Goal: Transaction & Acquisition: Book appointment/travel/reservation

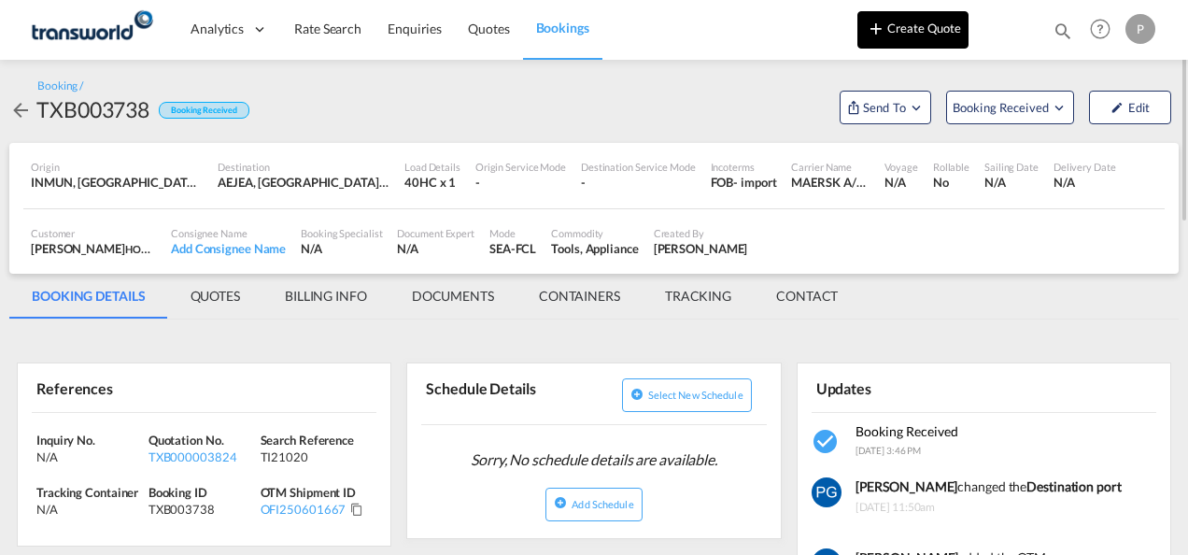
click at [906, 30] on button "Create Quote" at bounding box center [912, 29] width 111 height 37
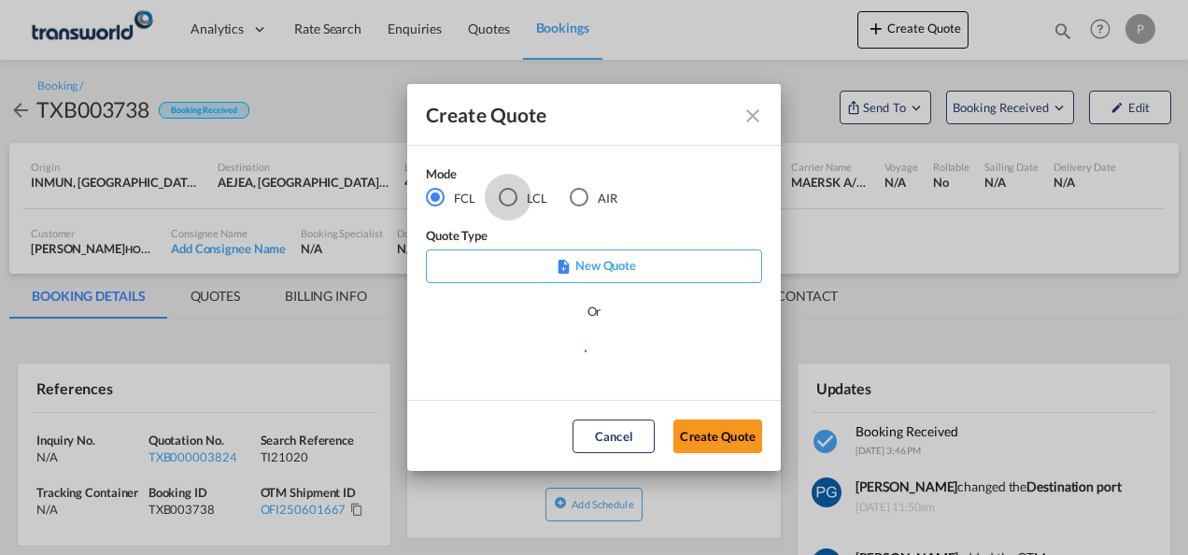
click at [514, 198] on div "LCL" at bounding box center [508, 197] width 19 height 19
click at [699, 422] on button "Create Quote" at bounding box center [717, 436] width 89 height 34
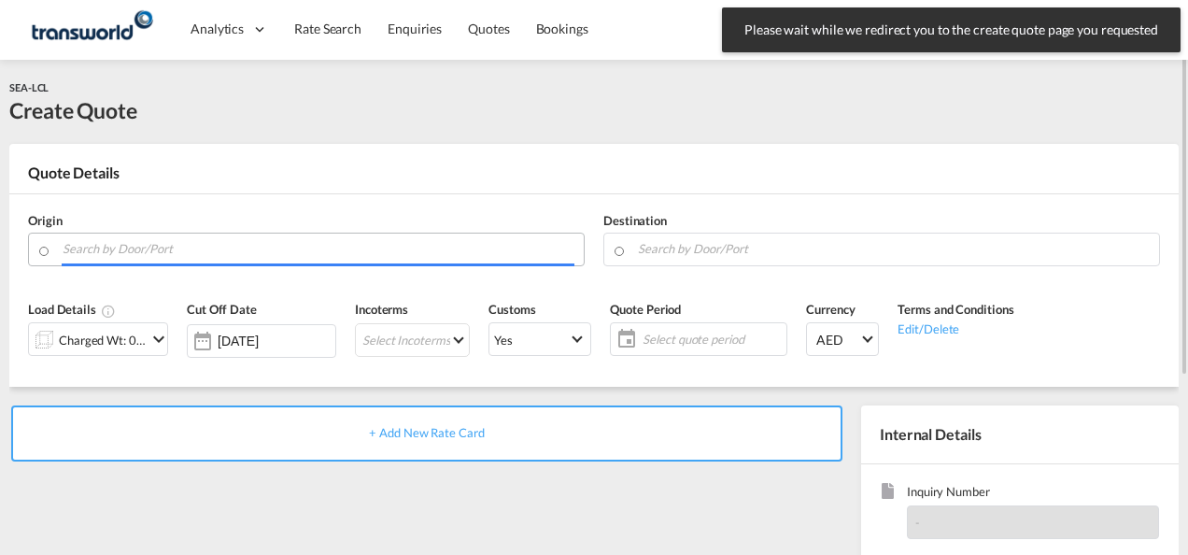
click at [273, 256] on input "Search by Door/Port" at bounding box center [319, 249] width 512 height 33
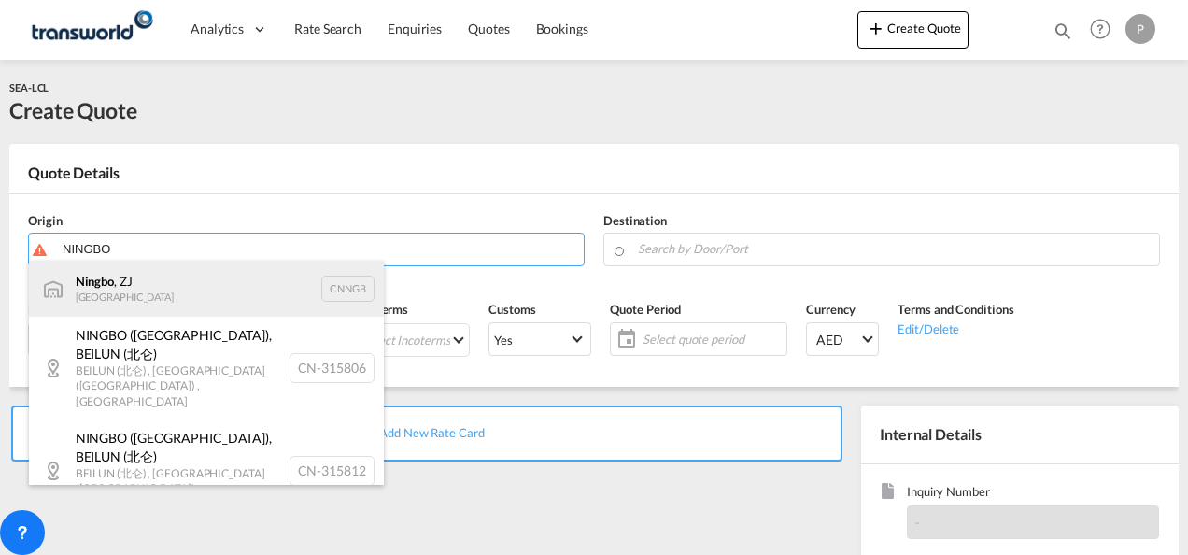
click at [197, 289] on div "Ningbo , ZJ China CNNGB" at bounding box center [206, 289] width 355 height 56
type input "Ningbo, ZJ, CNNGB"
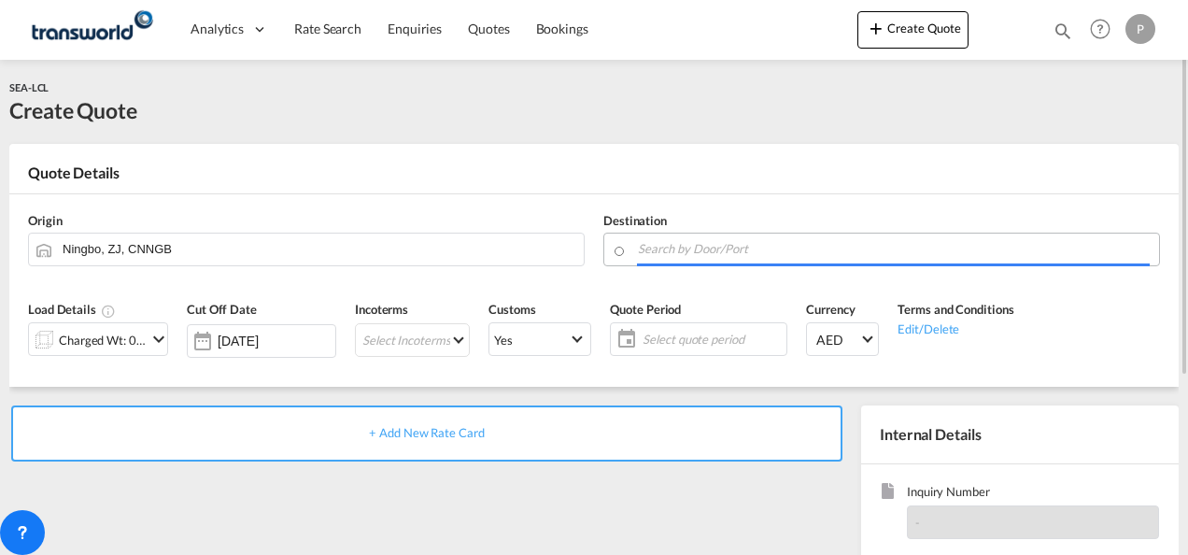
click at [679, 243] on input "Search by Door/Port" at bounding box center [894, 249] width 512 height 33
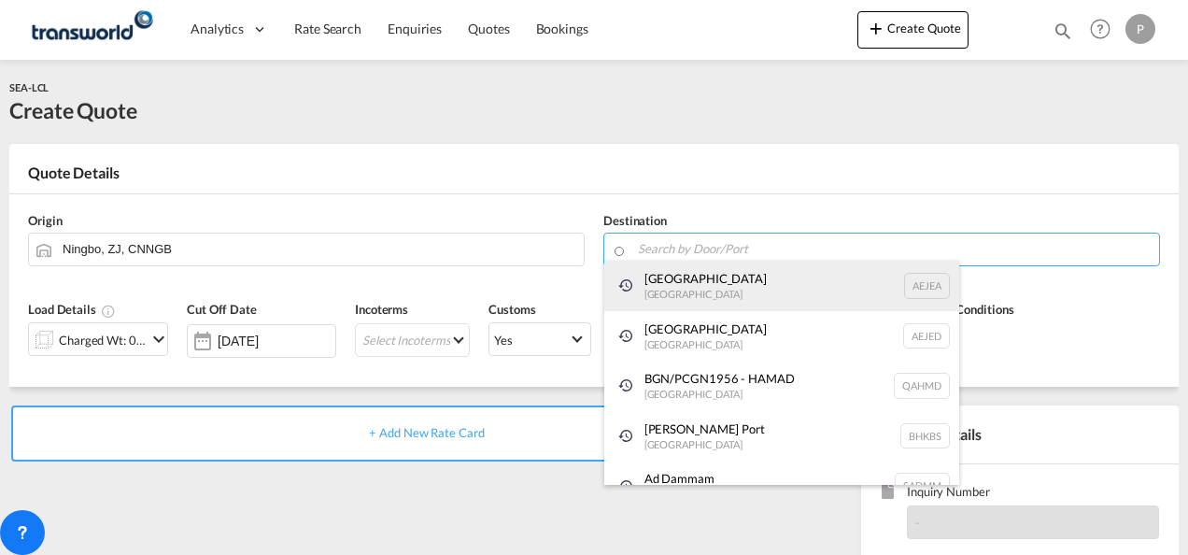
click at [680, 290] on div "[GEOGRAPHIC_DATA] [GEOGRAPHIC_DATA]" at bounding box center [781, 286] width 355 height 50
type input "[GEOGRAPHIC_DATA], [GEOGRAPHIC_DATA]"
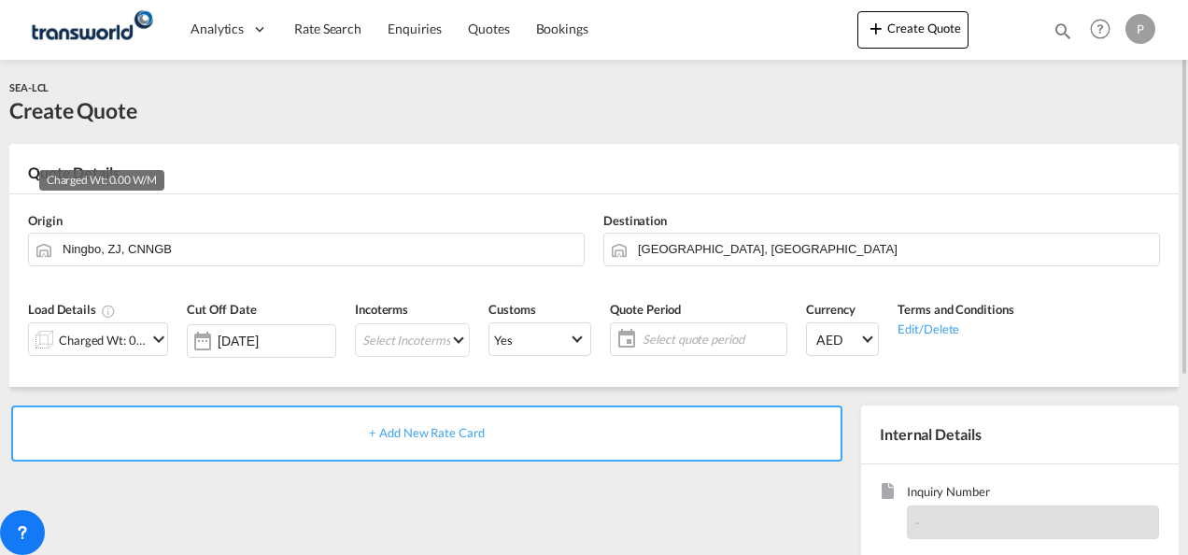
click at [137, 344] on div "Charged Wt: 0.00 W/M" at bounding box center [103, 340] width 88 height 26
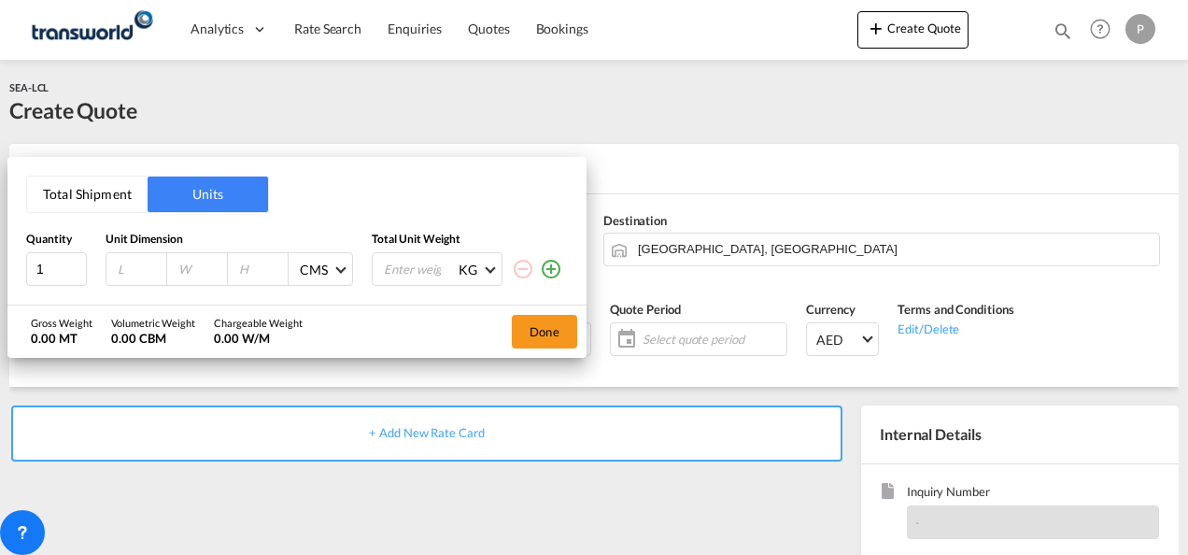
click at [90, 187] on button "Total Shipment" at bounding box center [87, 194] width 120 height 35
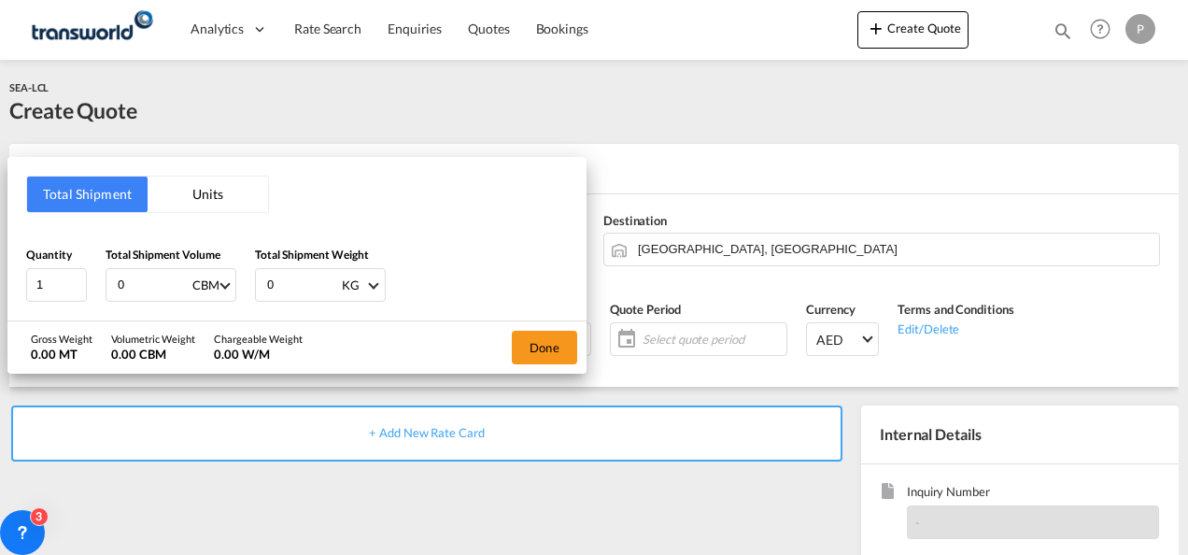
click at [149, 280] on input "0" at bounding box center [153, 285] width 75 height 32
type input "2.71"
click at [278, 275] on input "0" at bounding box center [302, 285] width 75 height 32
type input "319"
click at [555, 342] on button "Done" at bounding box center [544, 348] width 65 height 34
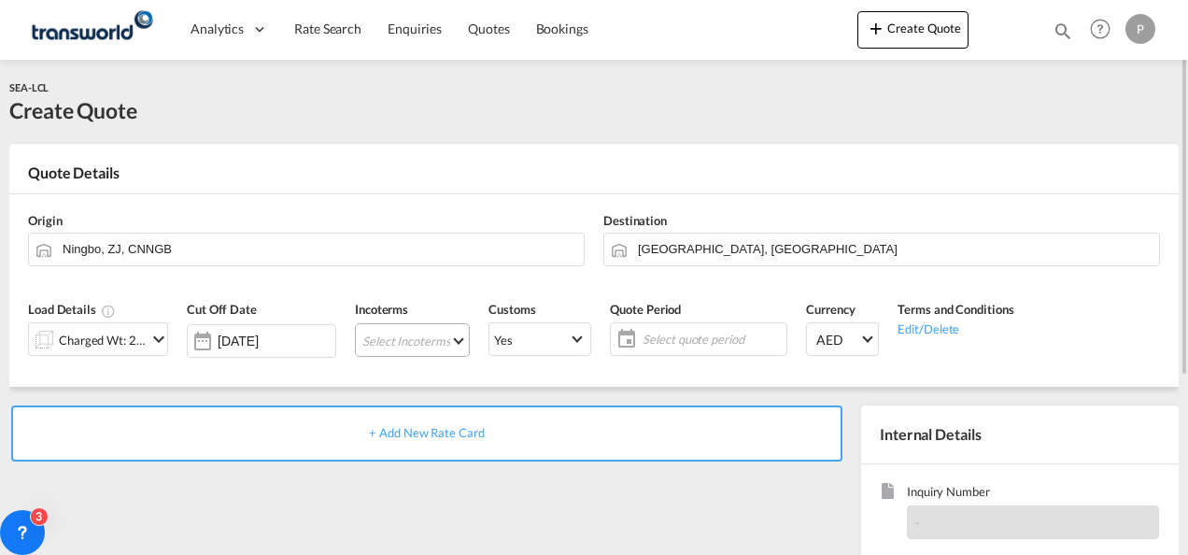
click at [362, 336] on md-select "Select Incoterms CIP - import Carriage and Insurance Paid to CIF - import Cost,…" at bounding box center [412, 340] width 115 height 34
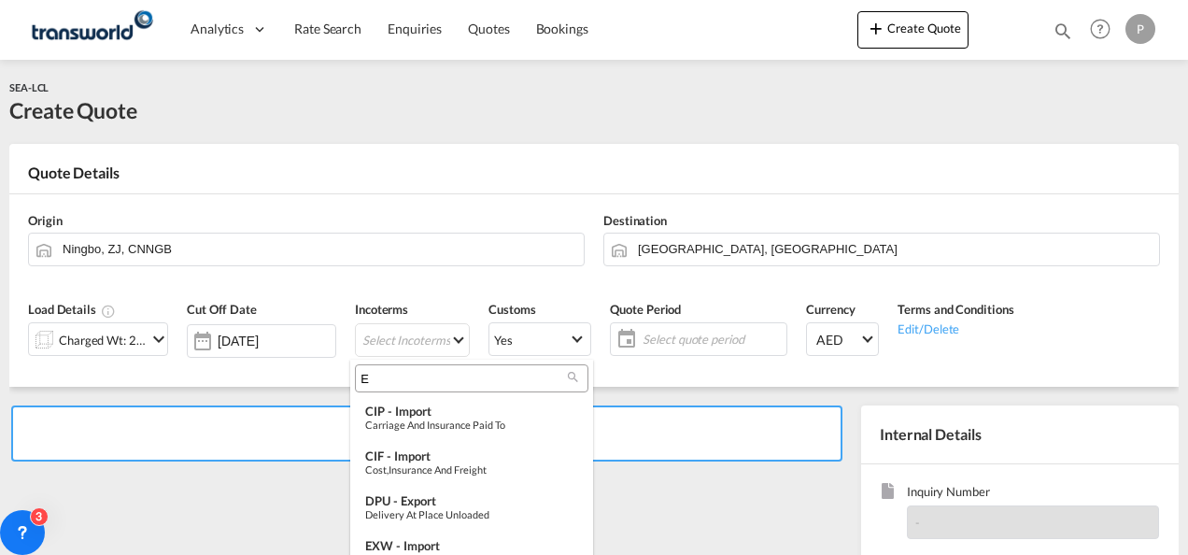
click at [384, 379] on input "E" at bounding box center [464, 378] width 207 height 17
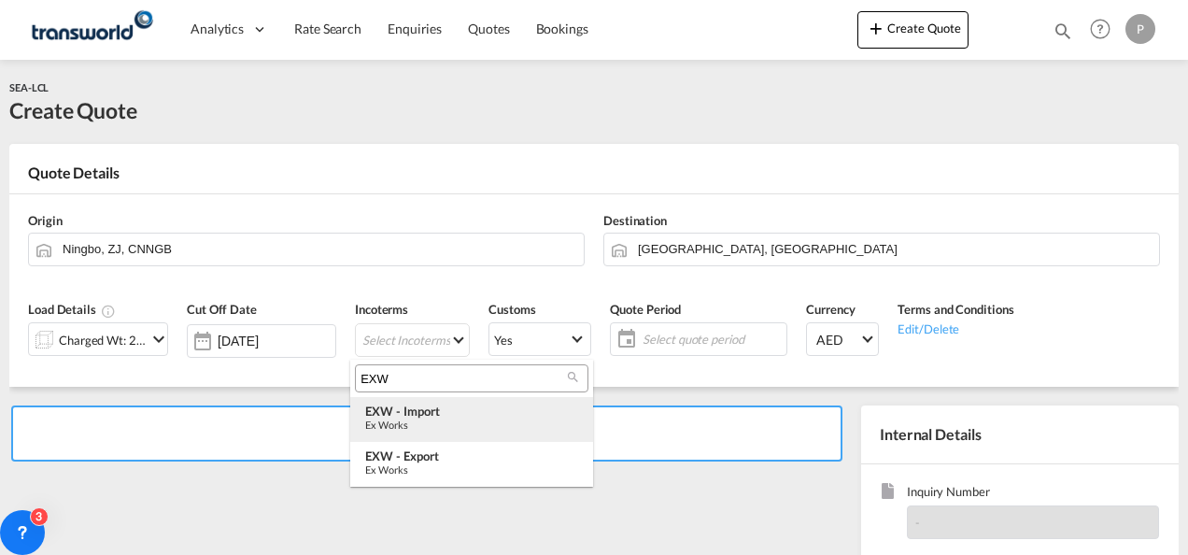
type input "EXW"
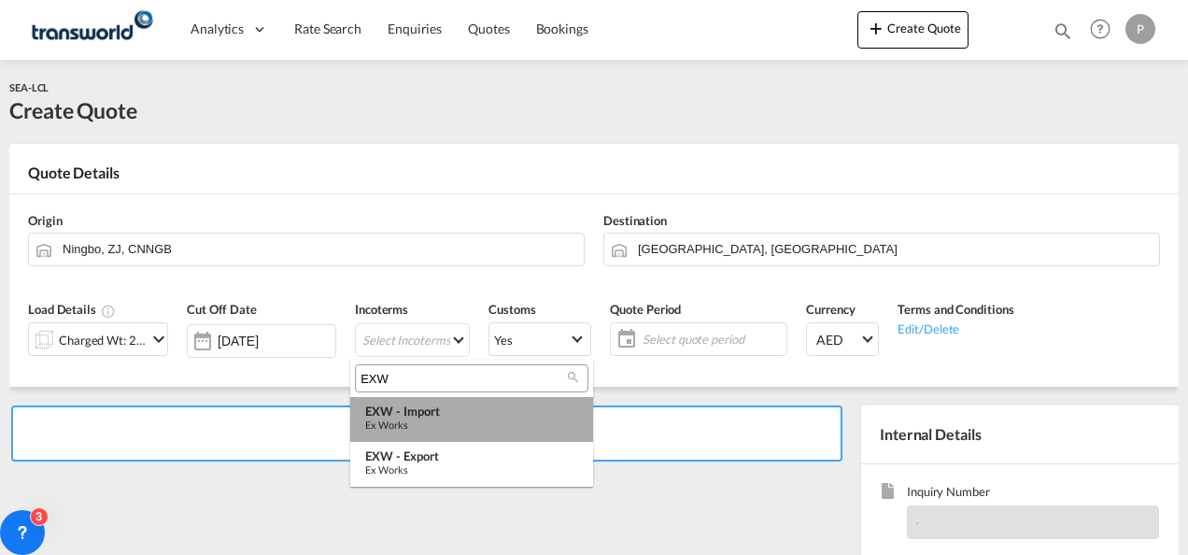
click at [455, 412] on div "EXW - import" at bounding box center [471, 410] width 213 height 15
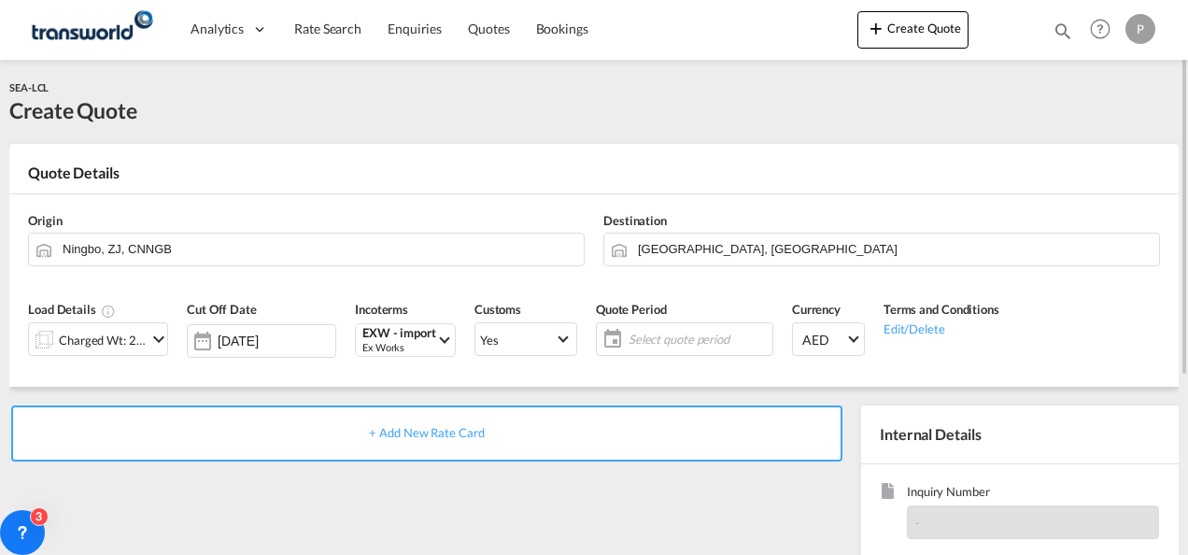
click at [646, 329] on span "Select quote period" at bounding box center [698, 339] width 149 height 26
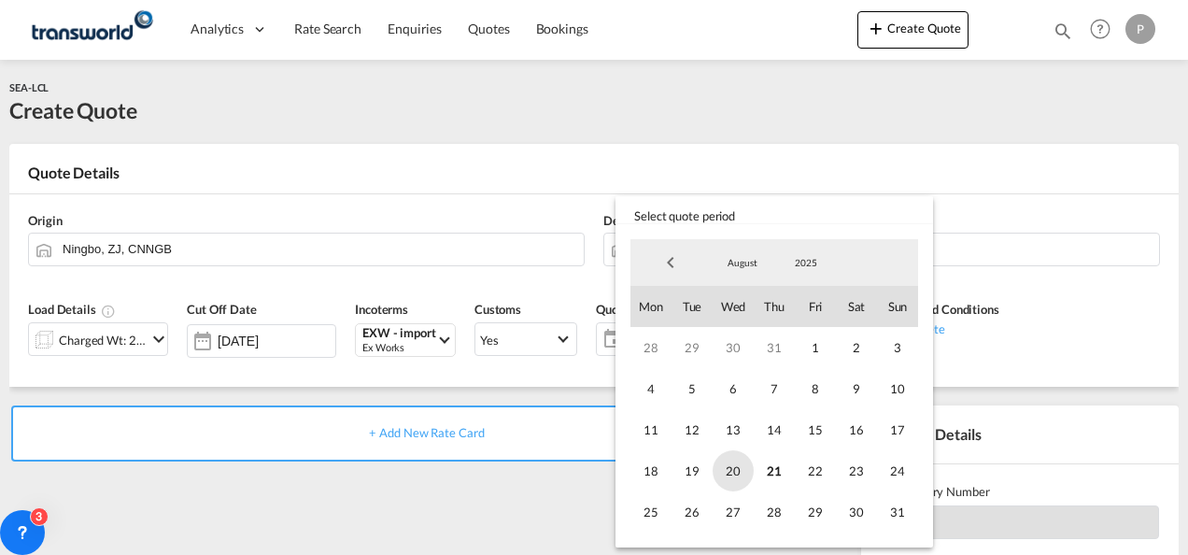
click at [732, 463] on span "20" at bounding box center [733, 470] width 41 height 41
click at [891, 512] on span "31" at bounding box center [897, 511] width 41 height 41
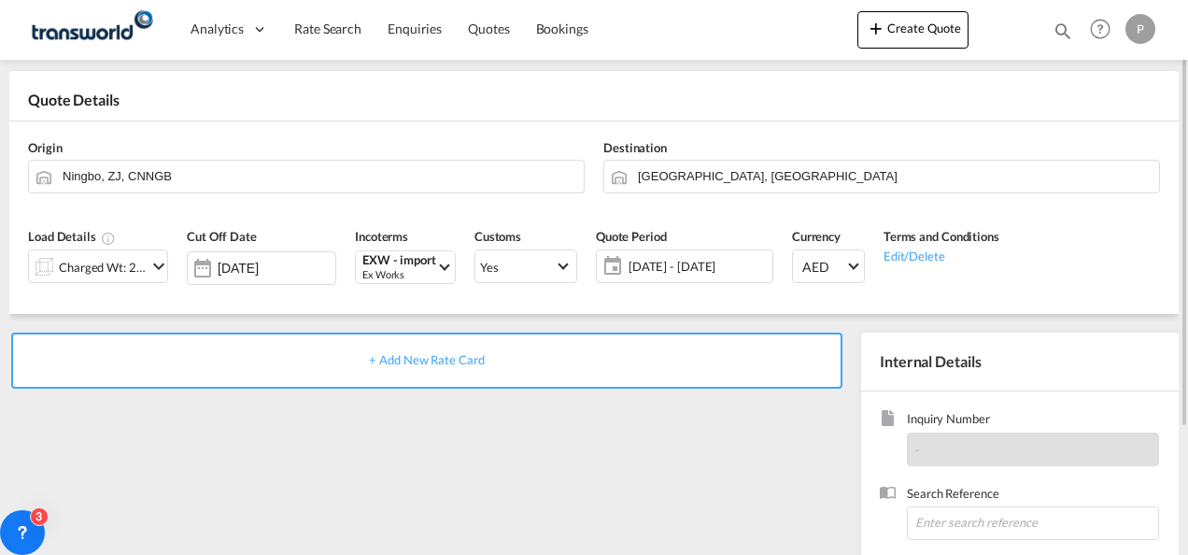
scroll to position [75, 0]
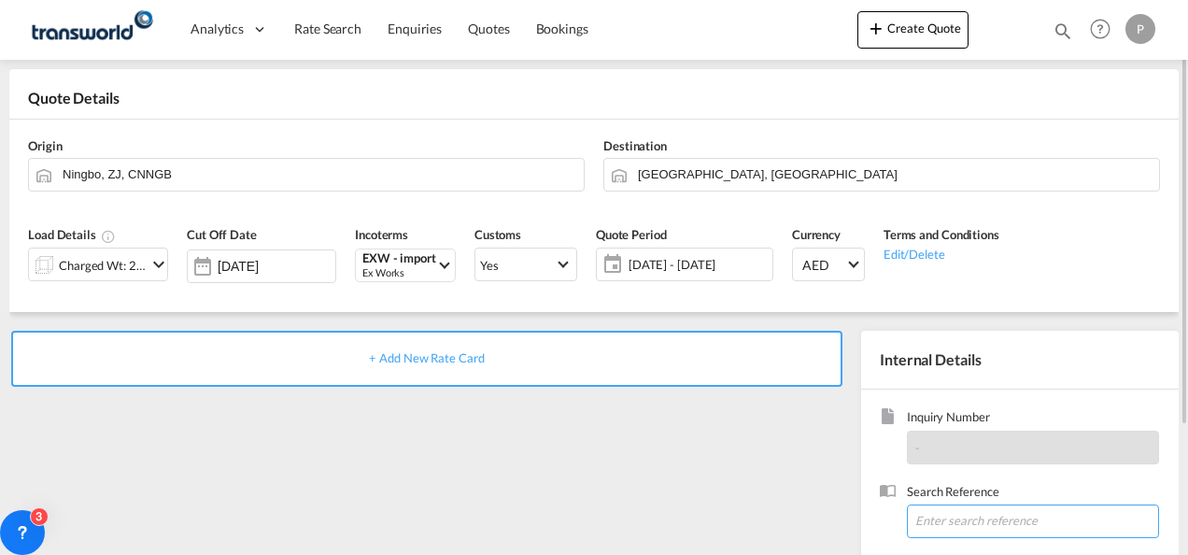
click at [960, 512] on input at bounding box center [1033, 521] width 252 height 34
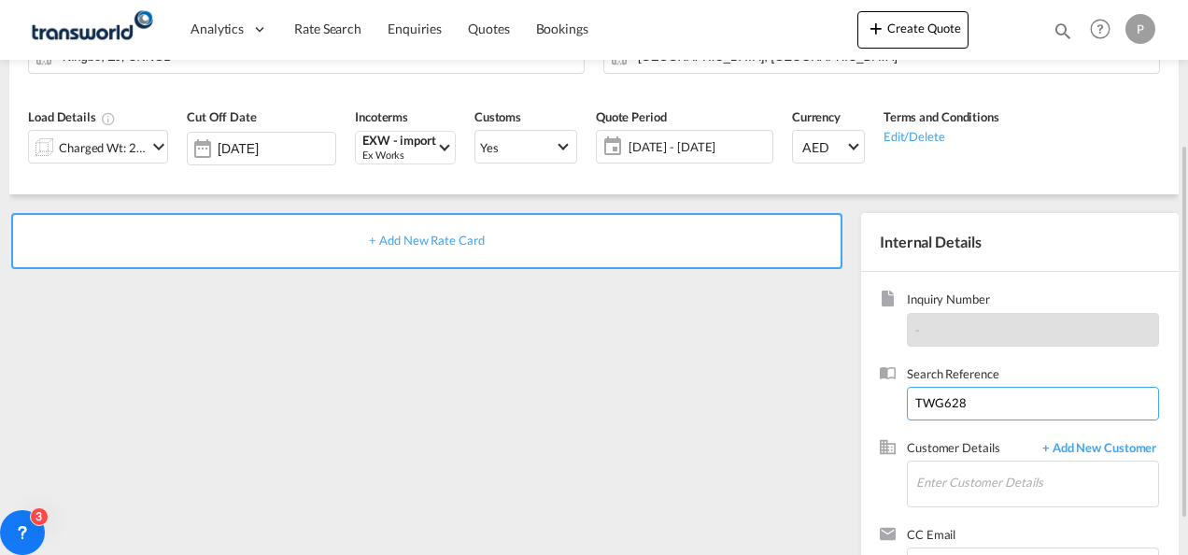
scroll to position [205, 0]
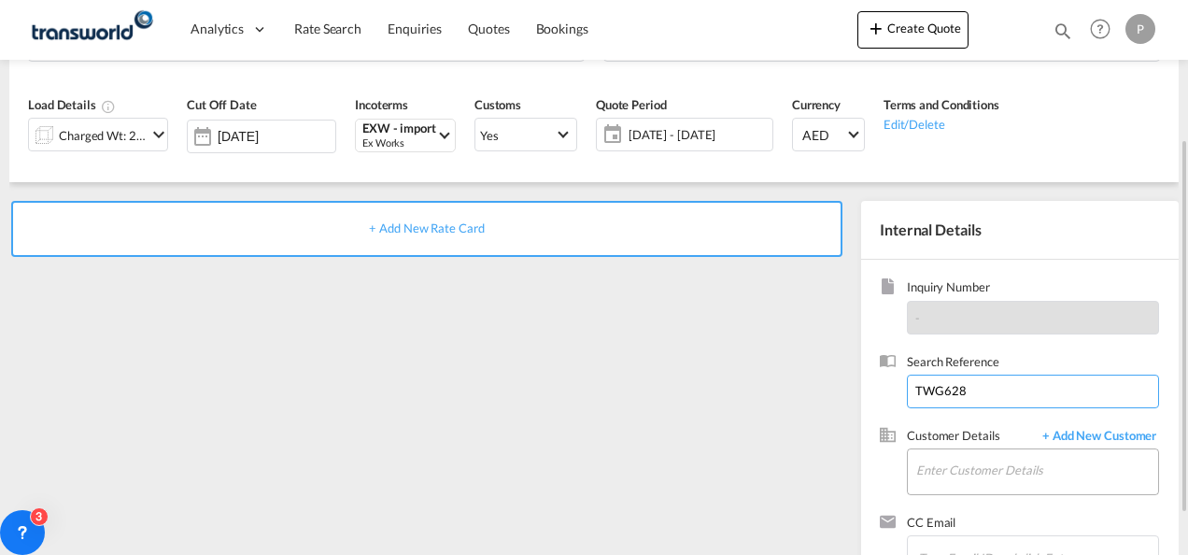
type input "TWG628"
click at [947, 474] on input "Enter Customer Details" at bounding box center [1037, 470] width 242 height 42
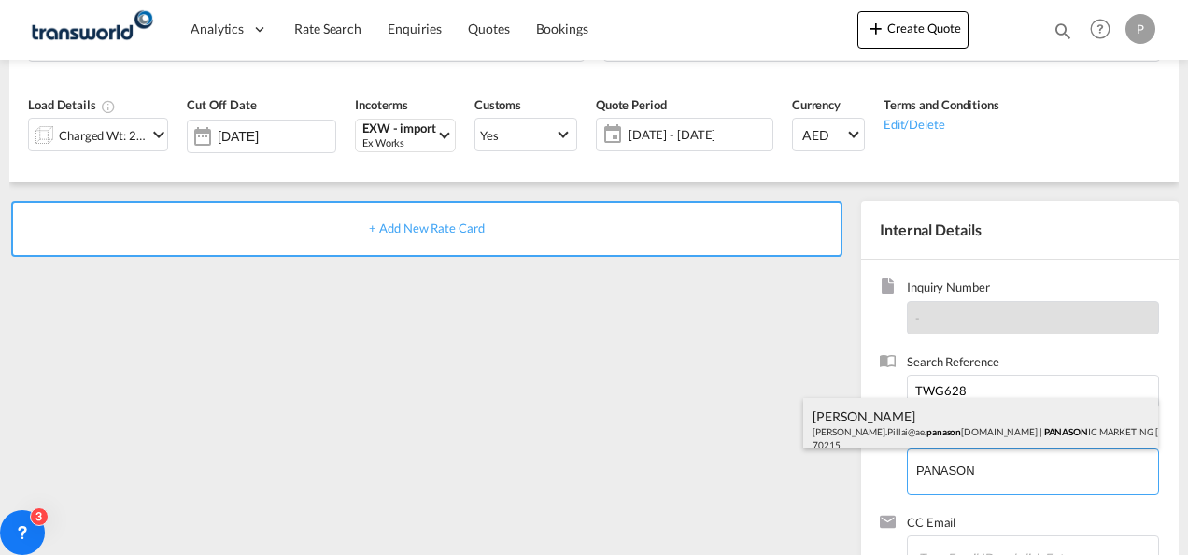
click at [923, 429] on div "[PERSON_NAME] [PERSON_NAME].Pillai@ae. panason [DOMAIN_NAME] | PANASON IC MARKE…" at bounding box center [980, 430] width 355 height 64
type input "PANASONIC MARKETING [GEOGRAPHIC_DATA] AND [GEOGRAPHIC_DATA] (PMMAF) SPARE PARTS…"
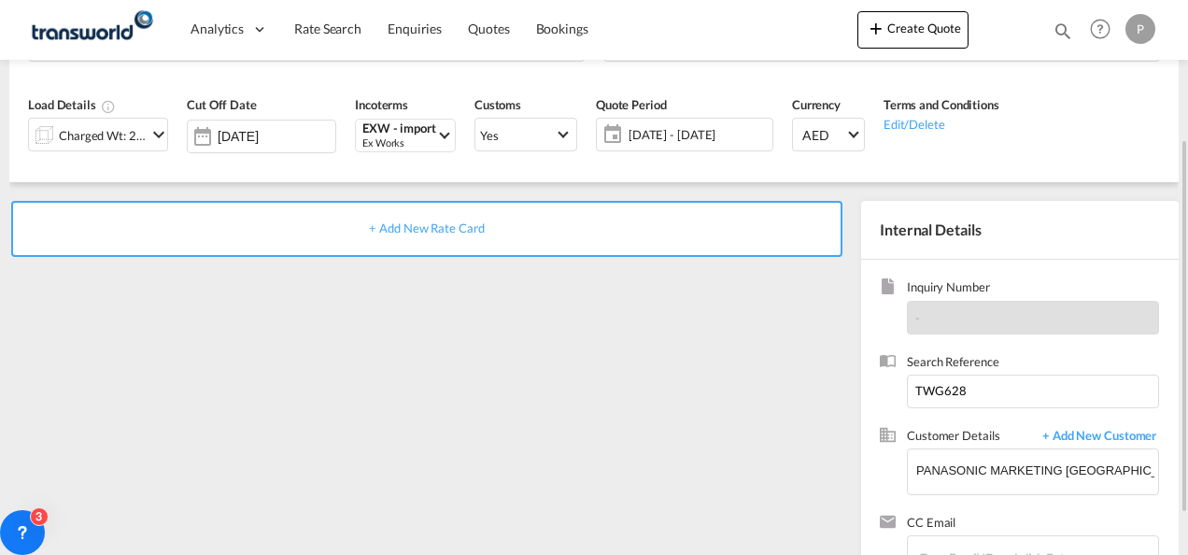
click at [443, 228] on span "+ Add New Rate Card" at bounding box center [426, 227] width 115 height 15
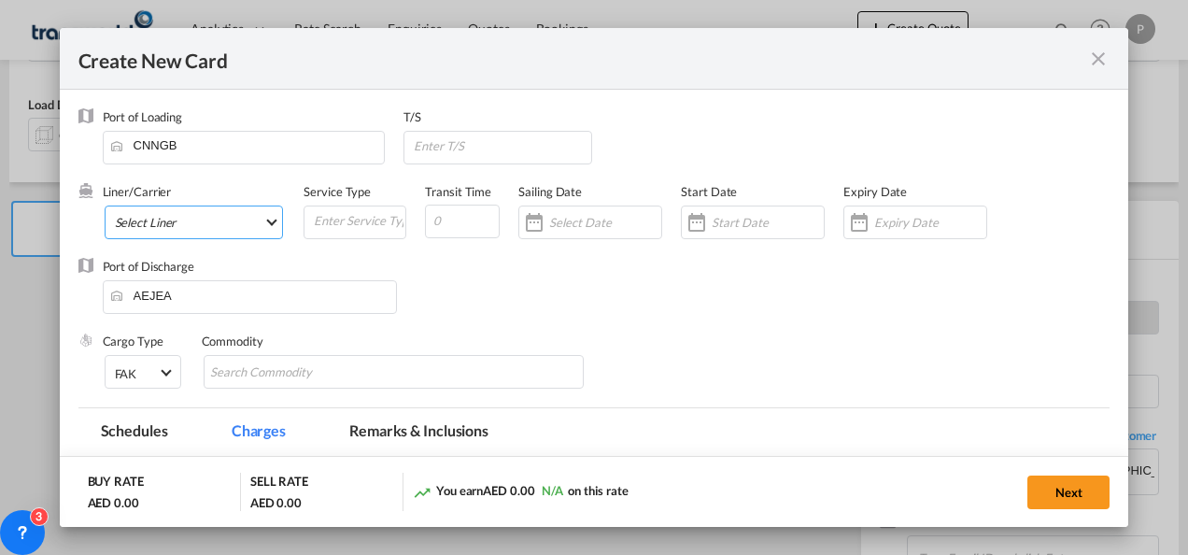
click at [145, 215] on md-select "Select Liner 2HM LOGISTICS D.O.O 2HM LOGISTICS D.O.O. / TDWC-CAPODISTRI 2HM LOG…" at bounding box center [194, 222] width 179 height 34
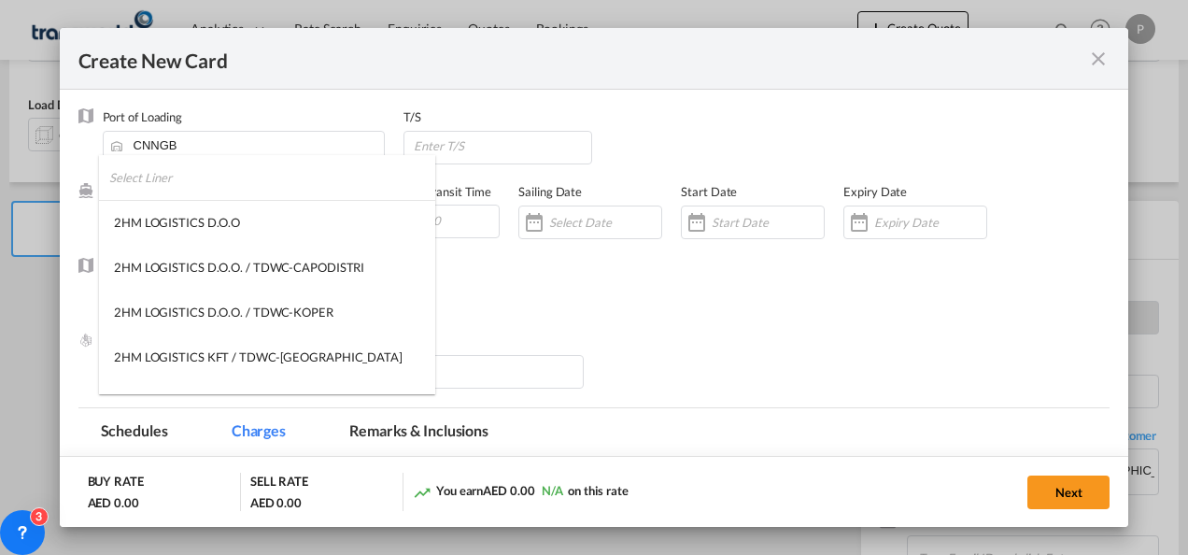
click at [229, 173] on input "search" at bounding box center [272, 177] width 326 height 45
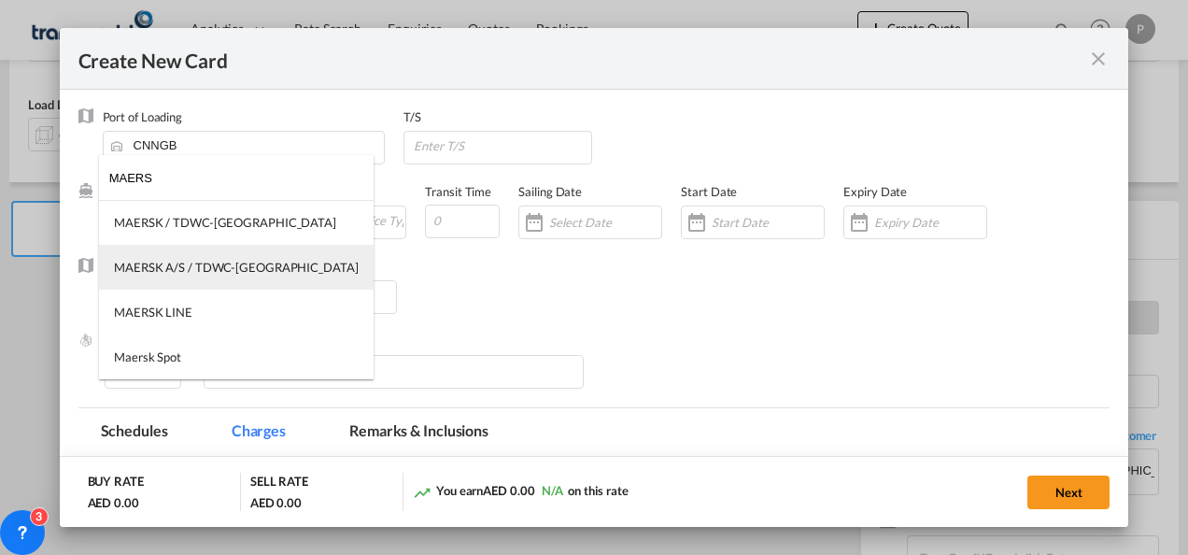
type input "MAERS"
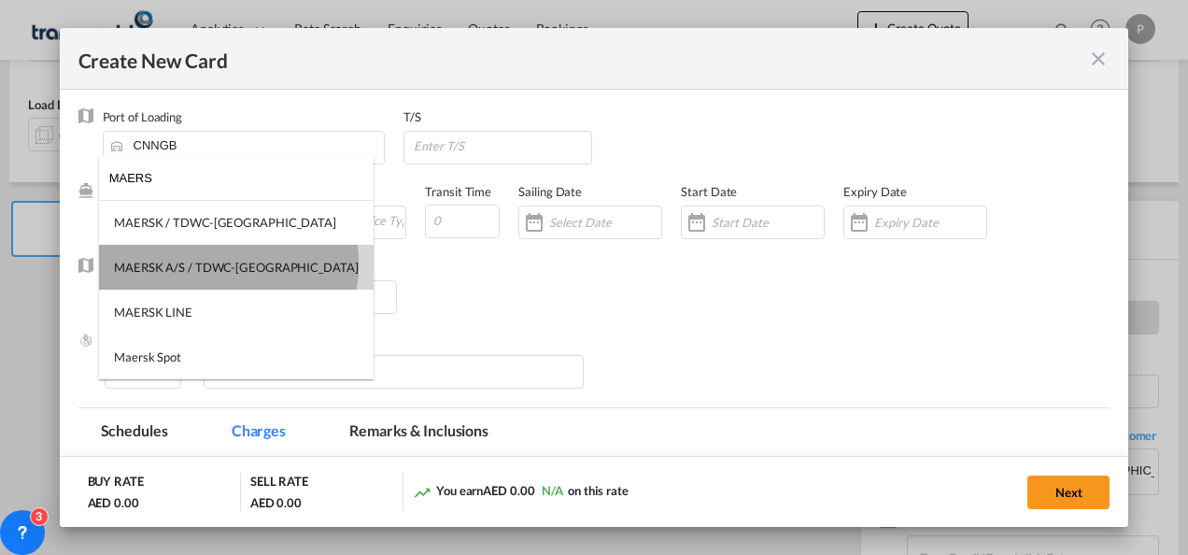
click at [228, 264] on div "MAERSK A/S / TDWC-[GEOGRAPHIC_DATA]" at bounding box center [236, 267] width 245 height 17
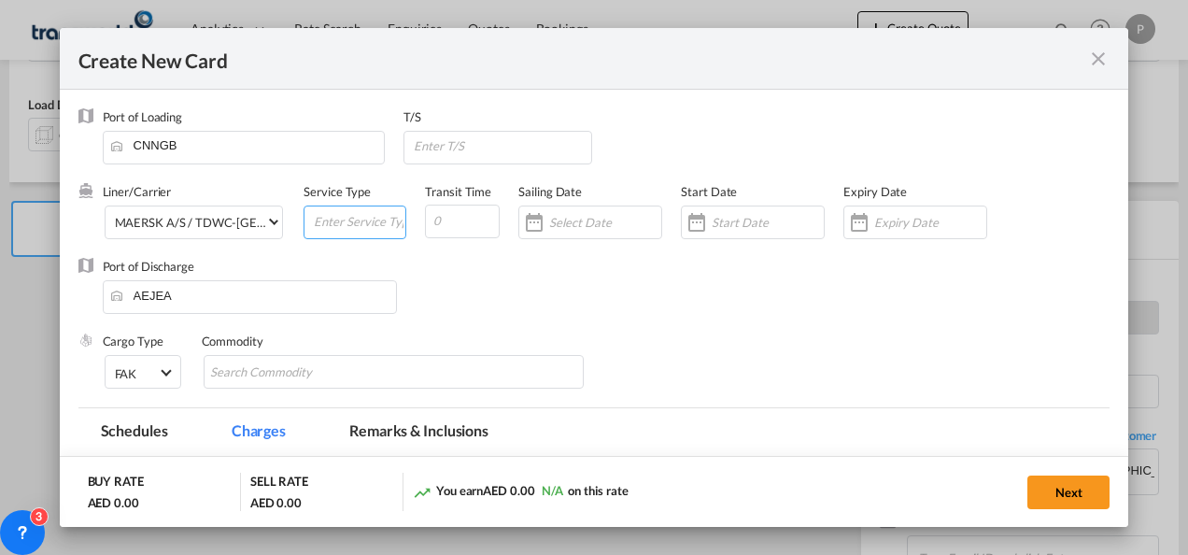
click at [355, 228] on input "Create New CardPort ..." at bounding box center [358, 220] width 93 height 28
type input "EXW IMPORT"
click at [891, 208] on div "Create New CardPort ..." at bounding box center [915, 222] width 144 height 34
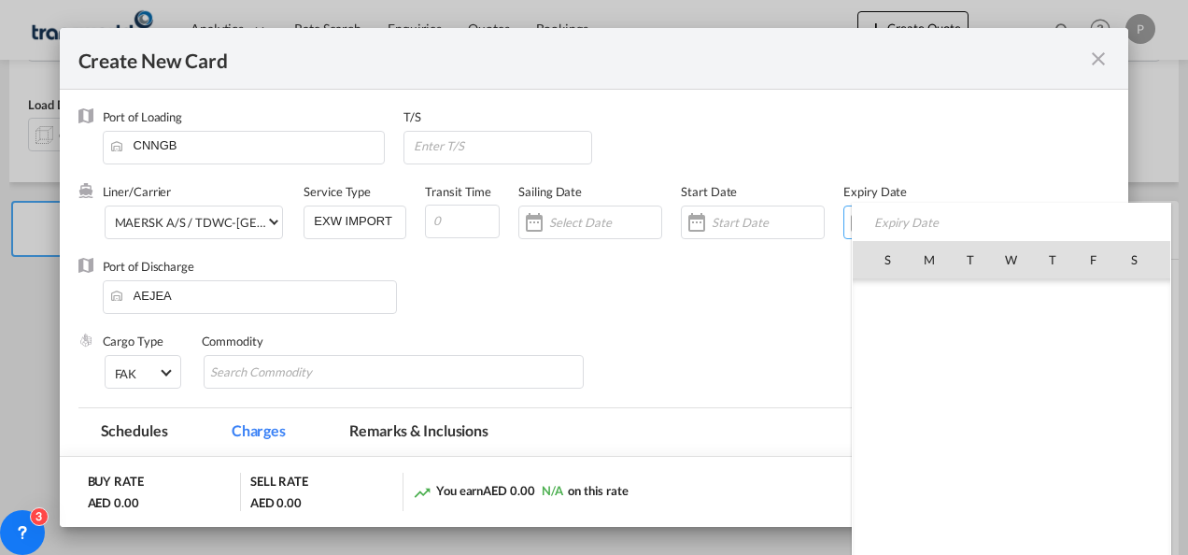
scroll to position [432397, 0]
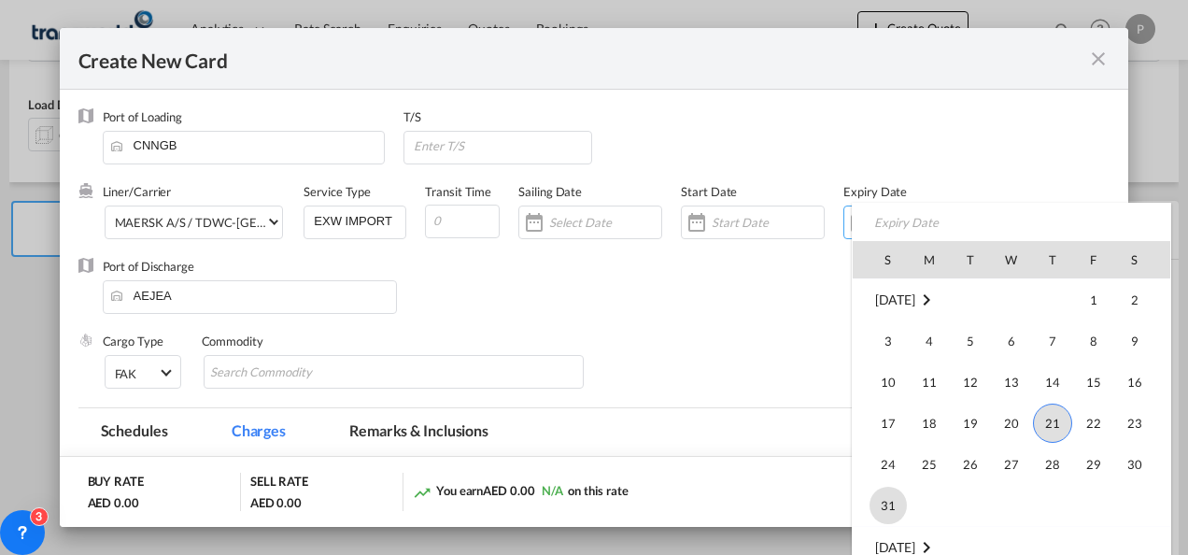
click at [882, 503] on span "31" at bounding box center [888, 505] width 37 height 37
type input "[DATE]"
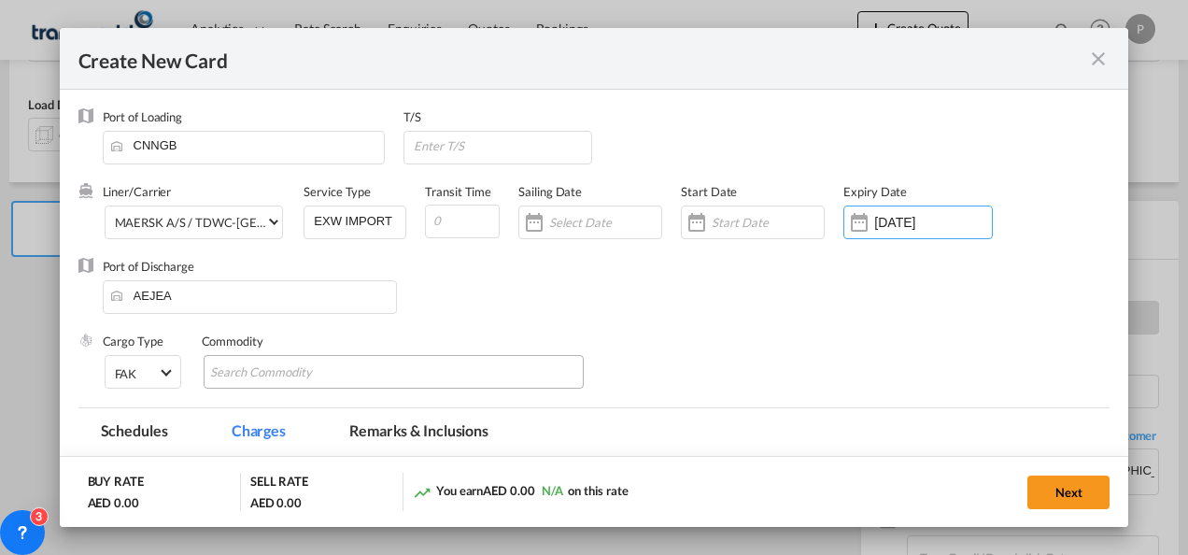
scroll to position [134, 0]
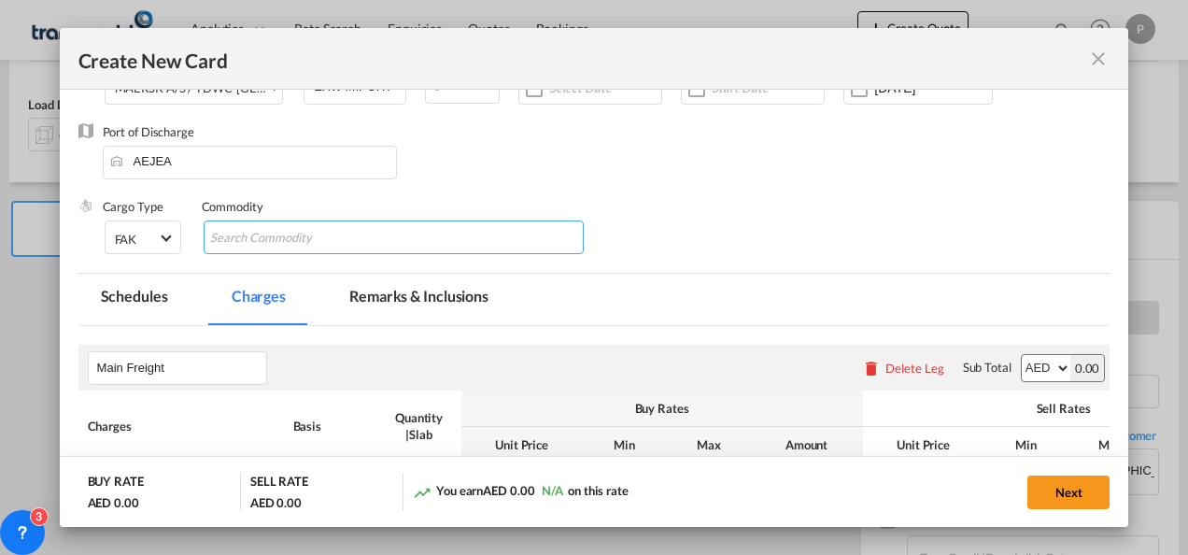
click at [349, 238] on input "Chips input." at bounding box center [295, 238] width 171 height 30
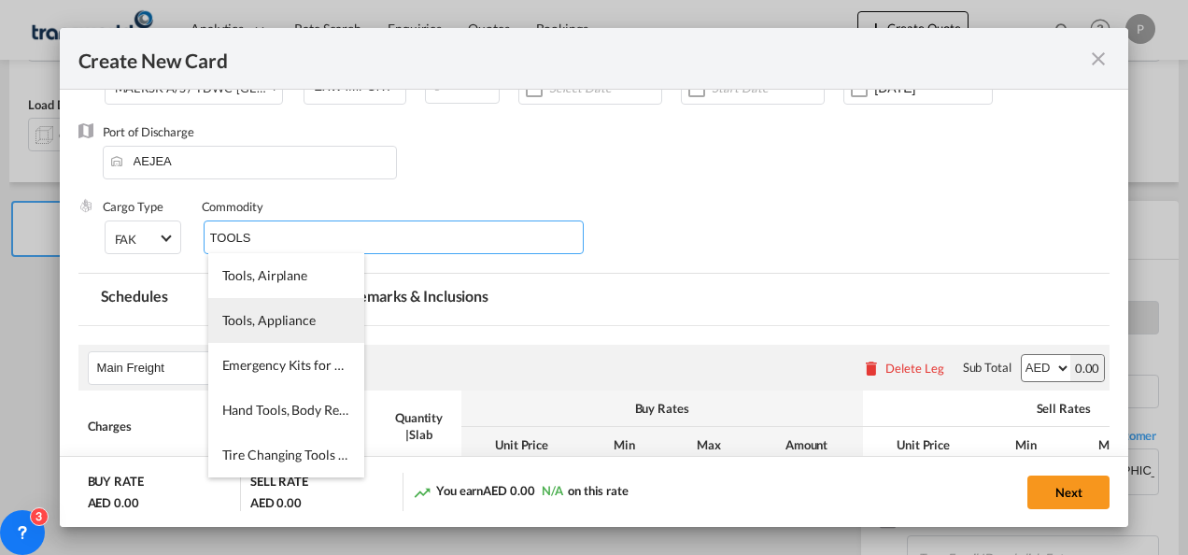
type input "TOOLS"
click at [278, 308] on li "Tools, Appliance" at bounding box center [286, 320] width 156 height 45
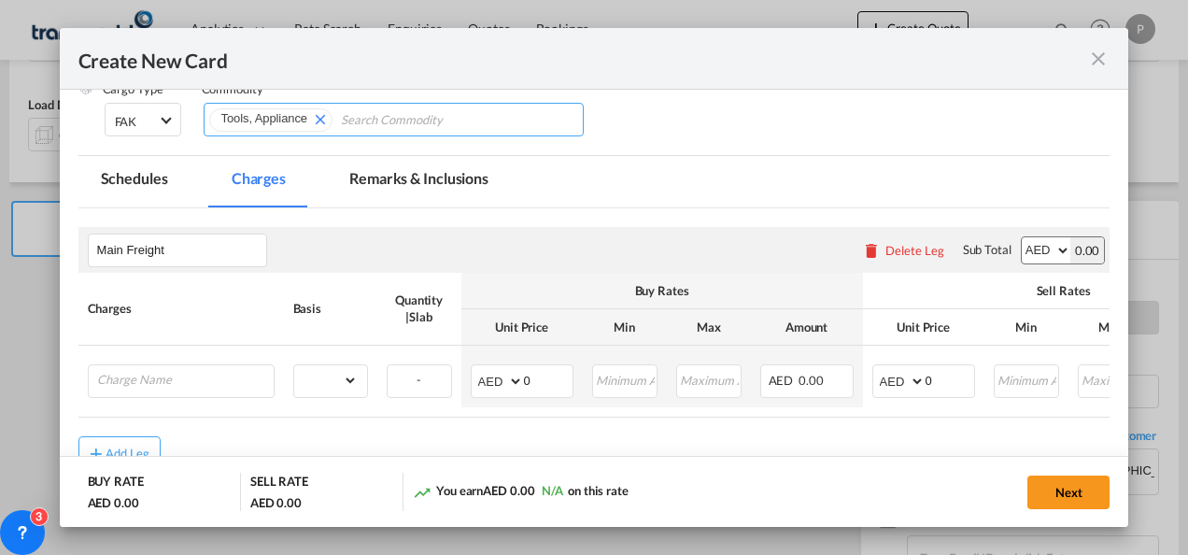
scroll to position [275, 0]
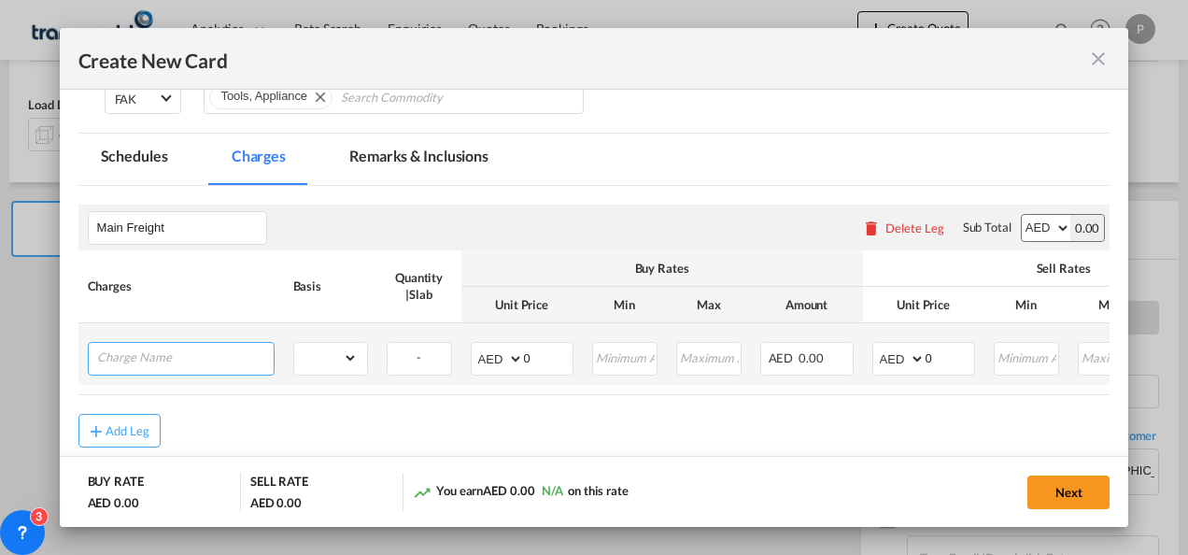
click at [167, 361] on input "Charge Name" at bounding box center [185, 357] width 177 height 28
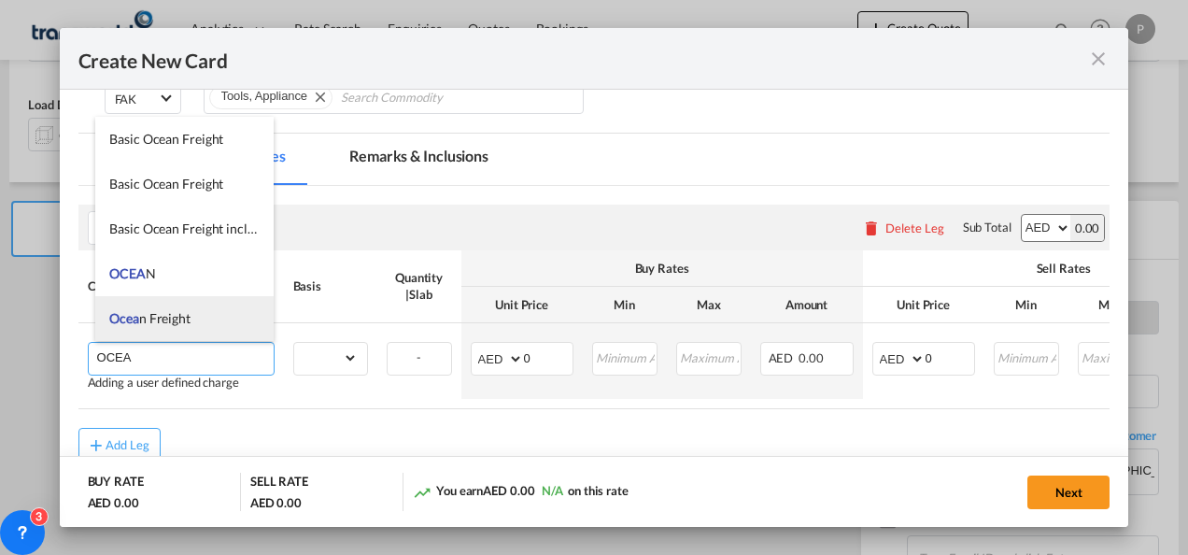
click at [159, 329] on li "Ocea n Freight" at bounding box center [184, 318] width 178 height 45
type input "Ocean Freight"
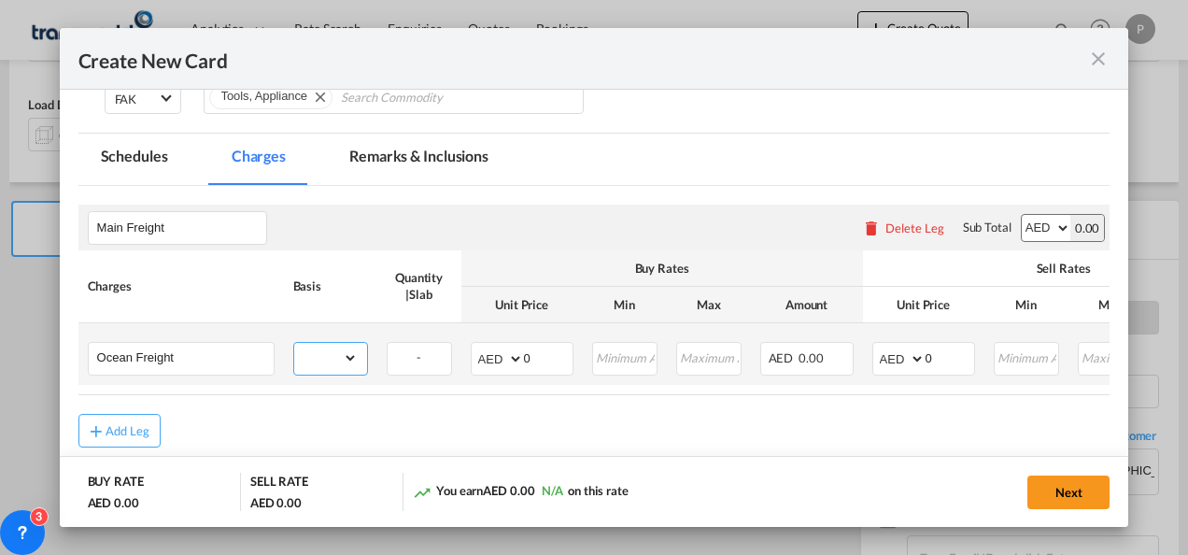
click at [338, 362] on select "gross_weight volumetric_weight per_shipment per_bl per_km per_hawb per_kg flat …" at bounding box center [326, 358] width 64 height 30
select select "per_shipment"
click at [294, 343] on select "gross_weight volumetric_weight per_shipment per_bl per_km per_hawb per_kg flat …" at bounding box center [326, 358] width 64 height 30
click at [559, 361] on input "0" at bounding box center [548, 357] width 49 height 28
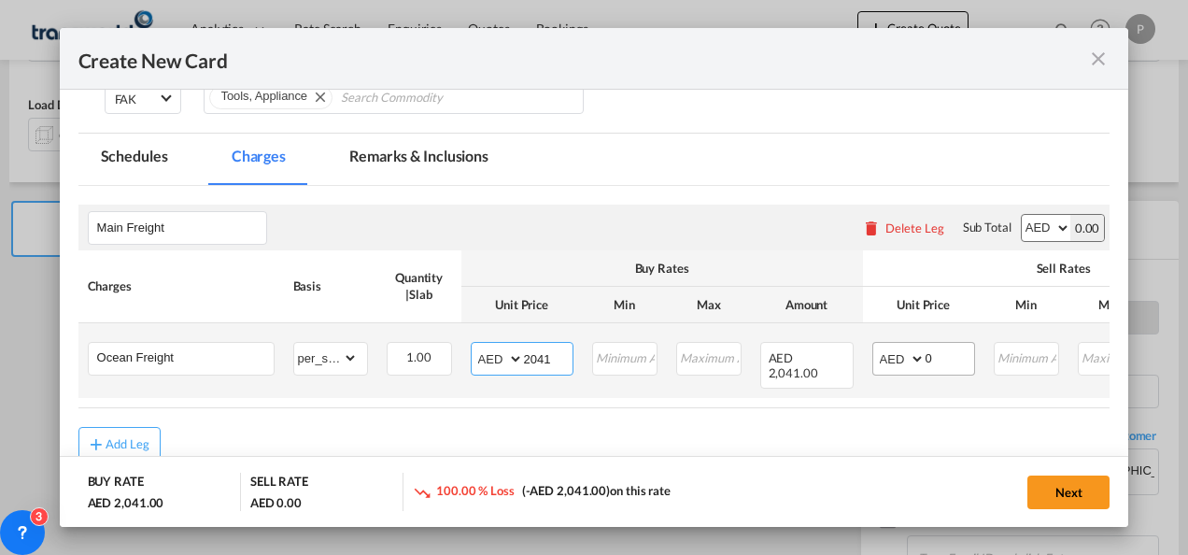
type input "2041"
click at [939, 352] on input "0" at bounding box center [950, 357] width 49 height 28
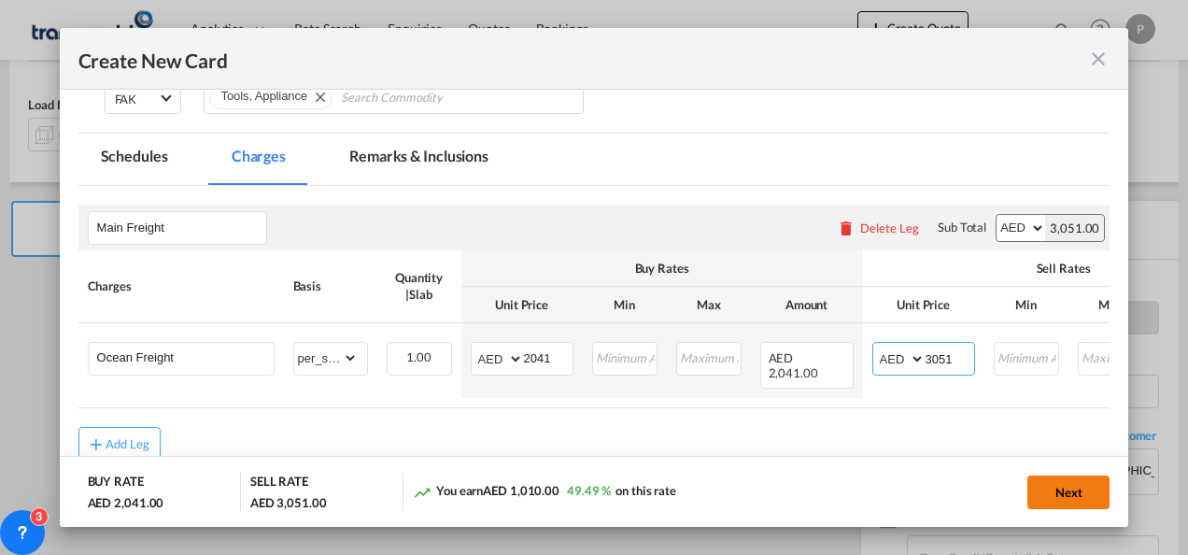
type input "3051"
click at [1060, 496] on button "Next" at bounding box center [1068, 492] width 82 height 34
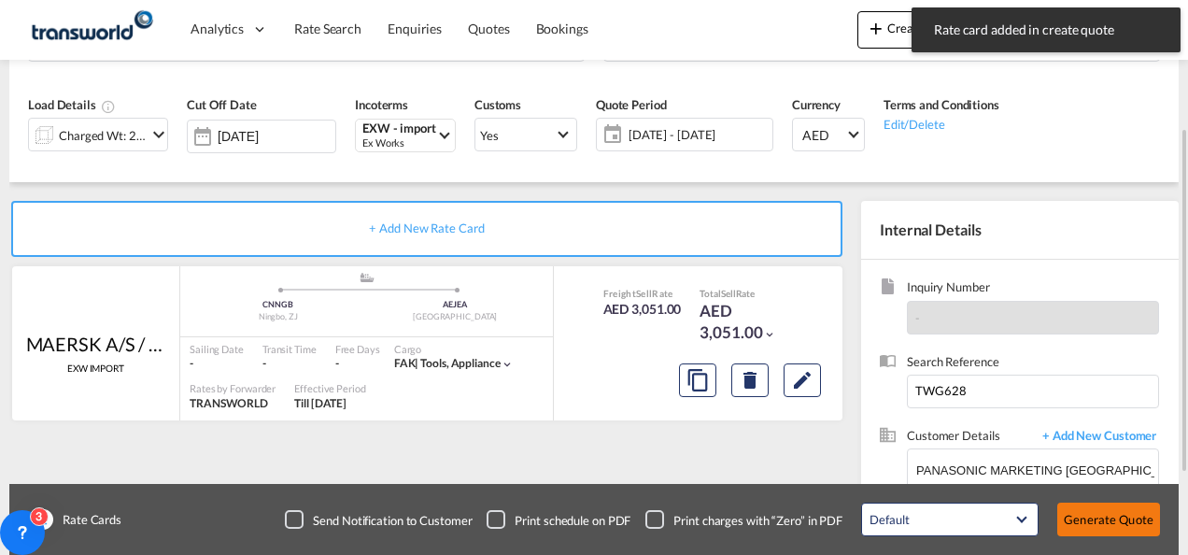
click at [1109, 509] on button "Generate Quote" at bounding box center [1108, 519] width 103 height 34
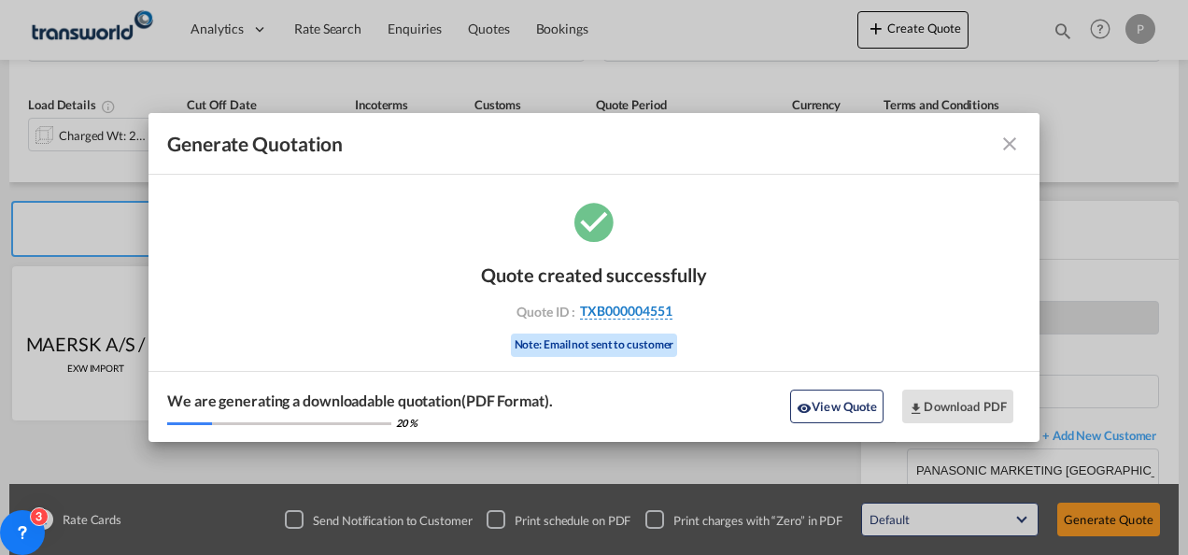
click at [639, 308] on span "TXB000004551" at bounding box center [626, 311] width 92 height 17
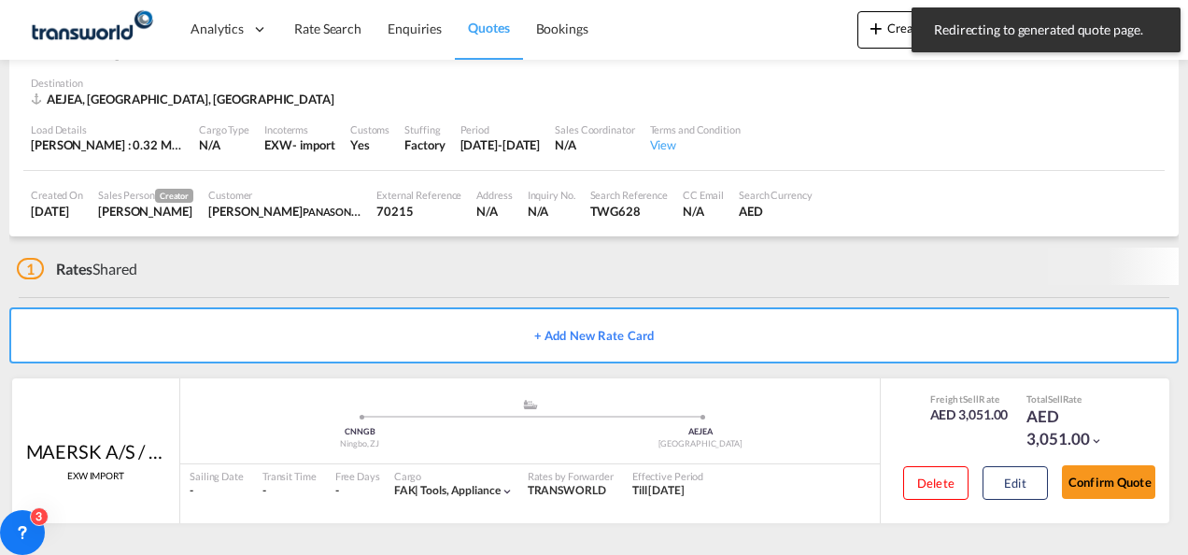
scroll to position [114, 0]
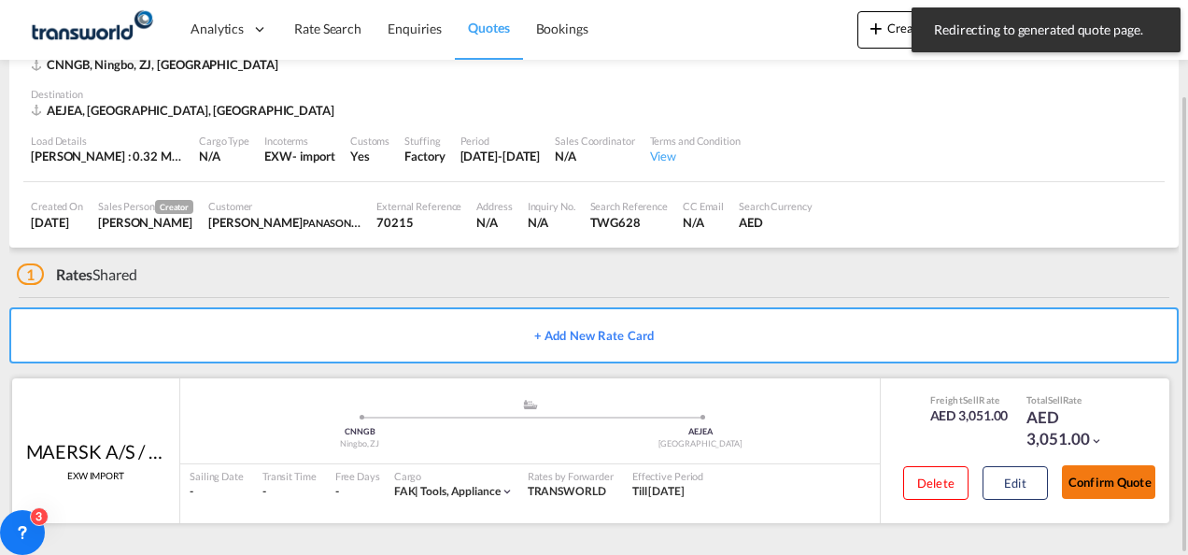
click at [1104, 480] on button "Confirm Quote" at bounding box center [1108, 482] width 93 height 34
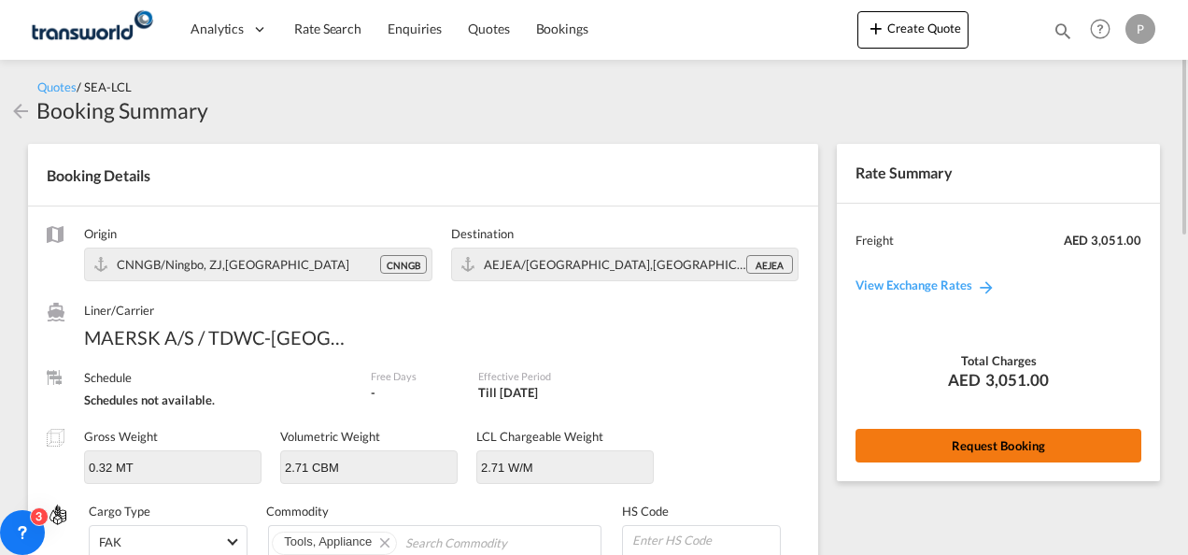
click at [925, 441] on button "Request Booking" at bounding box center [999, 446] width 286 height 34
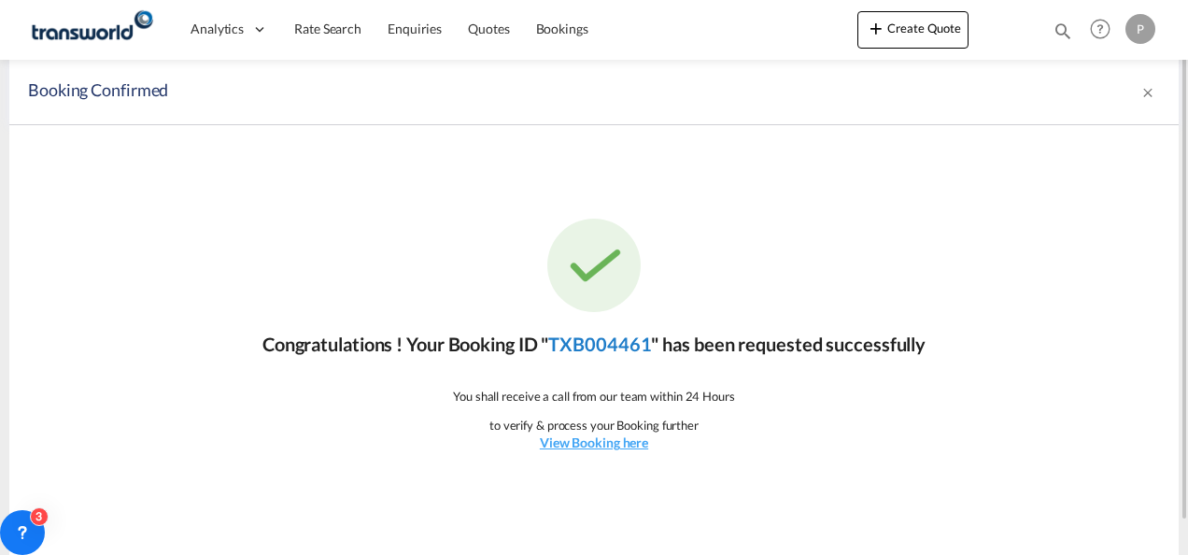
click at [578, 334] on link "TXB004461" at bounding box center [599, 344] width 103 height 22
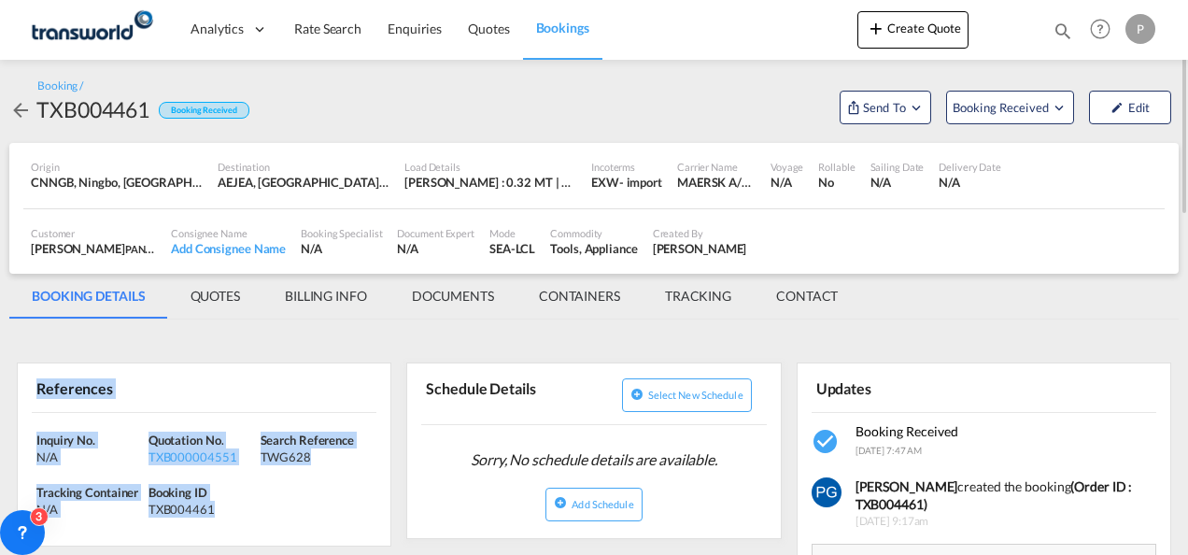
drag, startPoint x: 33, startPoint y: 387, endPoint x: 215, endPoint y: 519, distance: 225.3
click at [215, 519] on div "References Inquiry No. N/A Quotation No. TXB000004551 Search Reference TWG628 T…" at bounding box center [204, 454] width 375 height 184
copy div "References Inquiry No. N/A Quotation No. TXB000004551 Search Reference TWG628 T…"
click at [904, 32] on button "Create Quote" at bounding box center [912, 29] width 111 height 37
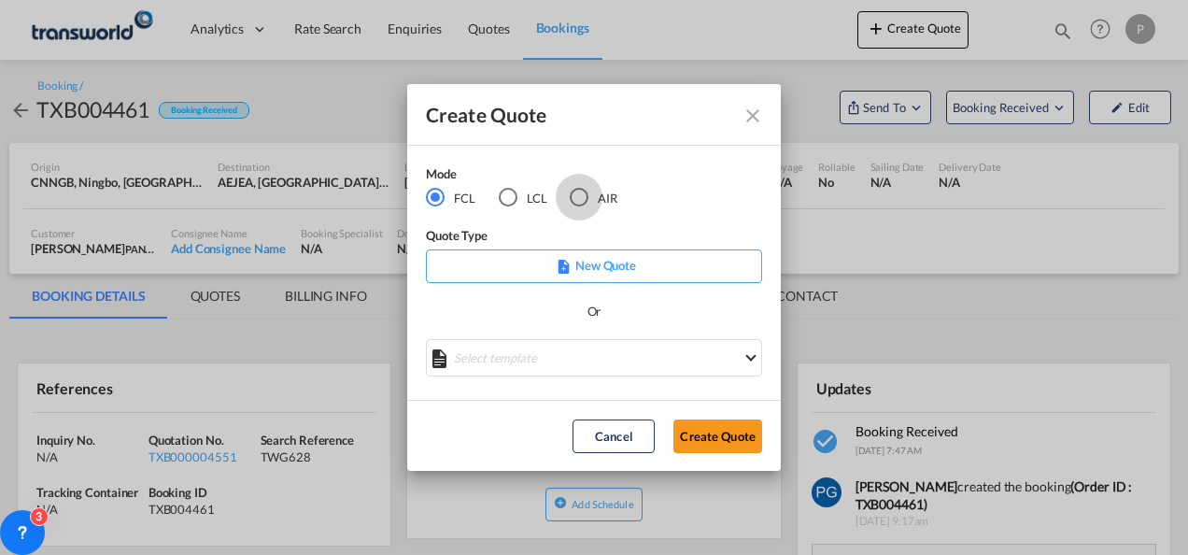
click at [587, 191] on div "AIR" at bounding box center [579, 197] width 19 height 19
click at [710, 438] on button "Create Quote" at bounding box center [717, 436] width 89 height 34
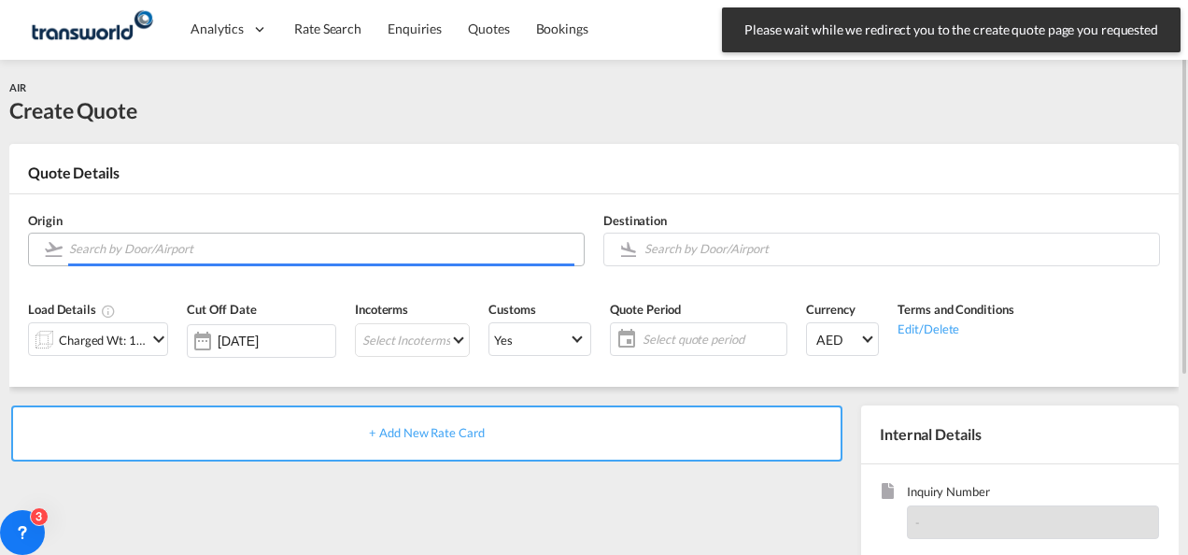
click at [209, 243] on input "Search by Door/Airport" at bounding box center [321, 249] width 505 height 33
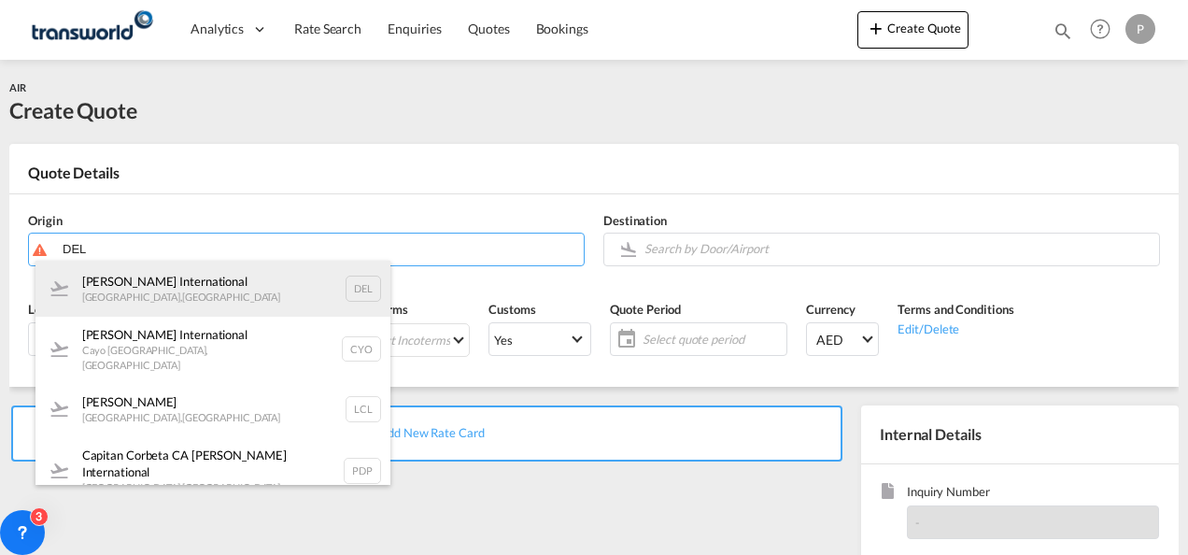
click at [199, 286] on div "[PERSON_NAME] International [GEOGRAPHIC_DATA] , [GEOGRAPHIC_DATA] DEL" at bounding box center [212, 289] width 355 height 56
type input "[PERSON_NAME] International, [GEOGRAPHIC_DATA], [GEOGRAPHIC_DATA]"
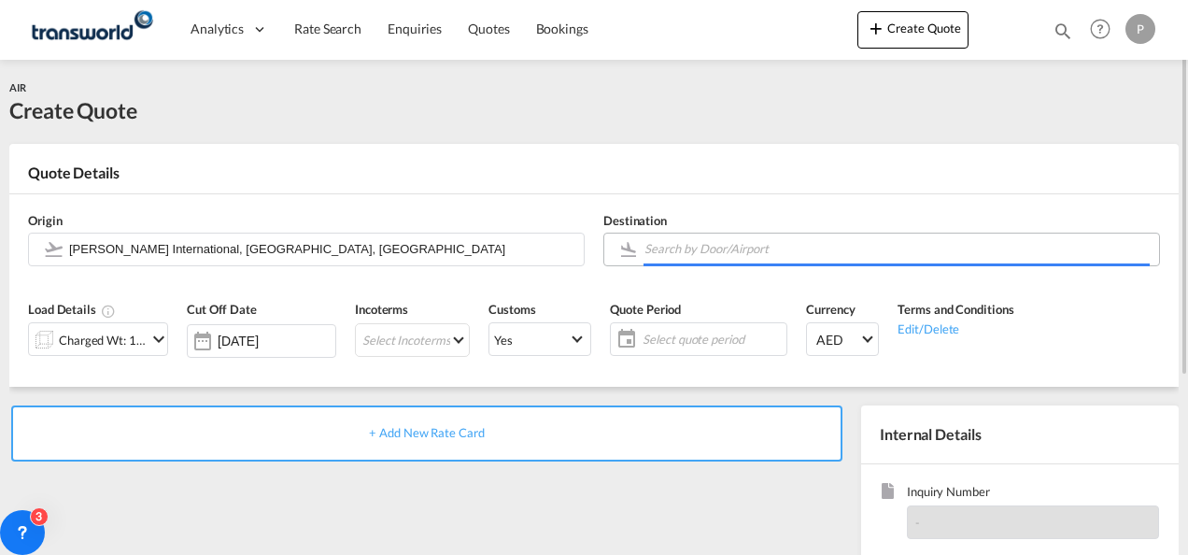
click at [672, 248] on input "Search by Door/Airport" at bounding box center [896, 249] width 505 height 33
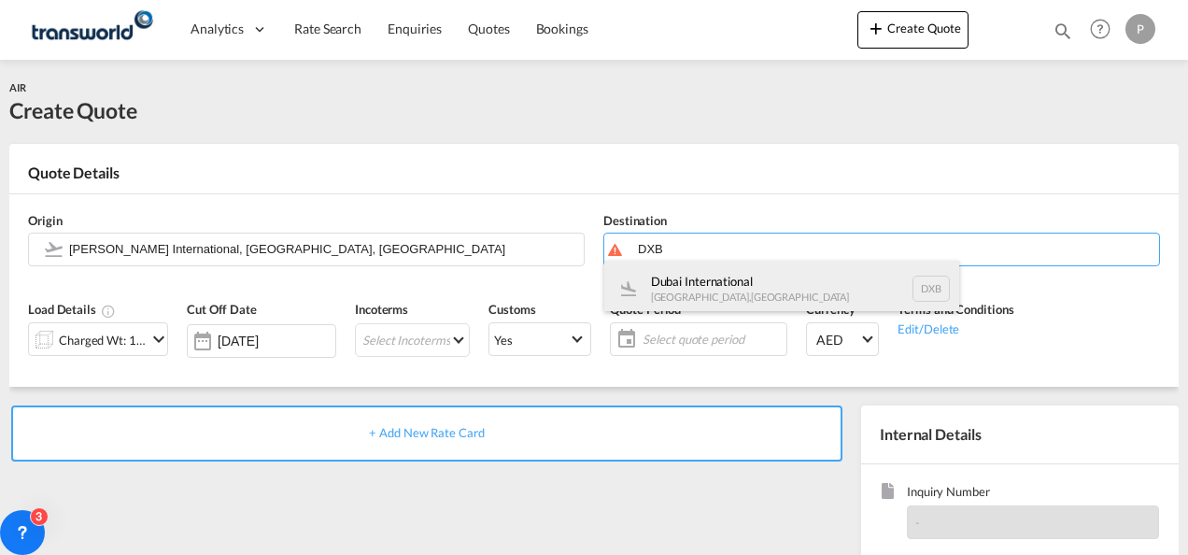
click at [689, 301] on div "Dubai International [GEOGRAPHIC_DATA] , [GEOGRAPHIC_DATA] DXB" at bounding box center [781, 289] width 355 height 56
type input "Dubai International, [GEOGRAPHIC_DATA], DXB"
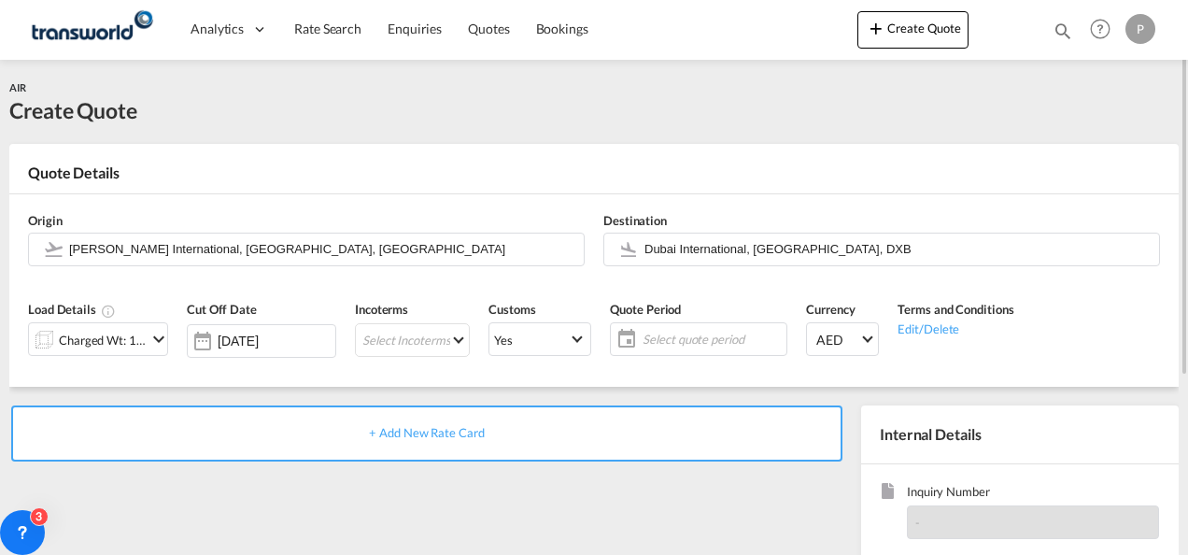
click at [125, 349] on div "Charged Wt: 1.00 KG" at bounding box center [103, 340] width 88 height 26
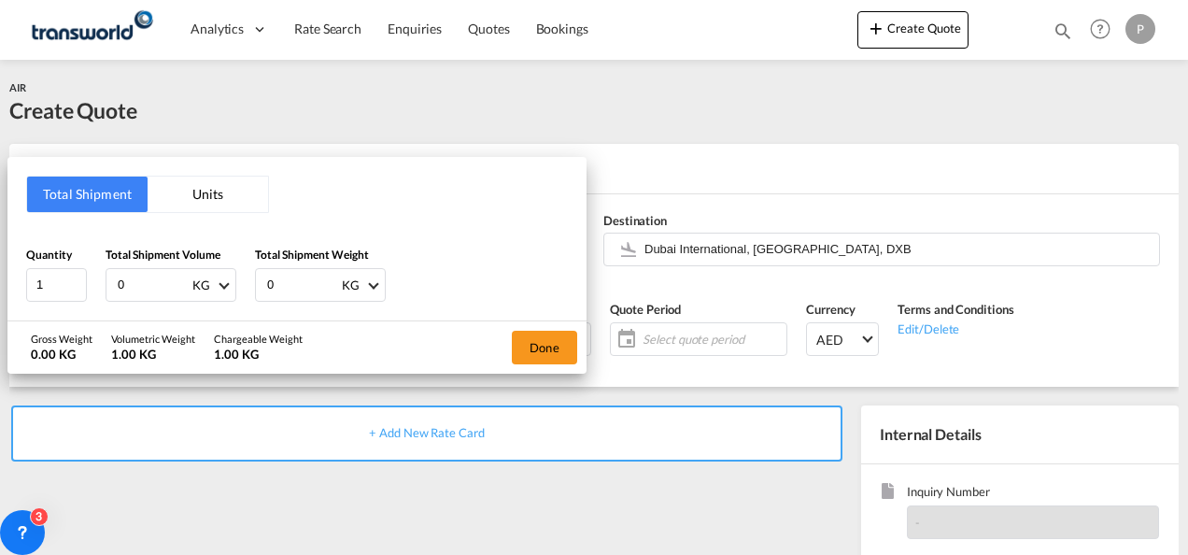
click at [136, 273] on input "0" at bounding box center [153, 285] width 75 height 32
type input "100"
click at [297, 274] on input "0" at bounding box center [302, 285] width 75 height 32
type input "90"
click at [554, 353] on button "Done" at bounding box center [544, 348] width 65 height 34
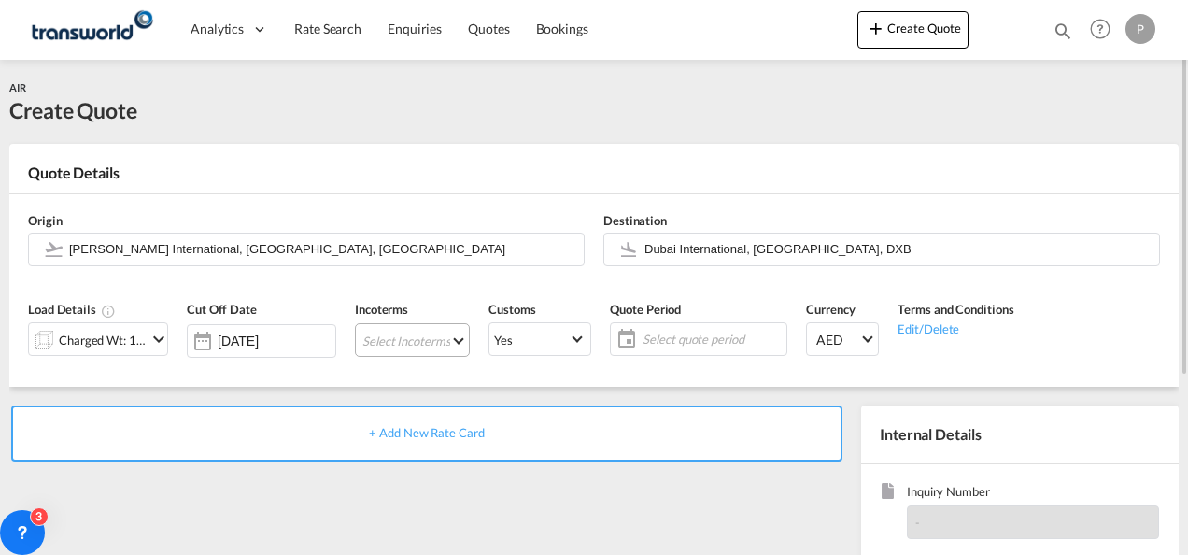
click at [372, 333] on md-select "Select Incoterms CIP - import Carriage and Insurance Paid to CIF - import Cost,…" at bounding box center [412, 340] width 115 height 34
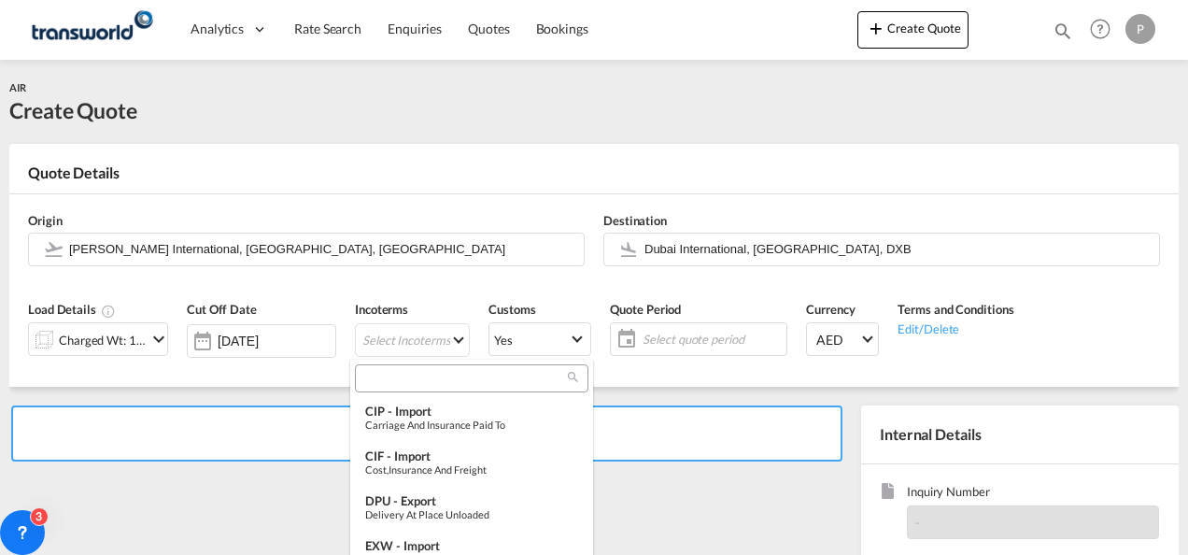
click at [384, 376] on input "search" at bounding box center [464, 378] width 207 height 17
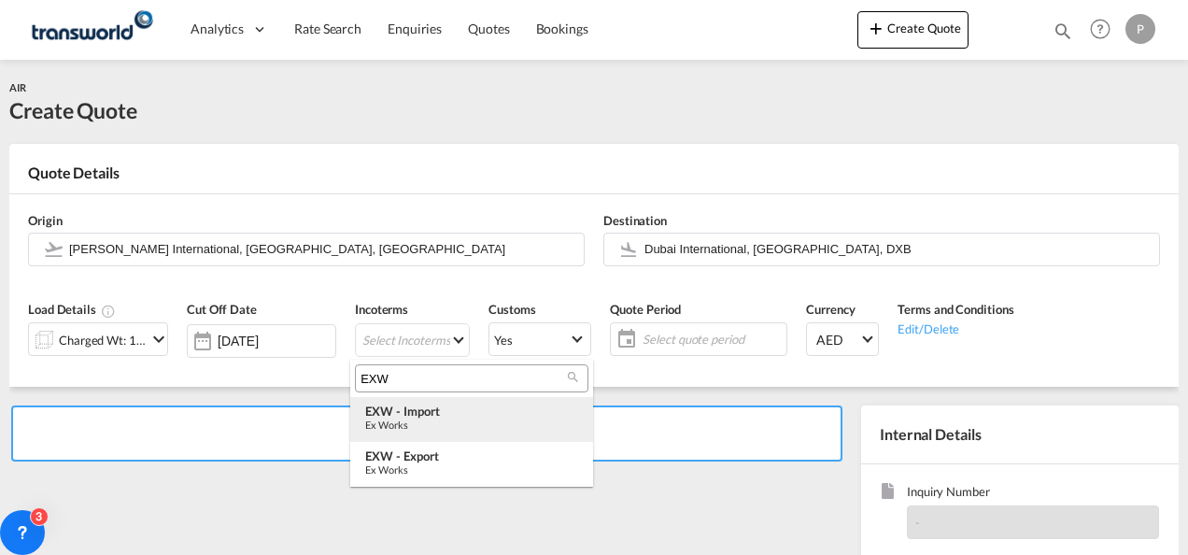
type input "EXW"
click at [426, 430] on div "Ex Works" at bounding box center [471, 424] width 213 height 12
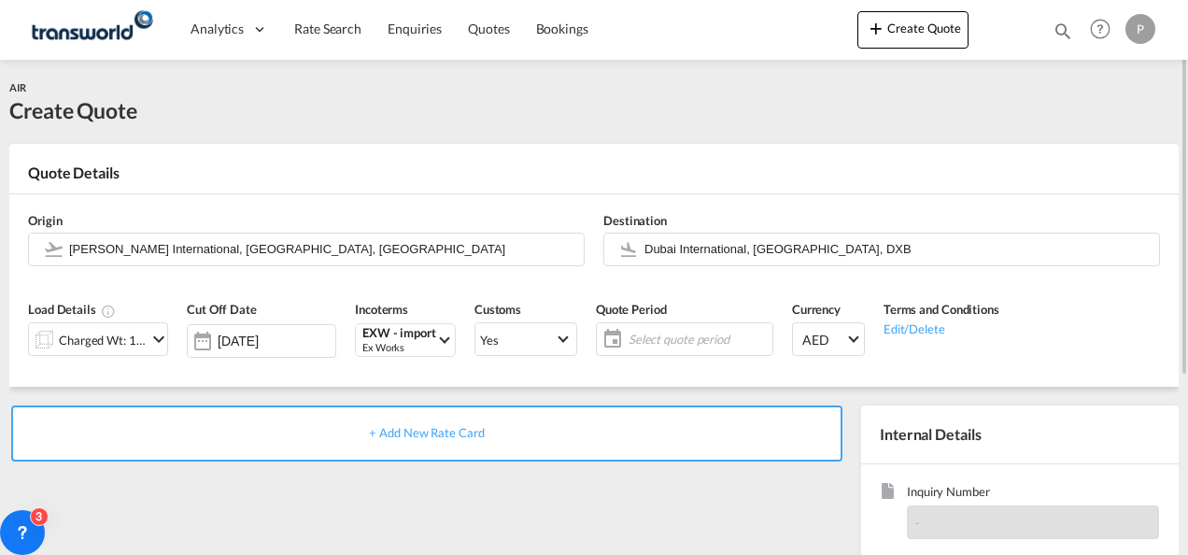
click at [643, 333] on span "Select quote period" at bounding box center [698, 339] width 139 height 17
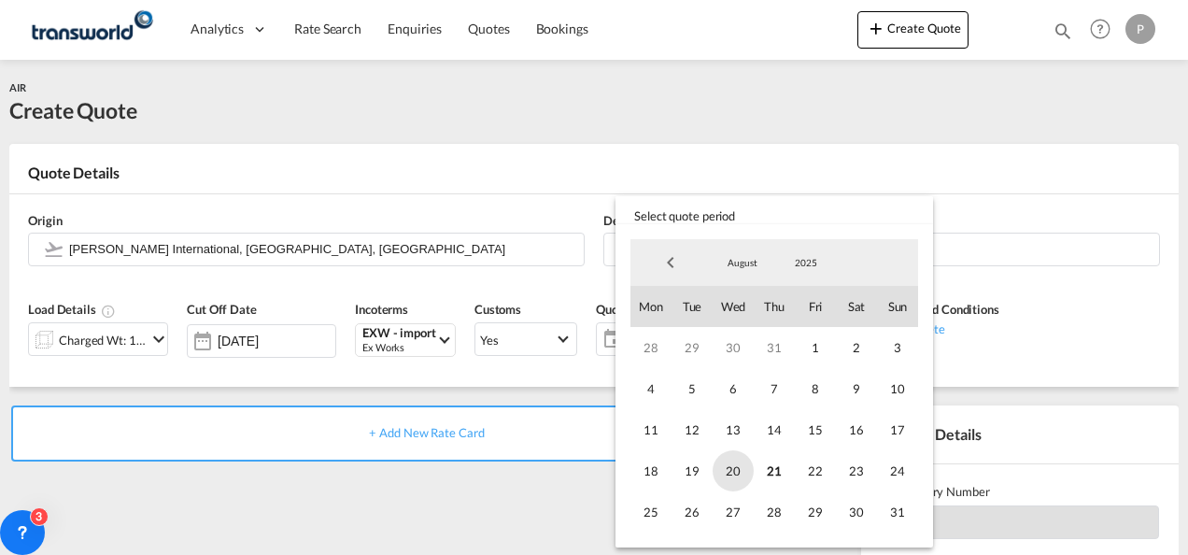
click at [728, 467] on span "20" at bounding box center [733, 470] width 41 height 41
click at [902, 514] on span "31" at bounding box center [897, 511] width 41 height 41
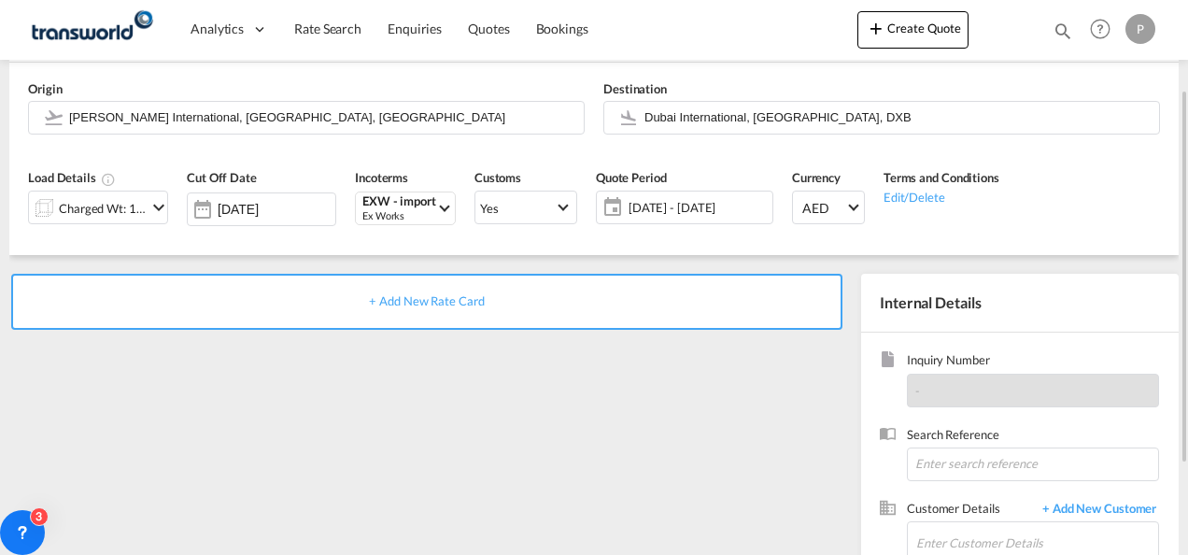
scroll to position [133, 0]
click at [964, 456] on input at bounding box center [1033, 463] width 252 height 34
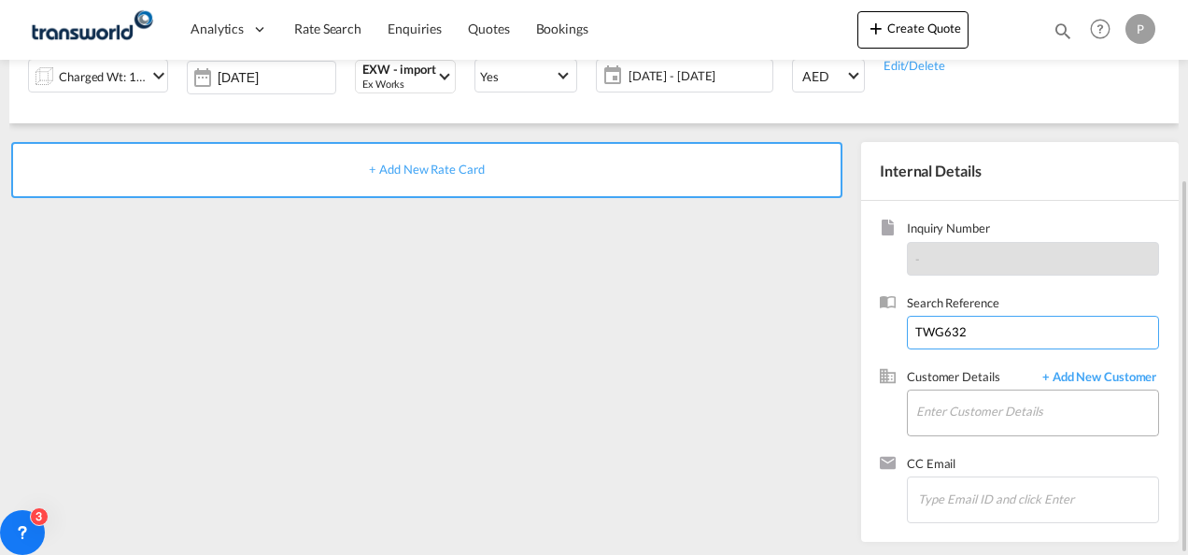
type input "TWG632"
click at [935, 415] on input "Enter Customer Details" at bounding box center [1037, 411] width 242 height 42
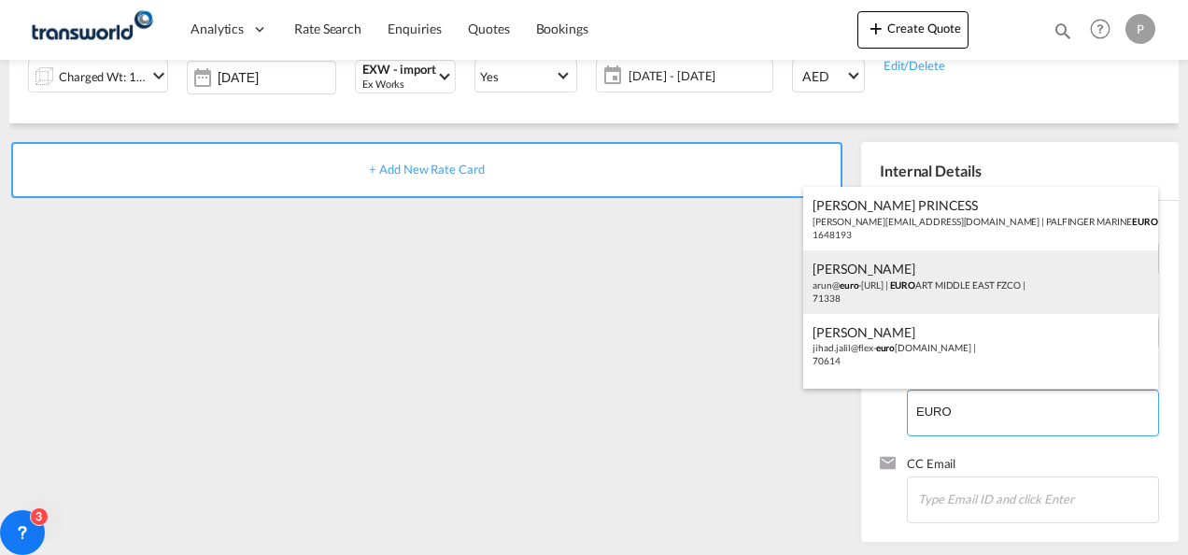
click at [888, 280] on div "[PERSON_NAME] [PERSON_NAME]@ euro -[URL] | EURO ART [GEOGRAPHIC_DATA] FZCO | 71…" at bounding box center [980, 282] width 355 height 64
type input "EUROART MIDDLE EAST FZCO, [PERSON_NAME], [PERSON_NAME][EMAIL_ADDRESS][DOMAIN_NA…"
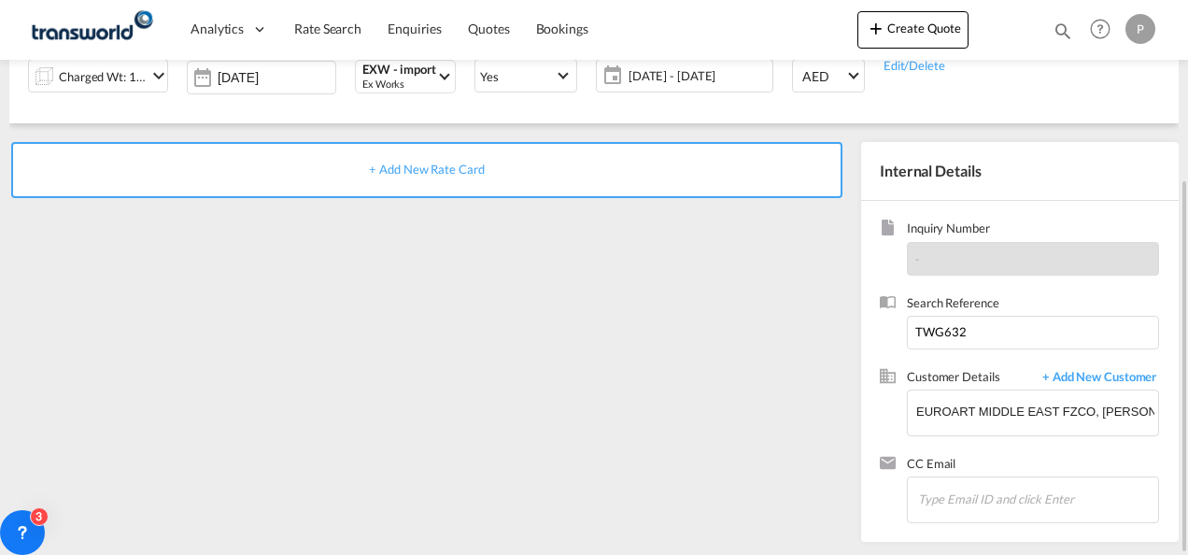
click at [418, 179] on div "+ Add New Rate Card" at bounding box center [426, 170] width 831 height 56
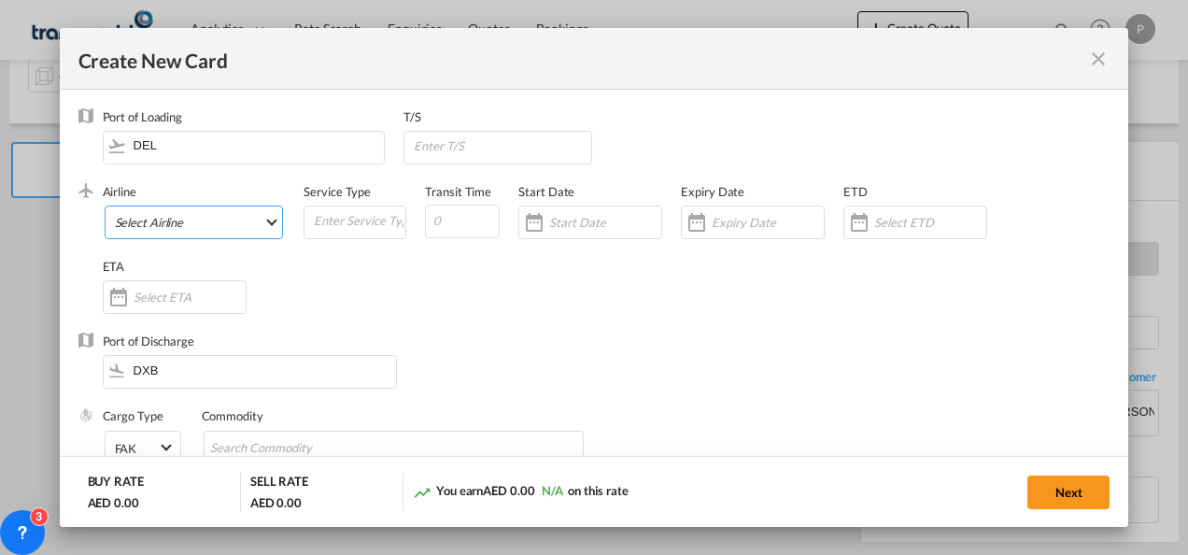
click at [151, 216] on md-select "Select Airline AIR EXPRESS S.A. (1166- / -) CMA CGM Air Cargo (1140-2C / -) DDW…" at bounding box center [194, 222] width 179 height 34
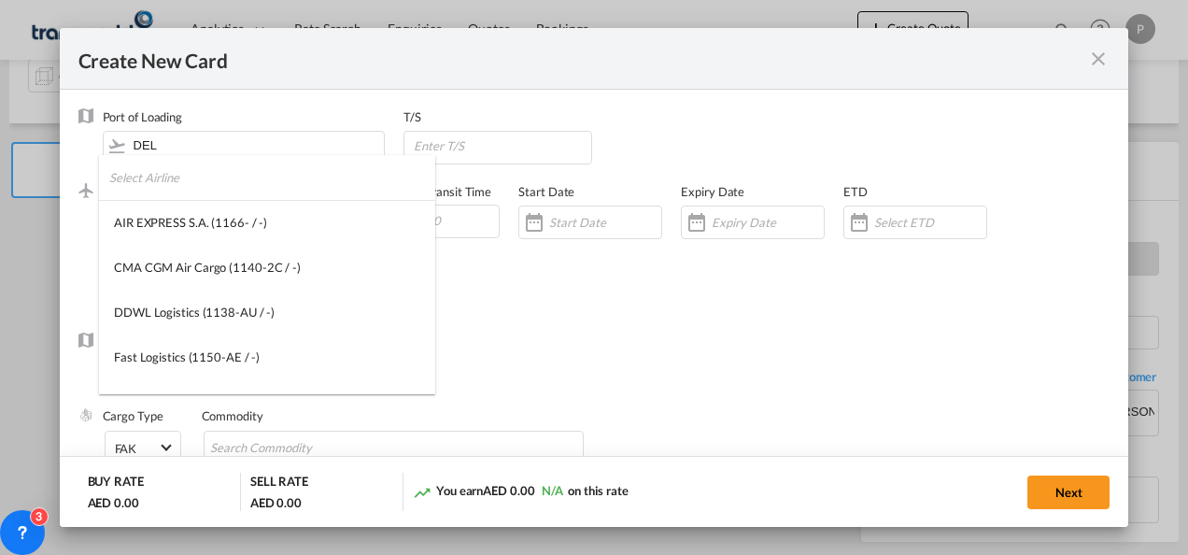
click at [158, 182] on input "search" at bounding box center [272, 177] width 326 height 45
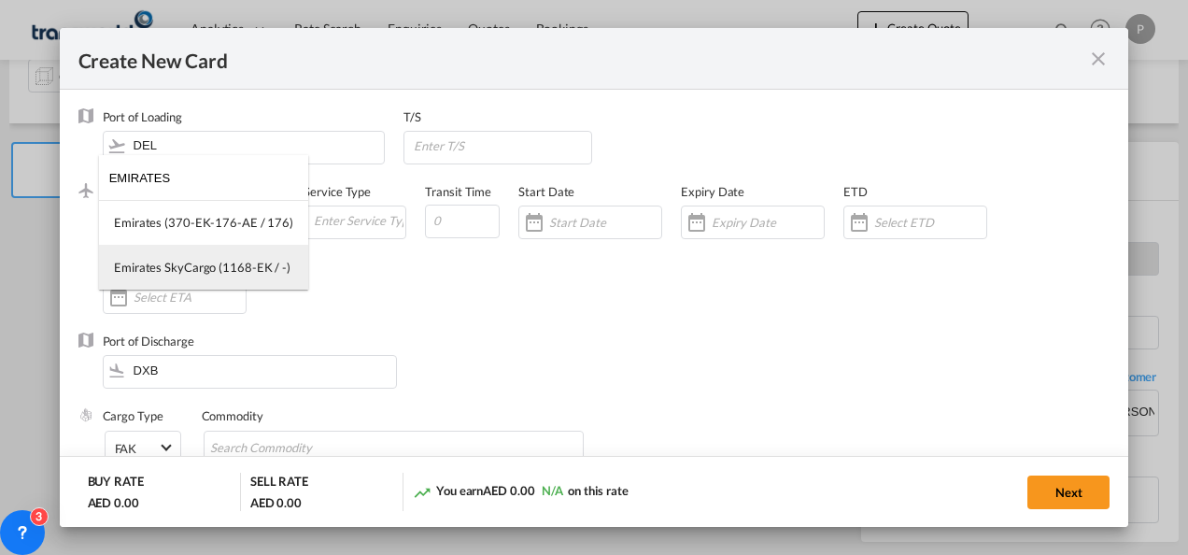
type input "EMIRATES"
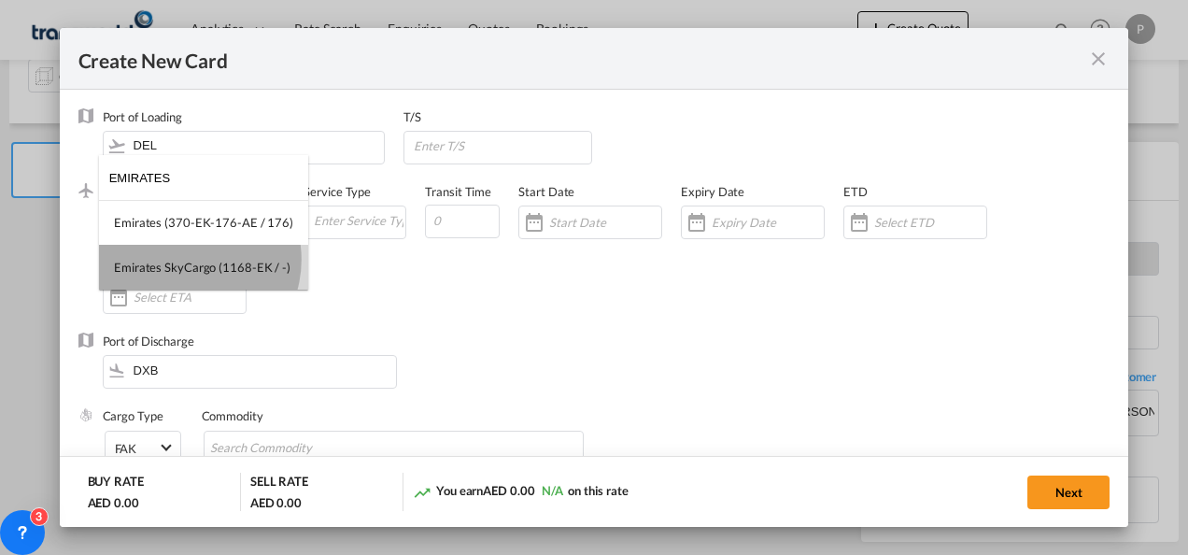
click at [186, 260] on div "Emirates SkyCargo (1168-EK / -)" at bounding box center [202, 267] width 177 height 17
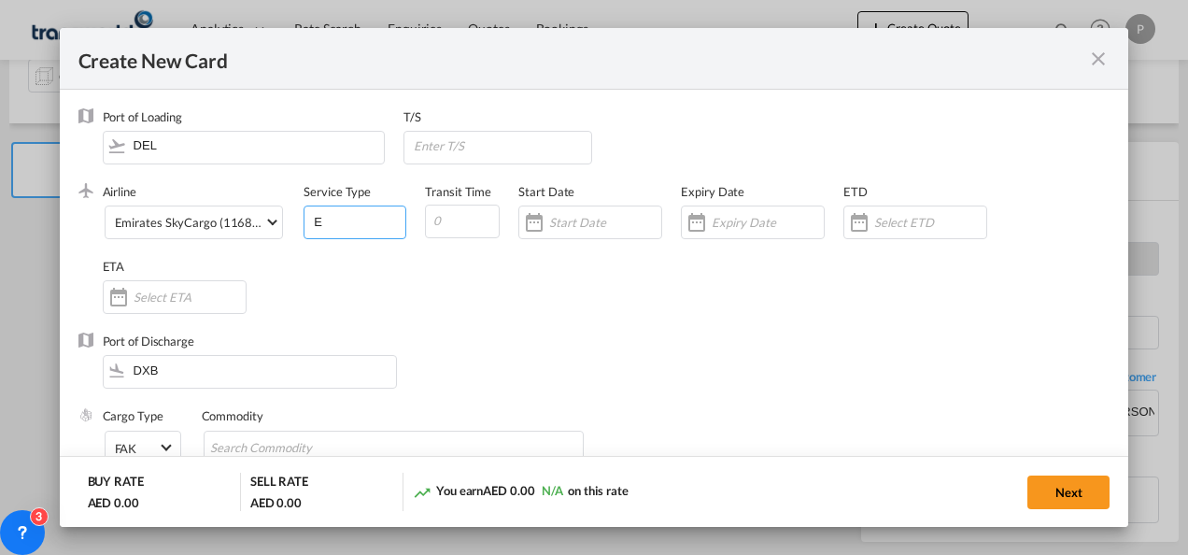
click at [350, 219] on input "E" at bounding box center [358, 220] width 93 height 28
type input "EXW IMPORT"
click at [757, 231] on div "Create New Card ..." at bounding box center [753, 222] width 144 height 34
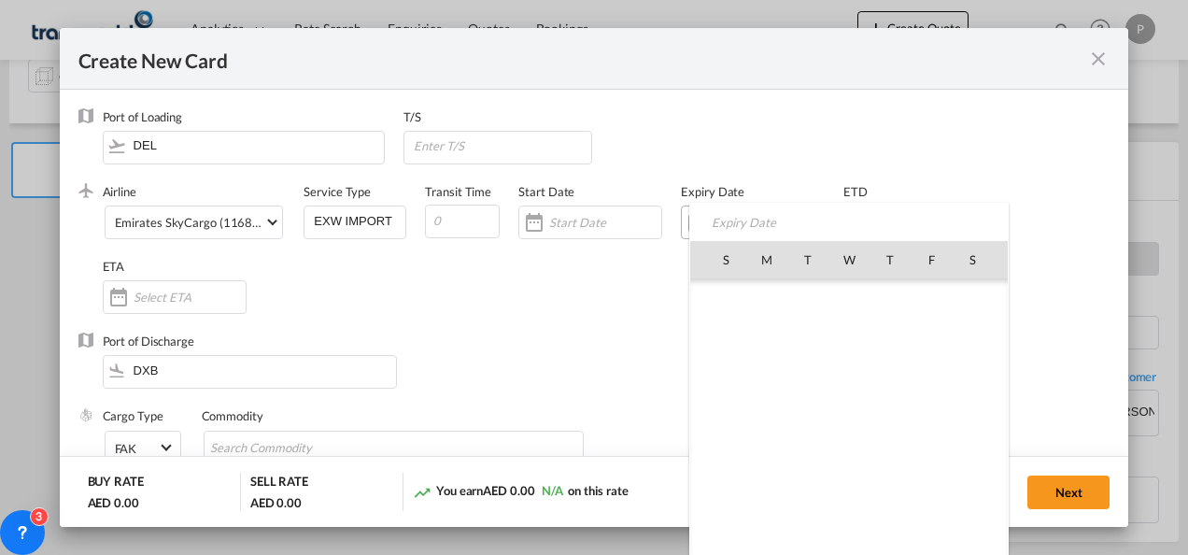
scroll to position [432397, 0]
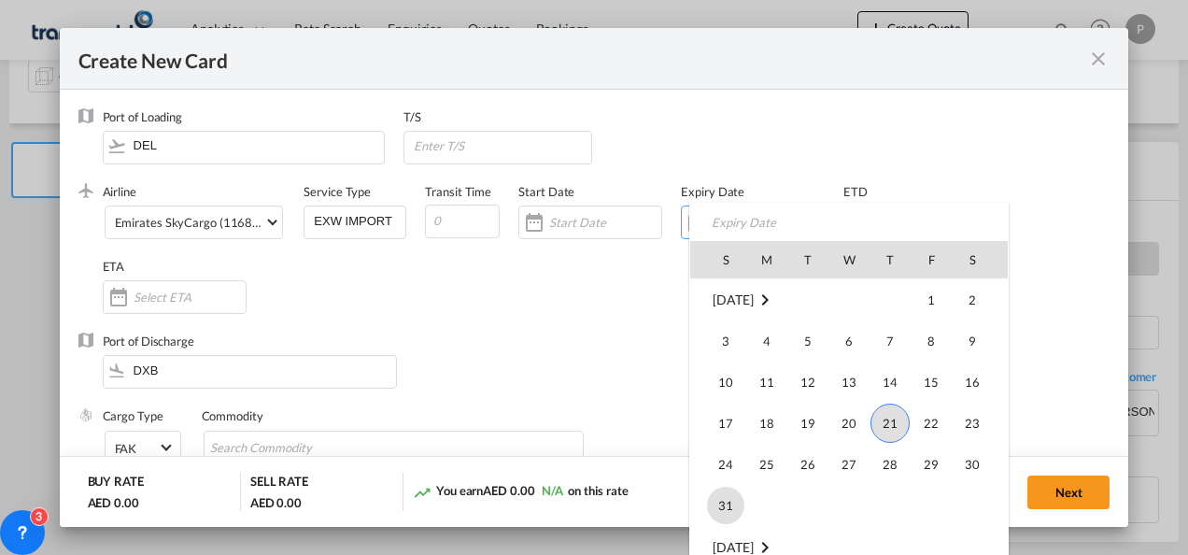
click at [732, 502] on span "31" at bounding box center [725, 505] width 37 height 37
type input "[DATE]"
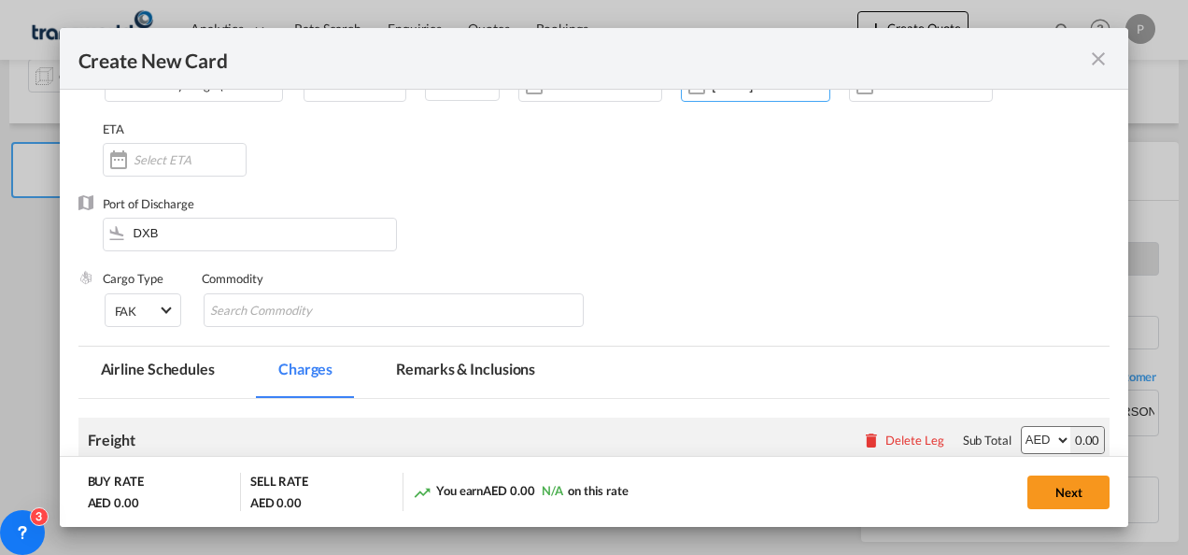
scroll to position [138, 0]
click at [240, 310] on input "Chips input." at bounding box center [295, 310] width 171 height 30
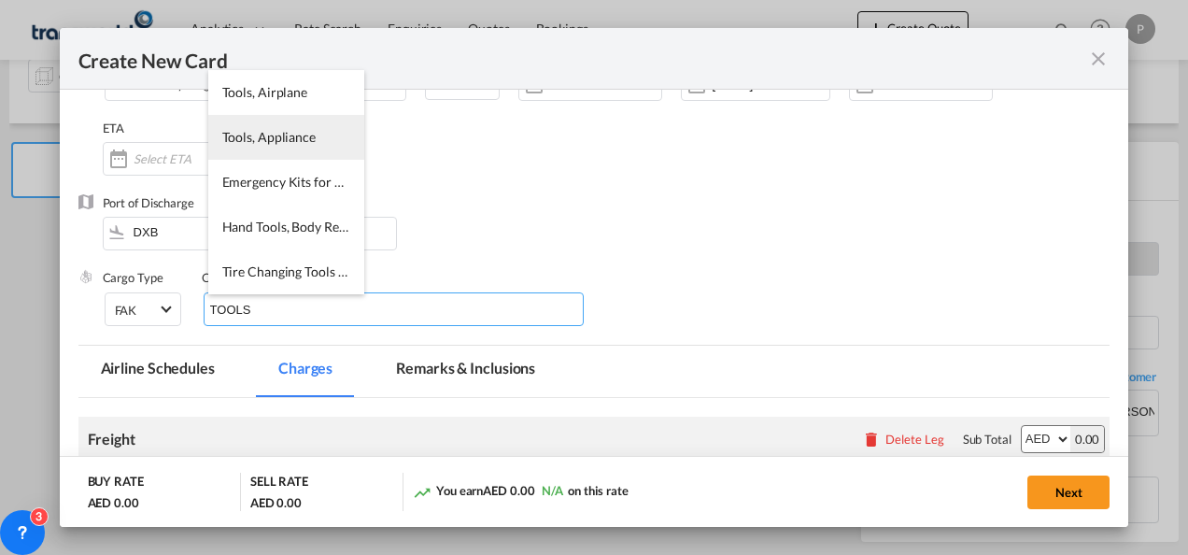
type input "TOOLS"
click at [294, 127] on li "Tools, Appliance" at bounding box center [286, 137] width 156 height 45
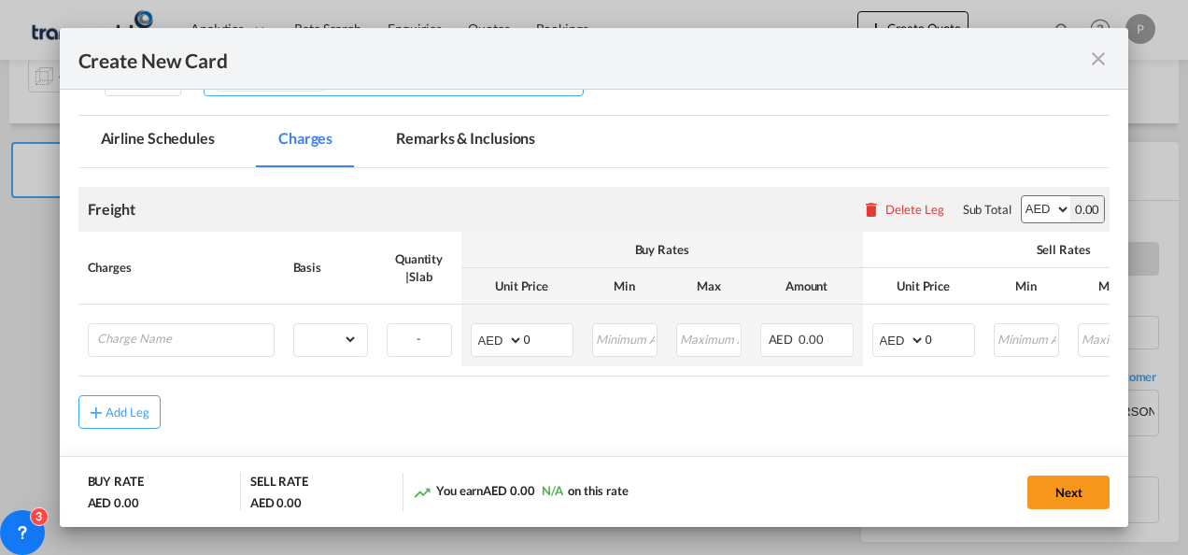
scroll to position [369, 0]
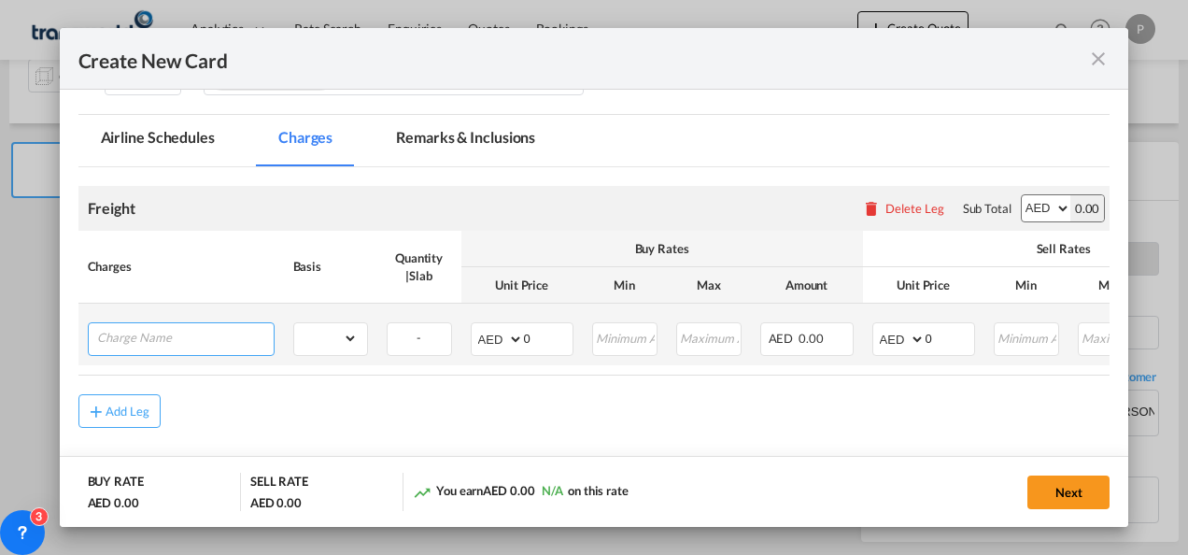
click at [191, 332] on input "Charge Name" at bounding box center [185, 337] width 177 height 28
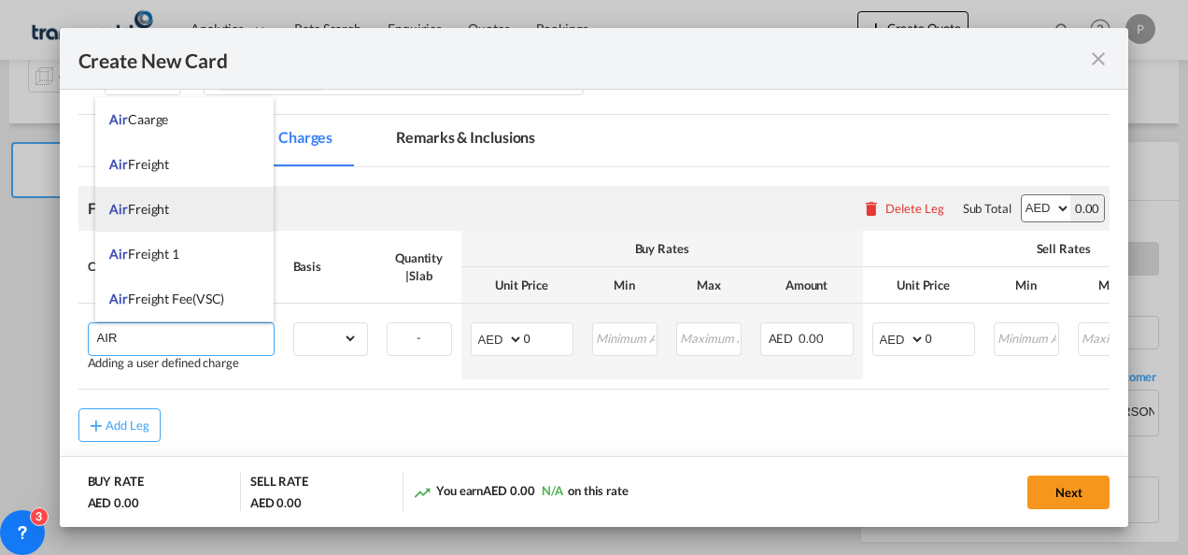
click at [176, 226] on li "Air Freight" at bounding box center [184, 209] width 178 height 45
type input "Air Freight"
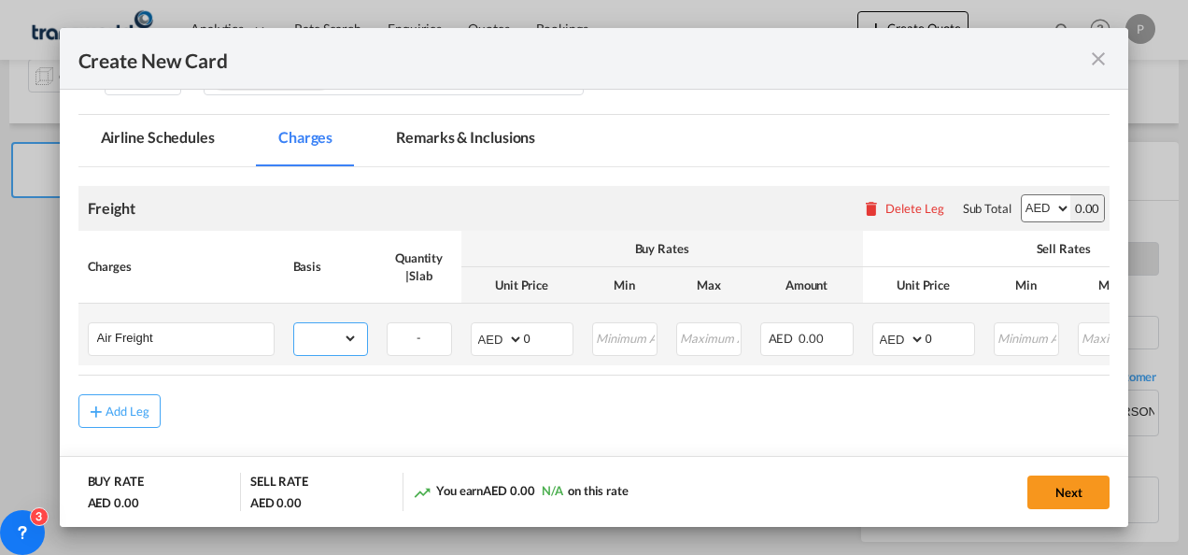
click at [323, 336] on select "gross_weight volumetric_weight per_shipment per_bl per_km % on air freight per_…" at bounding box center [326, 338] width 64 height 30
select select "per_shipment"
click at [294, 323] on select "gross_weight volumetric_weight per_shipment per_bl per_km % on air freight per_…" at bounding box center [326, 338] width 64 height 30
click at [543, 335] on input "0" at bounding box center [548, 337] width 49 height 28
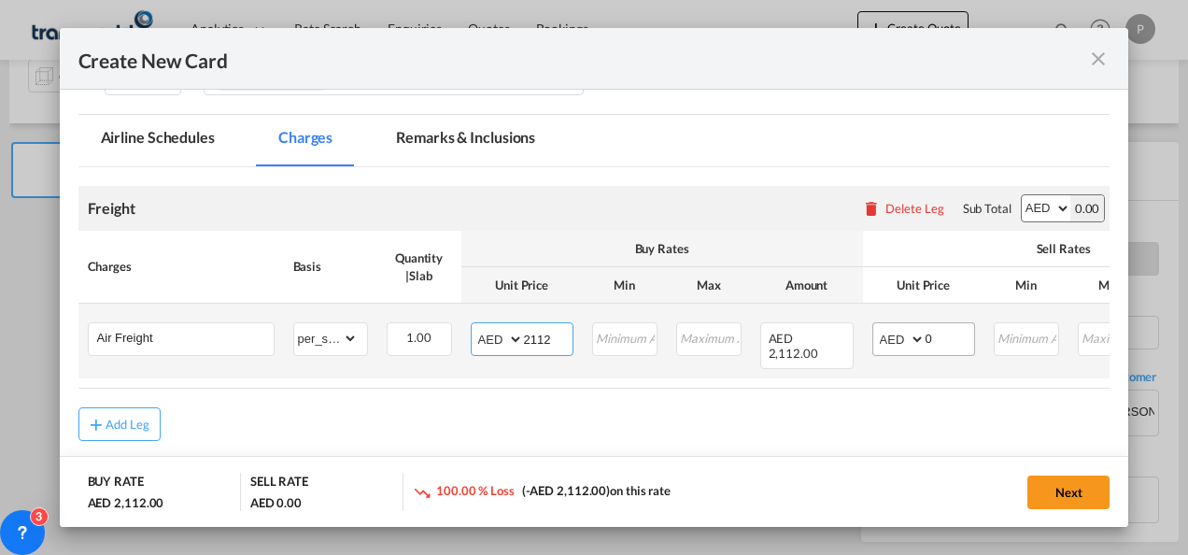
type input "2112"
click at [942, 337] on input "0" at bounding box center [950, 337] width 49 height 28
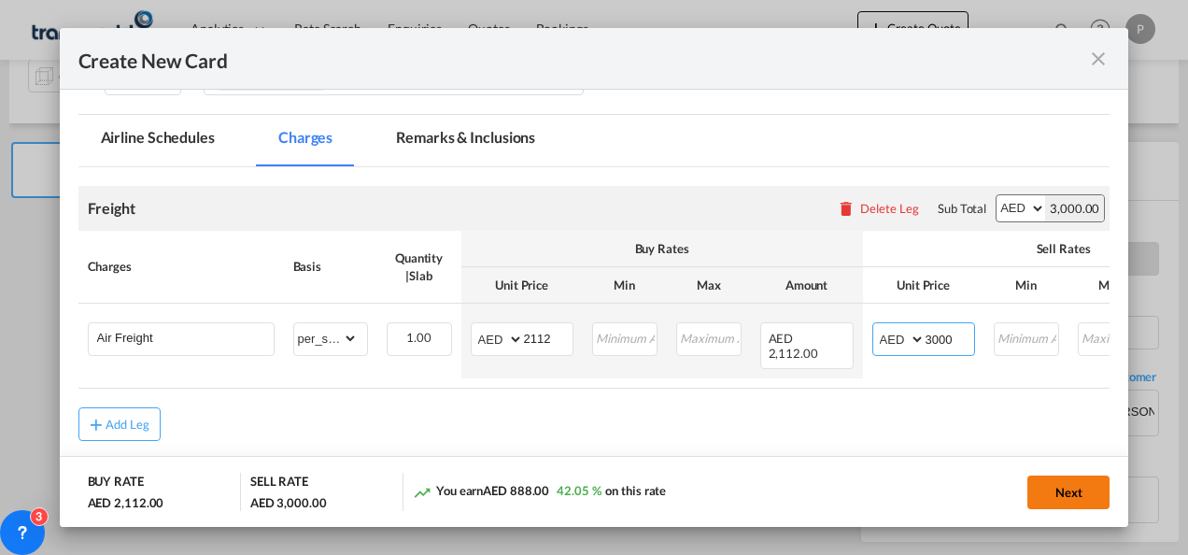
type input "3000"
click at [1078, 490] on button "Next" at bounding box center [1068, 492] width 82 height 34
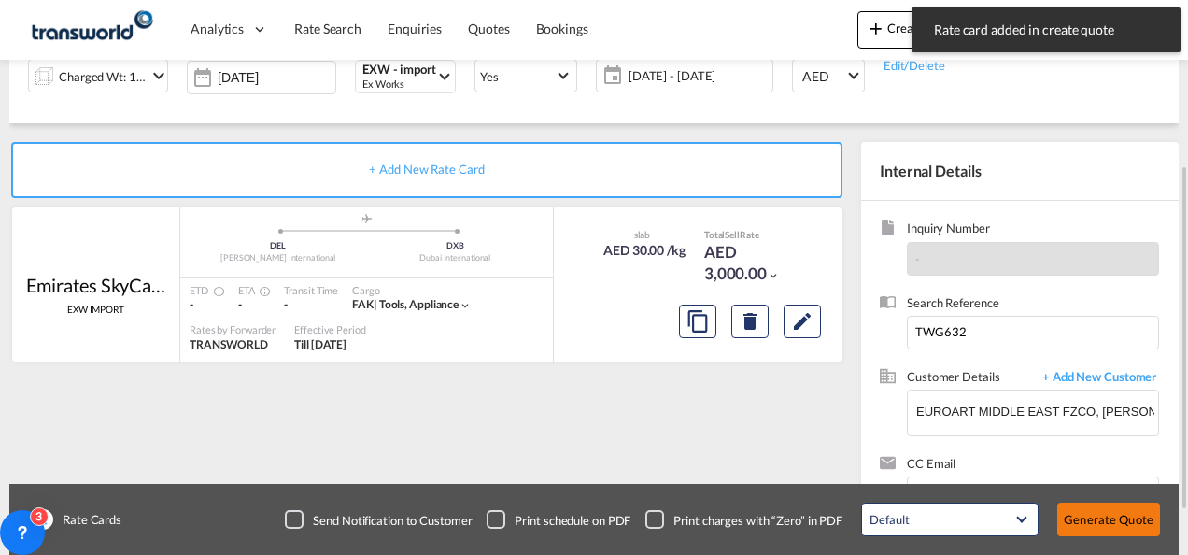
click at [1086, 516] on button "Generate Quote" at bounding box center [1108, 519] width 103 height 34
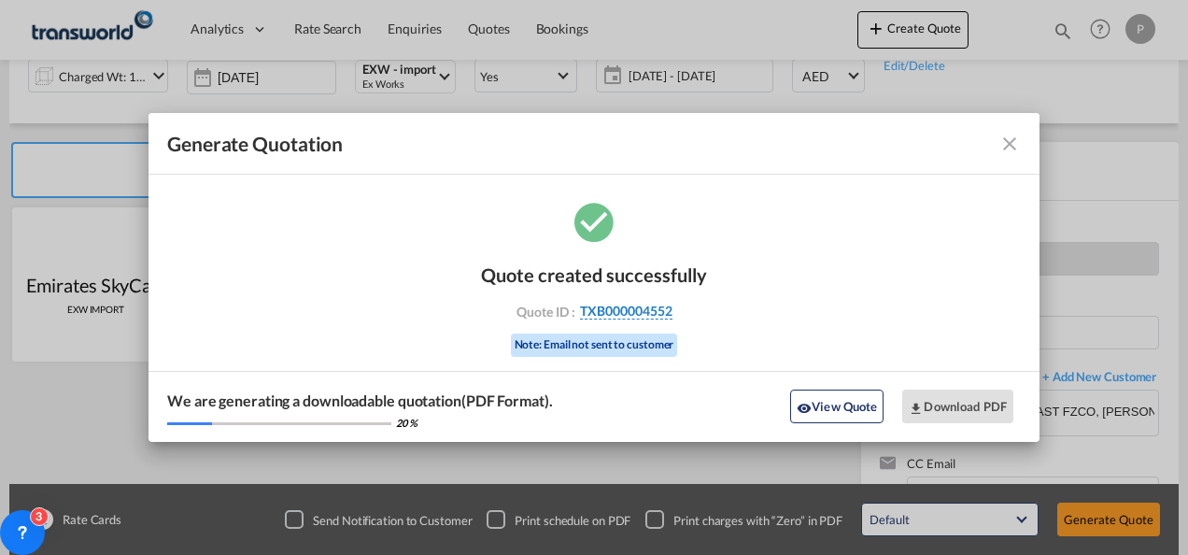
click at [652, 314] on span "TXB000004552" at bounding box center [626, 311] width 92 height 17
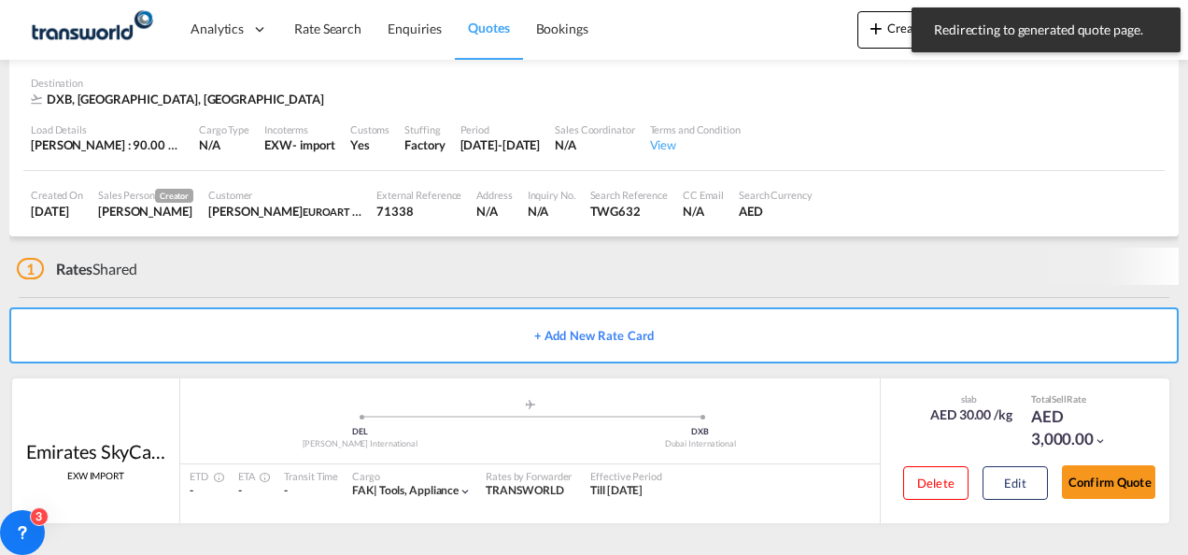
scroll to position [114, 0]
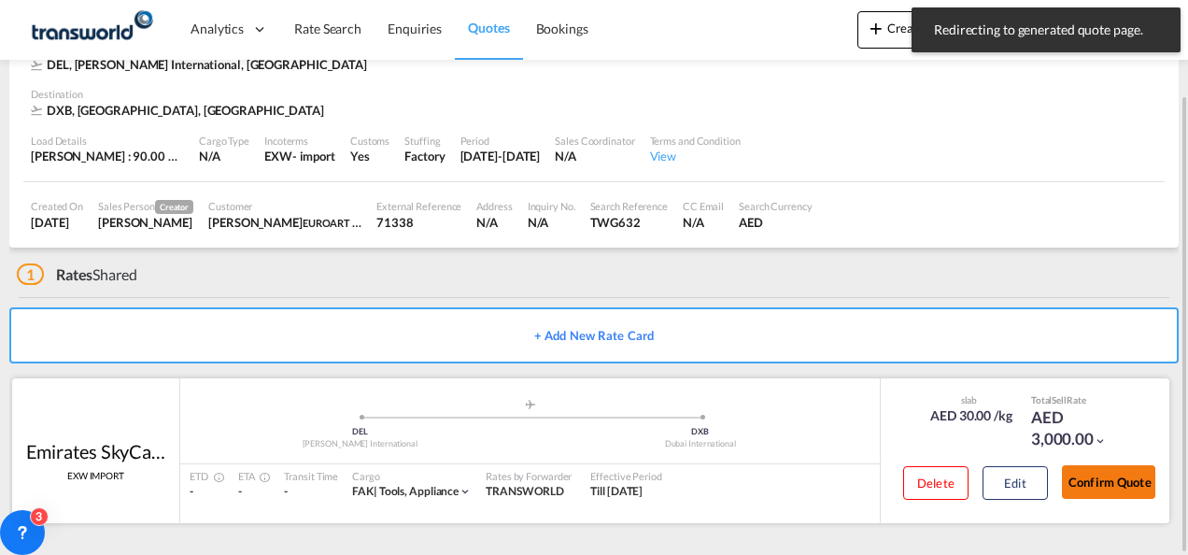
click at [1131, 471] on button "Confirm Quote" at bounding box center [1108, 482] width 93 height 34
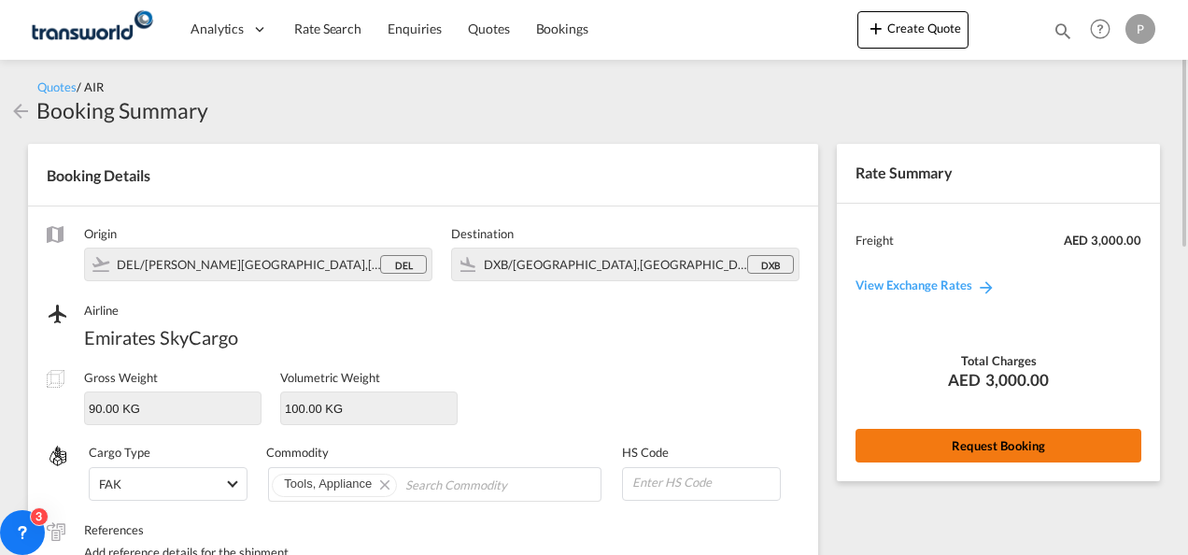
click at [1010, 450] on button "Request Booking" at bounding box center [999, 446] width 286 height 34
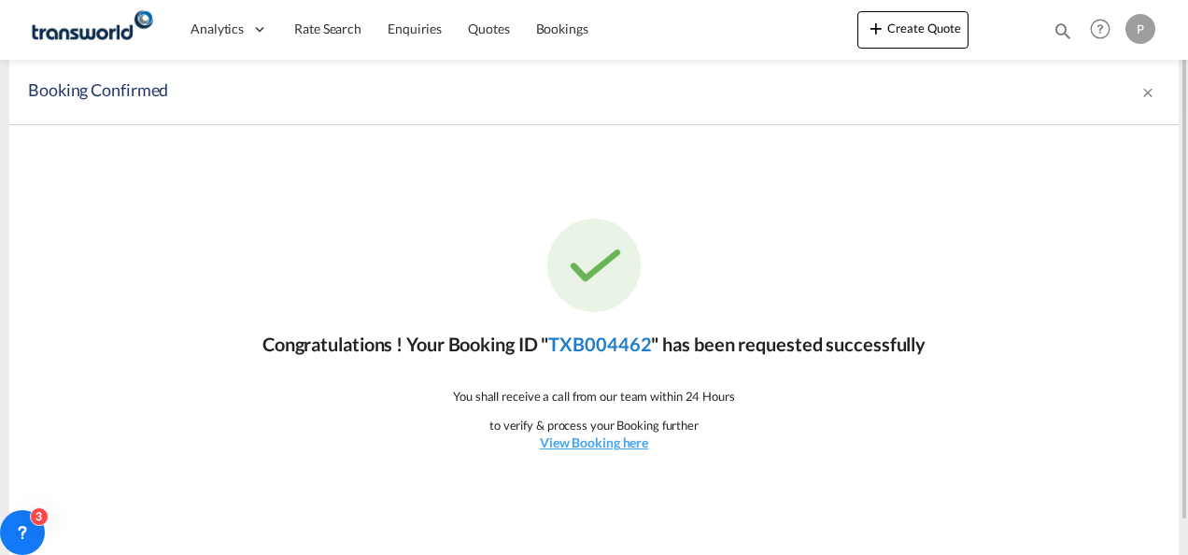
click at [601, 341] on link "TXB004462" at bounding box center [599, 344] width 103 height 22
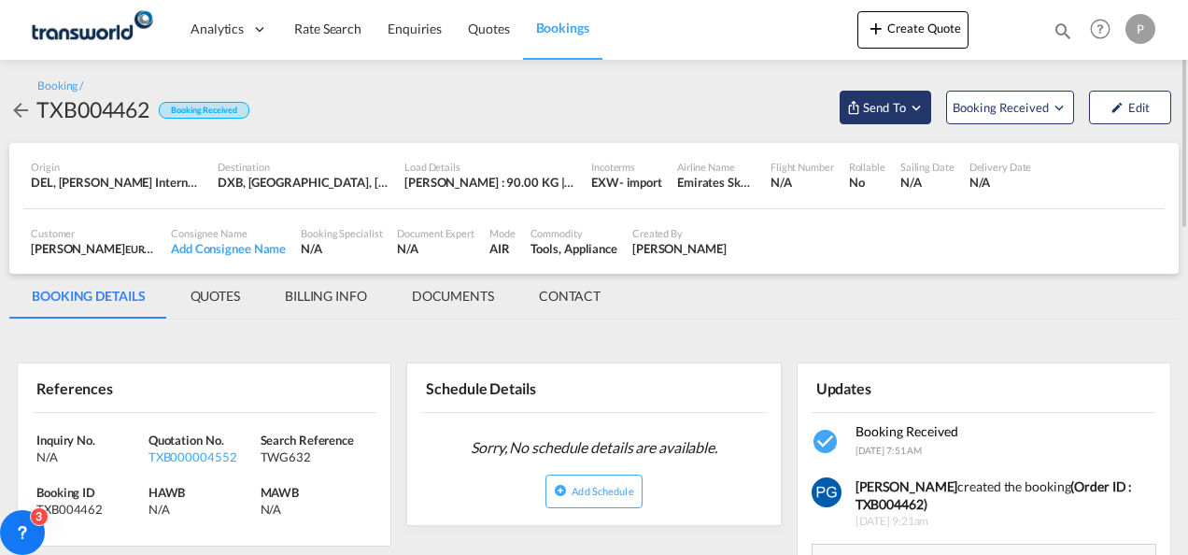
click at [909, 97] on button "Send To" at bounding box center [886, 108] width 92 height 34
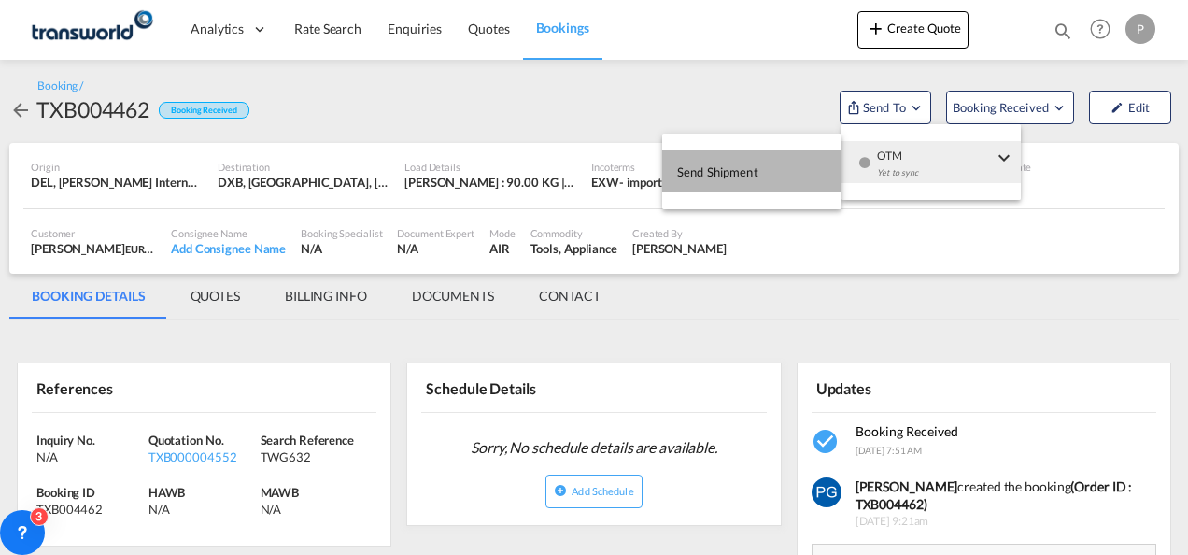
click at [794, 163] on button "Send Shipment" at bounding box center [751, 171] width 179 height 42
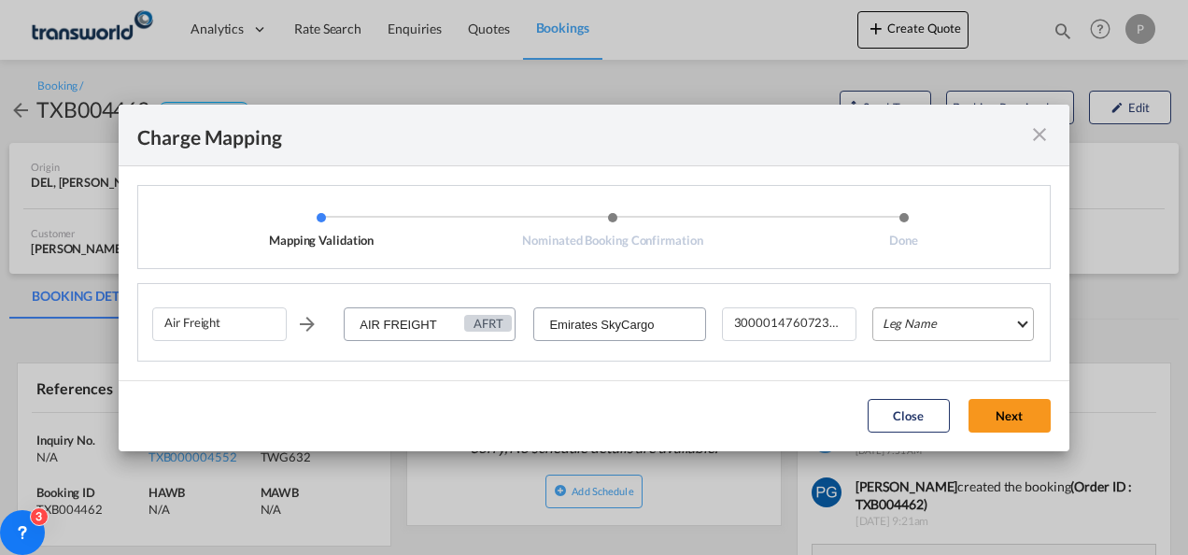
click at [901, 314] on md-select "Leg Name HANDLING ORIGIN HANDLING DESTINATION OTHERS TL PICK UP CUSTOMS ORIGIN …" at bounding box center [953, 324] width 162 height 34
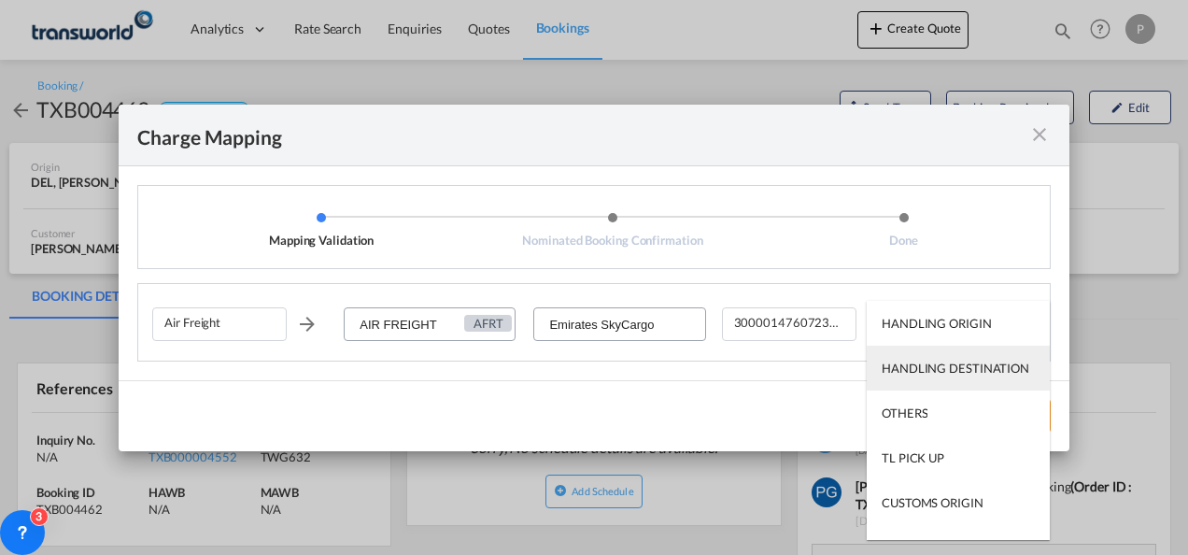
scroll to position [120, 0]
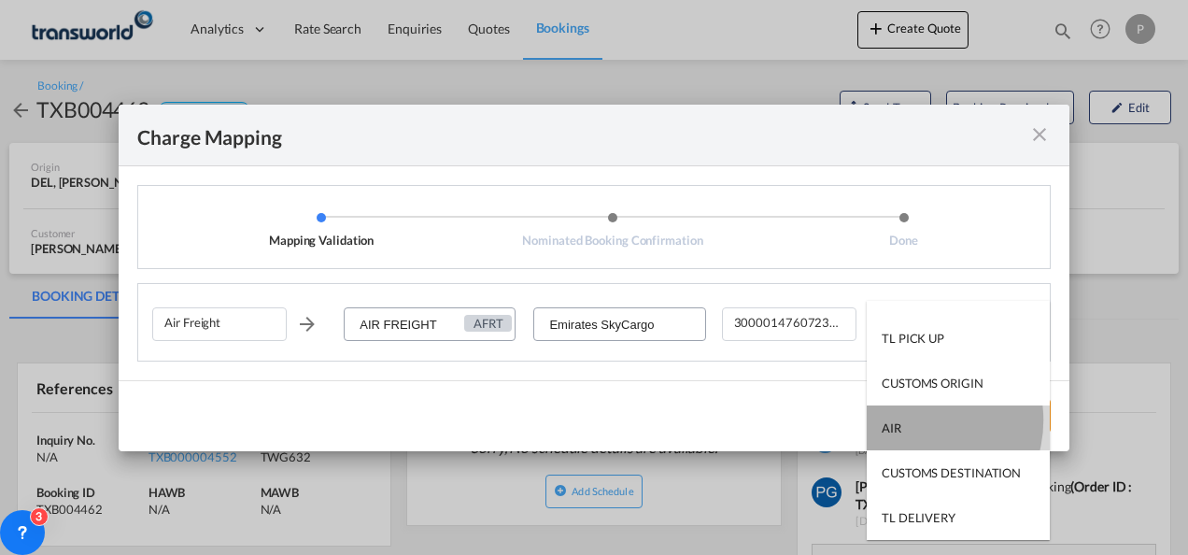
click at [914, 420] on md-option "AIR" at bounding box center [958, 427] width 183 height 45
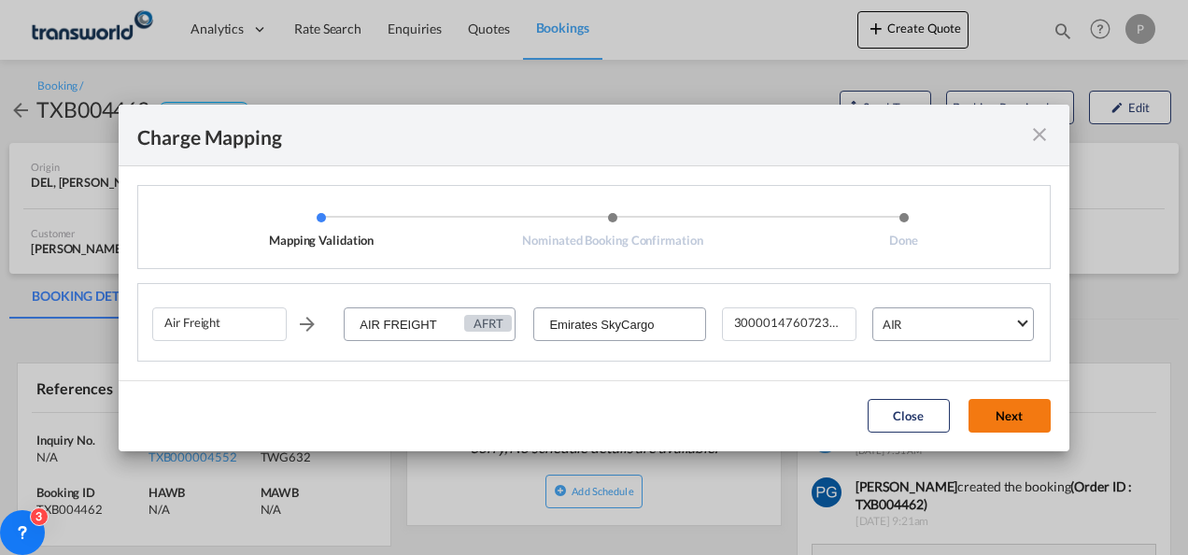
click at [1012, 413] on button "Next" at bounding box center [1010, 416] width 82 height 34
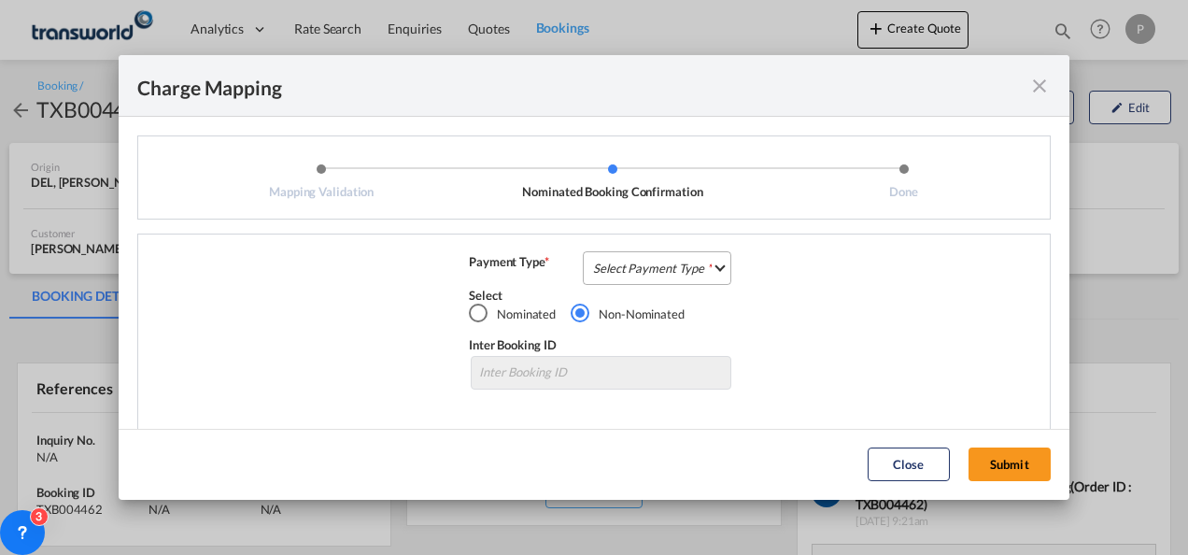
click at [658, 270] on md-select "Select Payment Type COLLECT PREPAID" at bounding box center [657, 268] width 149 height 34
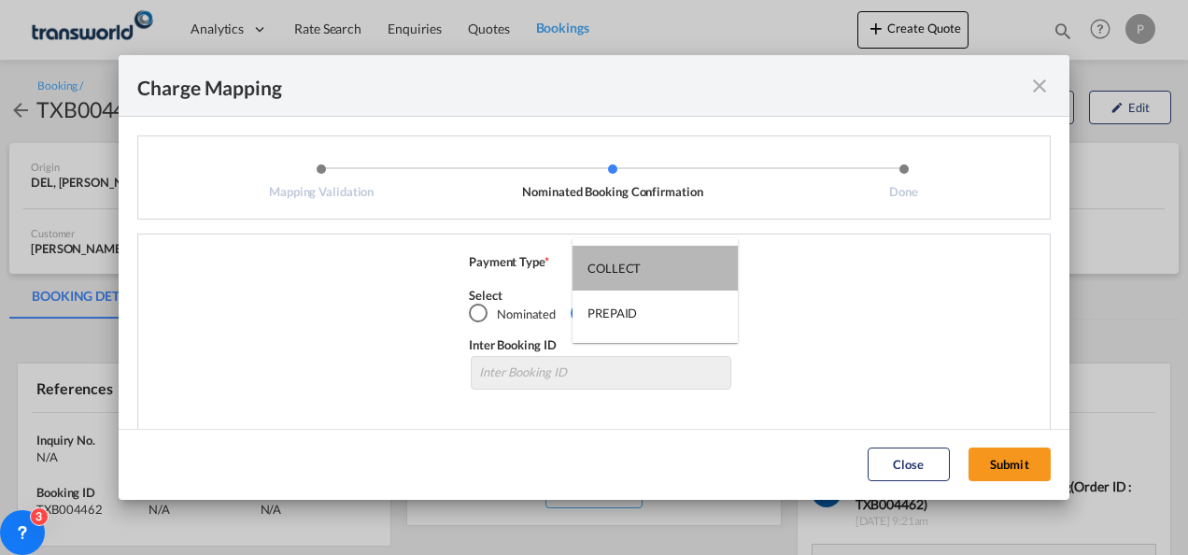
click at [658, 270] on md-option "COLLECT" at bounding box center [655, 268] width 165 height 45
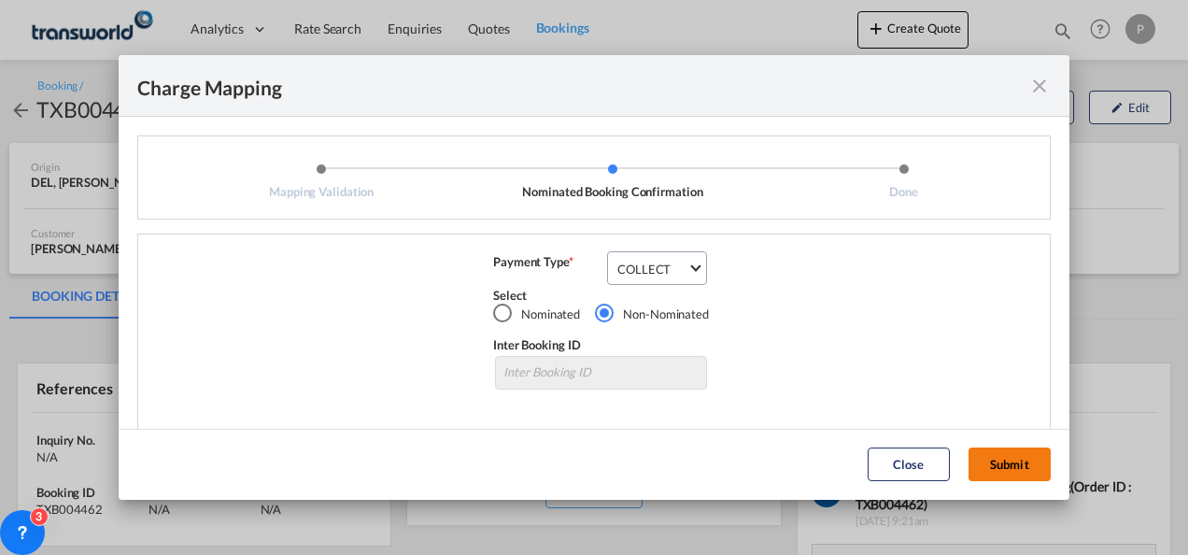
click at [998, 474] on button "Submit" at bounding box center [1010, 464] width 82 height 34
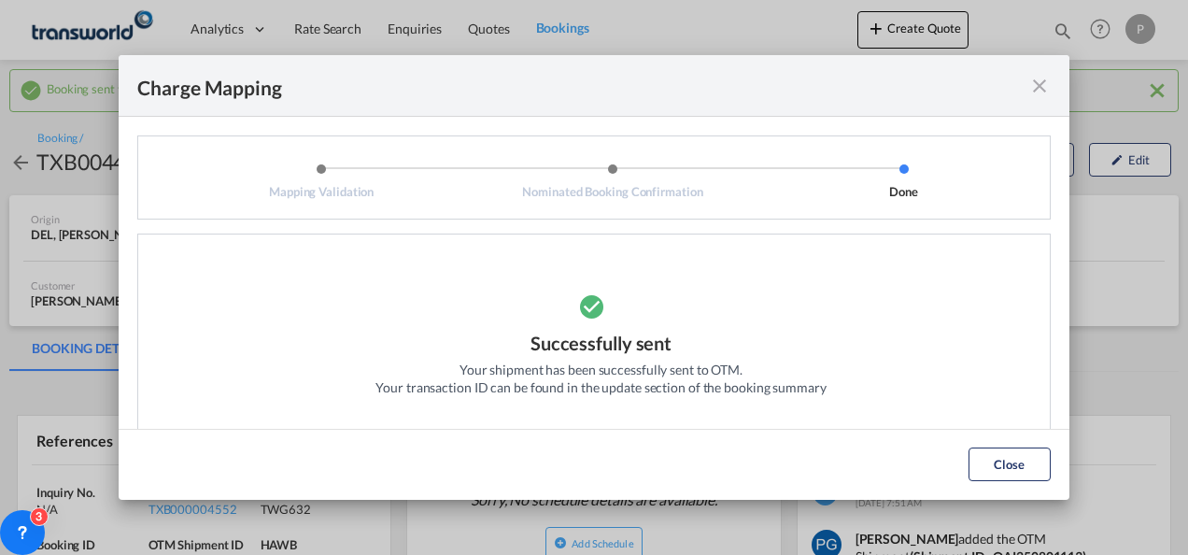
click at [1037, 84] on md-icon "icon-close fg-AAA8AD cursor" at bounding box center [1039, 86] width 22 height 22
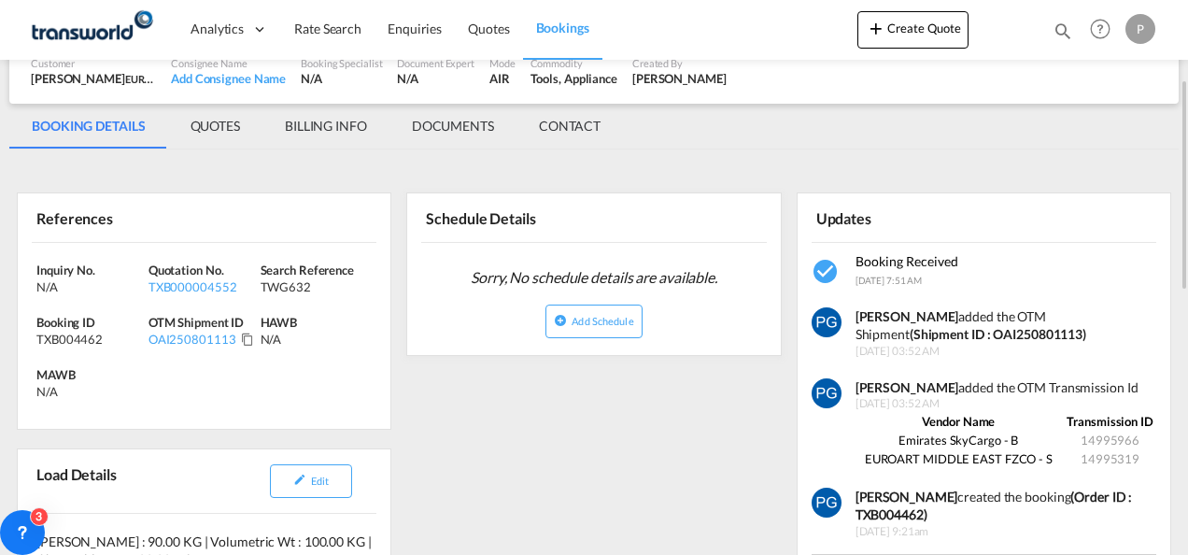
scroll to position [225, 0]
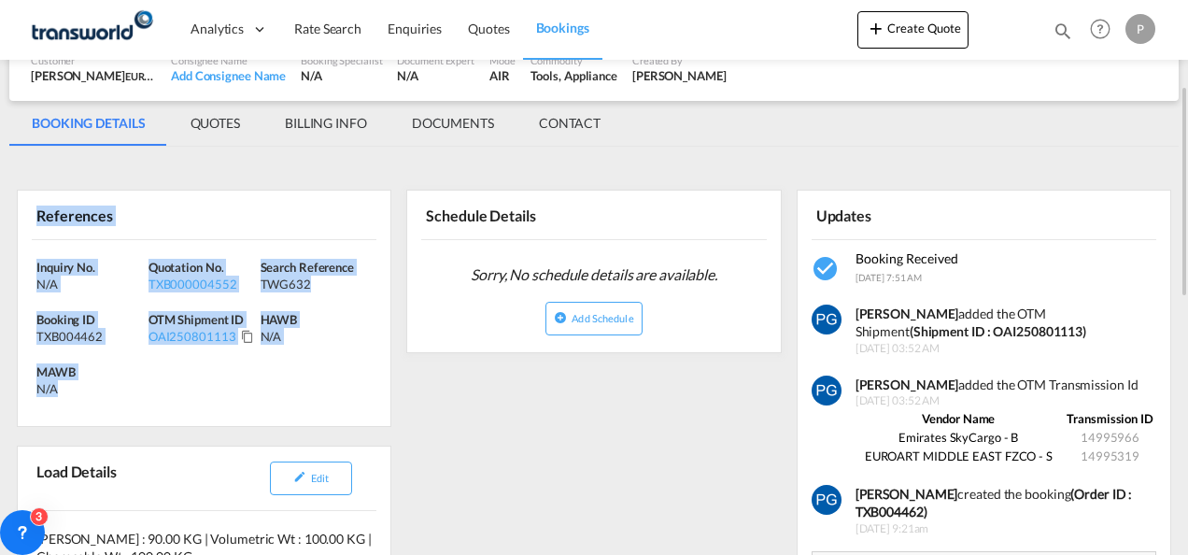
drag, startPoint x: 32, startPoint y: 211, endPoint x: 134, endPoint y: 391, distance: 207.0
click at [134, 391] on div "References Inquiry No. N/A Quotation No. TXB000004552 Search Reference TWG632 B…" at bounding box center [204, 308] width 375 height 237
copy div "References Inquiry No. N/A Quotation No. TXB000004552 Search Reference TWG632 B…"
click at [482, 46] on link "Quotes" at bounding box center [488, 29] width 67 height 61
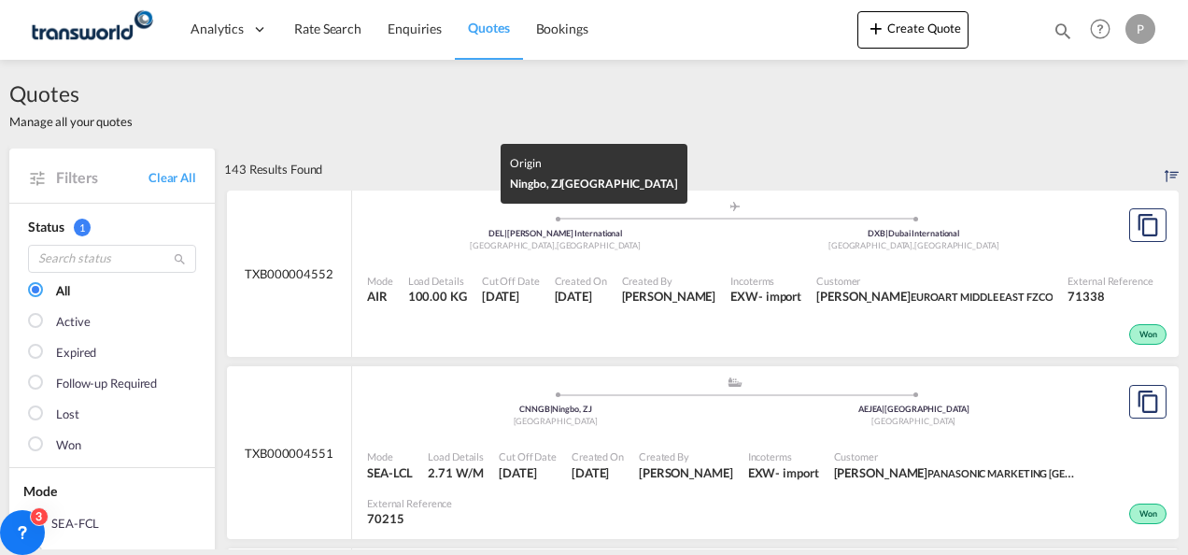
click at [546, 426] on span "[GEOGRAPHIC_DATA]" at bounding box center [556, 421] width 84 height 10
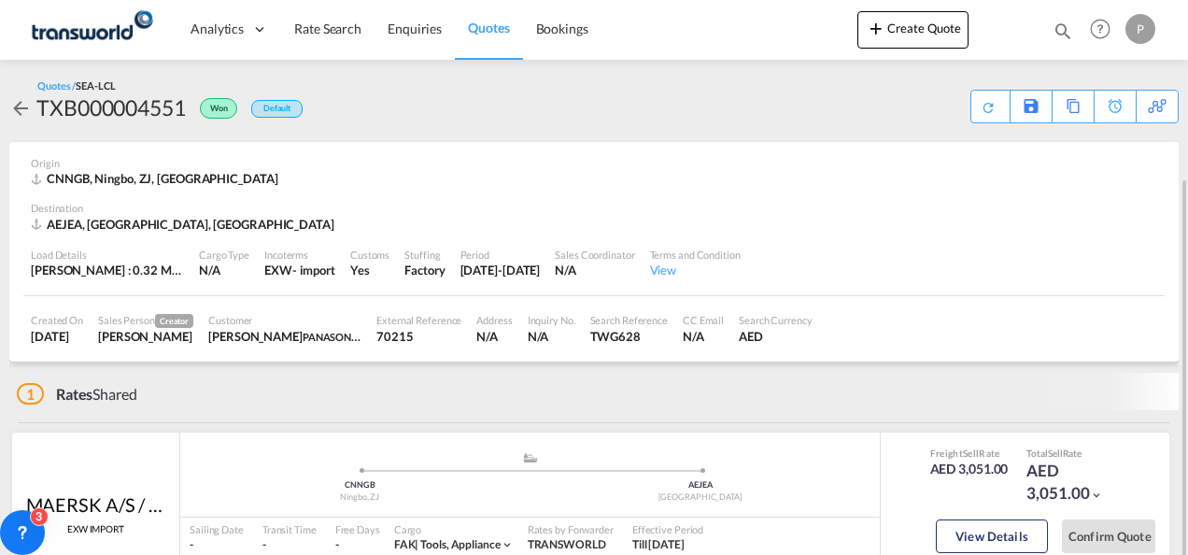
scroll to position [93, 0]
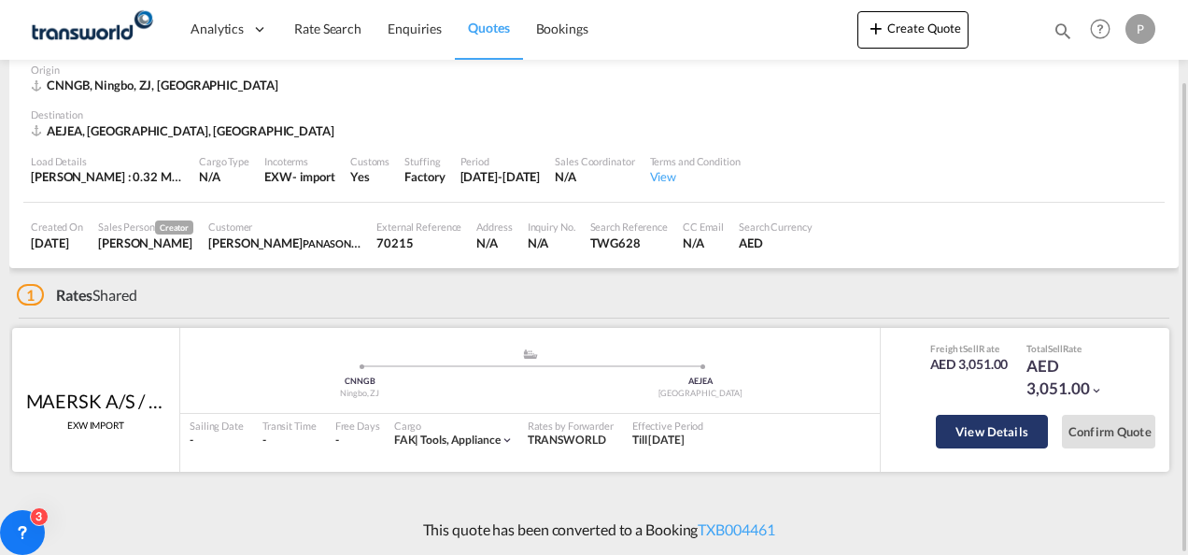
click at [972, 427] on button "View Details" at bounding box center [992, 432] width 112 height 34
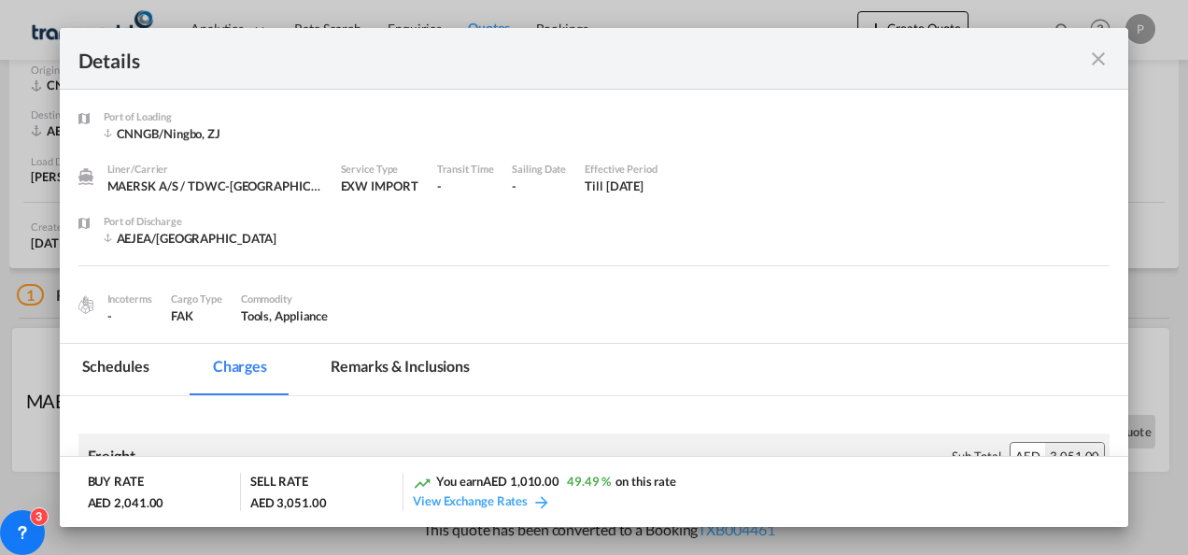
click at [1097, 64] on md-icon "icon-close fg-AAA8AD m-0 cursor" at bounding box center [1098, 59] width 22 height 22
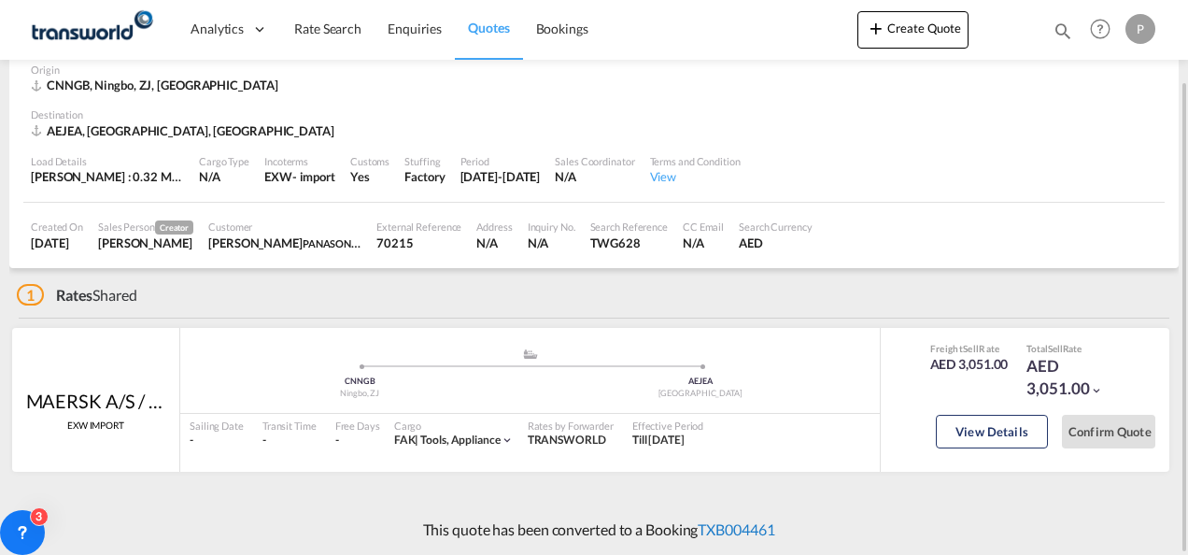
click at [732, 525] on link "TXB004461" at bounding box center [736, 529] width 77 height 18
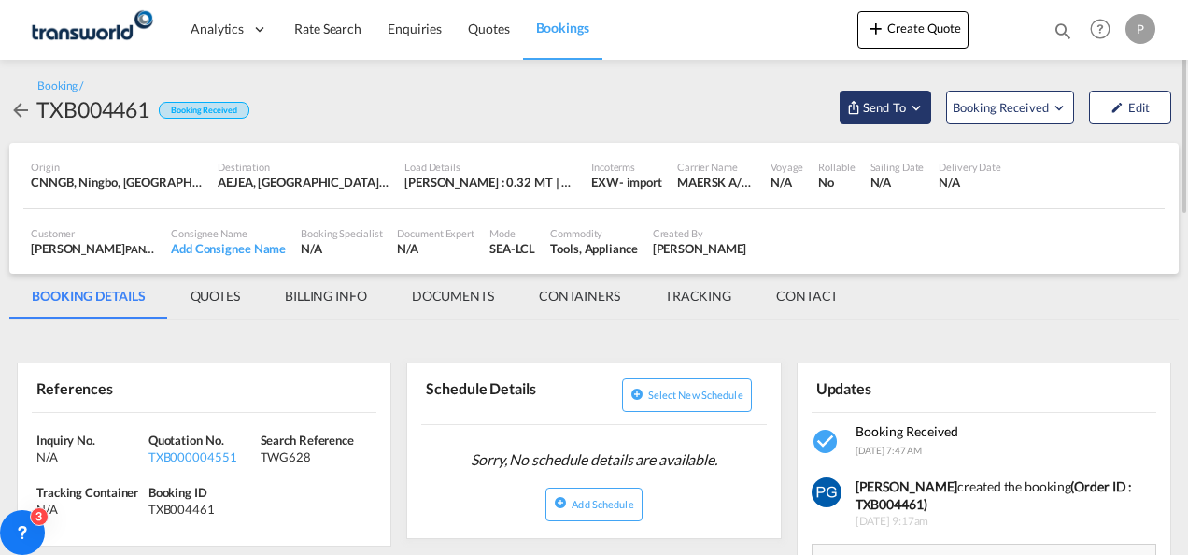
click at [897, 110] on span "Send To" at bounding box center [884, 107] width 47 height 19
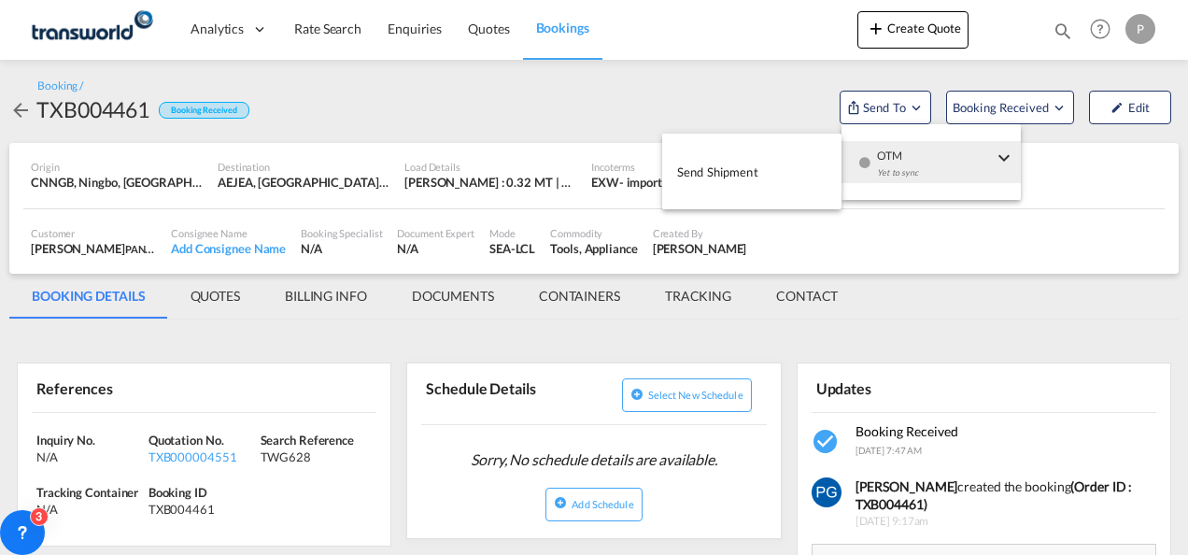
click at [796, 171] on button "Send Shipment" at bounding box center [751, 171] width 179 height 42
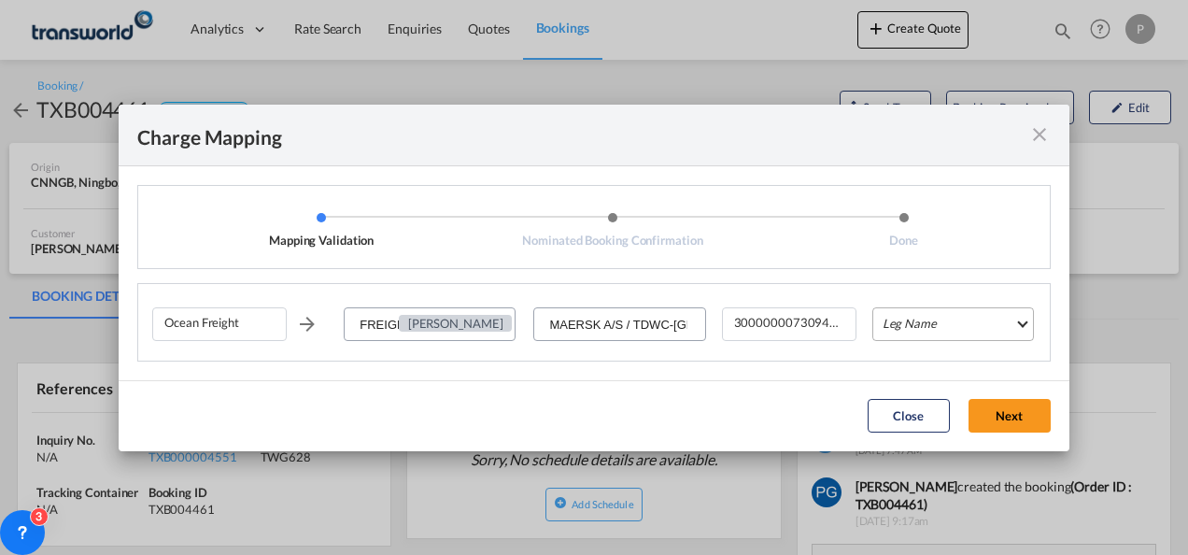
click at [930, 323] on md-select "Leg Name HANDLING ORIGIN VESSEL HANDLING DESTINATION OTHERS TL PICK UP CUSTOMS …" at bounding box center [953, 324] width 162 height 34
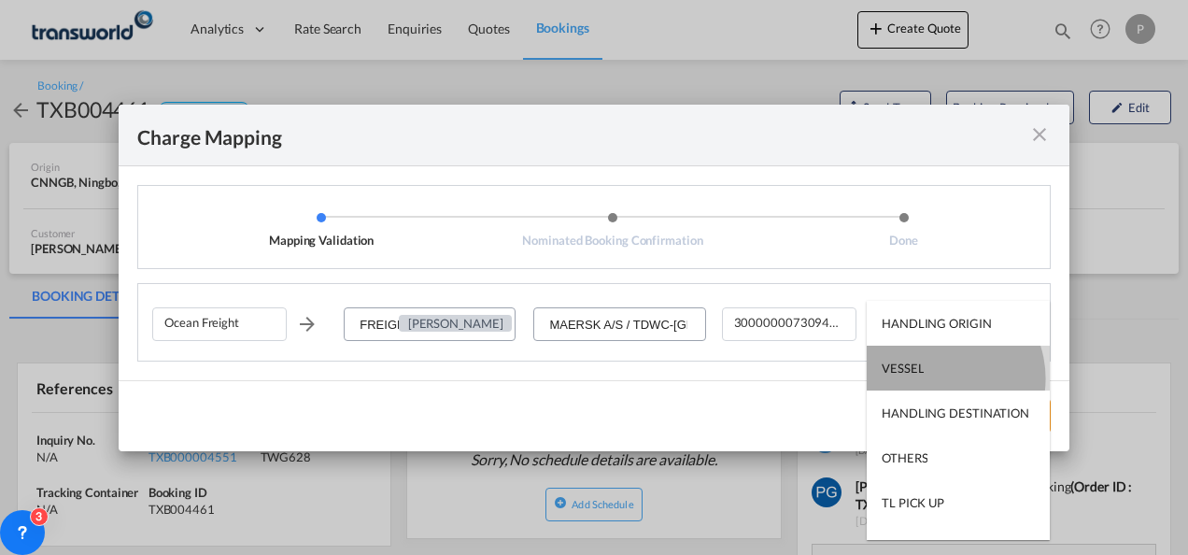
click at [938, 378] on md-option "VESSEL" at bounding box center [958, 368] width 183 height 45
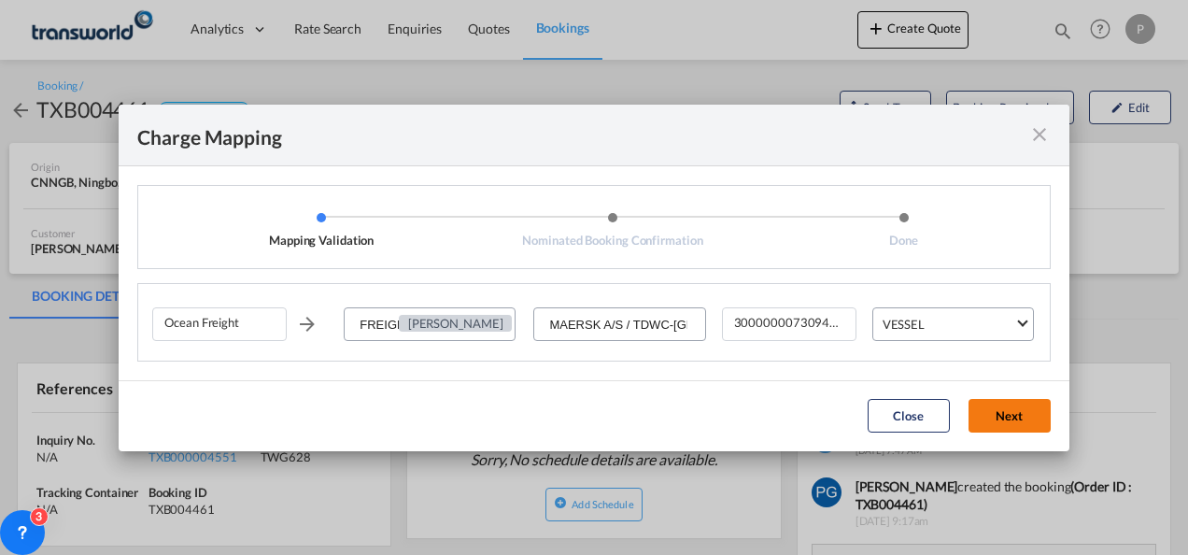
click at [1005, 408] on button "Next" at bounding box center [1010, 416] width 82 height 34
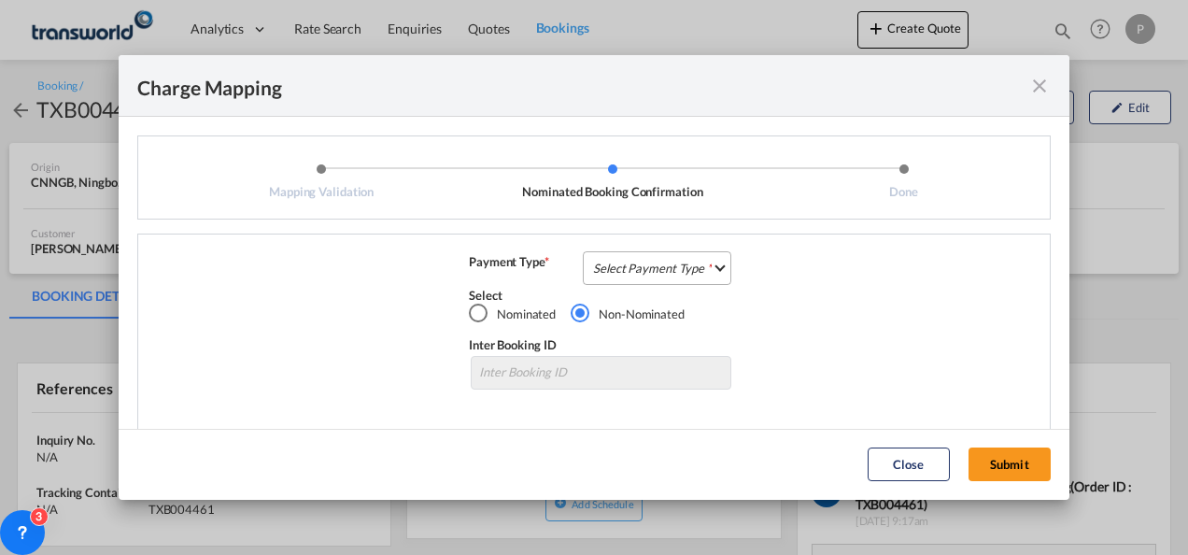
click at [689, 260] on md-select "Select Payment Type COLLECT PREPAID" at bounding box center [657, 268] width 149 height 34
click at [689, 260] on md-option "COLLECT" at bounding box center [655, 268] width 165 height 45
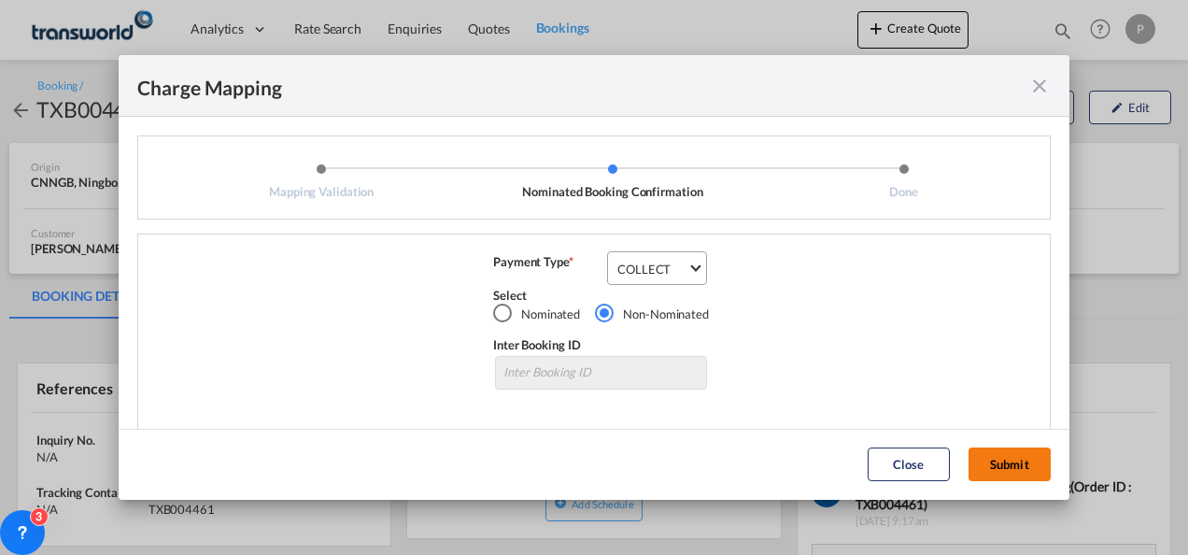
click at [1003, 458] on button "Submit" at bounding box center [1010, 464] width 82 height 34
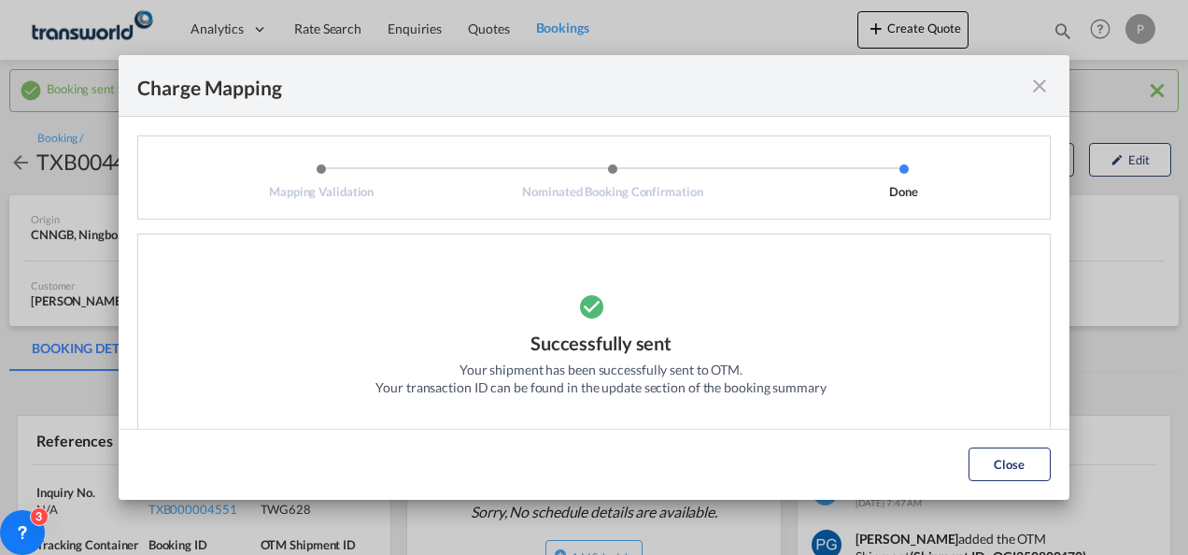
click at [1034, 79] on md-icon "icon-close fg-AAA8AD cursor" at bounding box center [1039, 86] width 22 height 22
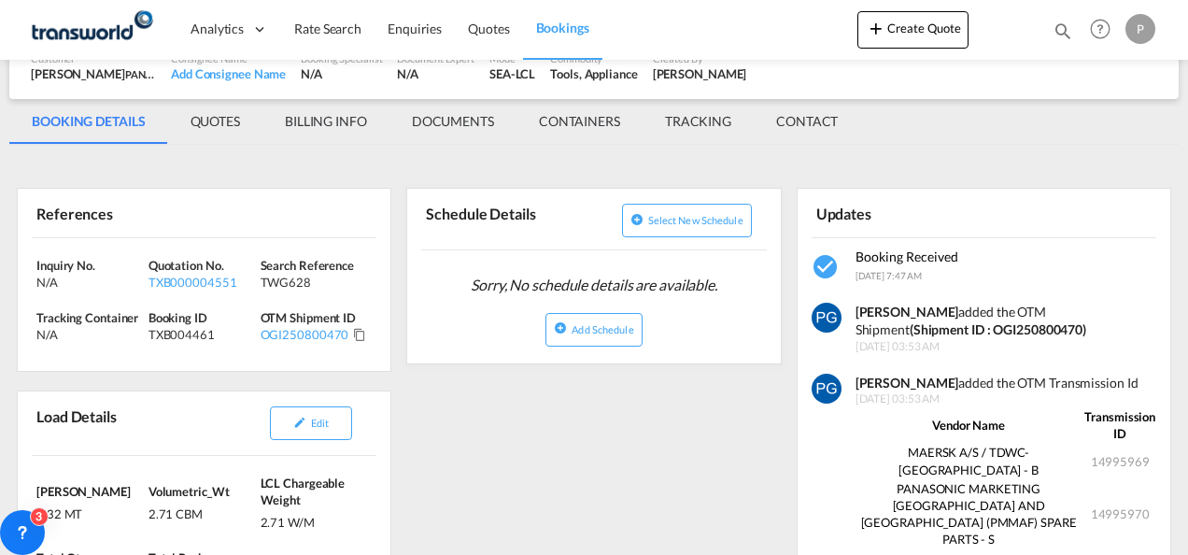
scroll to position [228, 0]
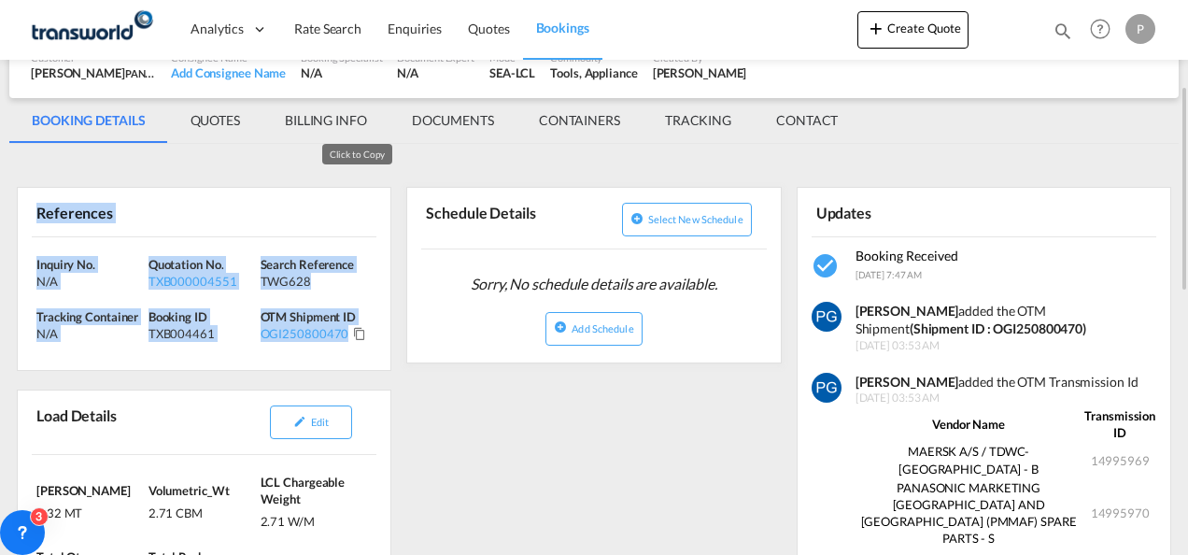
drag, startPoint x: 30, startPoint y: 213, endPoint x: 362, endPoint y: 330, distance: 352.4
click at [362, 330] on div "References Inquiry No. N/A Quotation No. TXB000004551 Search Reference TWG628 T…" at bounding box center [204, 279] width 375 height 184
copy div "References Inquiry No. N/A Quotation No. TXB000004551 Search Reference TWG628 T…"
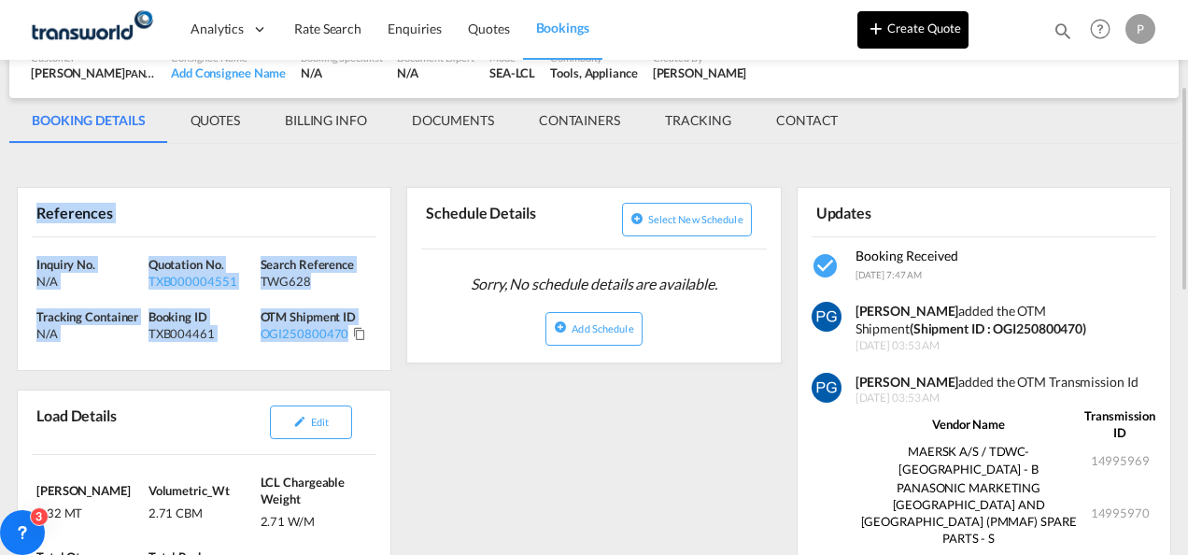
click at [880, 35] on md-icon "icon-plus 400-fg" at bounding box center [876, 28] width 22 height 22
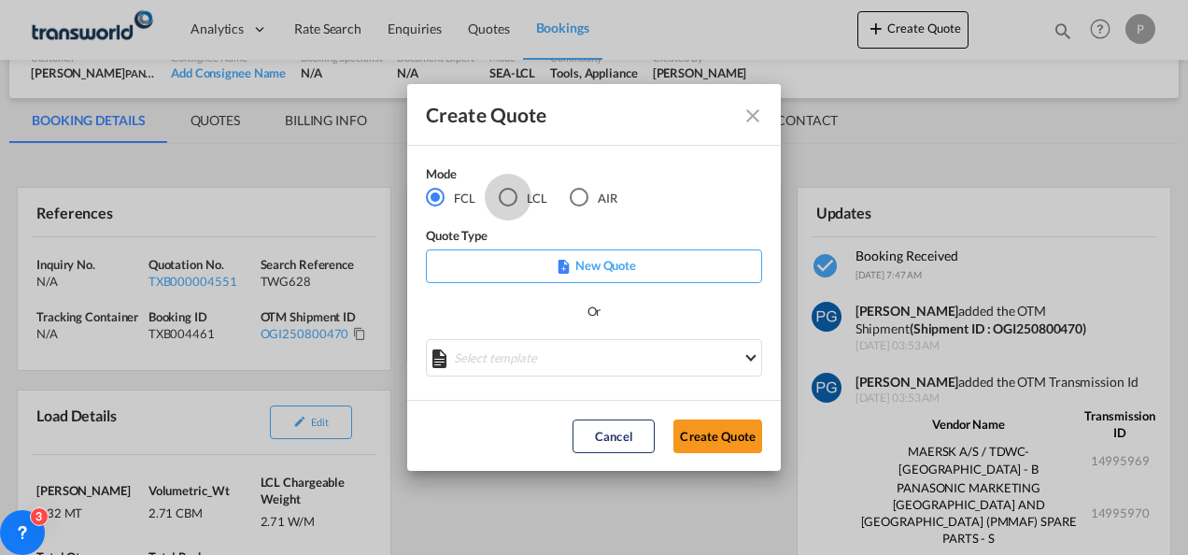
click at [505, 194] on div "LCL" at bounding box center [508, 197] width 19 height 19
click at [707, 433] on button "Create Quote" at bounding box center [717, 436] width 89 height 34
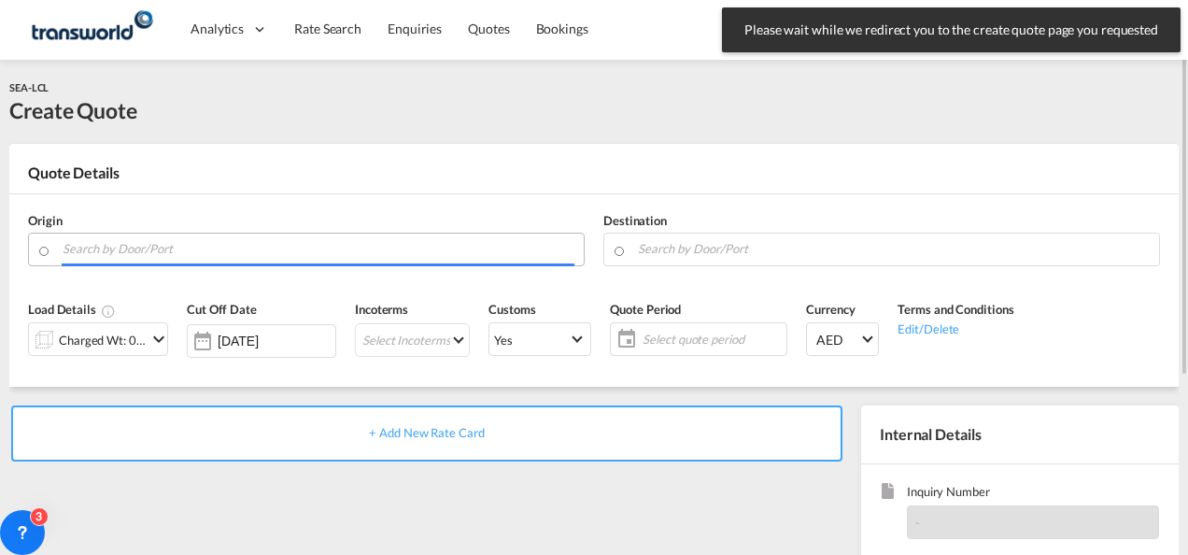
click at [188, 247] on input "Search by Door/Port" at bounding box center [319, 249] width 512 height 33
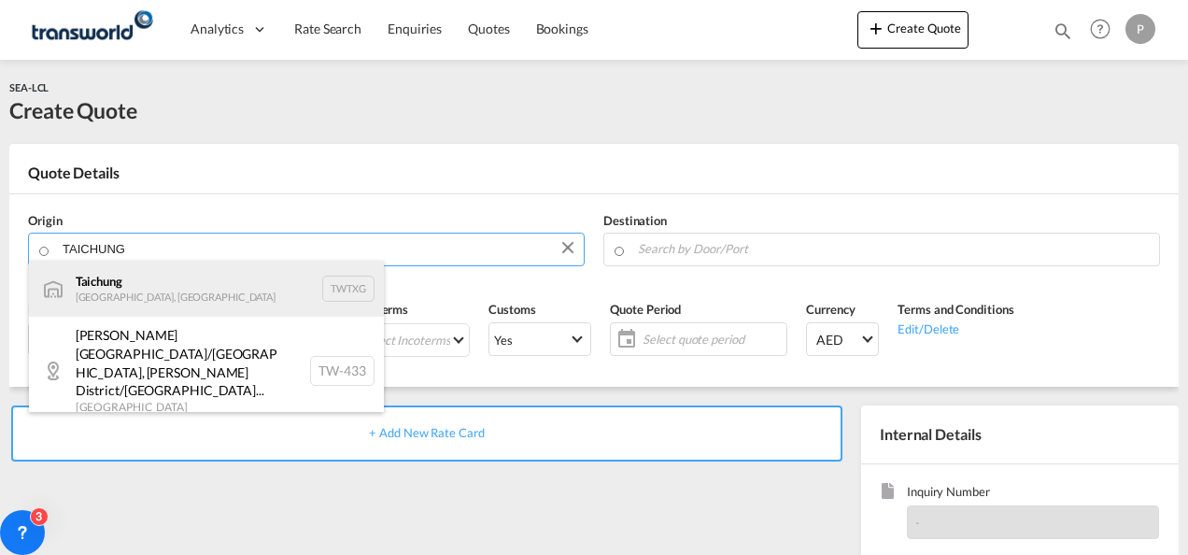
click at [179, 280] on div "Taichung [GEOGRAPHIC_DATA], Province of [GEOGRAPHIC_DATA] TWTXG" at bounding box center [206, 289] width 355 height 56
type input "Taichung, TWTXG"
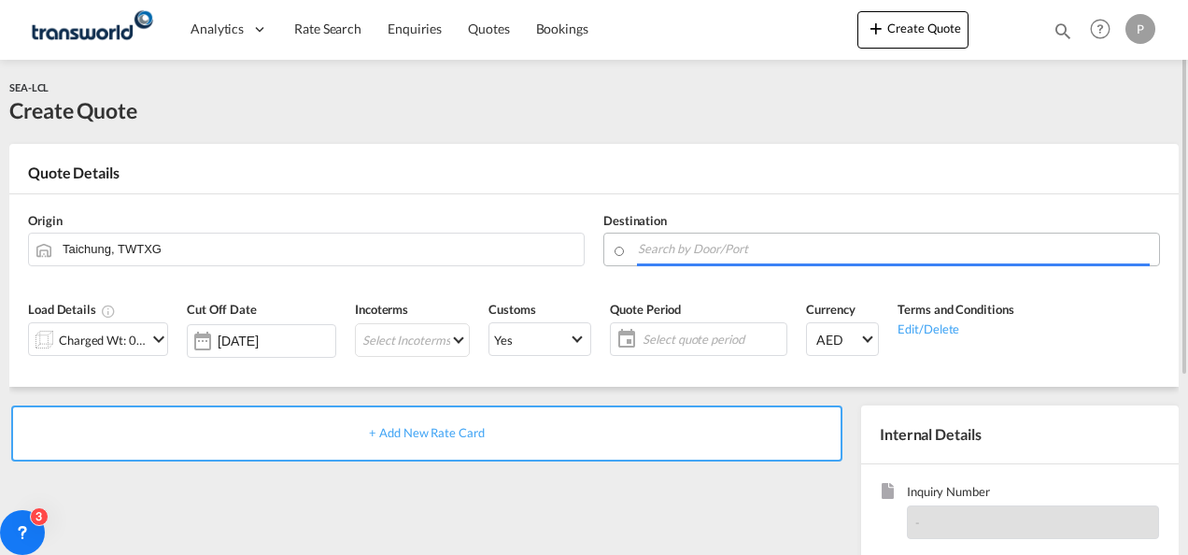
click at [651, 245] on input "Search by Door/Port" at bounding box center [894, 249] width 512 height 33
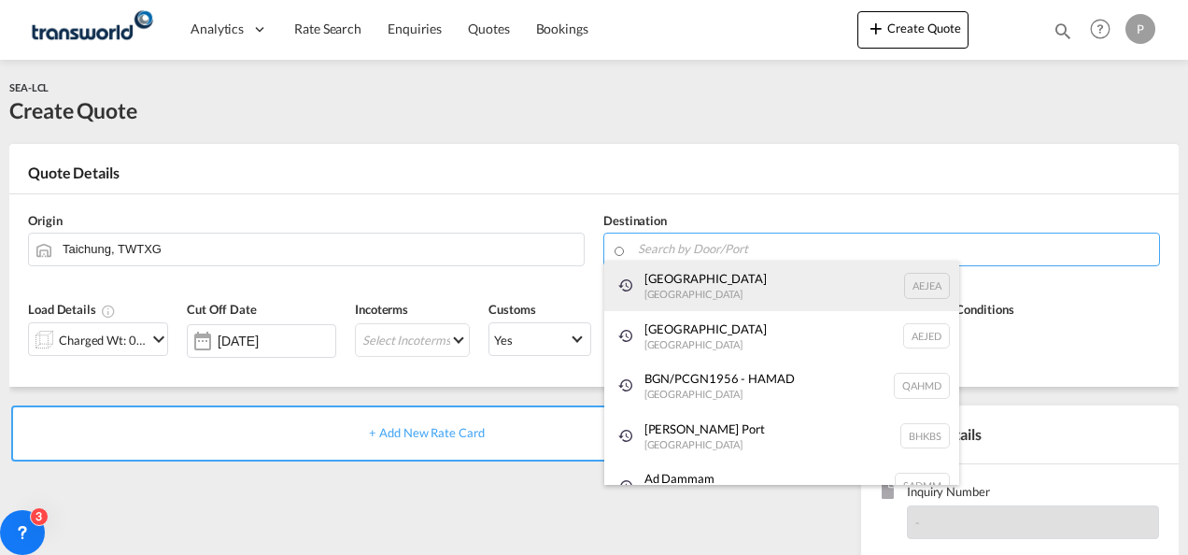
click at [656, 293] on div "[GEOGRAPHIC_DATA] [GEOGRAPHIC_DATA]" at bounding box center [781, 286] width 355 height 50
type input "[GEOGRAPHIC_DATA], [GEOGRAPHIC_DATA]"
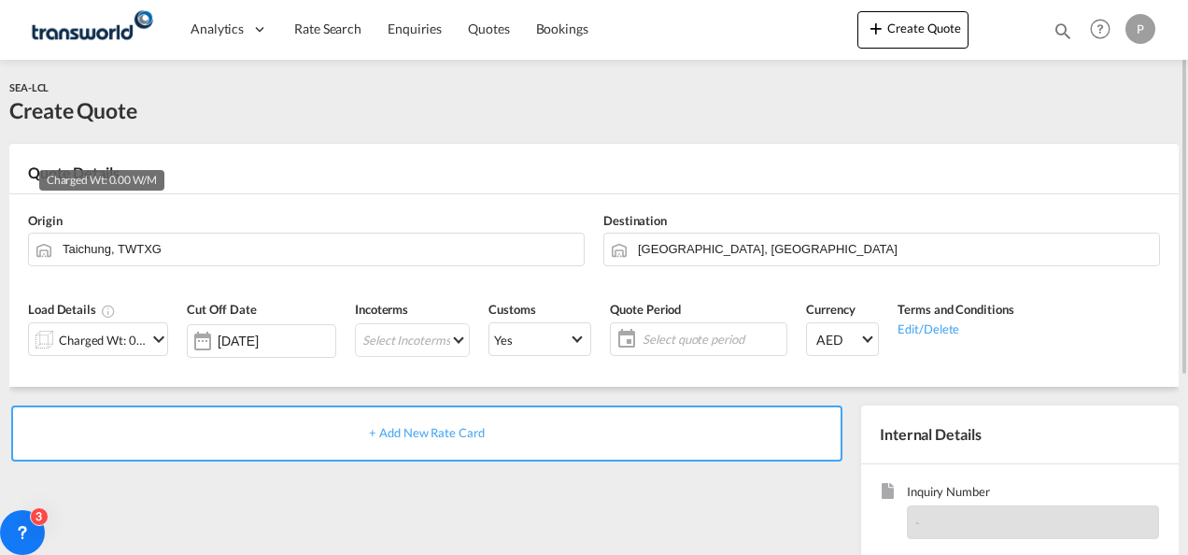
click at [131, 327] on div "Charged Wt: 0.00 W/M" at bounding box center [103, 340] width 88 height 26
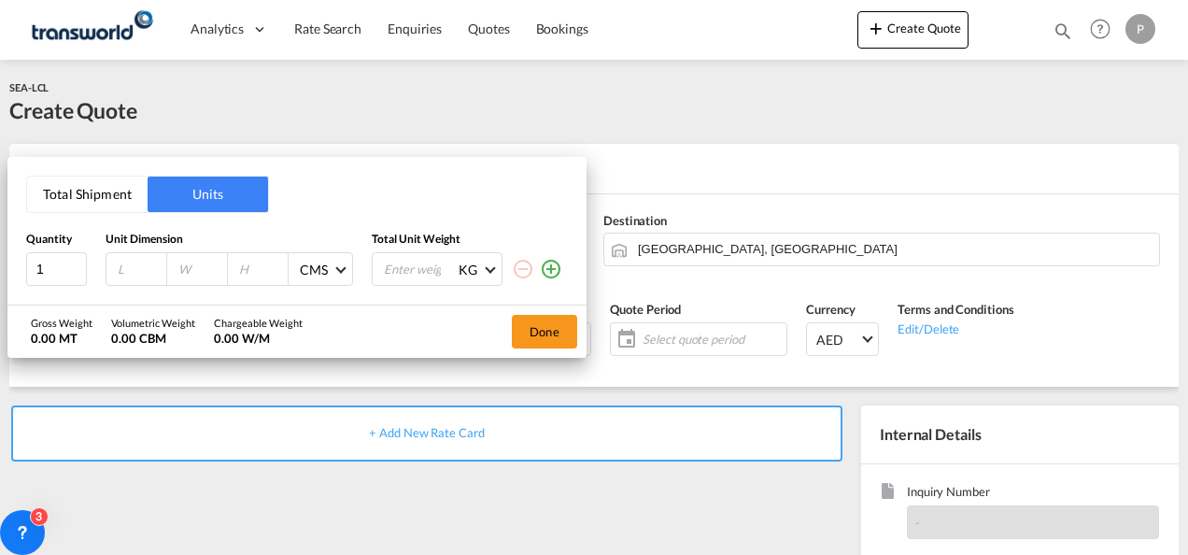
click at [81, 183] on button "Total Shipment" at bounding box center [87, 194] width 120 height 35
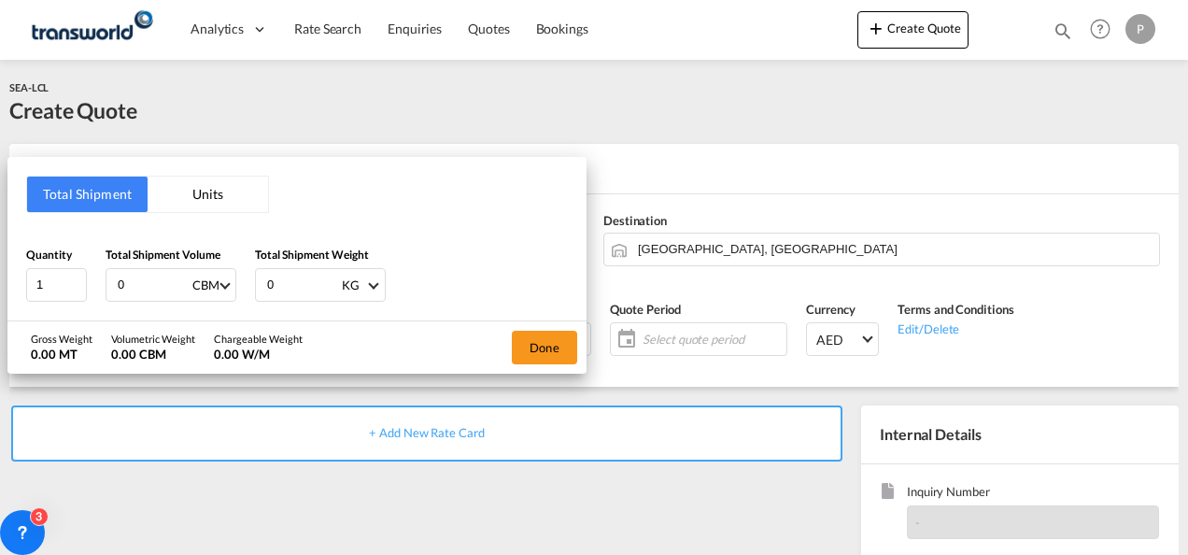
click at [138, 284] on input "0" at bounding box center [153, 285] width 75 height 32
type input "6.3"
click at [282, 285] on input "0" at bounding box center [302, 285] width 75 height 32
type input "1485"
click at [536, 349] on button "Done" at bounding box center [544, 348] width 65 height 34
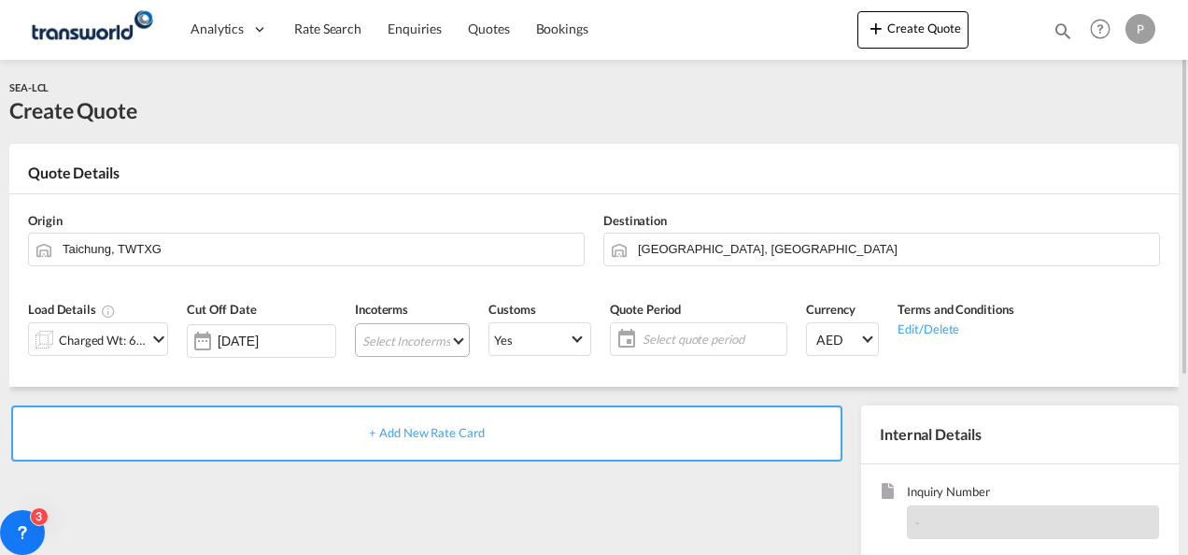
click at [376, 339] on md-select "Select Incoterms CIP - import Carriage and Insurance Paid to CIF - import Cost,…" at bounding box center [412, 340] width 115 height 34
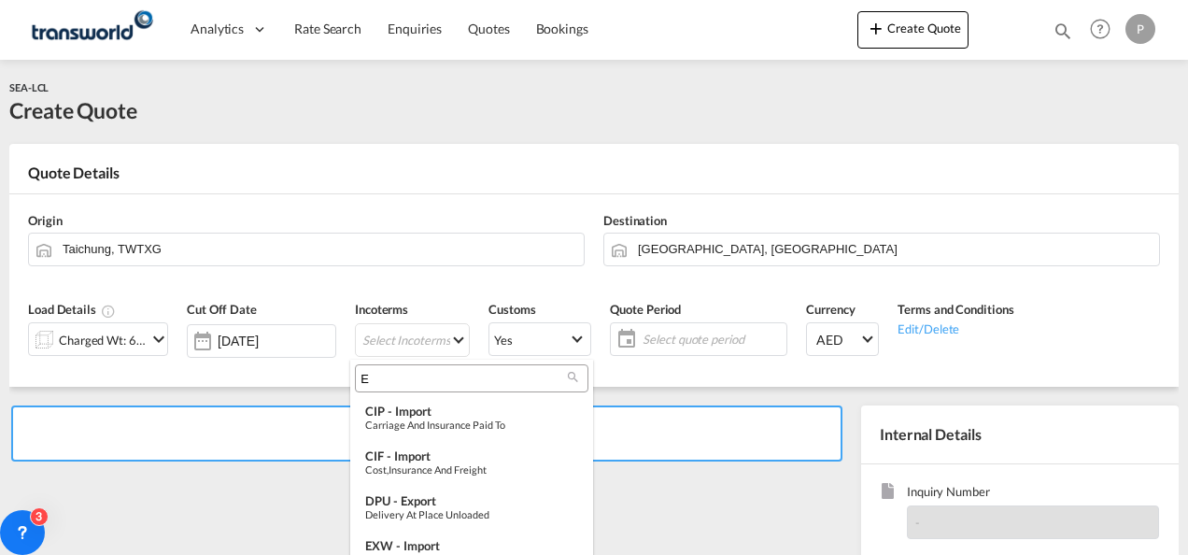
click at [379, 372] on input "E" at bounding box center [464, 378] width 207 height 17
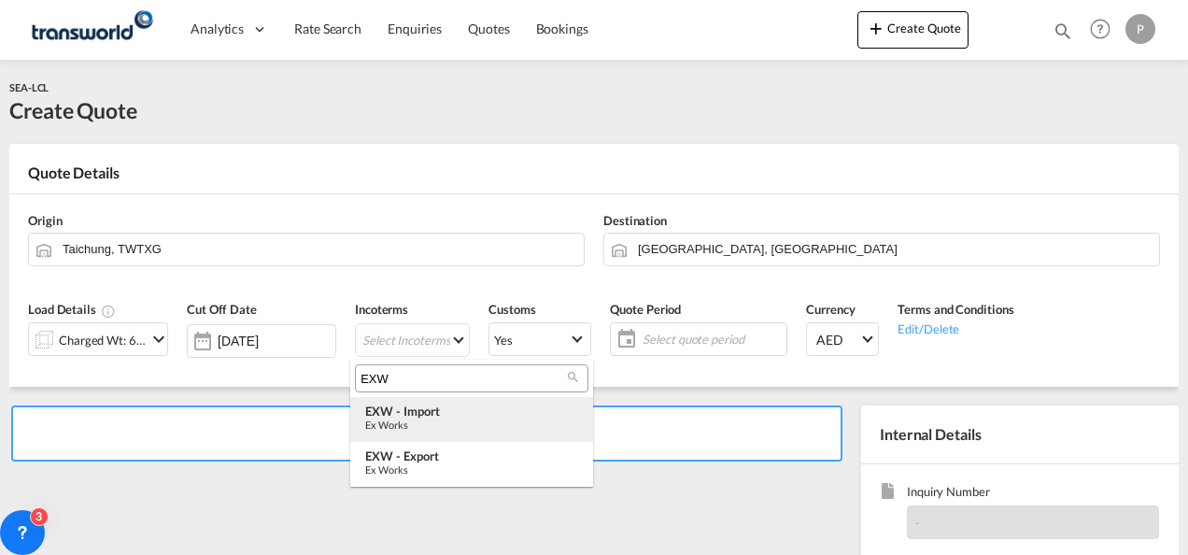
type input "EXW"
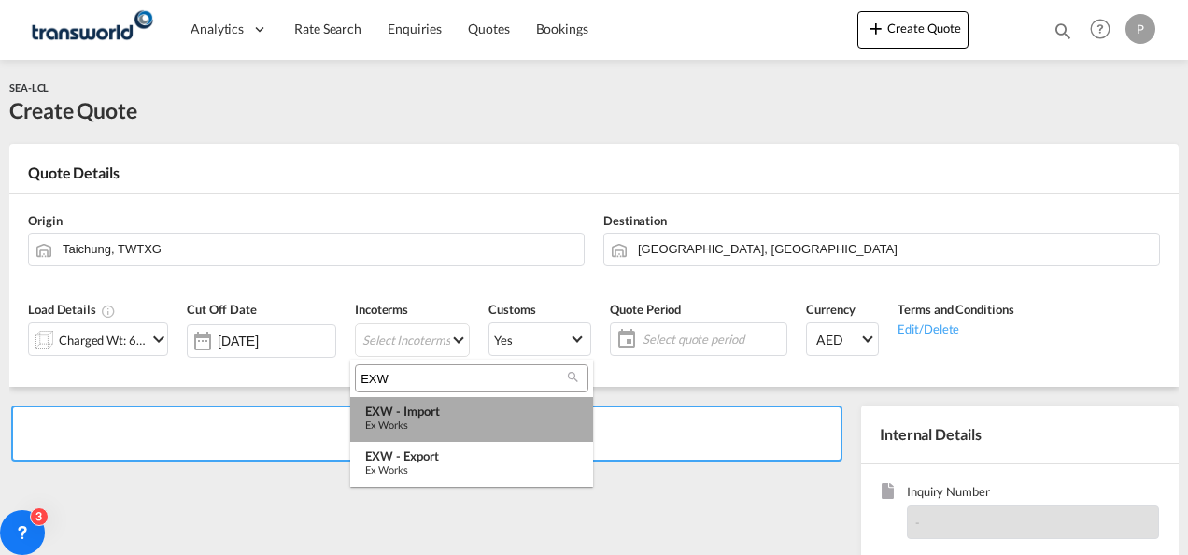
click at [418, 422] on div "Ex Works" at bounding box center [471, 424] width 213 height 12
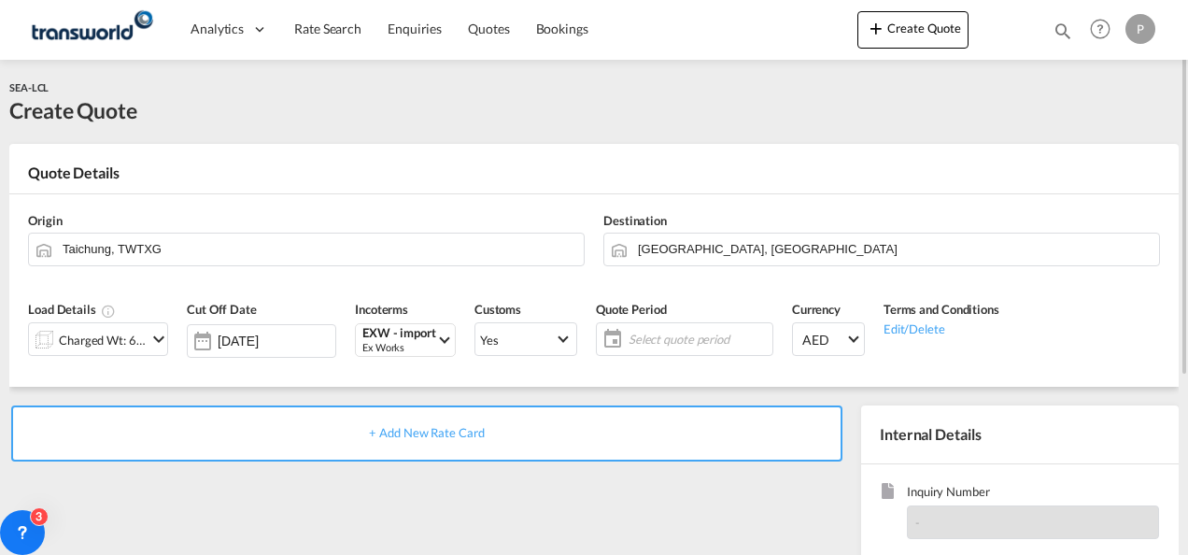
click at [671, 331] on span "Select quote period" at bounding box center [698, 339] width 139 height 17
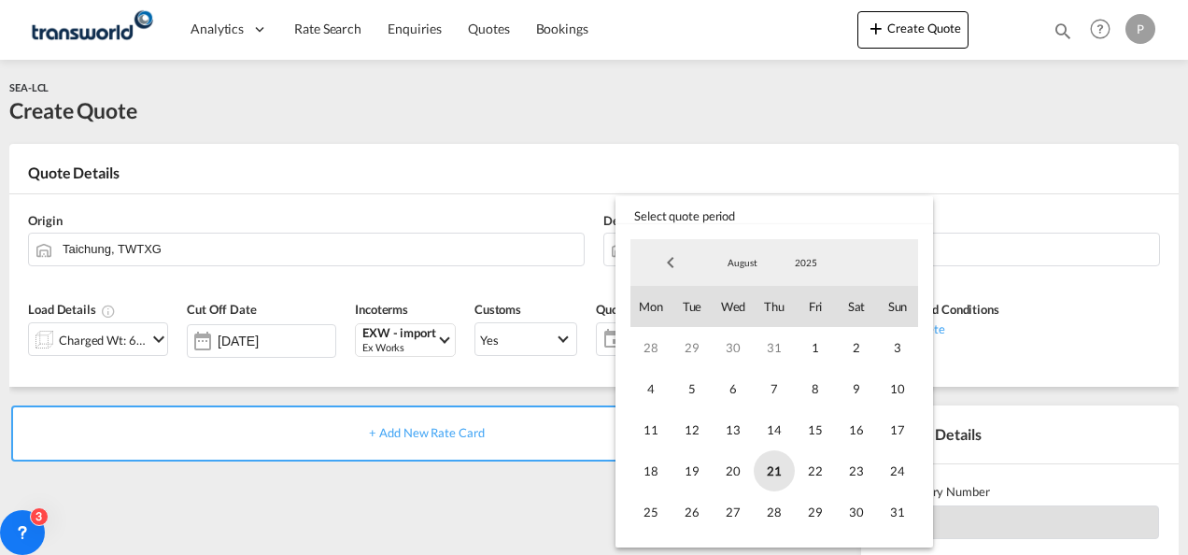
click at [785, 469] on span "21" at bounding box center [774, 470] width 41 height 41
click at [906, 516] on span "31" at bounding box center [897, 511] width 41 height 41
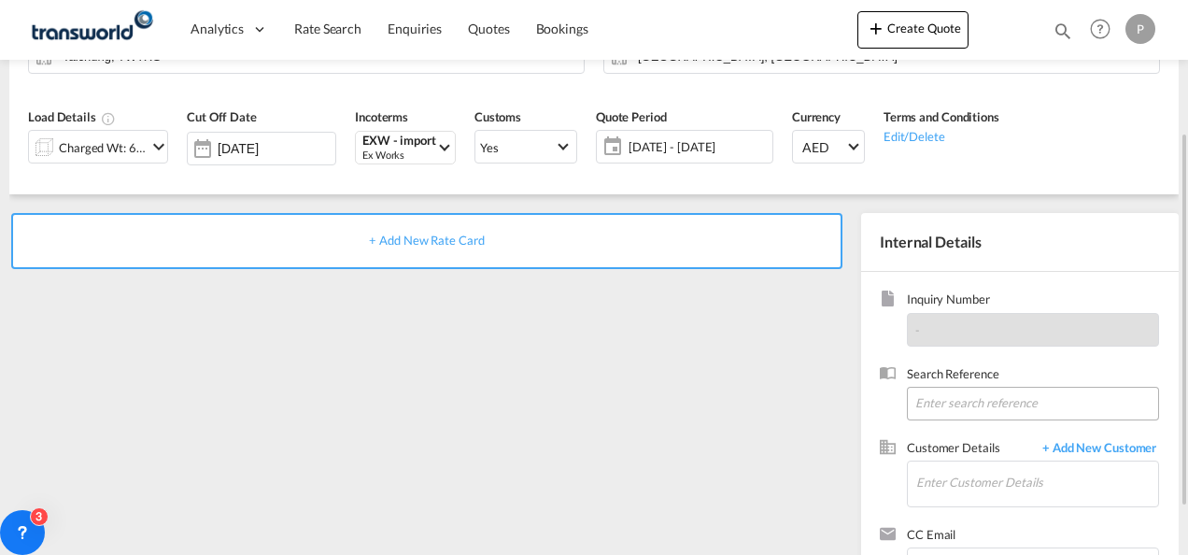
scroll to position [193, 0]
click at [960, 395] on input at bounding box center [1033, 403] width 252 height 34
type input "TWG624"
click at [968, 488] on input "Enter Customer Details" at bounding box center [1037, 481] width 242 height 42
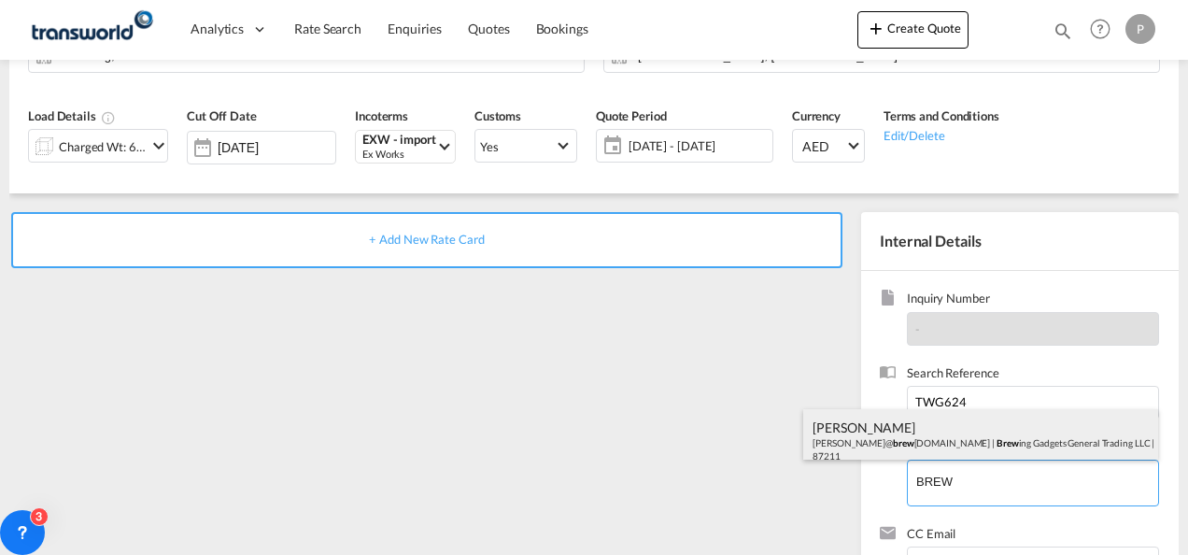
click at [925, 432] on div "[PERSON_NAME] [PERSON_NAME]@ brew [DOMAIN_NAME] | Brew ing Gadgets General Trad…" at bounding box center [980, 441] width 355 height 64
type input "Brewing Gadgets General Trading LLC, [PERSON_NAME], [PERSON_NAME][EMAIL_ADDRESS…"
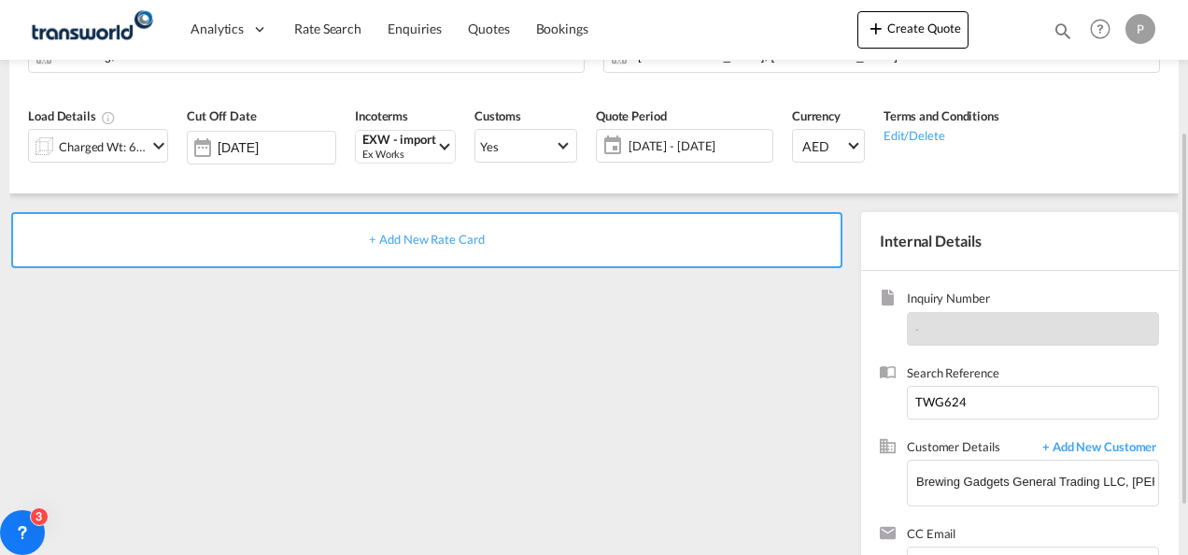
click at [381, 249] on div "+ Add New Rate Card" at bounding box center [426, 240] width 831 height 56
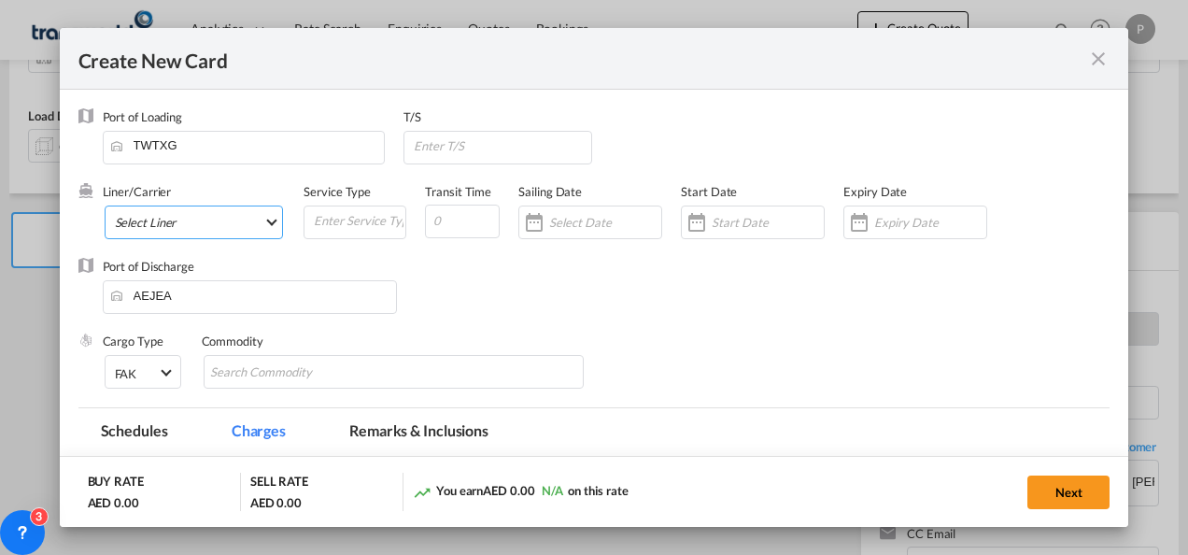
click at [157, 214] on md-select "Select Liner 2HM LOGISTICS D.O.O 2HM LOGISTICS D.O.O. / TDWC-CAPODISTRI 2HM LOG…" at bounding box center [194, 222] width 179 height 34
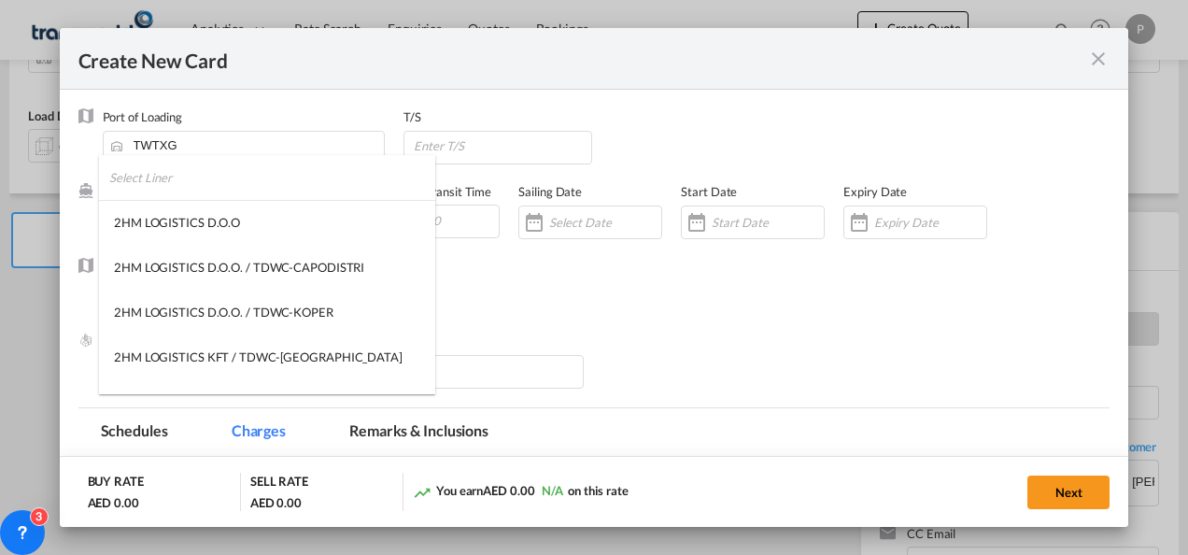
click at [161, 174] on input "search" at bounding box center [272, 177] width 326 height 45
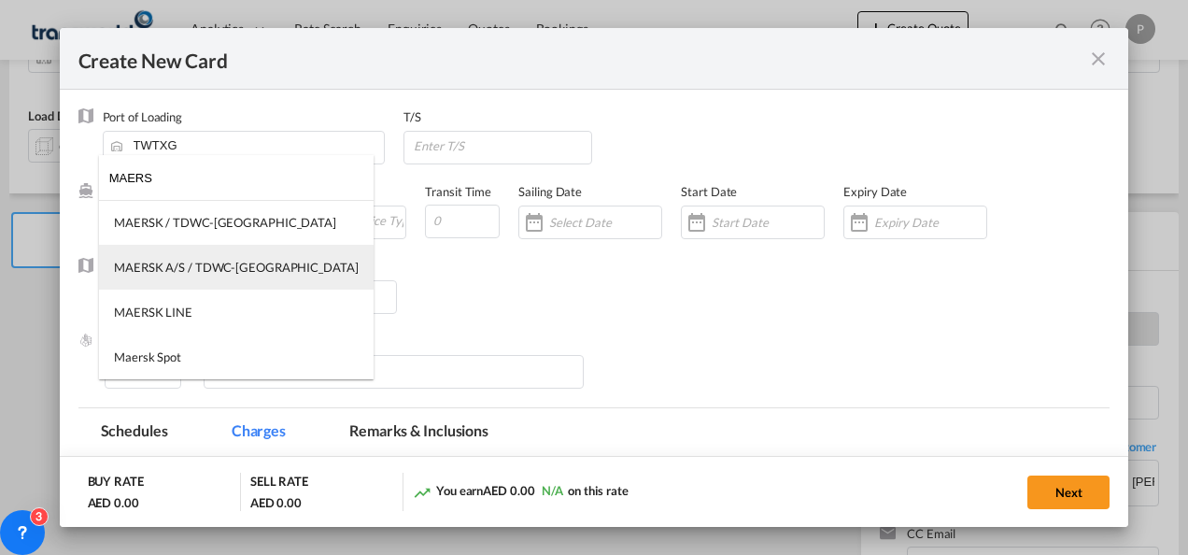
type input "MAERS"
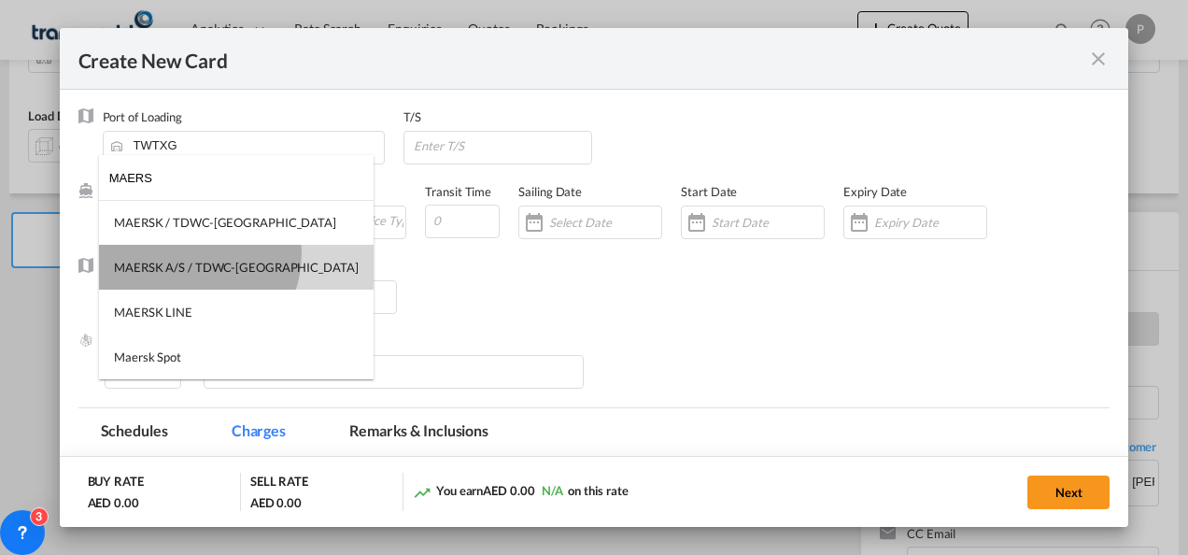
click at [182, 253] on md-option "MAERSK A/S / TDWC-[GEOGRAPHIC_DATA]" at bounding box center [236, 267] width 275 height 45
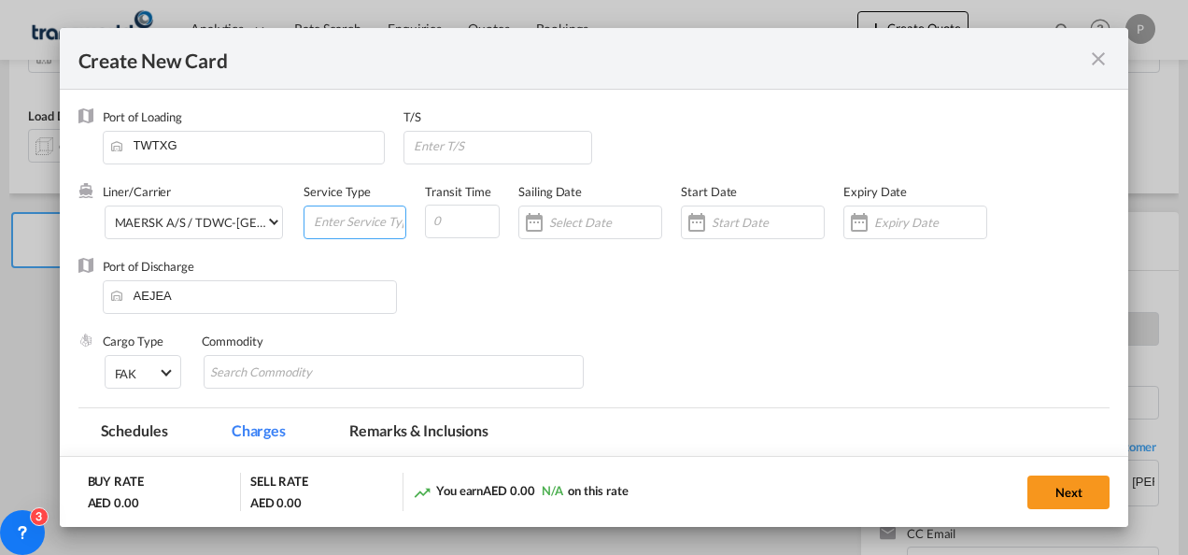
click at [349, 209] on input "Create New Card ..." at bounding box center [358, 220] width 93 height 28
type input "EXW IMPORT"
click at [745, 215] on input "Create New Card ..." at bounding box center [768, 222] width 112 height 15
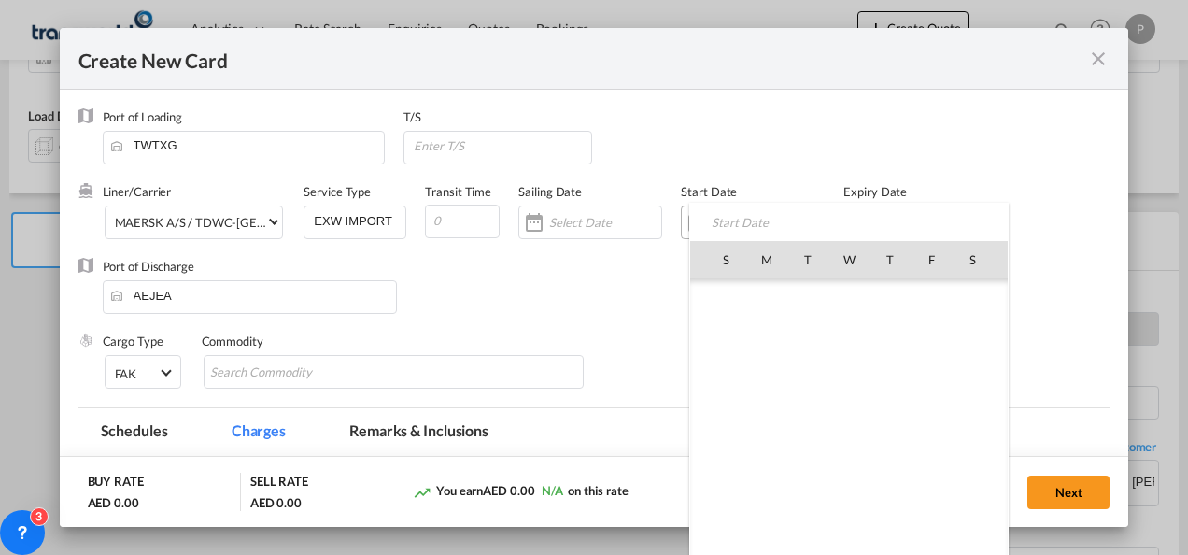
scroll to position [432397, 0]
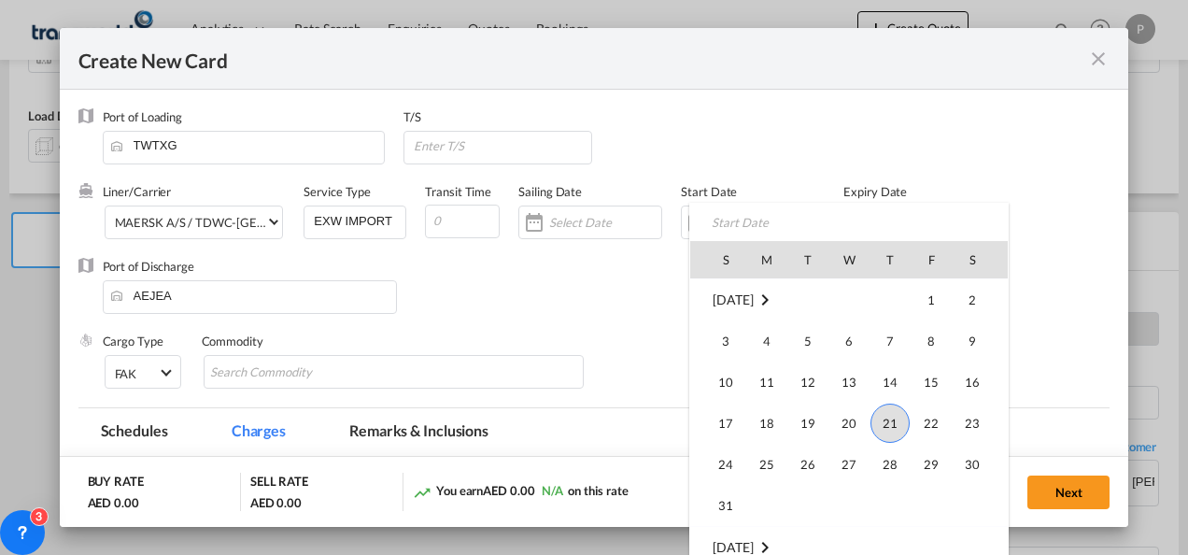
drag, startPoint x: 891, startPoint y: 159, endPoint x: 997, endPoint y: 172, distance: 106.3
click at [997, 172] on div at bounding box center [594, 277] width 1188 height 555
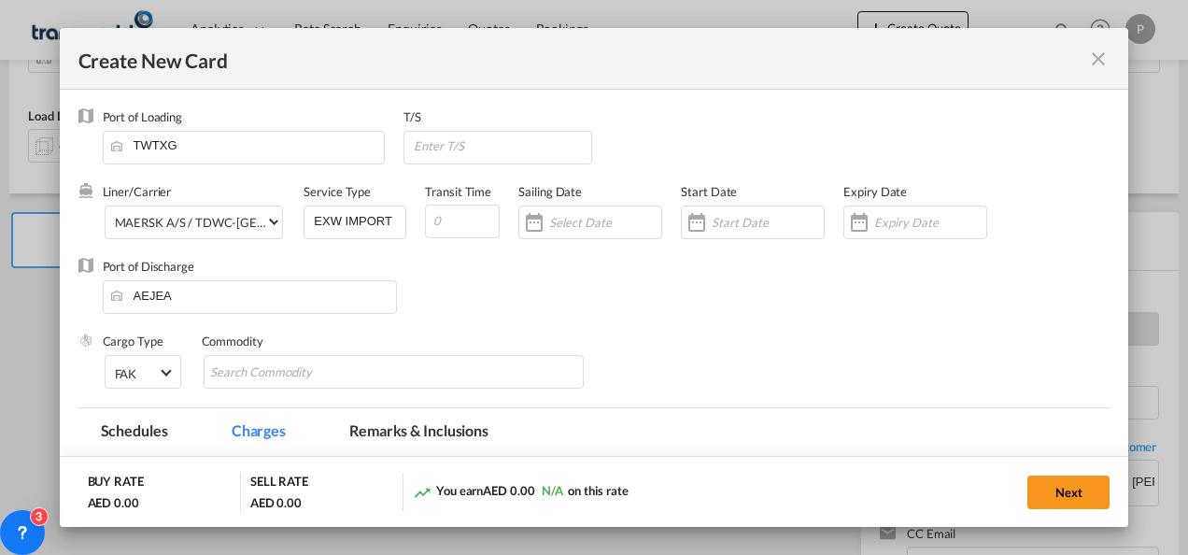
click at [997, 172] on div "Port of Loading TWTXG T/S" at bounding box center [607, 145] width 1008 height 75
click at [894, 222] on input "Create New Card ..." at bounding box center [930, 222] width 112 height 15
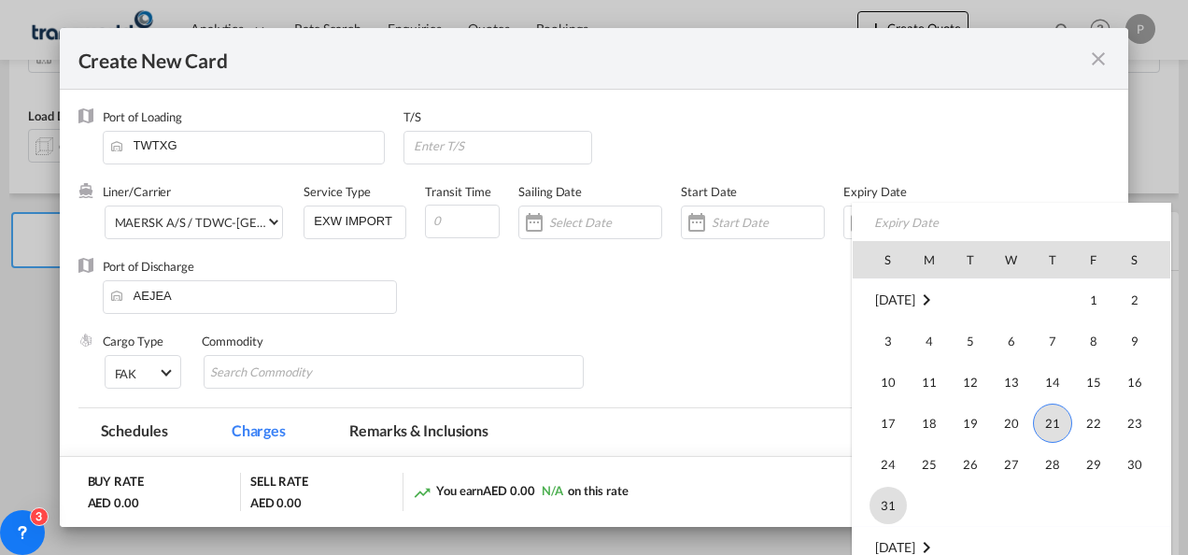
click at [888, 505] on span "31" at bounding box center [888, 505] width 37 height 37
type input "[DATE]"
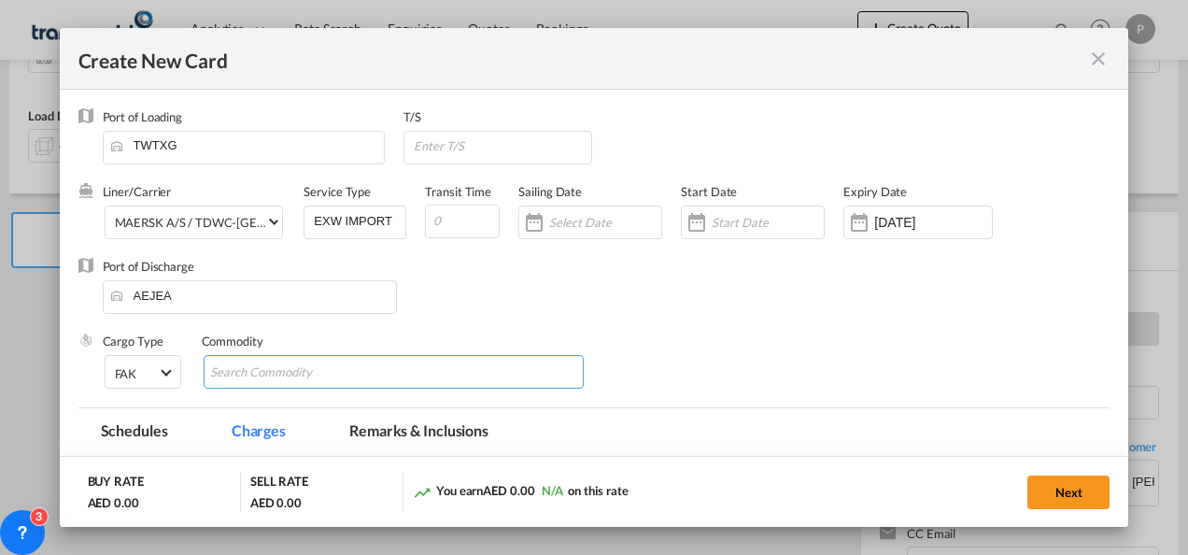
click at [371, 370] on md-chips-wrap "Chips container with autocompletion. Enter the text area, type text to search, …" at bounding box center [394, 372] width 381 height 34
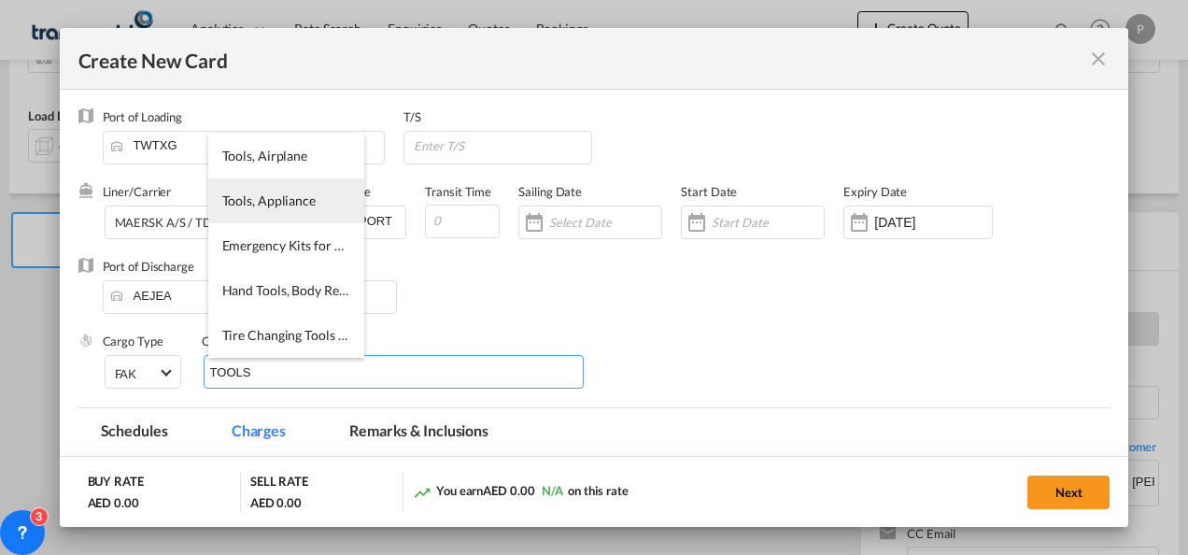
type input "TOOLS"
click at [273, 212] on li "Tools, Appliance" at bounding box center [286, 200] width 156 height 45
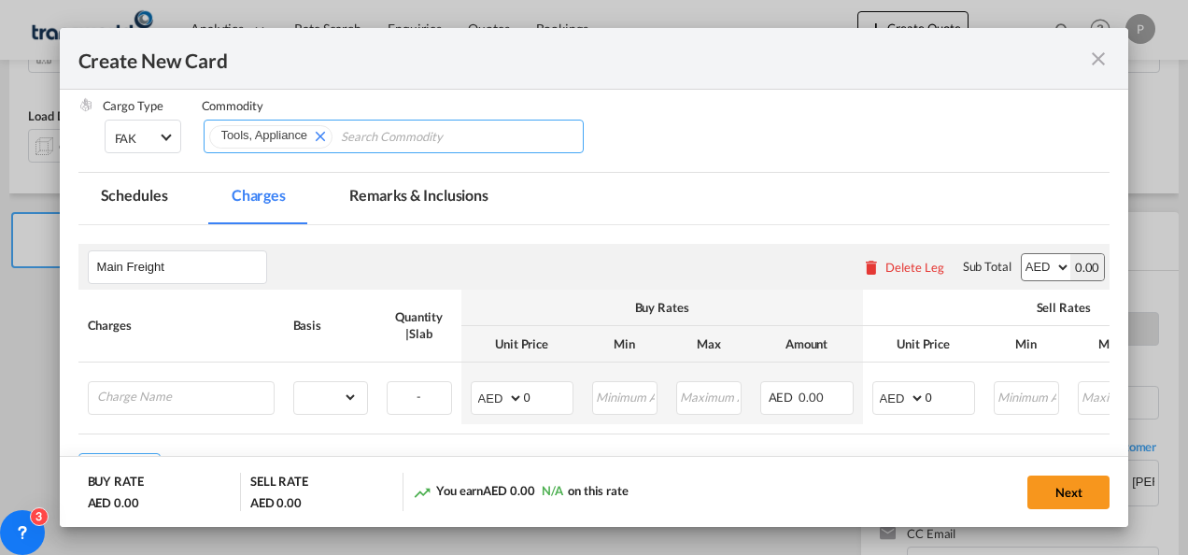
scroll to position [236, 0]
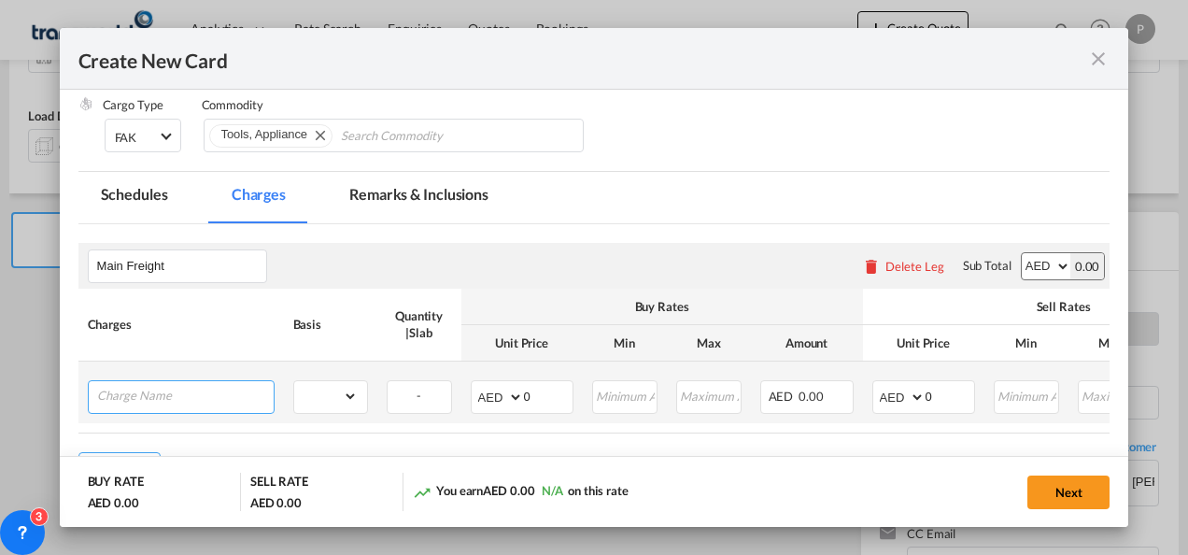
click at [202, 389] on input "Charge Name" at bounding box center [185, 395] width 177 height 28
type input "A"
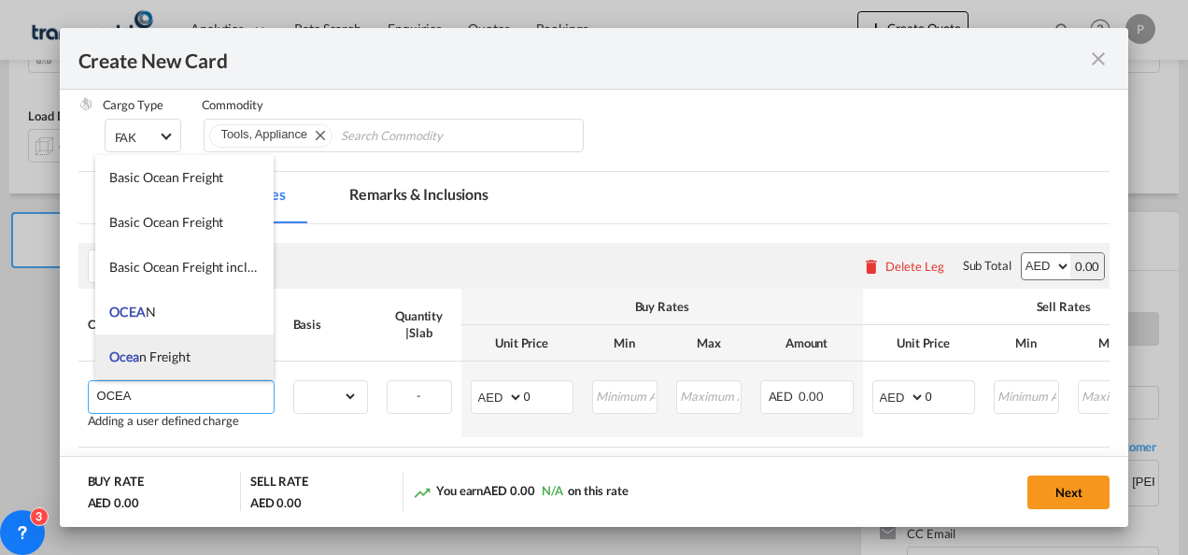
click at [194, 357] on li "Ocea n Freight" at bounding box center [184, 356] width 178 height 45
type input "Ocean Freight"
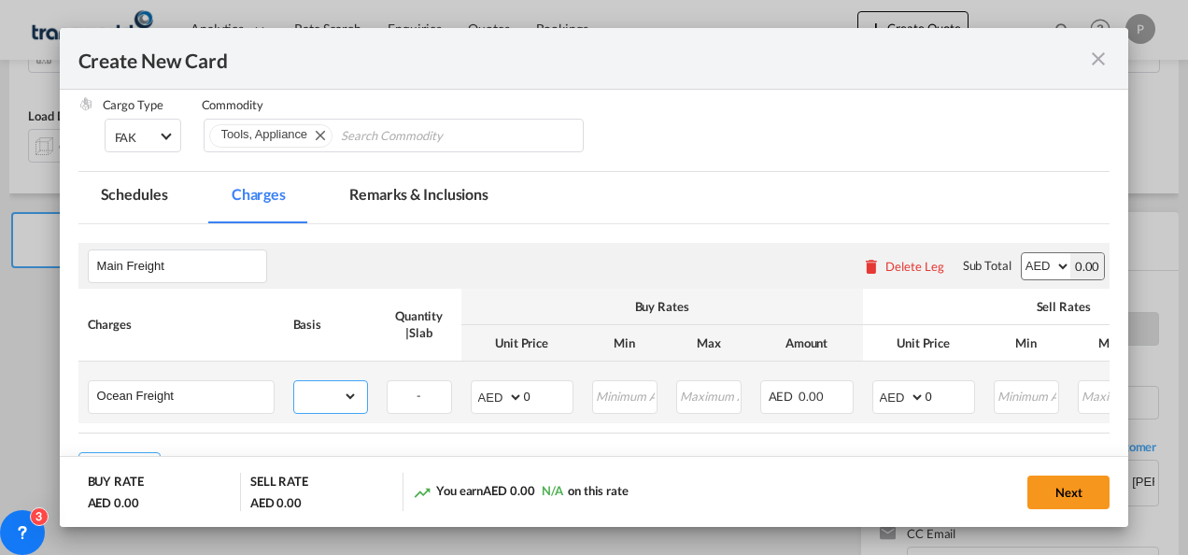
click at [346, 399] on select "gross_weight volumetric_weight per_shipment per_bl per_km per_hawb per_kg flat …" at bounding box center [326, 396] width 64 height 30
select select "per_shipment"
click at [294, 381] on select "gross_weight volumetric_weight per_shipment per_bl per_km per_hawb per_kg flat …" at bounding box center [326, 396] width 64 height 30
click at [529, 394] on input "0" at bounding box center [548, 395] width 49 height 28
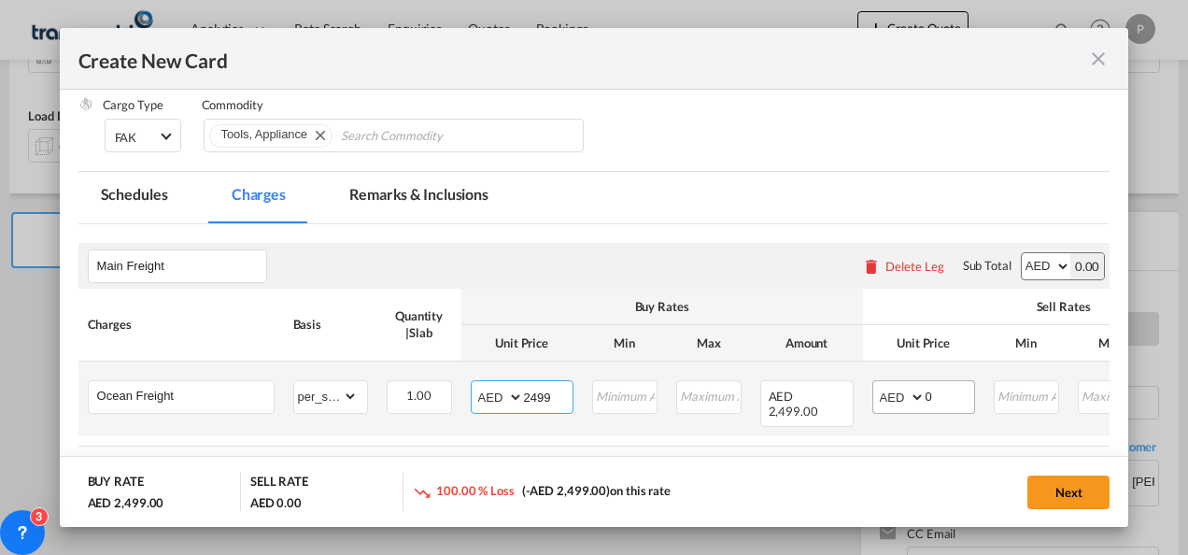
type input "2499"
click at [940, 388] on input "0" at bounding box center [950, 395] width 49 height 28
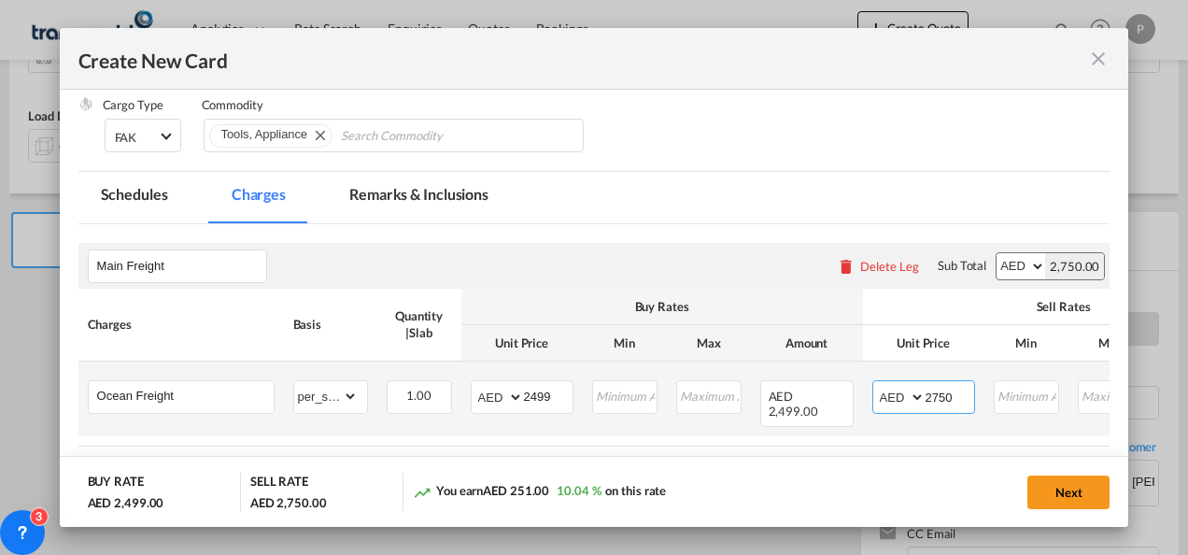
type input "2750"
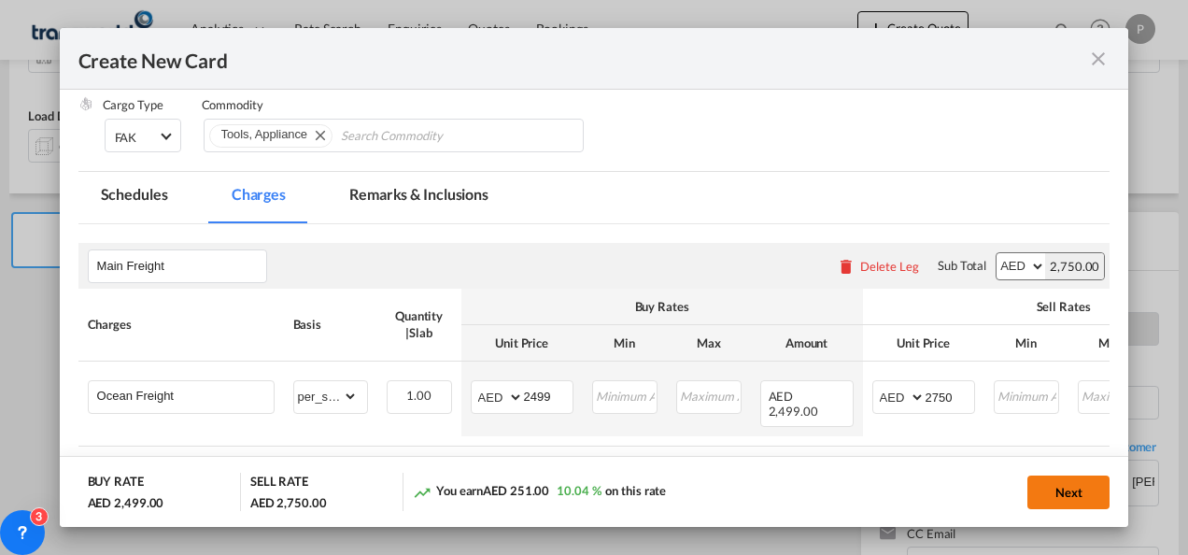
click at [1072, 495] on button "Next" at bounding box center [1068, 492] width 82 height 34
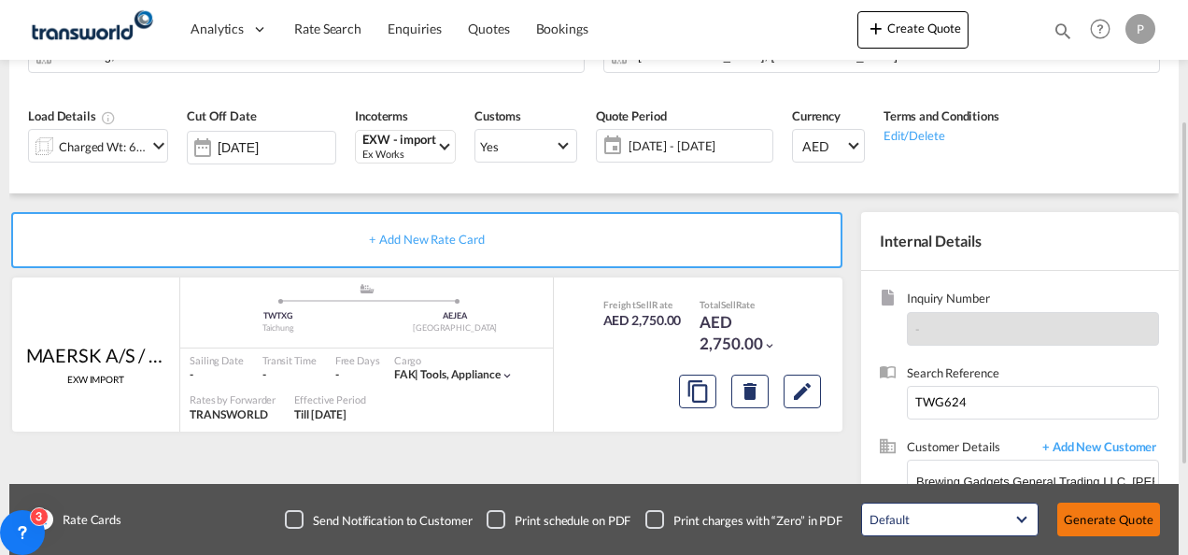
click at [1118, 520] on button "Generate Quote" at bounding box center [1108, 519] width 103 height 34
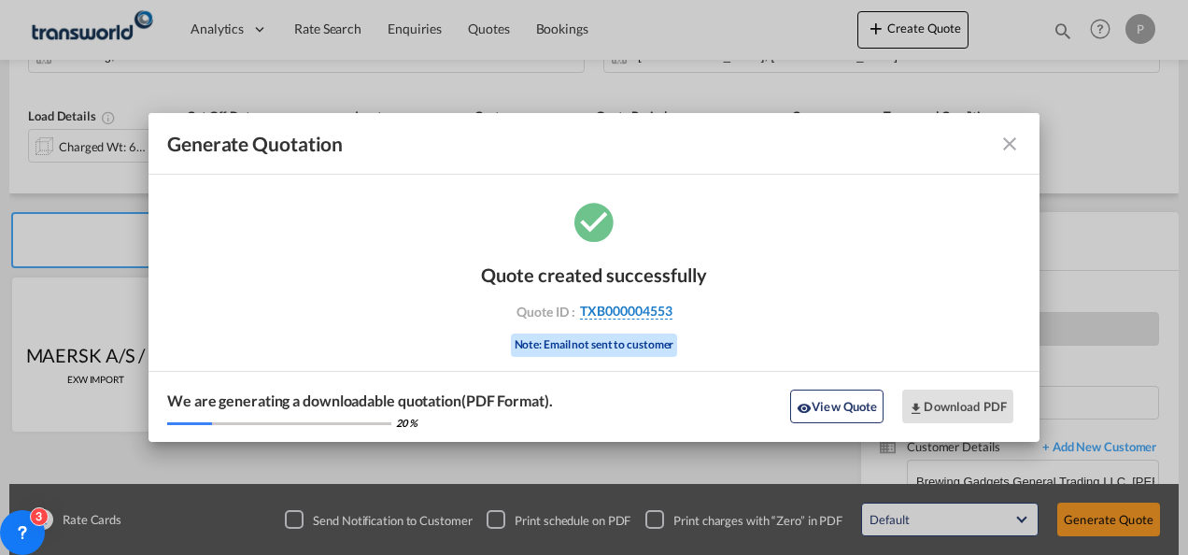
click at [660, 313] on span "TXB000004553" at bounding box center [626, 311] width 92 height 17
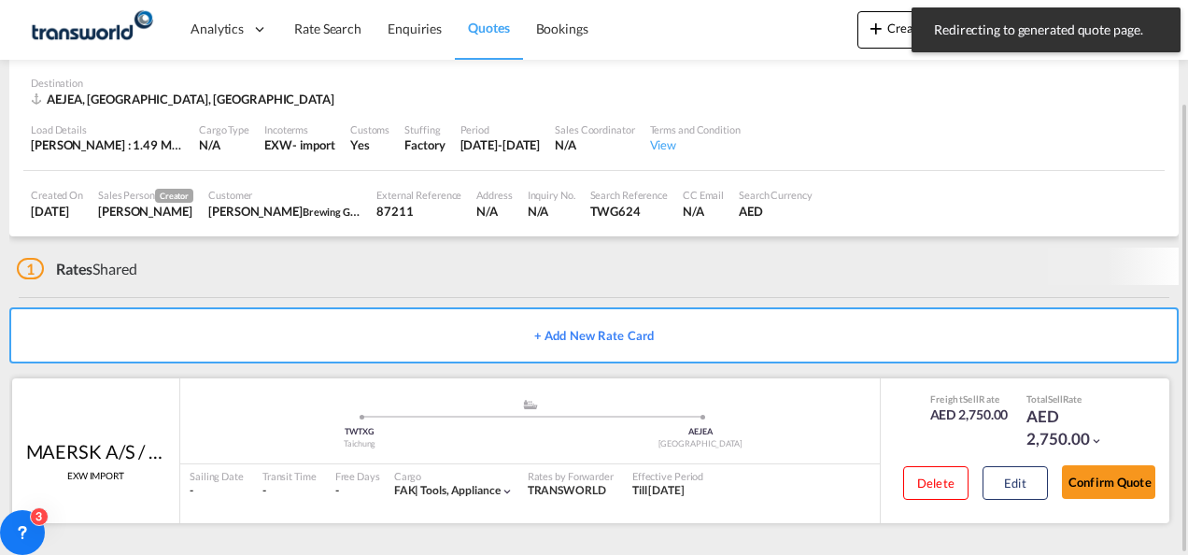
scroll to position [114, 0]
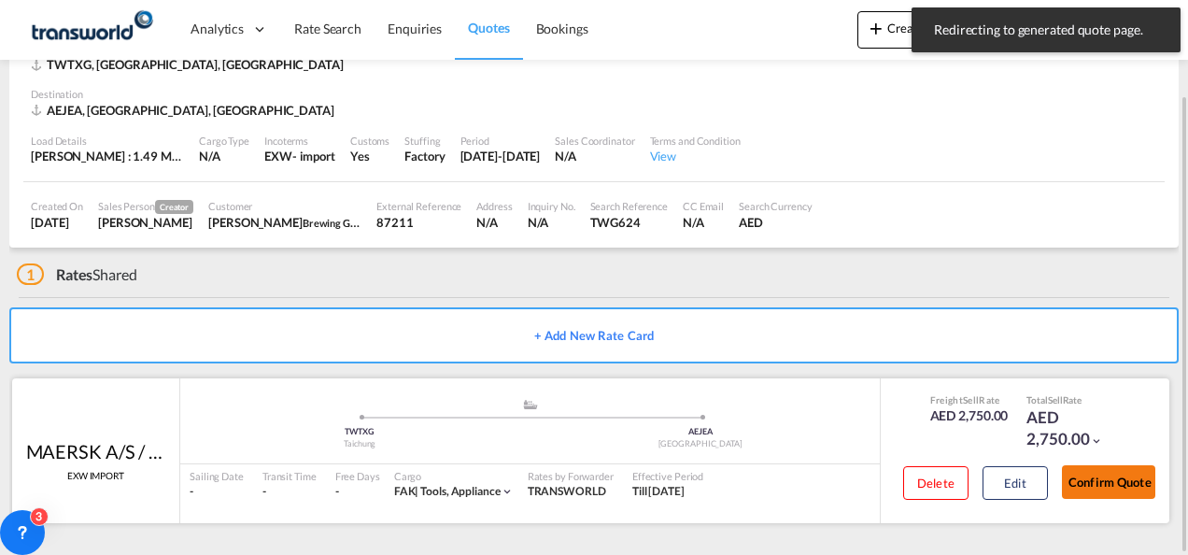
click at [1111, 478] on button "Confirm Quote" at bounding box center [1108, 482] width 93 height 34
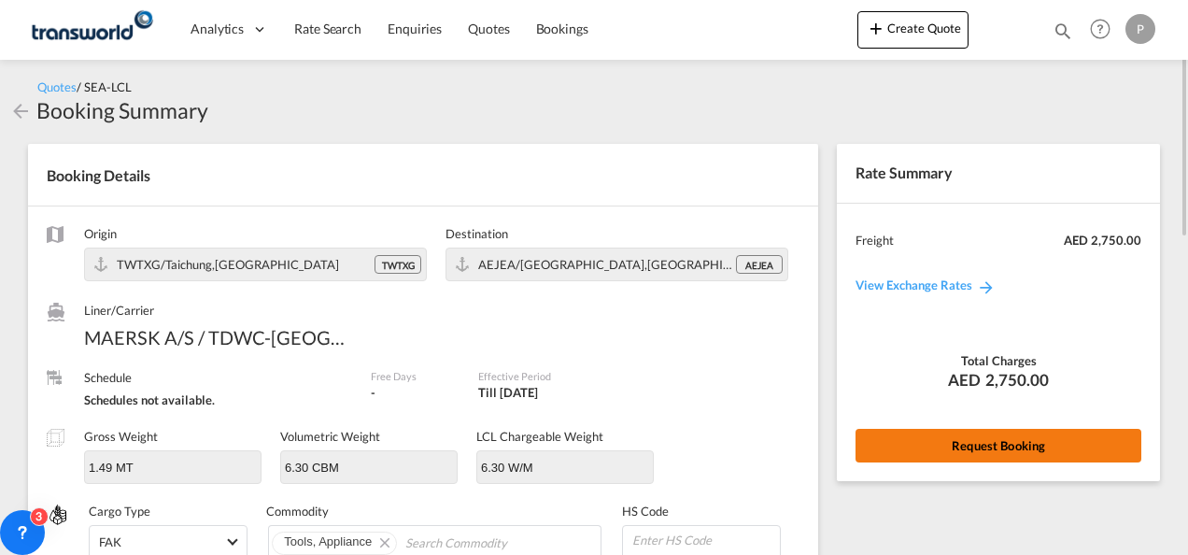
click at [922, 441] on button "Request Booking" at bounding box center [999, 446] width 286 height 34
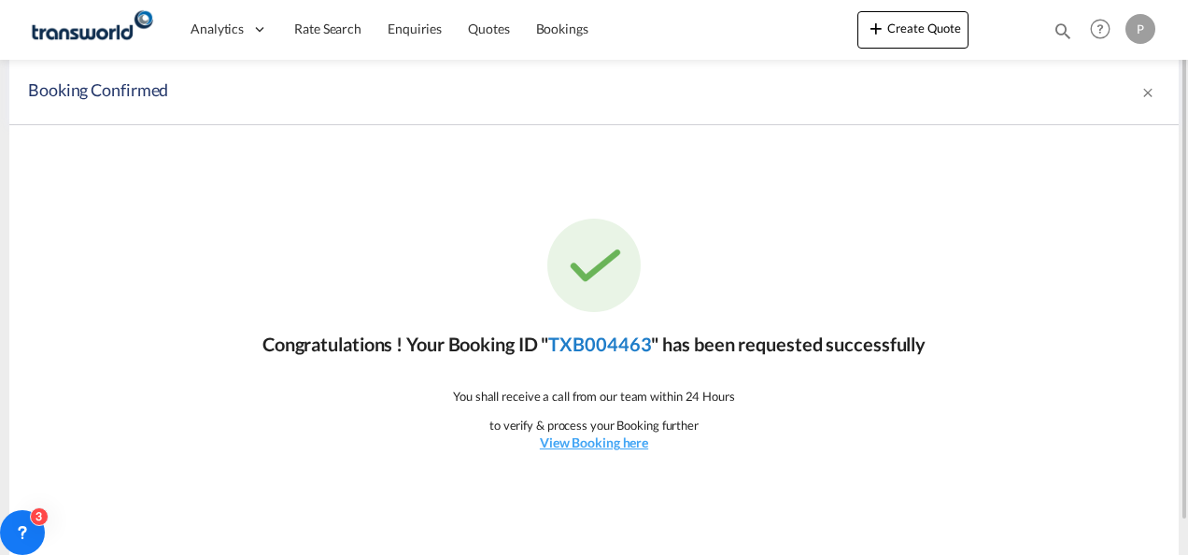
click at [564, 338] on link "TXB004463" at bounding box center [599, 344] width 103 height 22
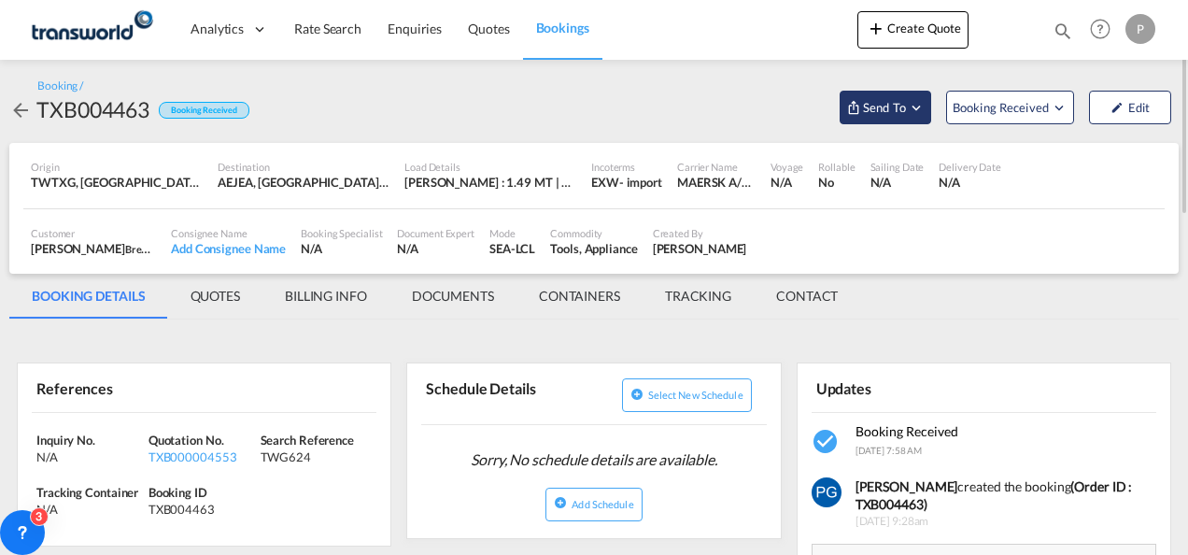
click at [921, 103] on md-icon "Open demo menu" at bounding box center [916, 107] width 17 height 17
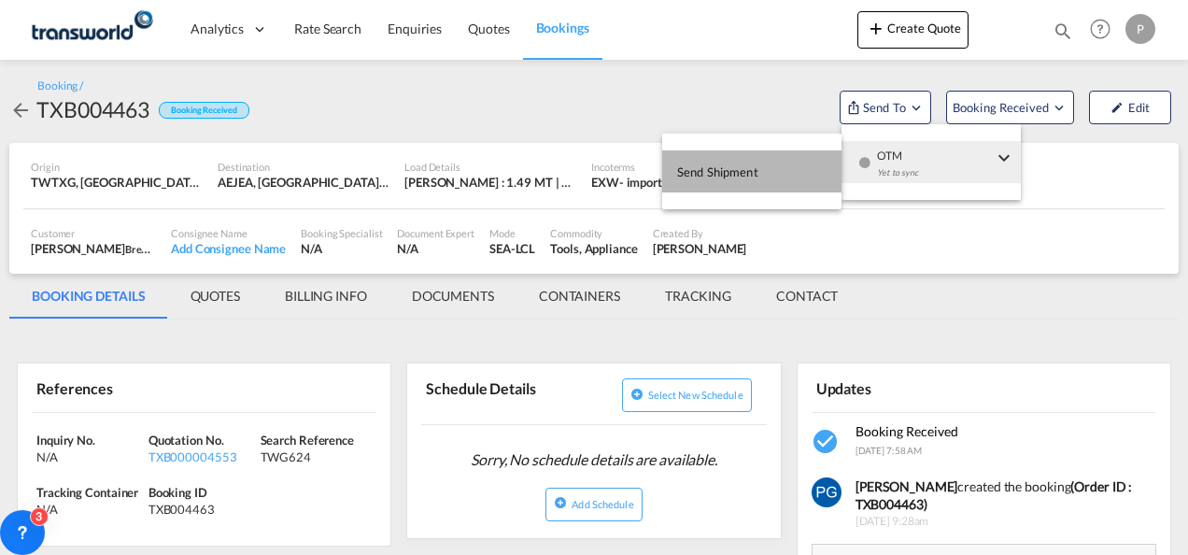
click at [778, 168] on button "Send Shipment" at bounding box center [751, 171] width 179 height 42
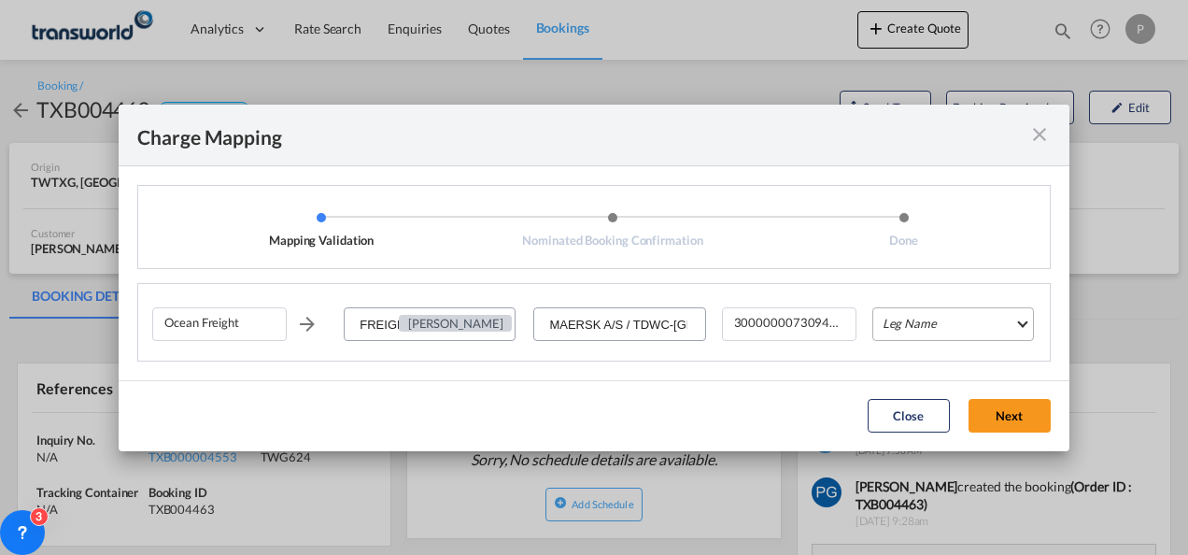
click at [919, 307] on md-select "Leg Name HANDLING ORIGIN VESSEL HANDLING DESTINATION OTHERS TL PICK UP CUSTOMS …" at bounding box center [953, 324] width 162 height 34
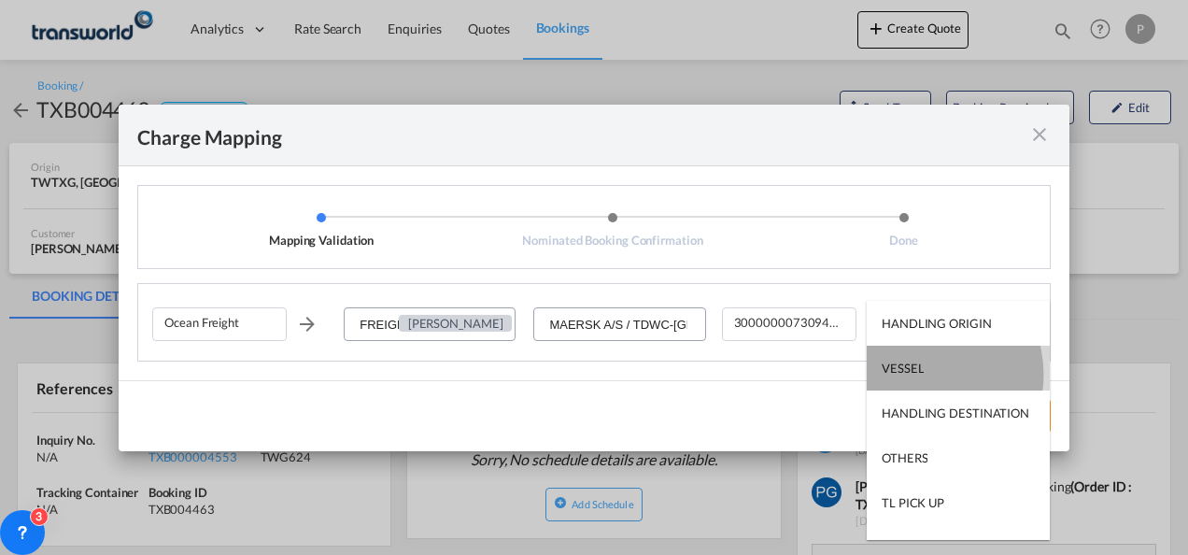
click at [916, 375] on div "VESSEL" at bounding box center [903, 368] width 42 height 17
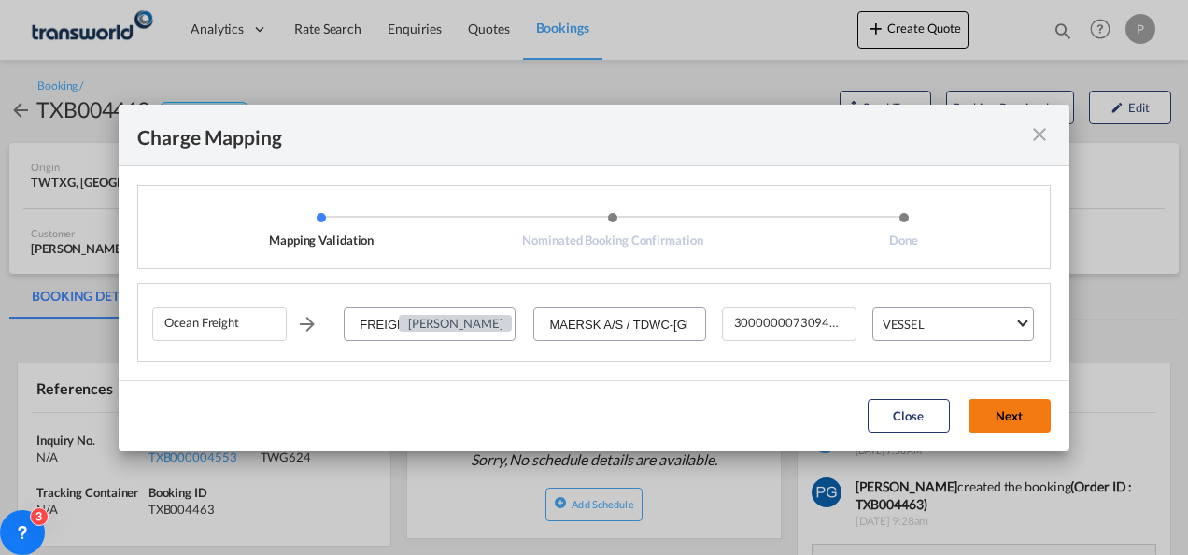
click at [996, 417] on button "Next" at bounding box center [1010, 416] width 82 height 34
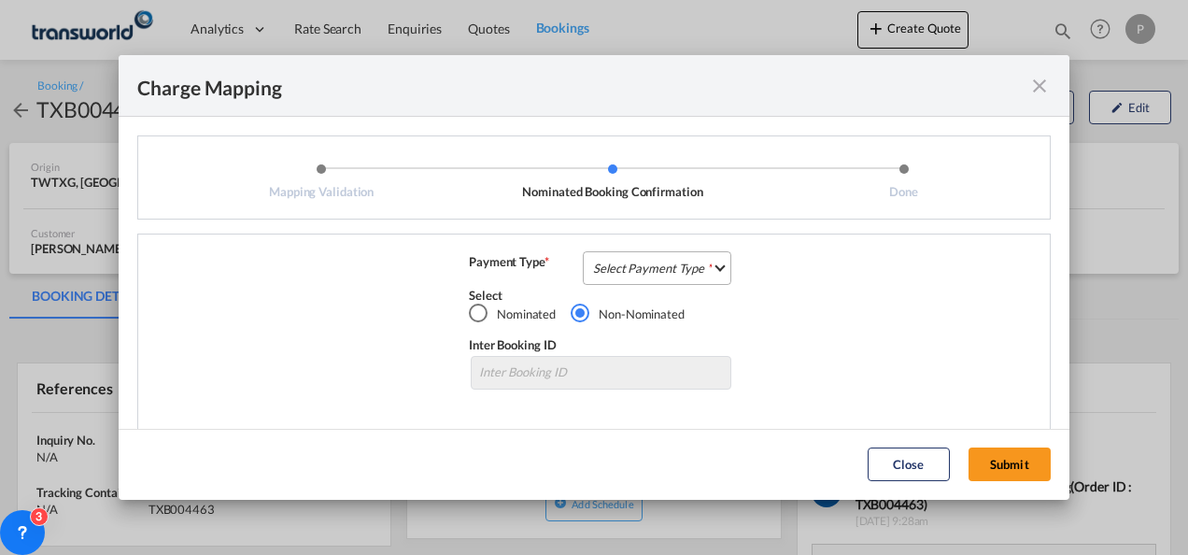
click at [617, 275] on md-select "Select Payment Type COLLECT PREPAID" at bounding box center [657, 268] width 149 height 34
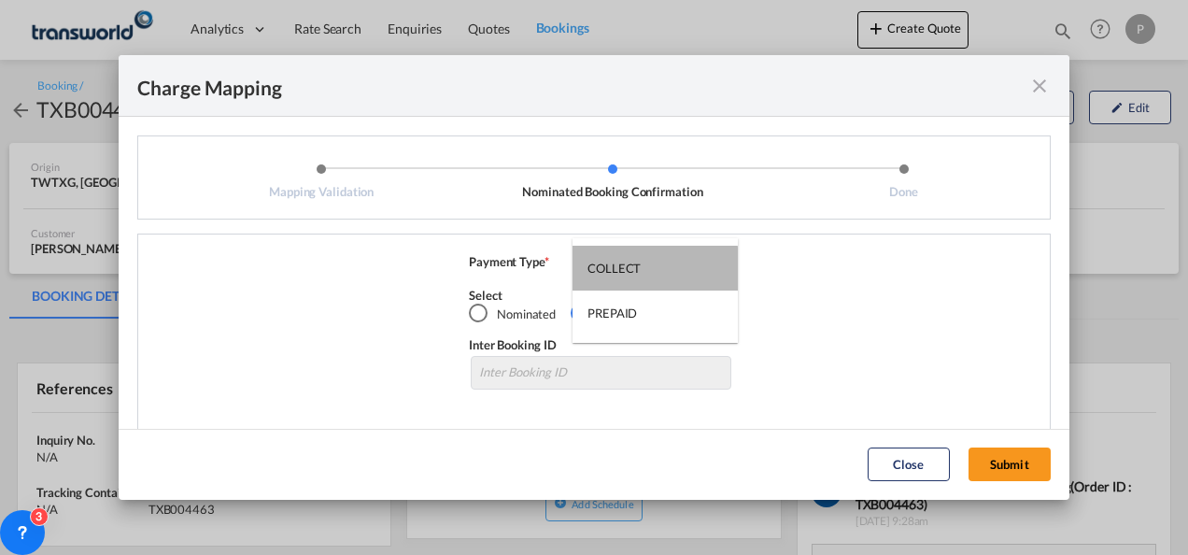
click at [617, 275] on div "COLLECT" at bounding box center [613, 268] width 53 height 17
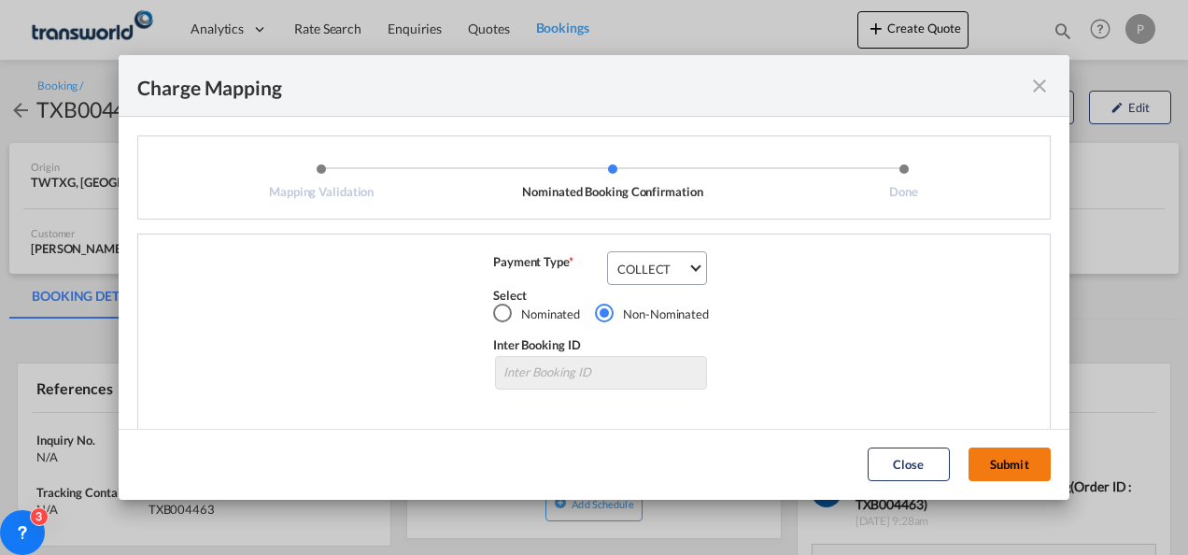
click at [998, 456] on button "Submit" at bounding box center [1010, 464] width 82 height 34
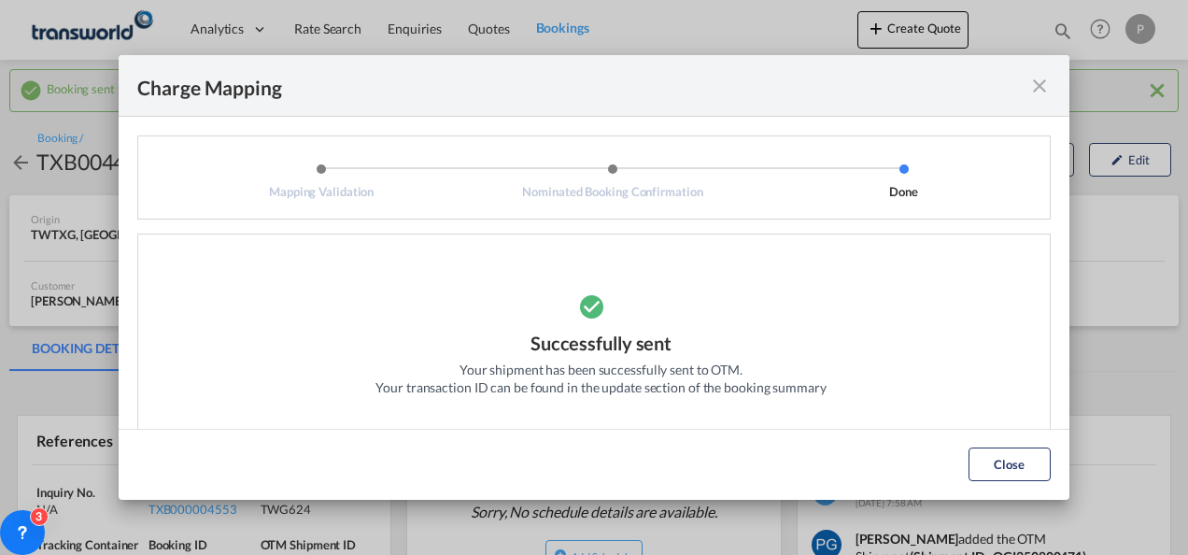
click at [1038, 82] on md-icon "icon-close fg-AAA8AD cursor" at bounding box center [1039, 86] width 22 height 22
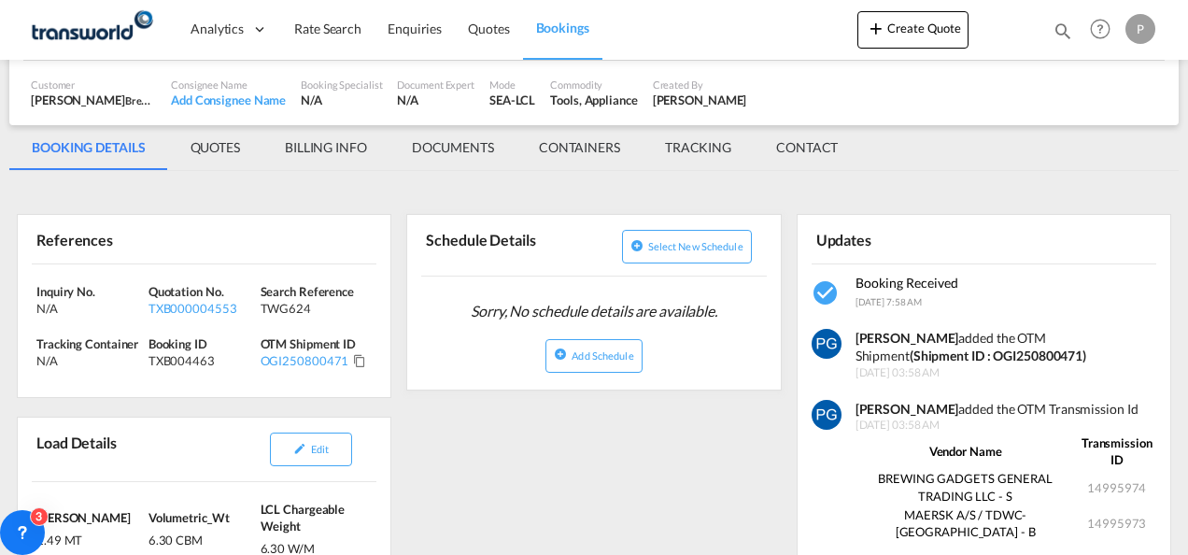
scroll to position [202, 0]
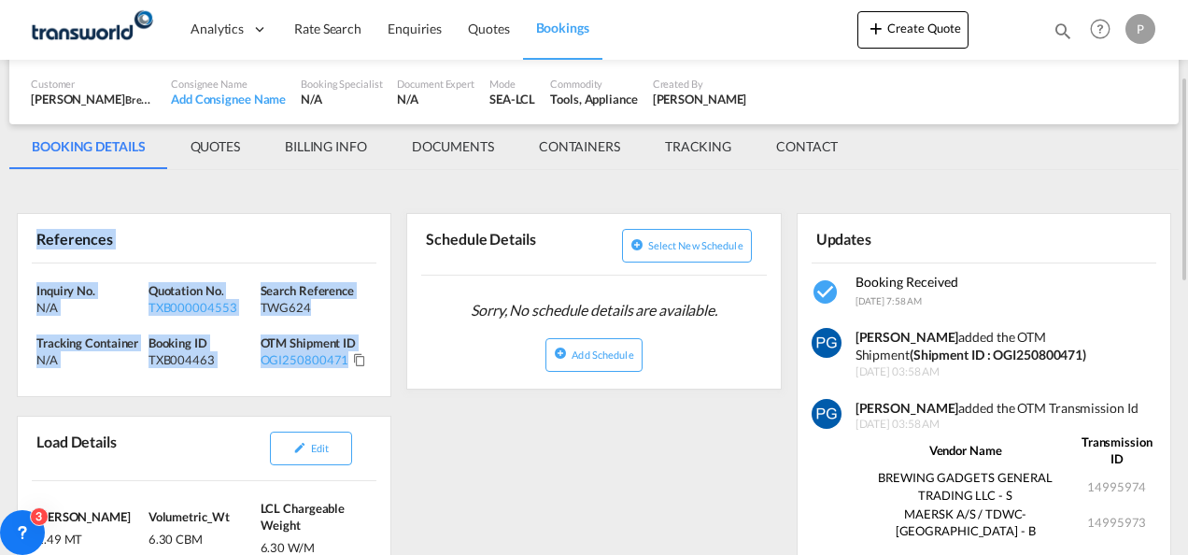
drag, startPoint x: 25, startPoint y: 228, endPoint x: 373, endPoint y: 362, distance: 372.6
click at [373, 362] on div "References Inquiry No. N/A Quotation No. TXB000004553 Search Reference TWG624 T…" at bounding box center [204, 305] width 375 height 184
copy div "References Inquiry No. N/A Quotation No. TXB000004553 Search Reference TWG624 T…"
click at [906, 29] on button "Create Quote" at bounding box center [912, 29] width 111 height 37
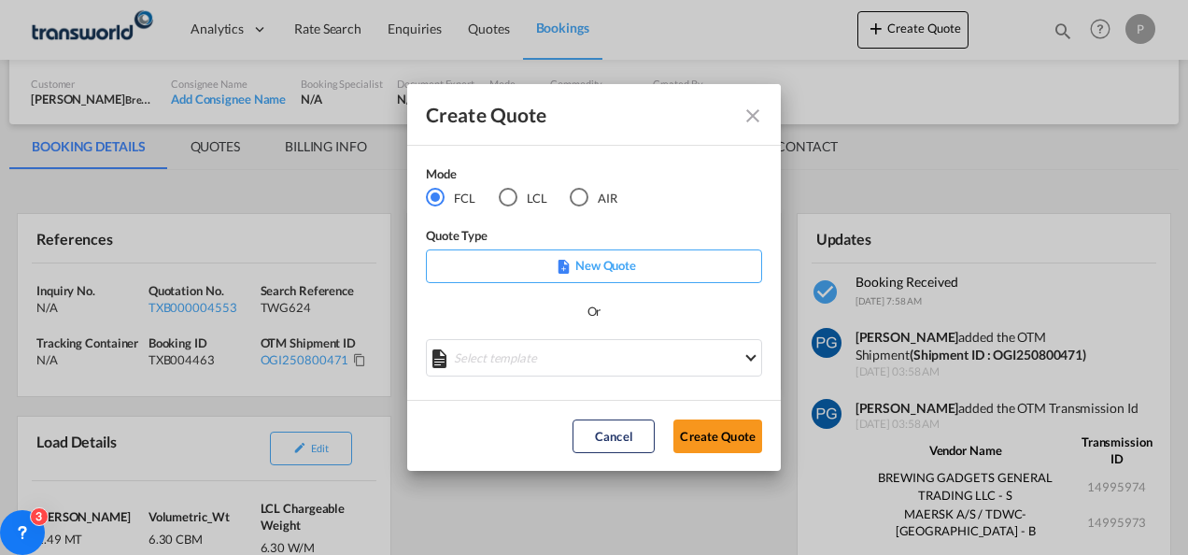
click at [580, 194] on div "AIR" at bounding box center [579, 197] width 19 height 19
click at [704, 441] on button "Create Quote" at bounding box center [717, 436] width 89 height 34
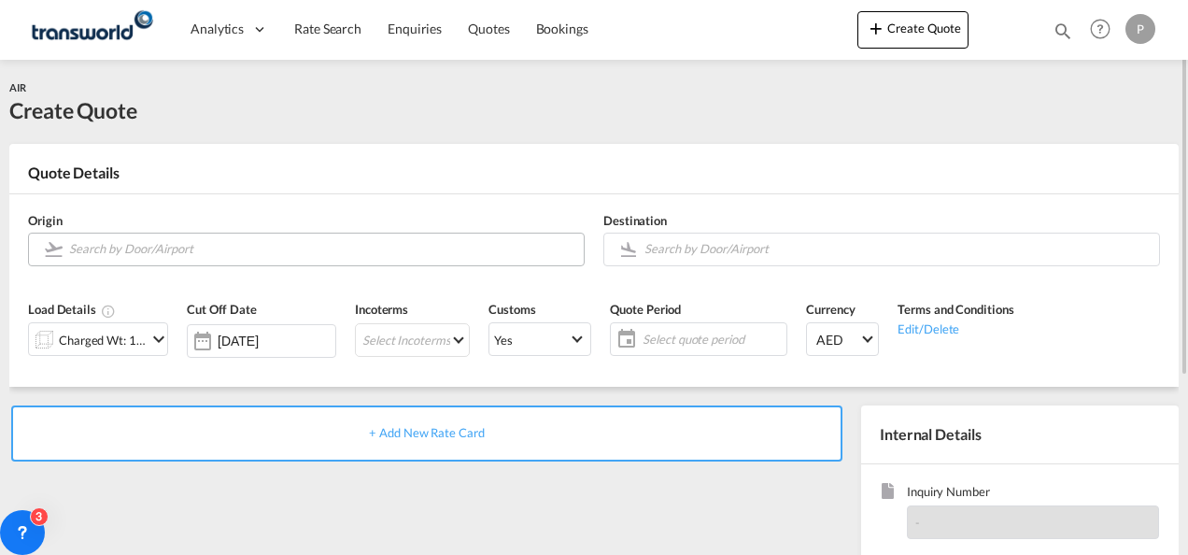
click at [292, 252] on input "Search by Door/Airport" at bounding box center [321, 249] width 505 height 33
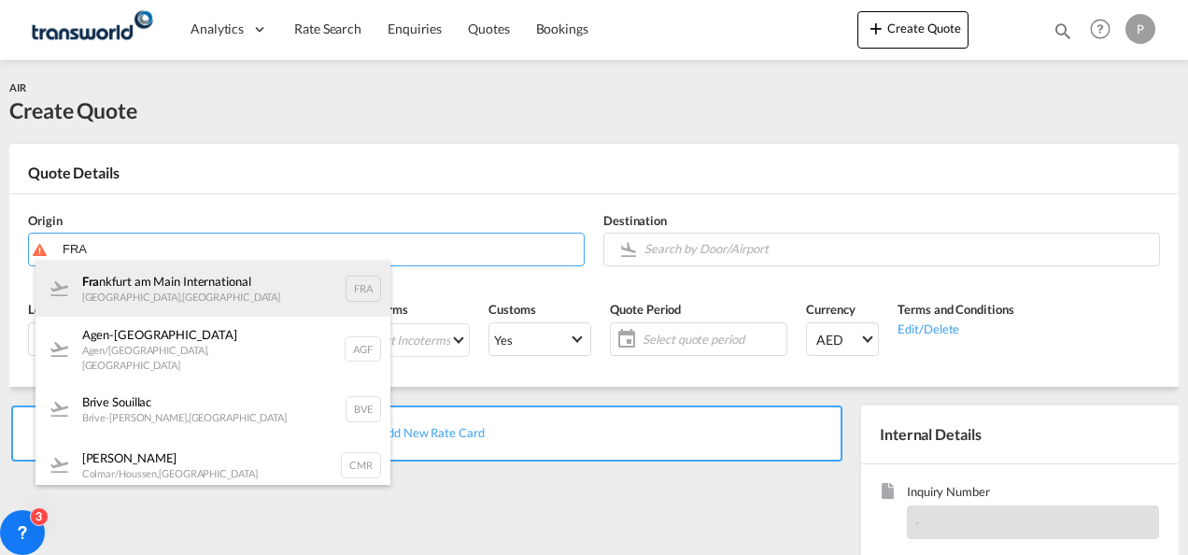
click at [205, 296] on div "Fra [GEOGRAPHIC_DATA] [GEOGRAPHIC_DATA] , [GEOGRAPHIC_DATA] FRA" at bounding box center [212, 289] width 355 height 56
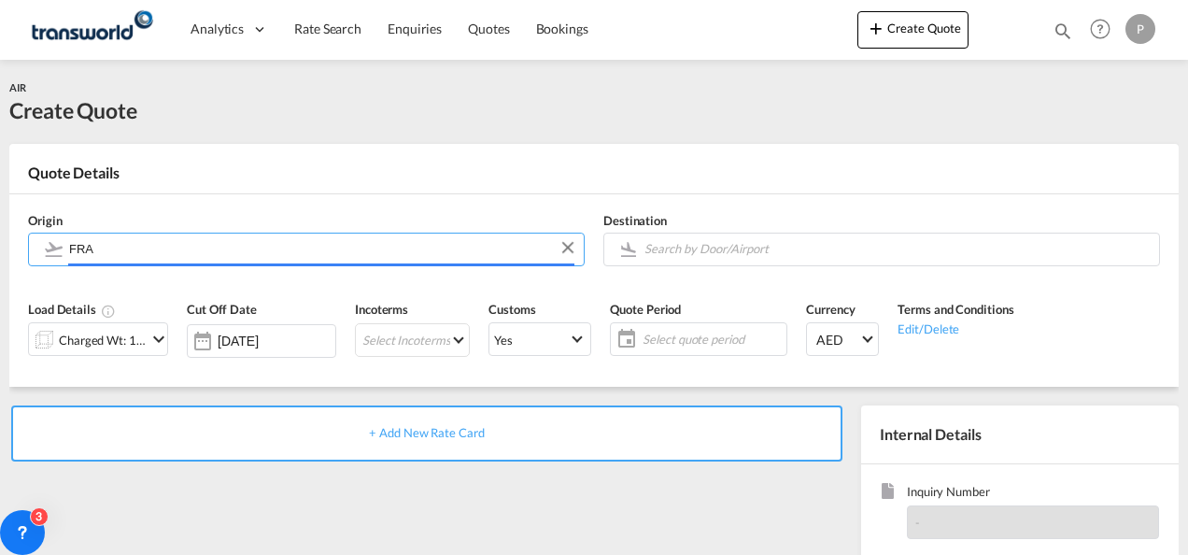
type input "[GEOGRAPHIC_DATA], [GEOGRAPHIC_DATA], [GEOGRAPHIC_DATA]"
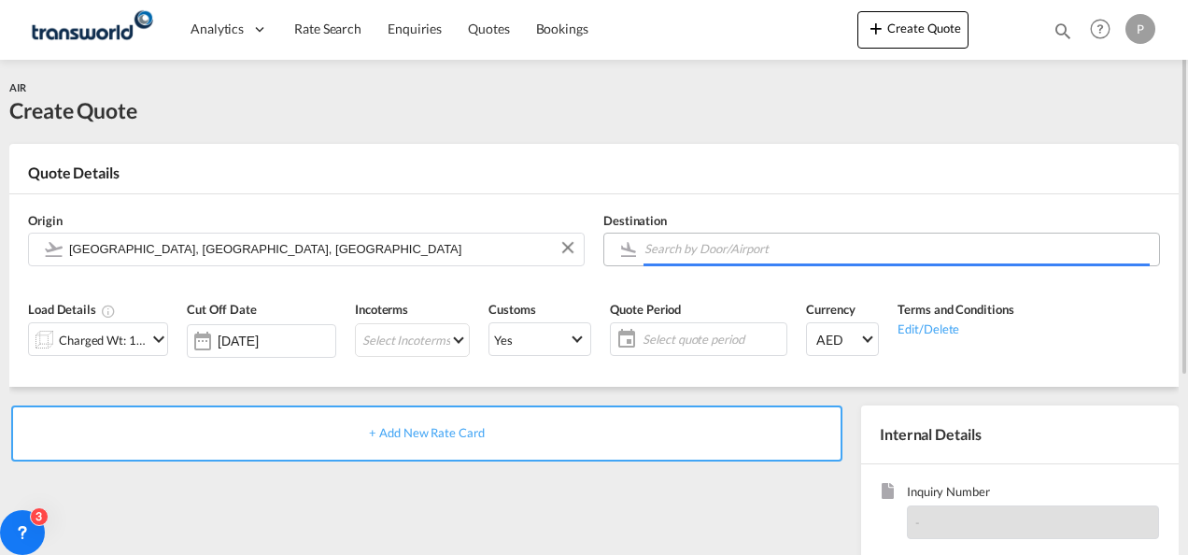
click at [680, 248] on input "Search by Door/Airport" at bounding box center [896, 249] width 505 height 33
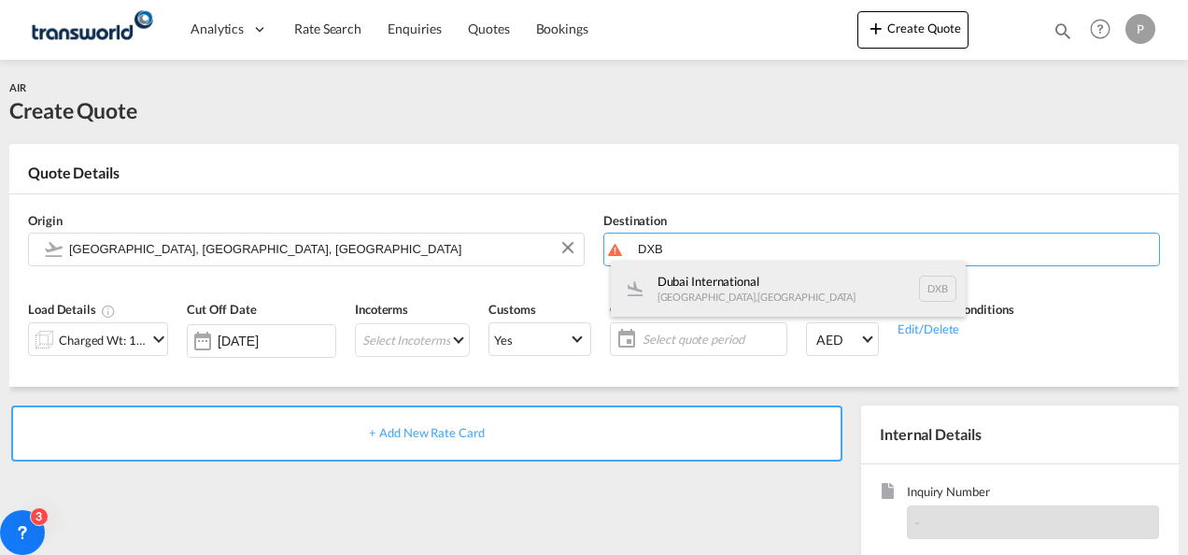
click at [680, 267] on div "Dubai International [GEOGRAPHIC_DATA] , [GEOGRAPHIC_DATA] DXB" at bounding box center [788, 289] width 355 height 56
type input "Dubai International, [GEOGRAPHIC_DATA], DXB"
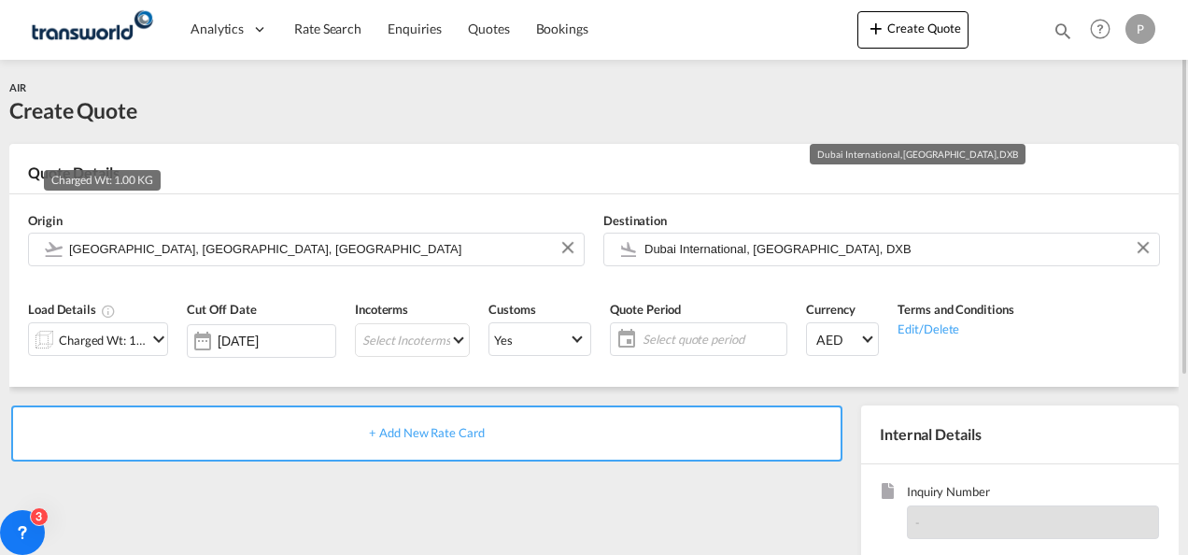
click at [118, 331] on div "Charged Wt: 1.00 KG" at bounding box center [103, 340] width 88 height 26
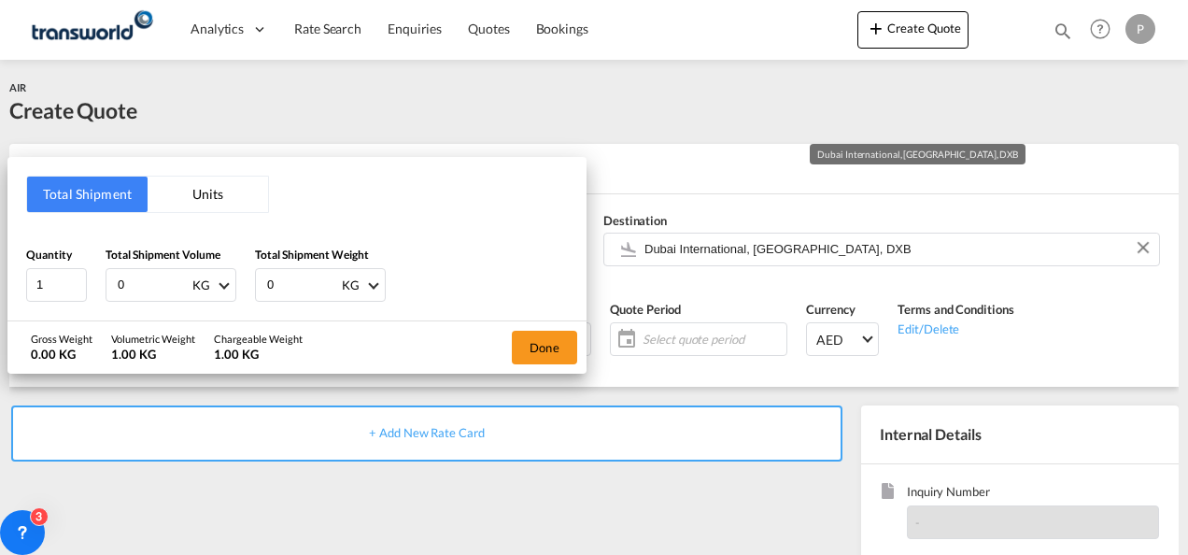
click at [138, 286] on input "0" at bounding box center [153, 285] width 75 height 32
type input "1590"
click at [297, 278] on input "0" at bounding box center [302, 285] width 75 height 32
type input "459"
click at [554, 342] on button "Done" at bounding box center [544, 348] width 65 height 34
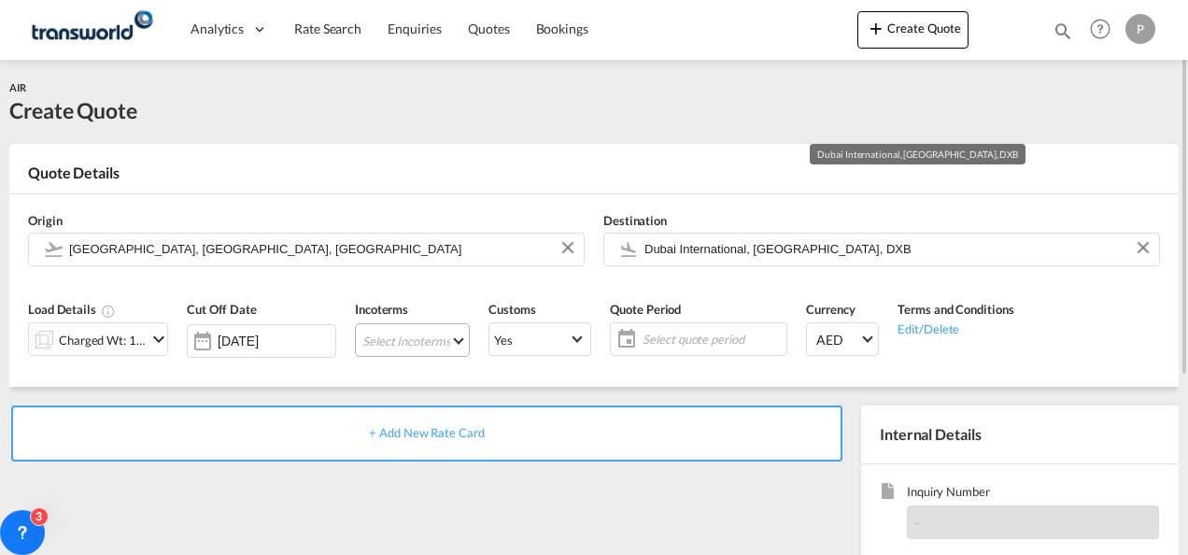
click at [381, 337] on md-select "Select Incoterms CIP - import Carriage and Insurance Paid to CIF - import Cost,…" at bounding box center [412, 340] width 115 height 34
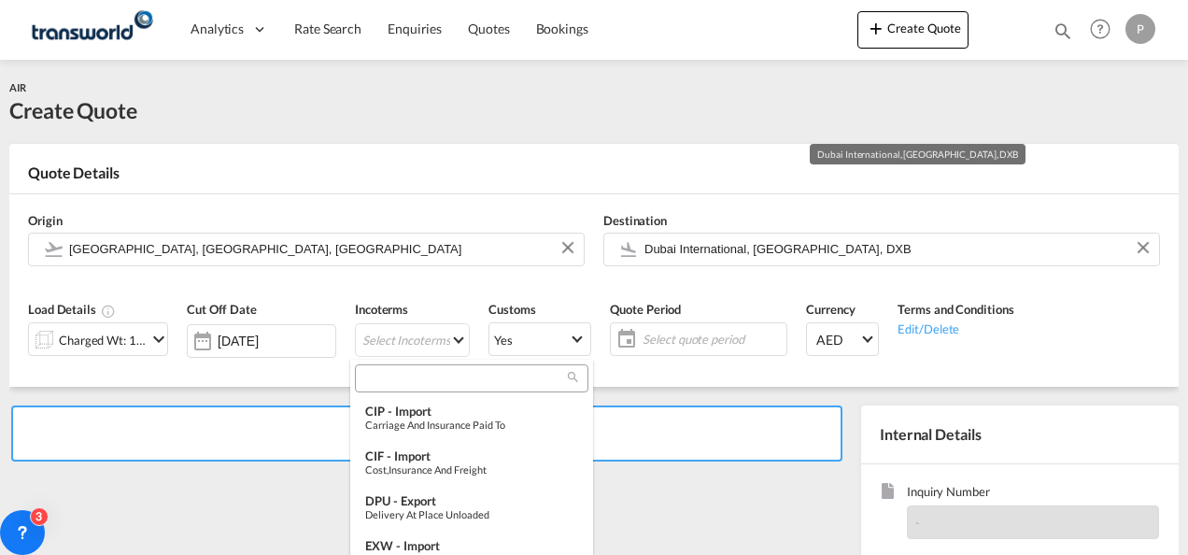
click at [383, 381] on input "search" at bounding box center [464, 378] width 207 height 17
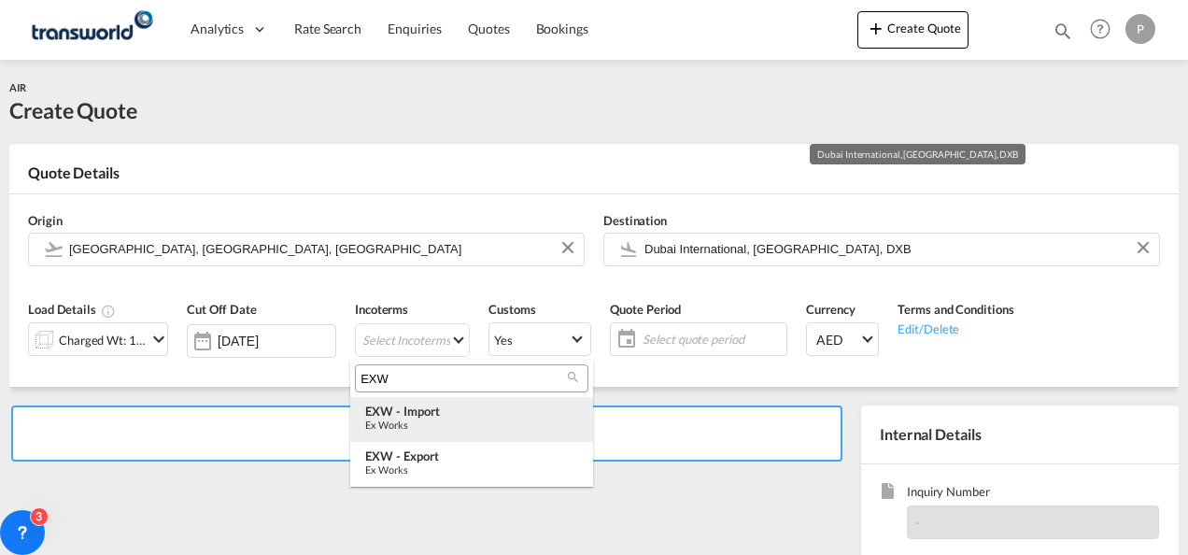
type input "EXW"
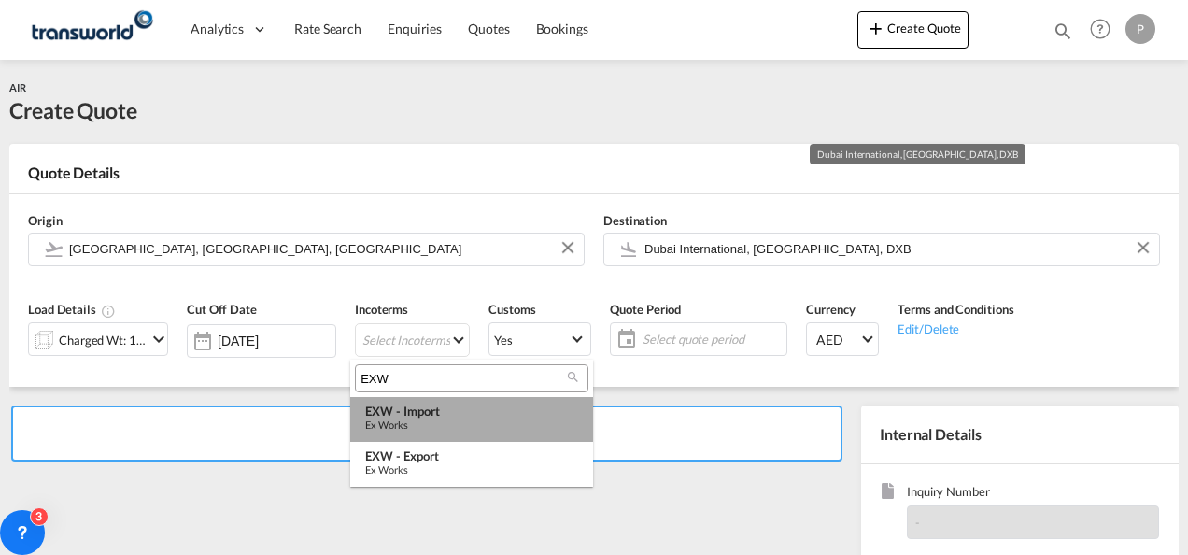
click at [418, 416] on div "EXW - import" at bounding box center [471, 410] width 213 height 15
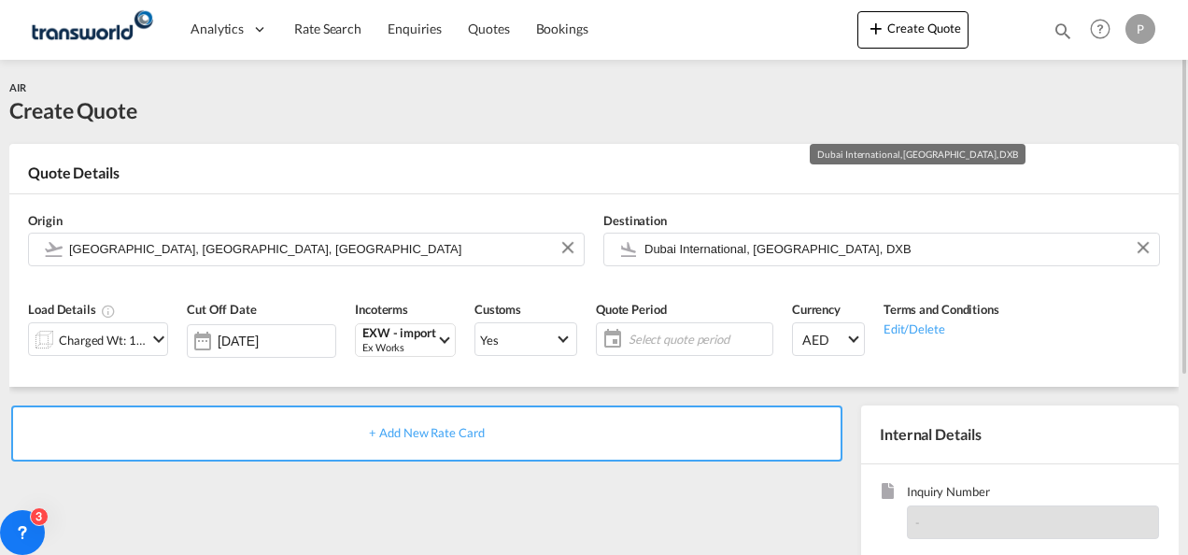
click at [642, 341] on span "Select quote period" at bounding box center [698, 339] width 139 height 17
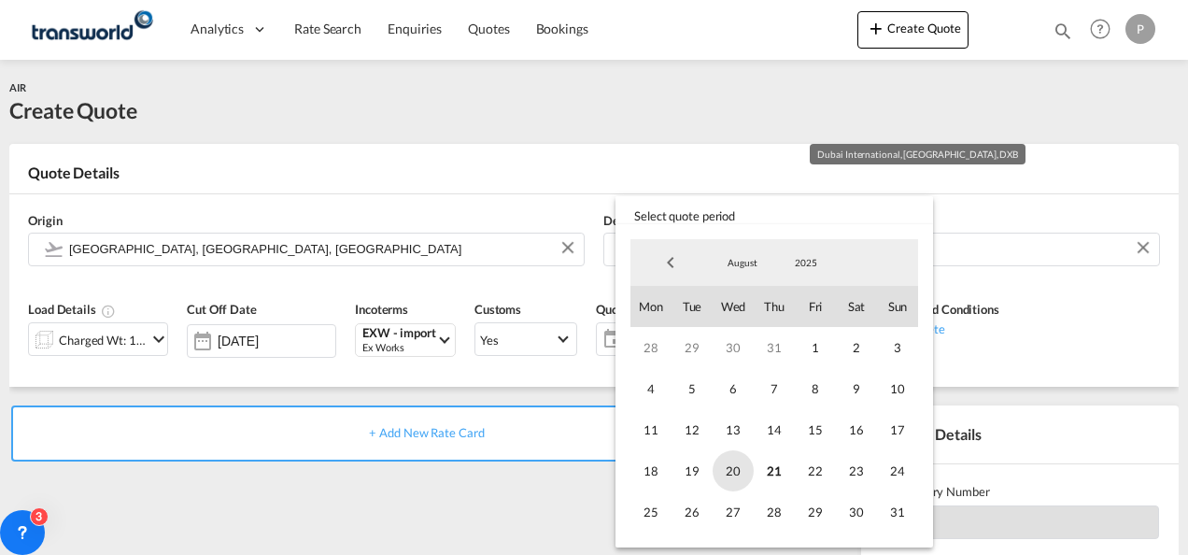
click at [730, 460] on span "20" at bounding box center [733, 470] width 41 height 41
click at [887, 511] on span "31" at bounding box center [897, 511] width 41 height 41
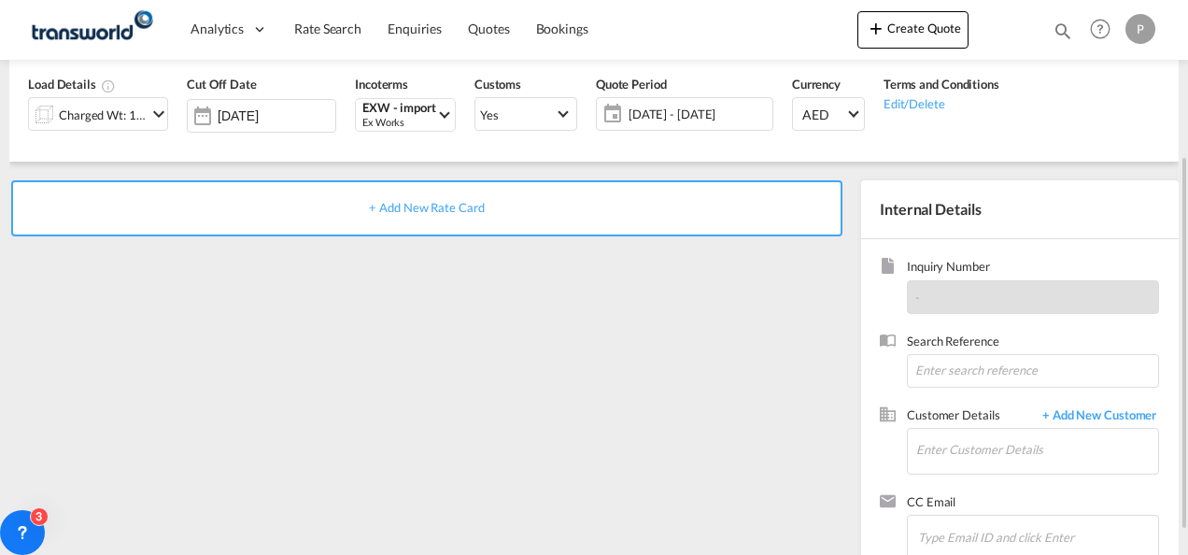
scroll to position [228, 0]
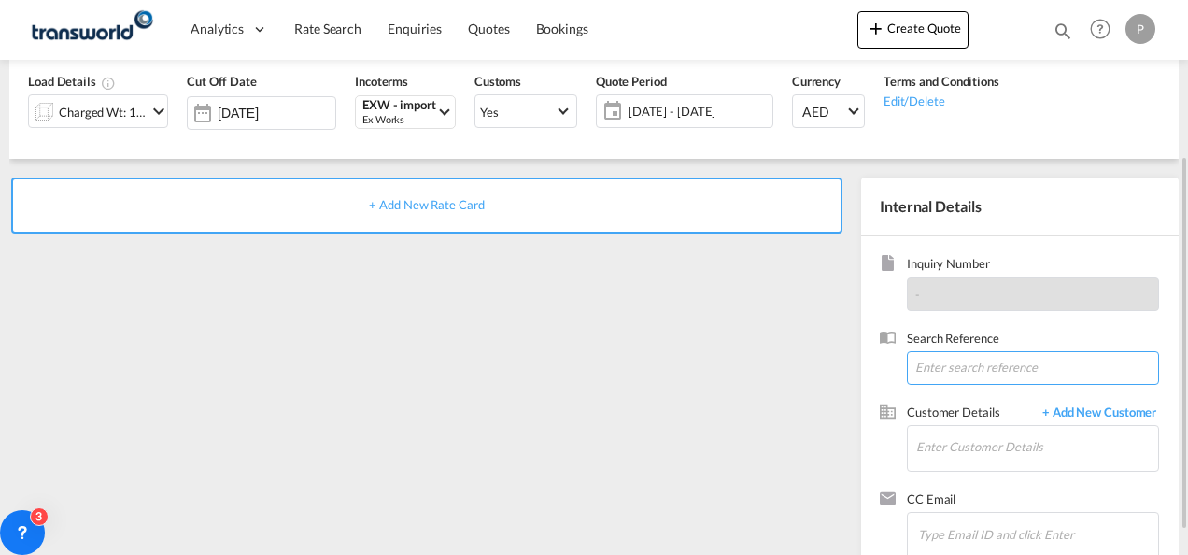
click at [956, 368] on input at bounding box center [1033, 368] width 252 height 34
click at [945, 365] on input "TWH637" at bounding box center [1033, 368] width 252 height 34
type input "TWG637"
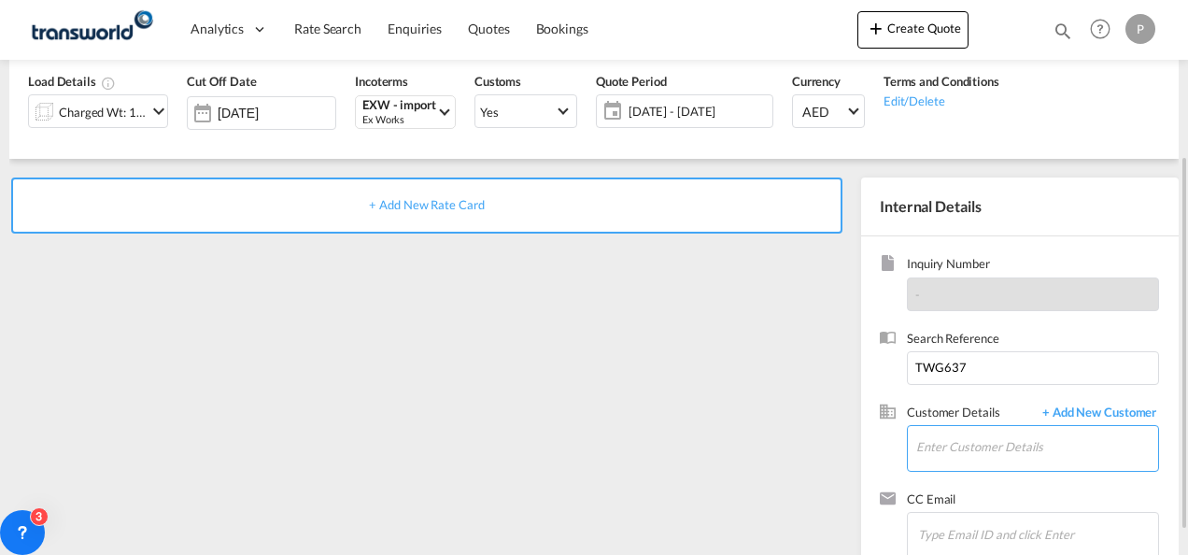
click at [959, 448] on input "Enter Customer Details" at bounding box center [1037, 447] width 242 height 42
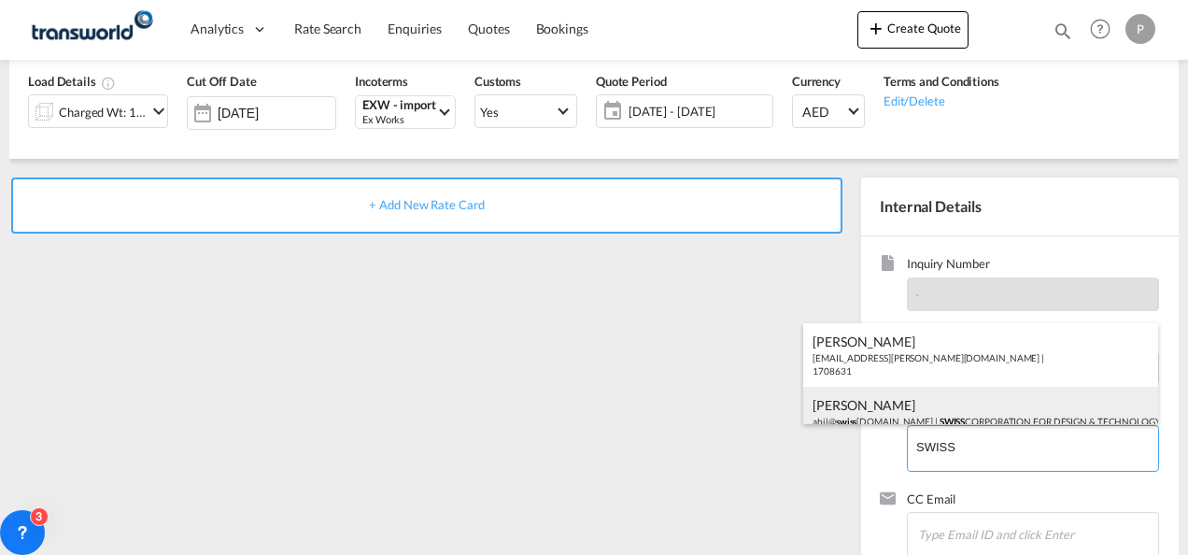
click at [926, 415] on div "Abil Qubilius abil@ swiss [DOMAIN_NAME] | SWISS CORPORATION FOR DESIGN & TECHNO…" at bounding box center [980, 419] width 355 height 64
type input "SWISS CORPORATION FOR DESIGN & TECHNOLOGY TRADING (L.L.C.), [PERSON_NAME], [EMA…"
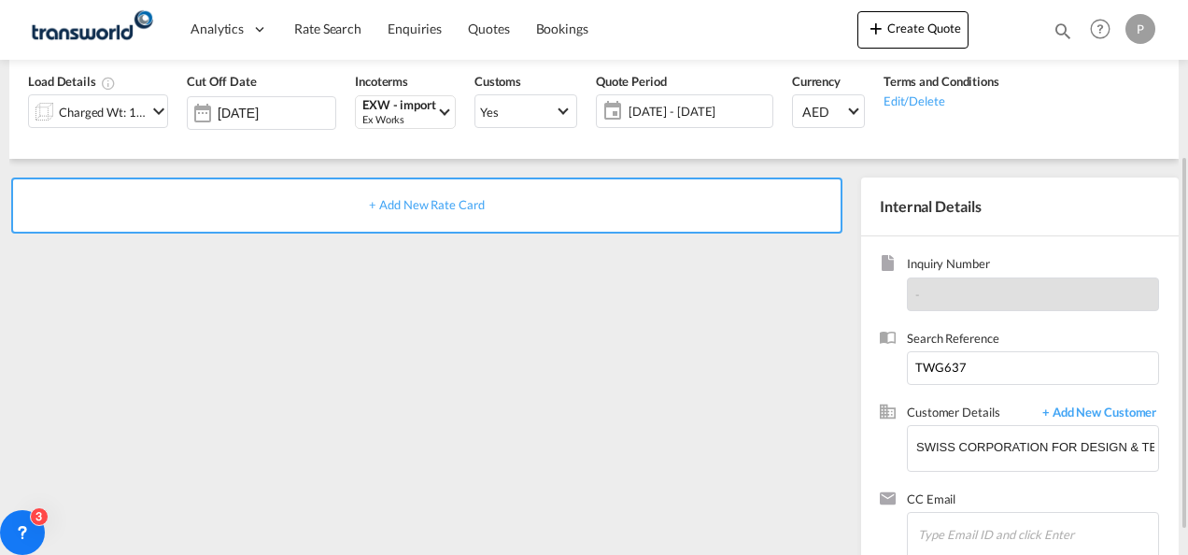
click at [418, 198] on span "+ Add New Rate Card" at bounding box center [426, 204] width 115 height 15
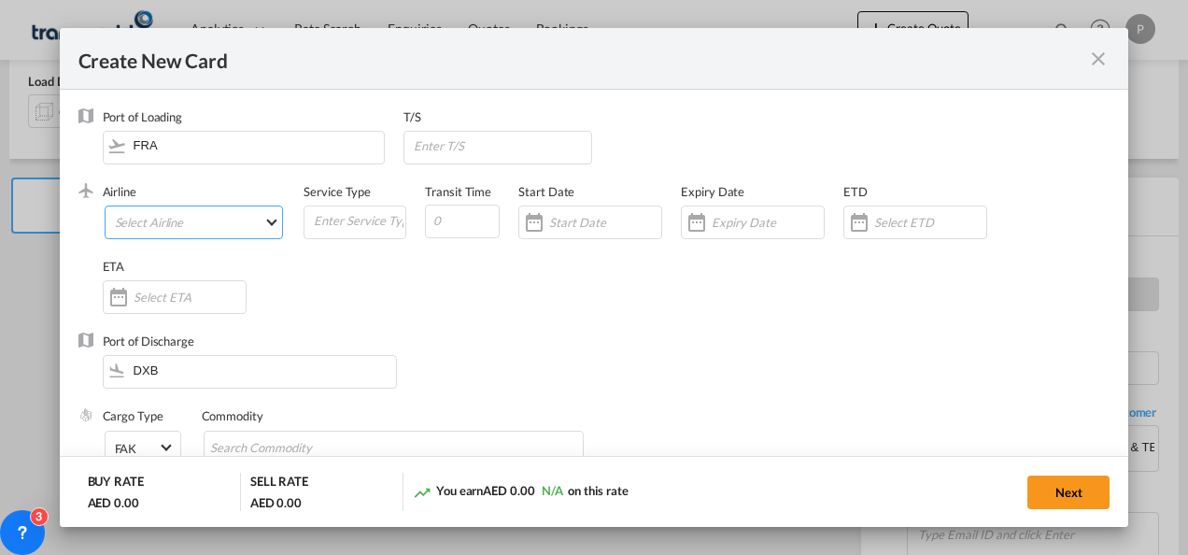
click at [181, 224] on md-select "Select Airline AIR EXPRESS S.A. (1166- / -) CMA CGM Air Cargo (1140-2C / -) DDW…" at bounding box center [194, 222] width 179 height 34
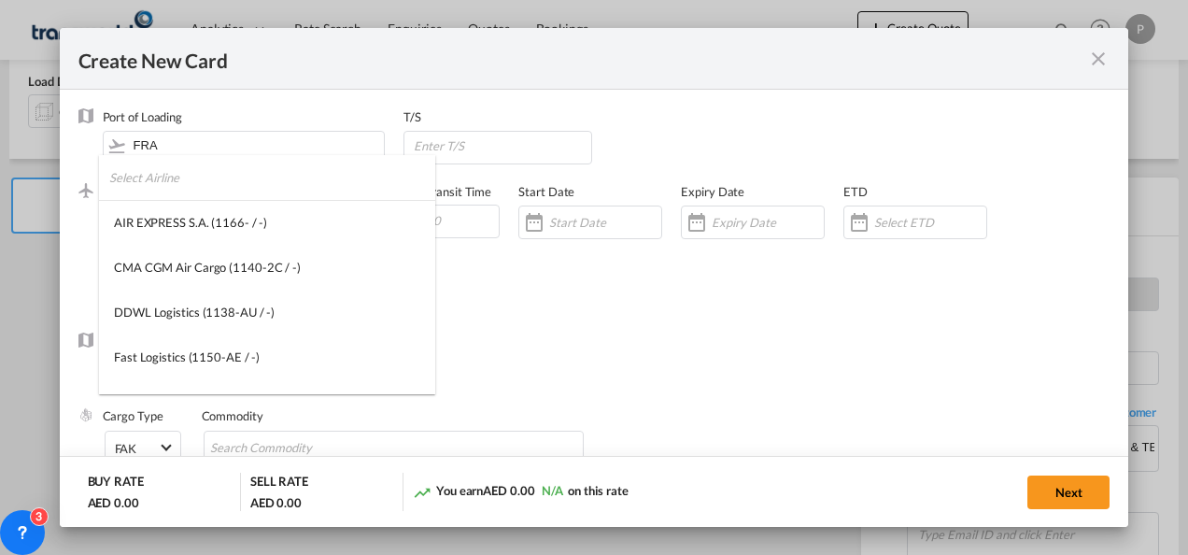
click at [198, 166] on input "search" at bounding box center [272, 177] width 326 height 45
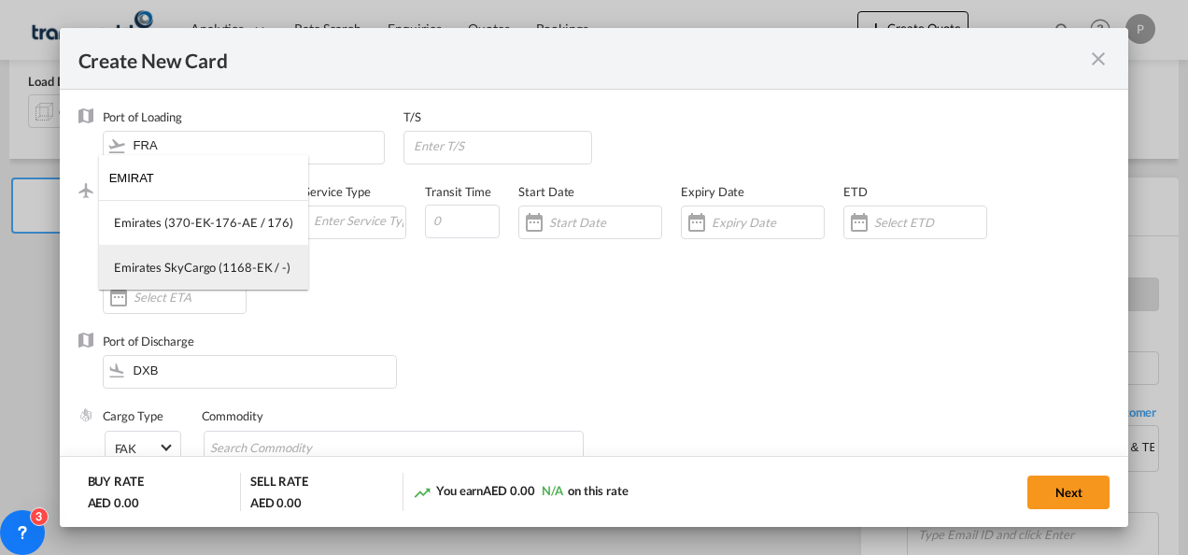
type input "EMIRAT"
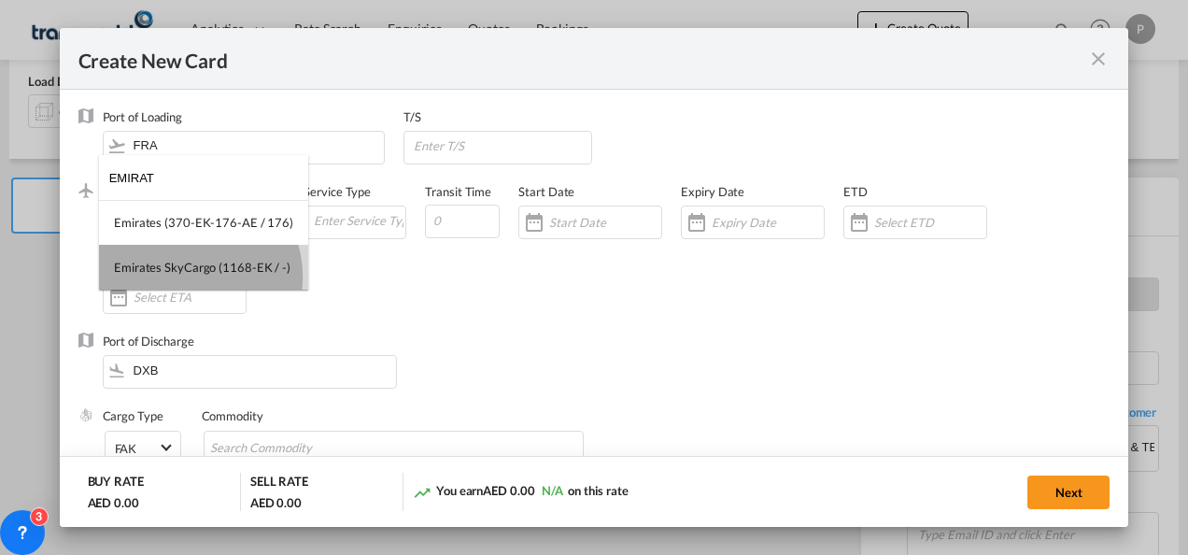
click at [187, 276] on md-option "Emirates SkyCargo (1168-EK / -)" at bounding box center [203, 267] width 209 height 45
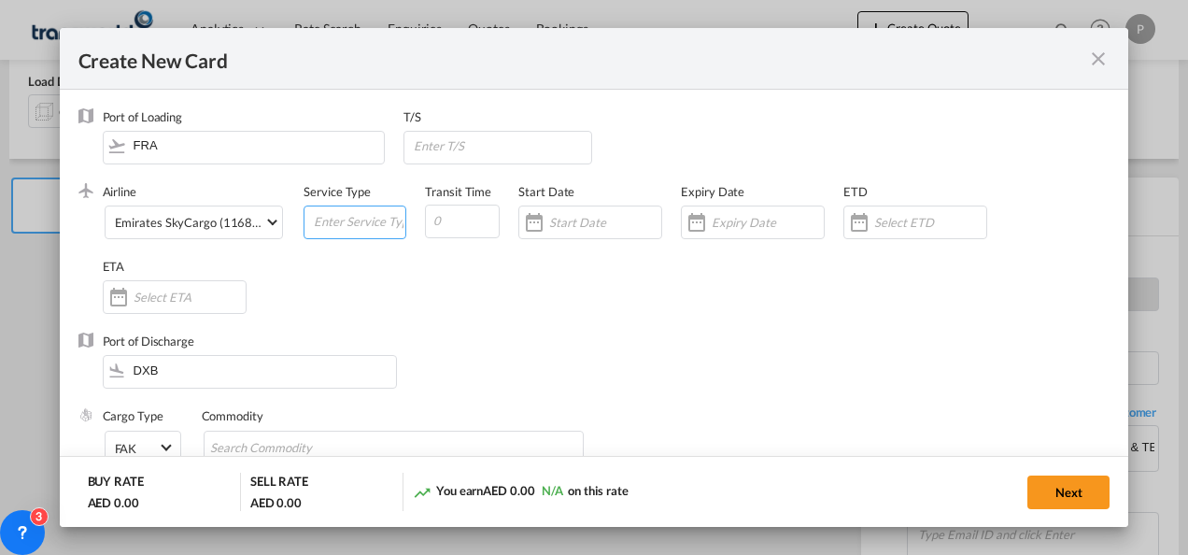
click at [327, 220] on input "Create New Card ..." at bounding box center [358, 220] width 93 height 28
type input "EXW IMPORT"
click at [764, 218] on input "Create New Card ..." at bounding box center [768, 222] width 112 height 15
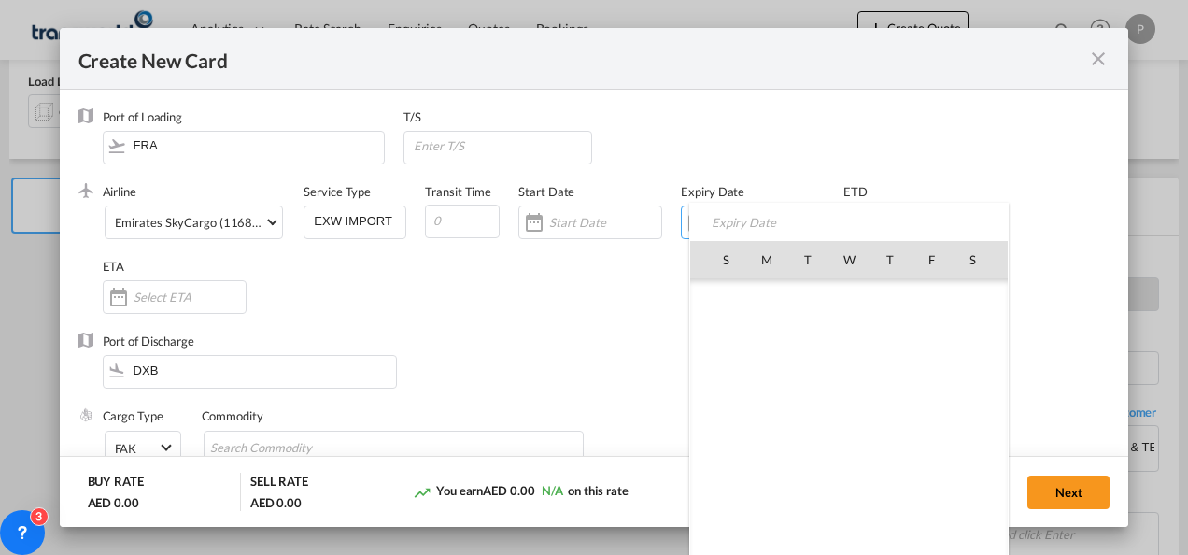
scroll to position [432397, 0]
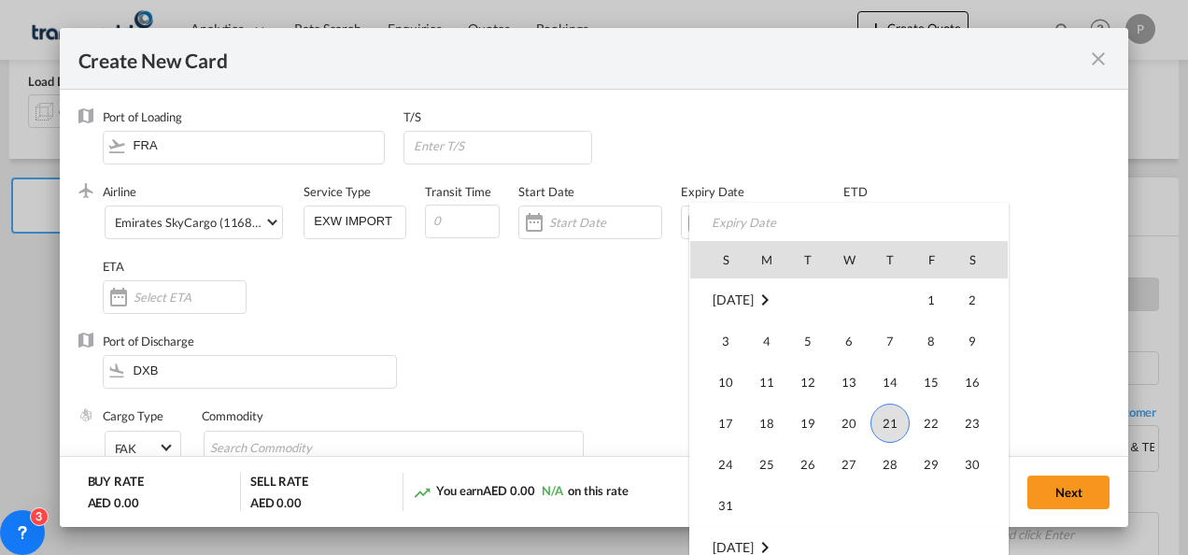
click at [738, 486] on td "31" at bounding box center [718, 506] width 56 height 42
type input "[DATE]"
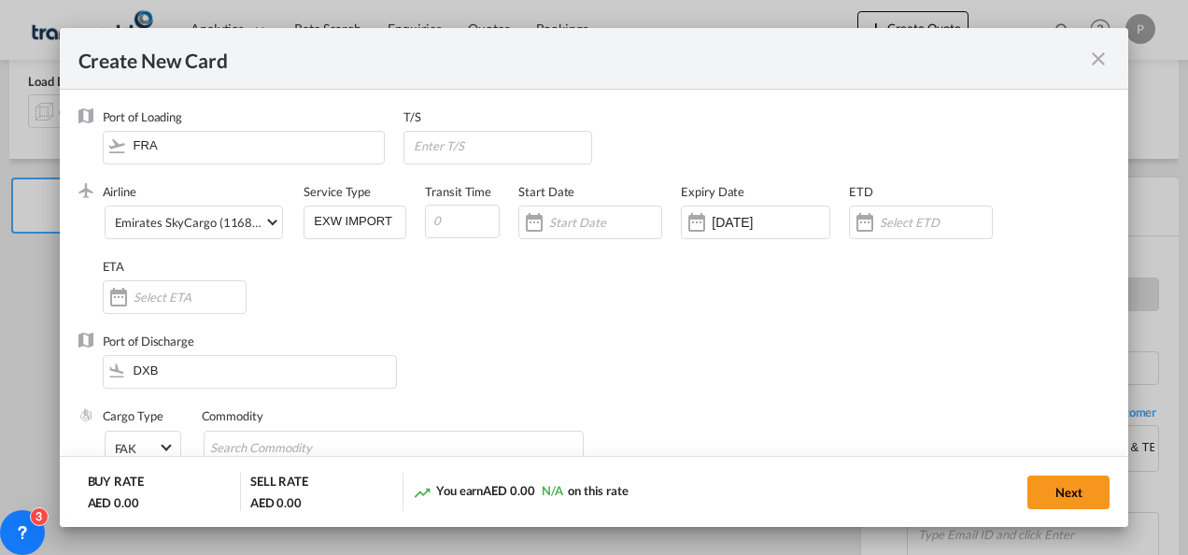
click at [731, 497] on div "Next" at bounding box center [914, 492] width 390 height 38
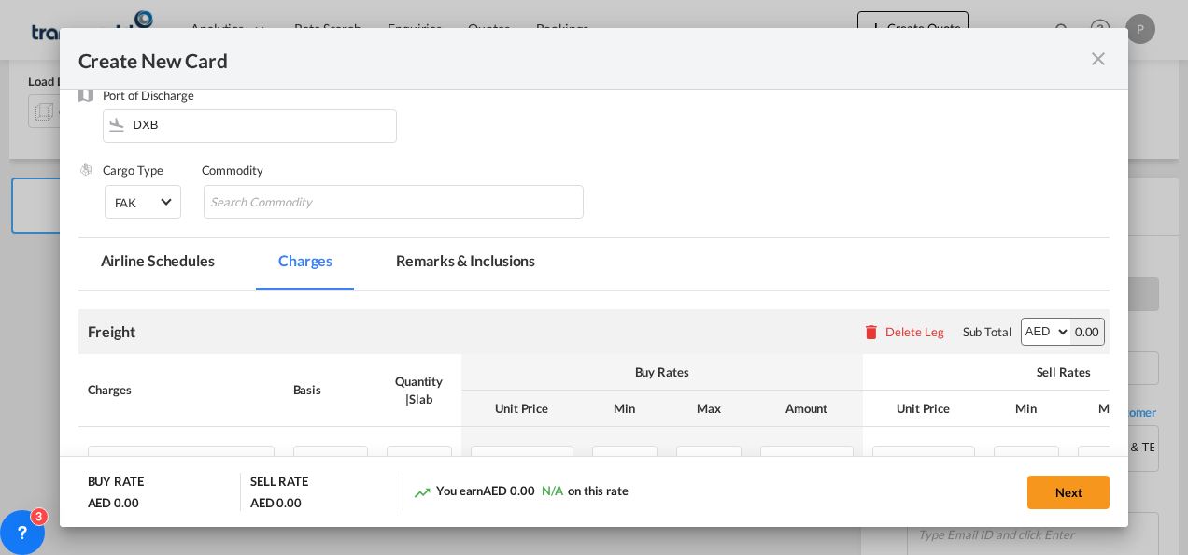
scroll to position [247, 0]
click at [342, 198] on input "Chips input." at bounding box center [295, 202] width 171 height 30
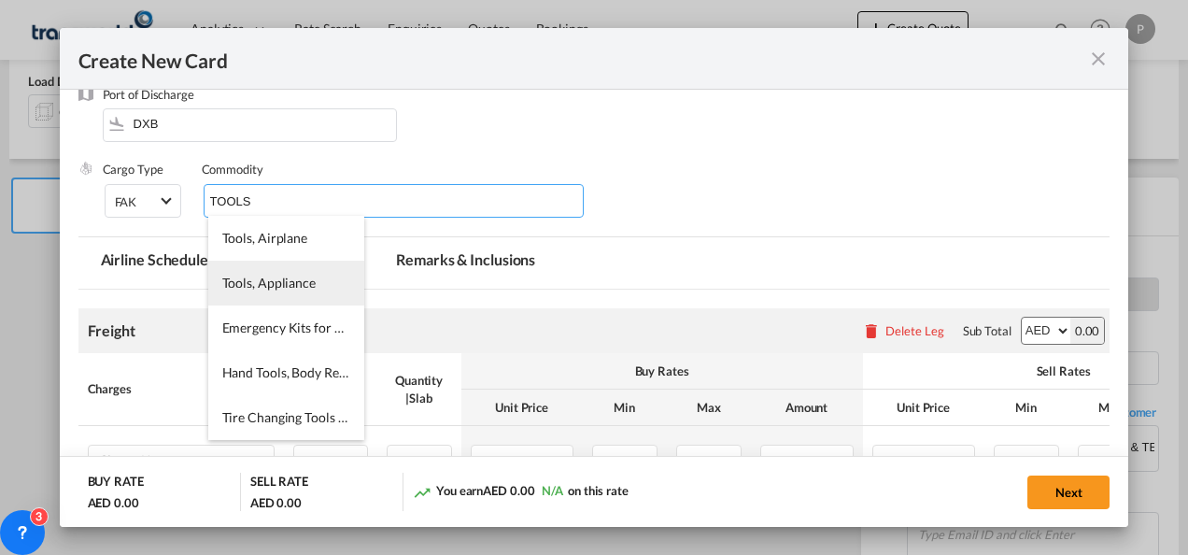
type input "TOOLS"
click at [267, 282] on span "Tools, Appliance" at bounding box center [268, 283] width 93 height 16
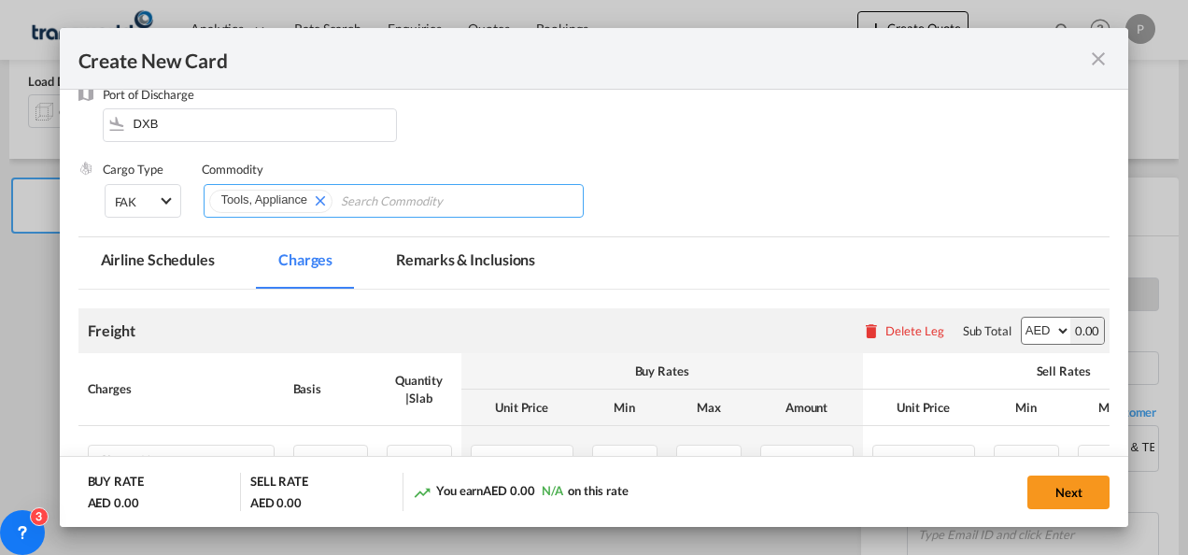
scroll to position [443, 0]
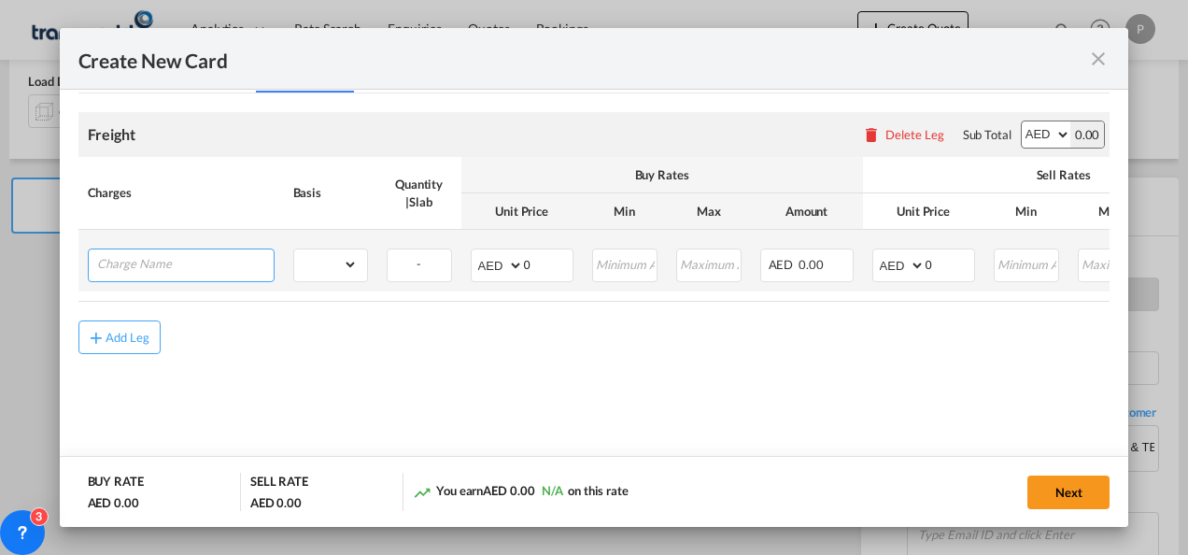
click at [184, 254] on input "Charge Name" at bounding box center [185, 263] width 177 height 28
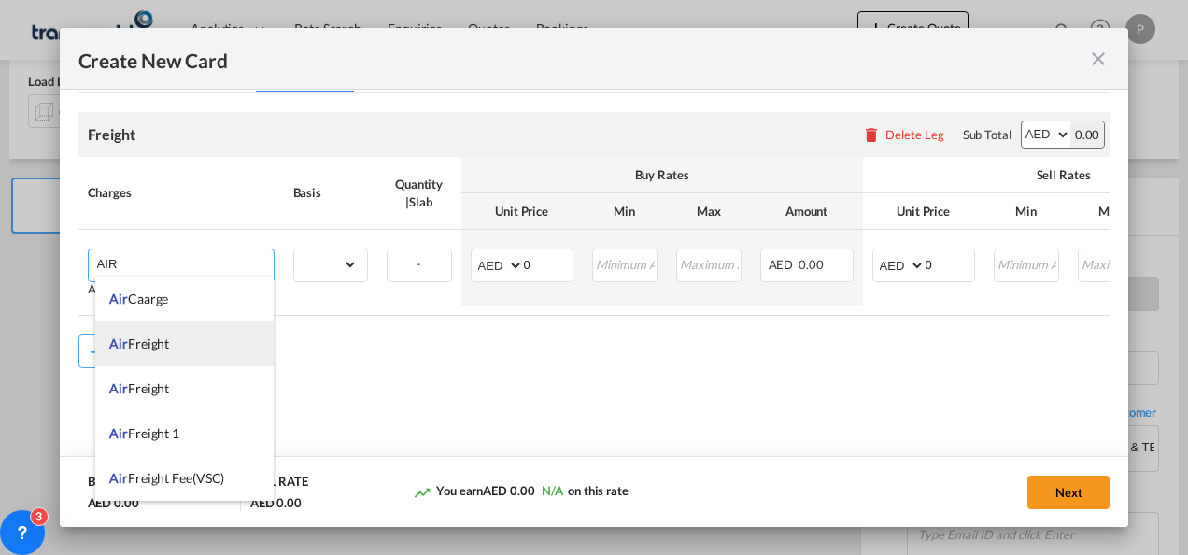
click at [157, 338] on span "Air Freight" at bounding box center [139, 343] width 60 height 16
type input "Air Freight"
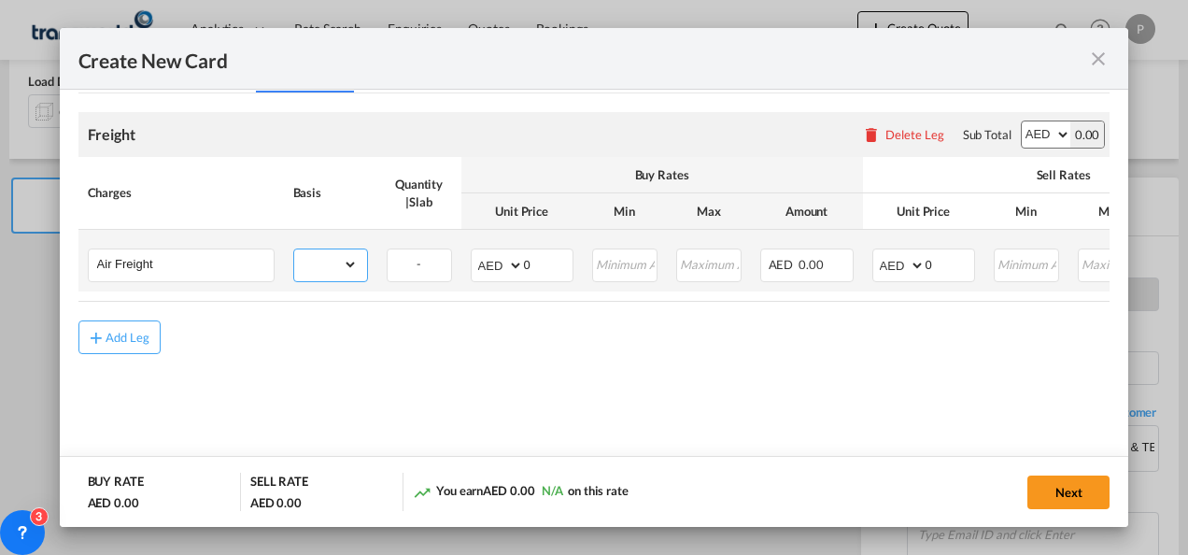
click at [325, 258] on select "gross_weight volumetric_weight per_shipment per_bl per_km % on air freight per_…" at bounding box center [326, 264] width 64 height 30
select select "per_shipment"
click at [294, 249] on select "gross_weight volumetric_weight per_shipment per_bl per_km % on air freight per_…" at bounding box center [326, 264] width 64 height 30
click at [935, 262] on input "0" at bounding box center [950, 263] width 49 height 28
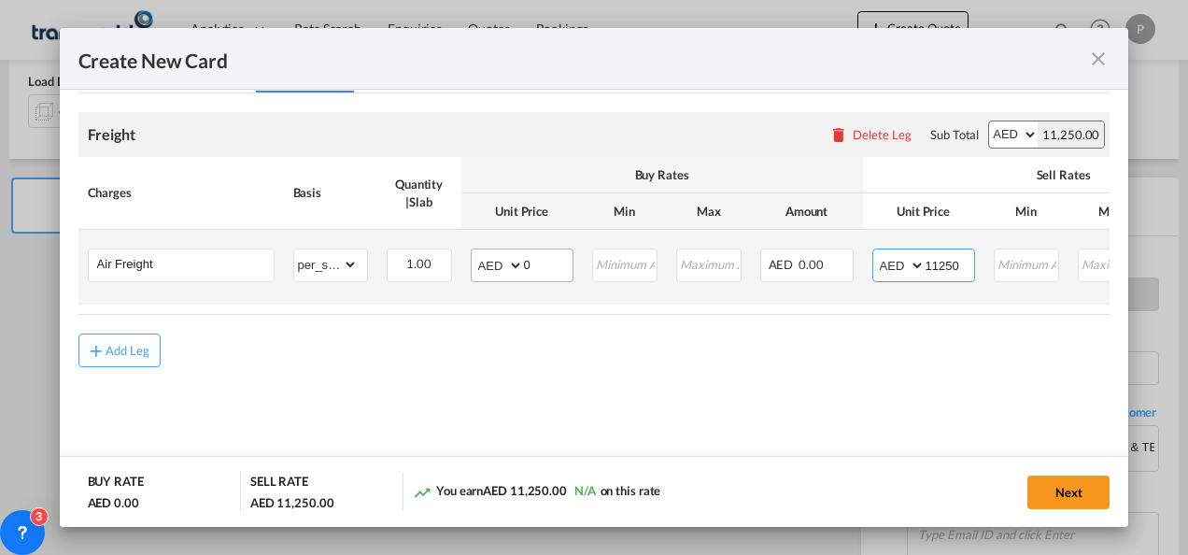
type input "11250"
click at [542, 265] on input "0" at bounding box center [548, 263] width 49 height 28
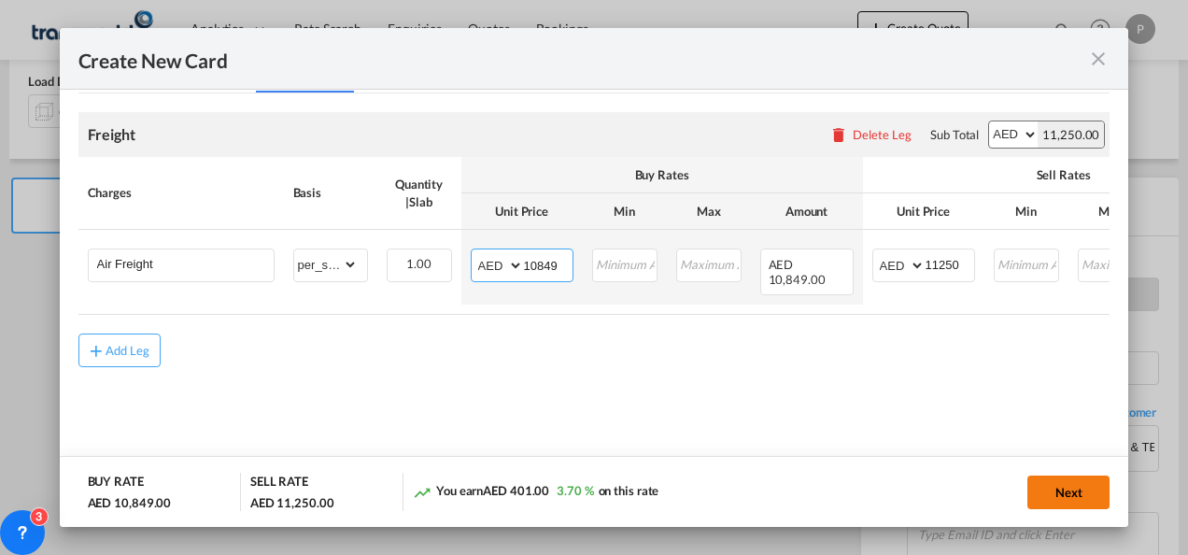
type input "10849"
click at [1087, 494] on button "Next" at bounding box center [1068, 492] width 82 height 34
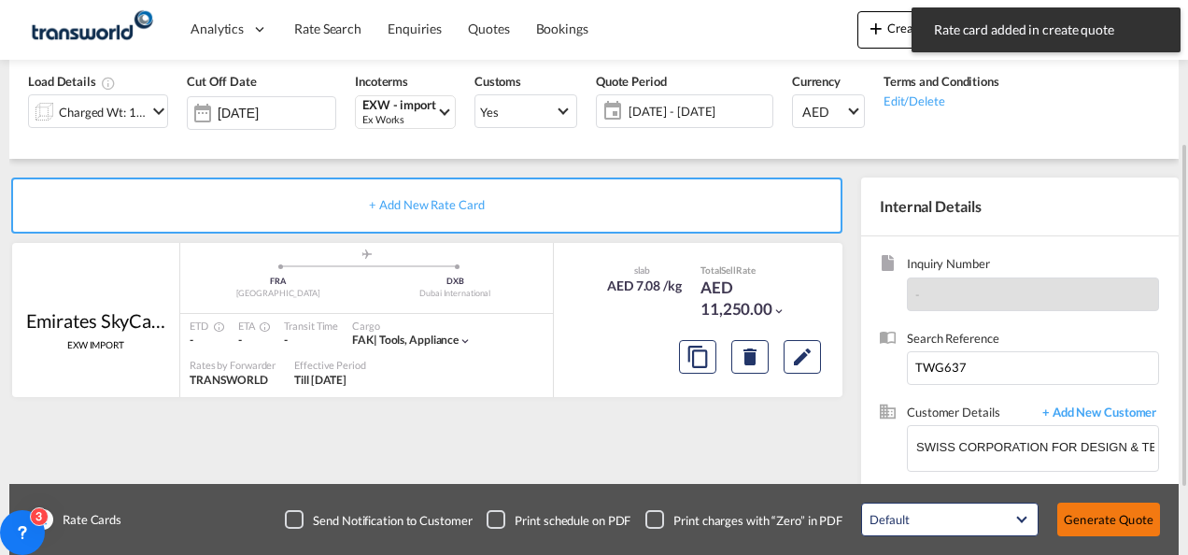
click at [1100, 524] on button "Generate Quote" at bounding box center [1108, 519] width 103 height 34
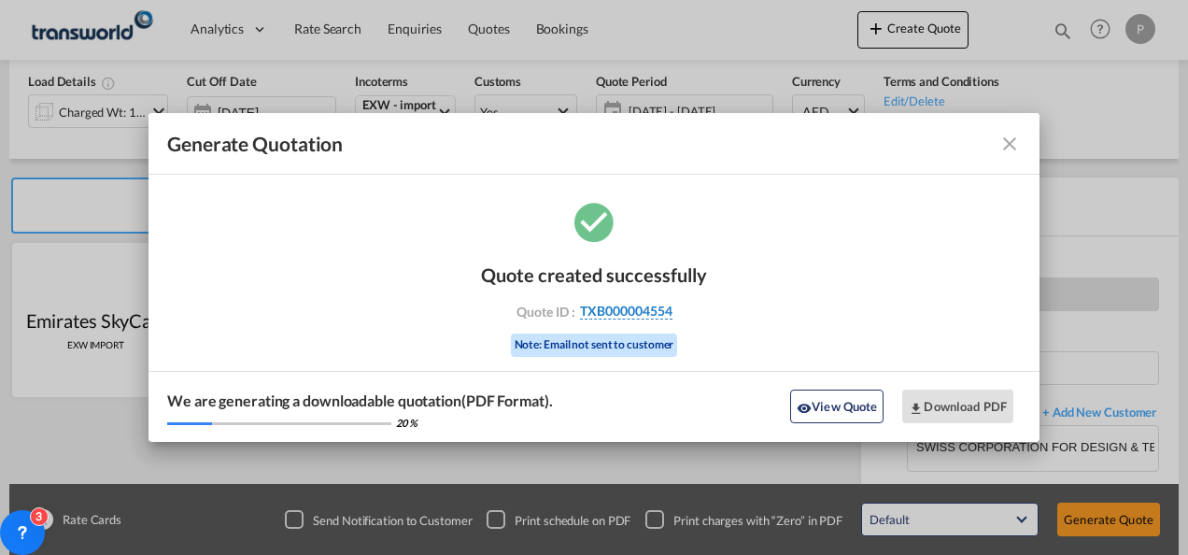
click at [643, 314] on span "TXB000004554" at bounding box center [626, 311] width 92 height 17
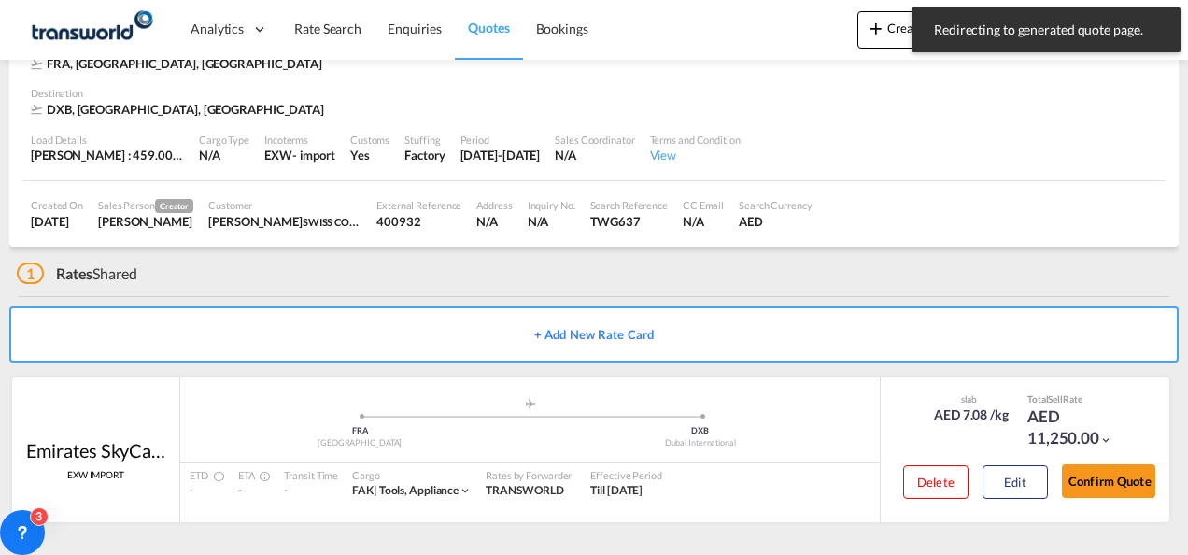
scroll to position [114, 0]
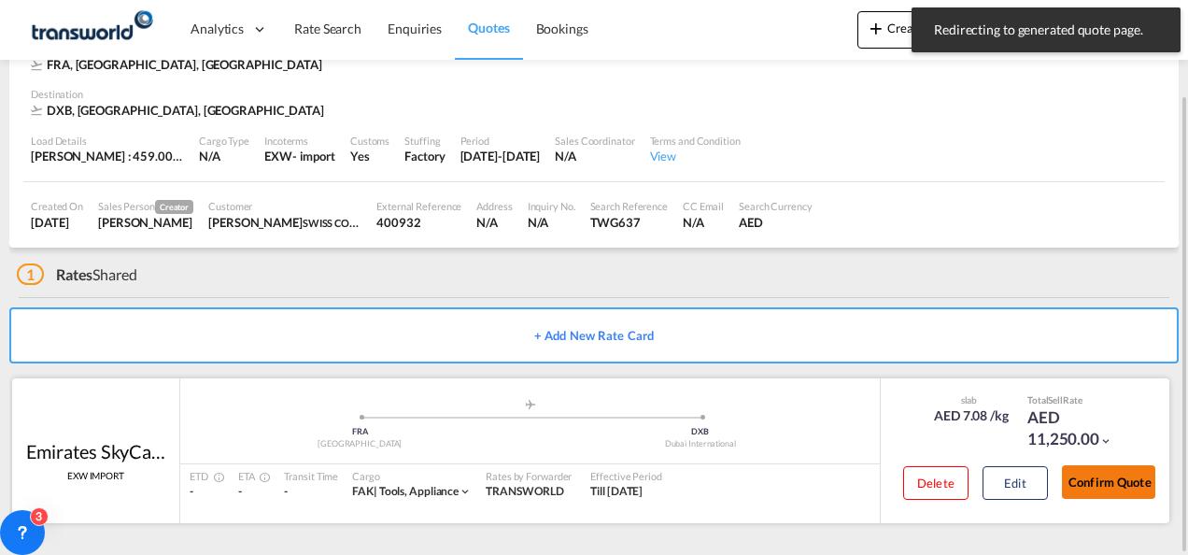
click at [1090, 474] on button "Confirm Quote" at bounding box center [1108, 482] width 93 height 34
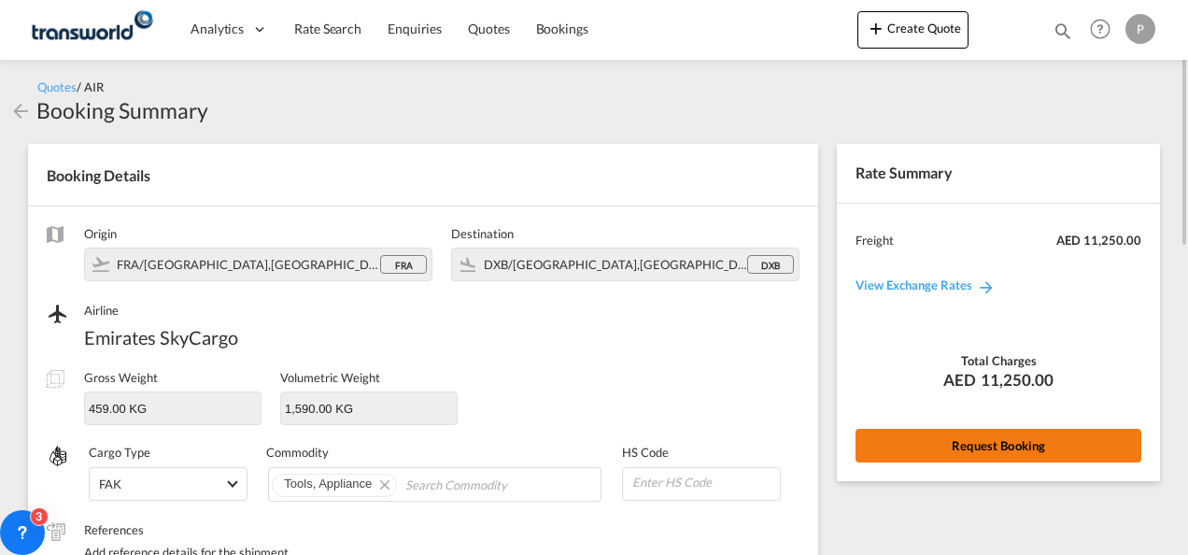
click at [942, 439] on button "Request Booking" at bounding box center [999, 446] width 286 height 34
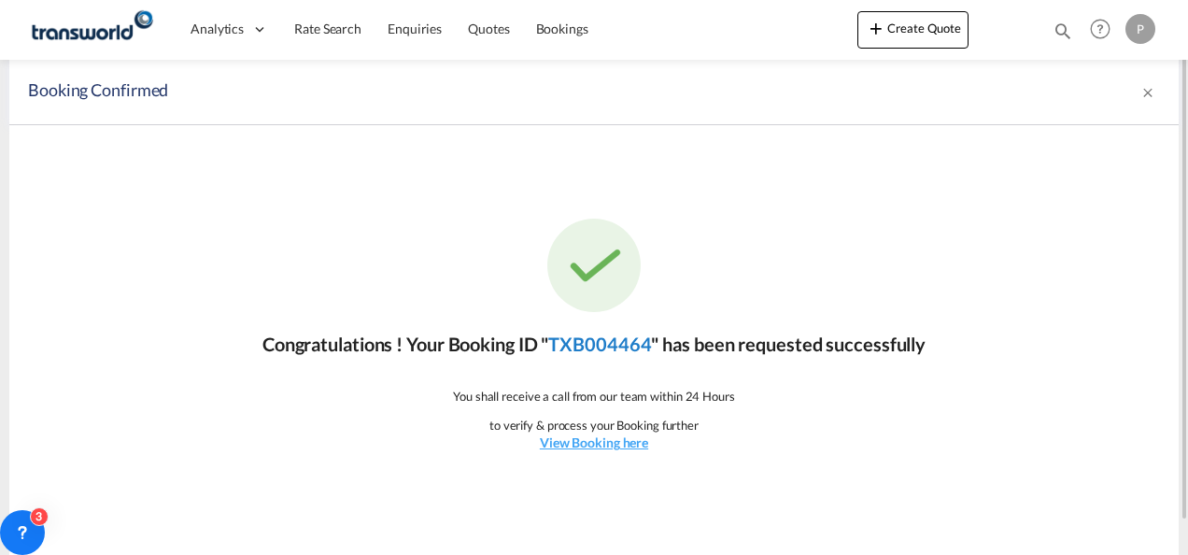
click at [577, 347] on link "TXB004464" at bounding box center [599, 344] width 103 height 22
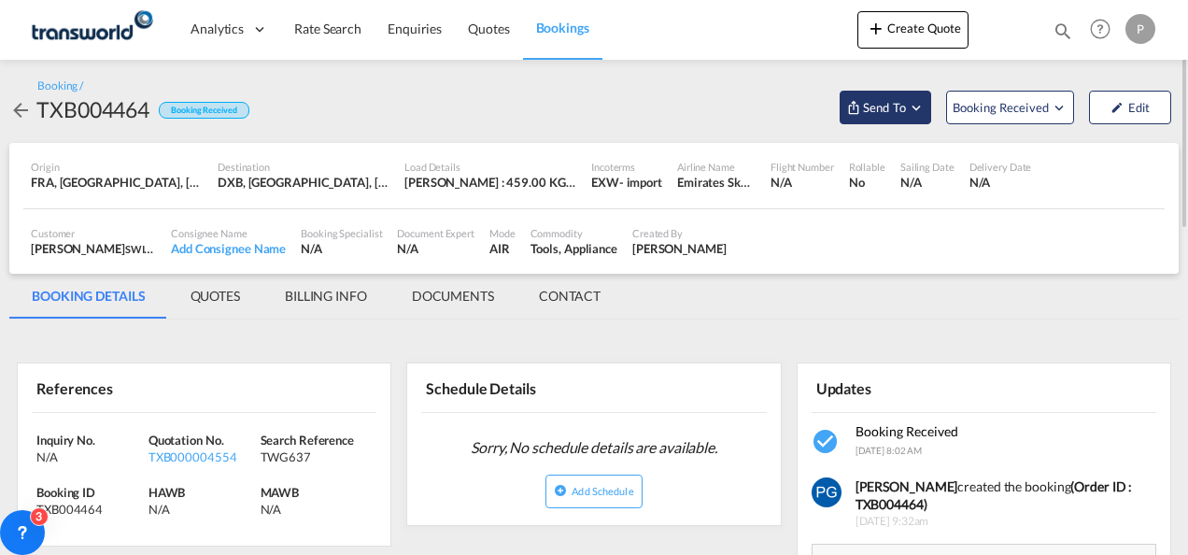
click at [891, 106] on span "Send To" at bounding box center [884, 107] width 47 height 19
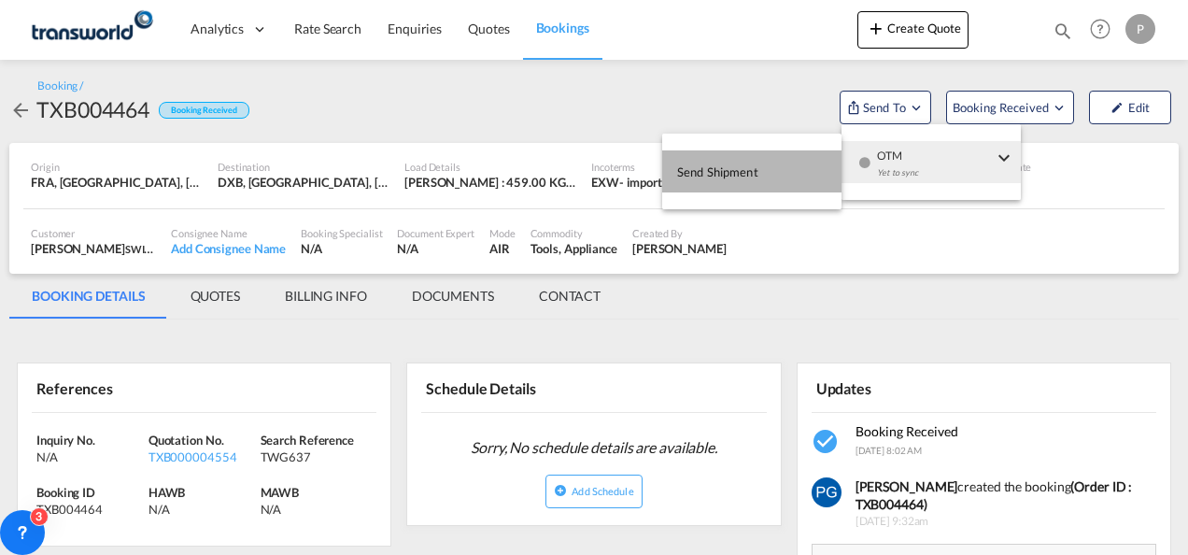
click at [779, 165] on button "Send Shipment" at bounding box center [751, 171] width 179 height 42
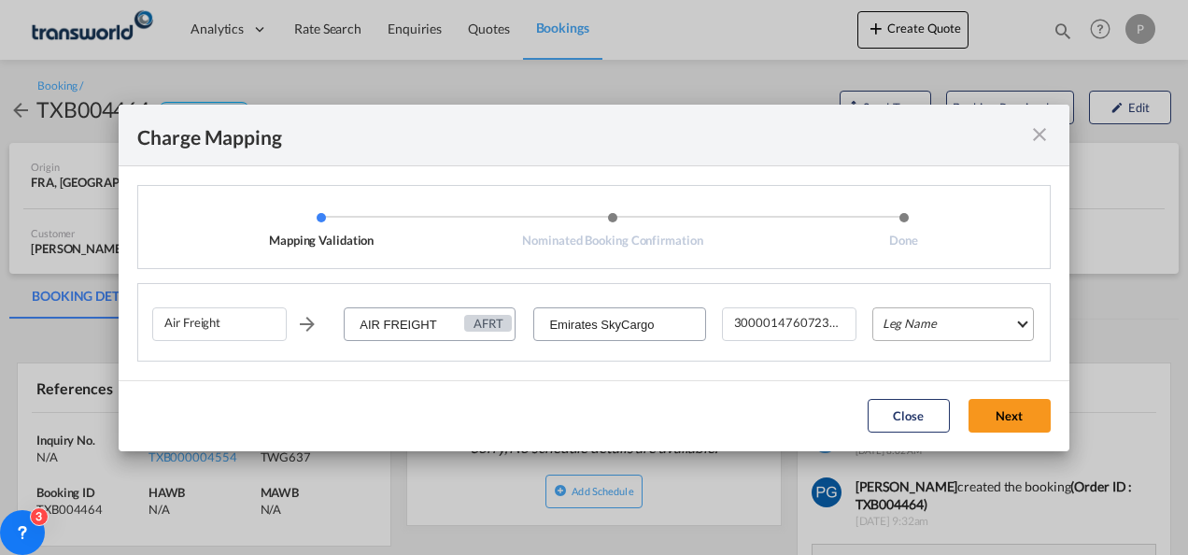
click at [913, 325] on md-select "Leg Name HANDLING ORIGIN HANDLING DESTINATION OTHERS TL PICK UP CUSTOMS ORIGIN …" at bounding box center [953, 324] width 162 height 34
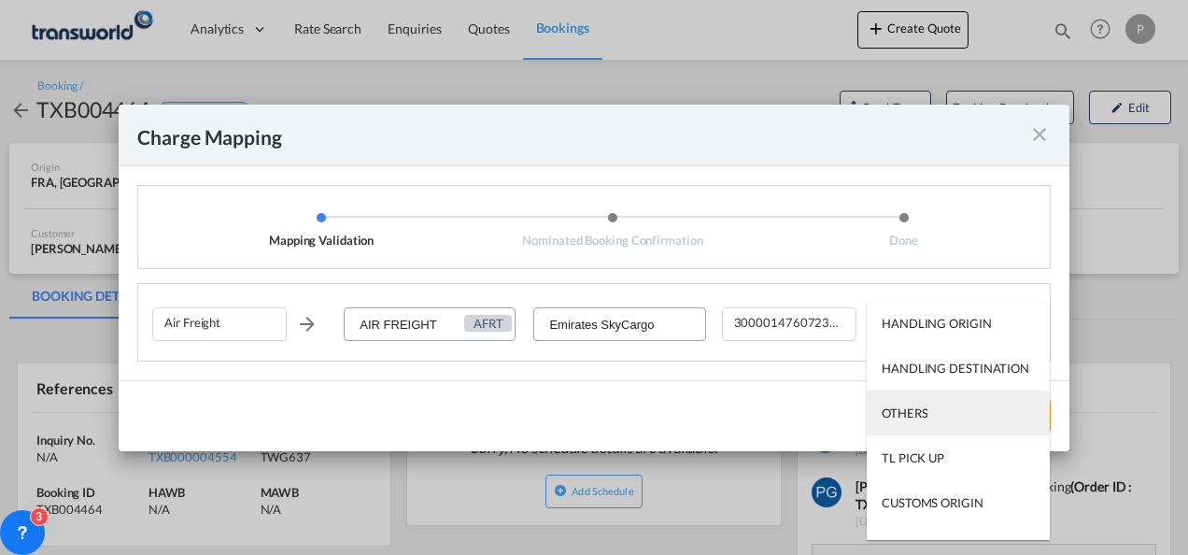
scroll to position [120, 0]
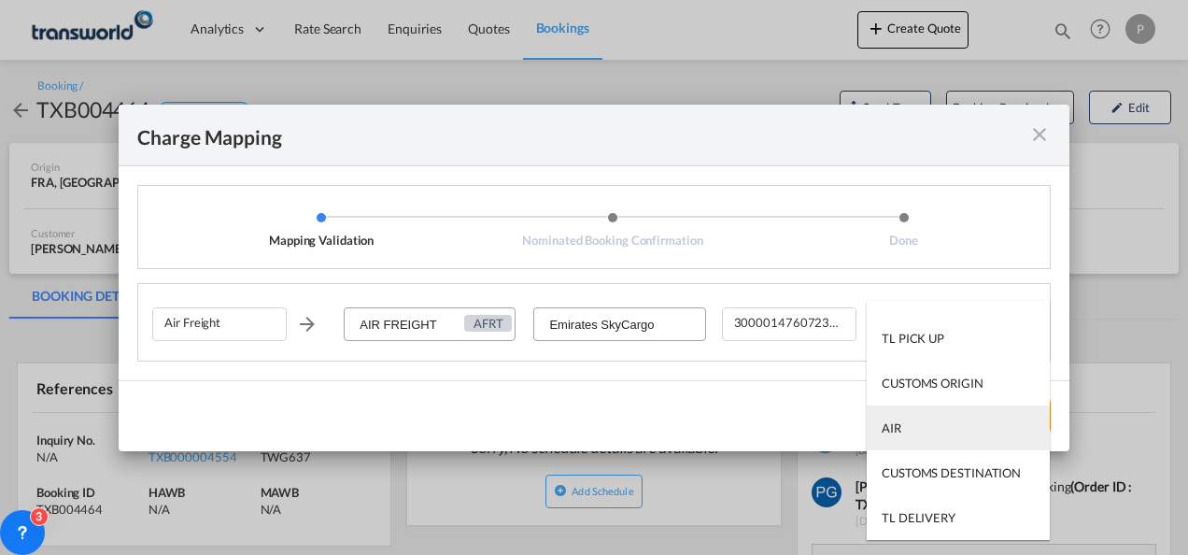
click at [904, 443] on md-option "AIR" at bounding box center [958, 427] width 183 height 45
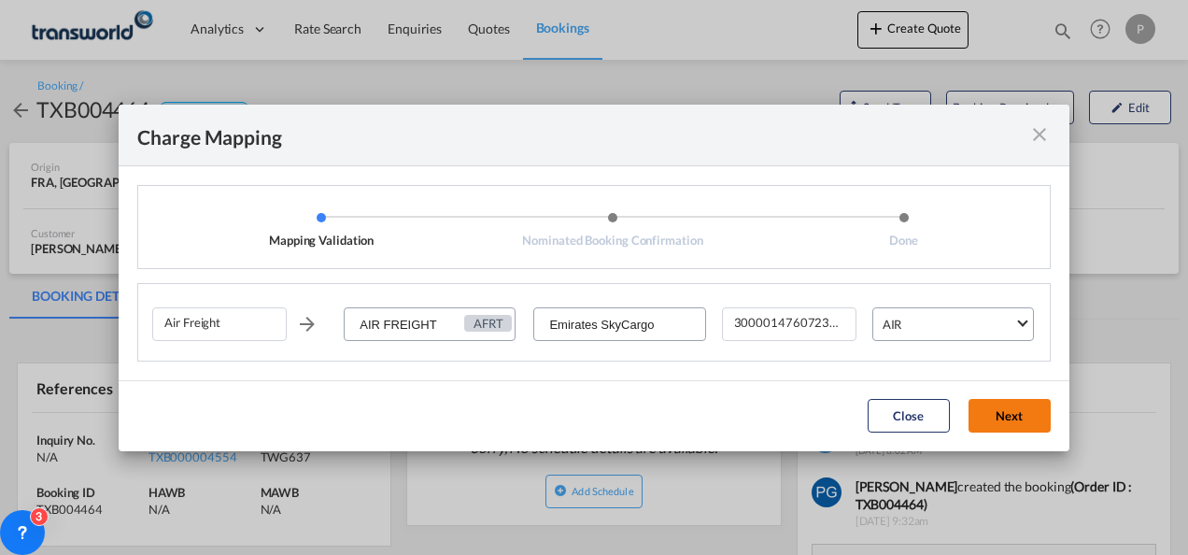
click at [1013, 408] on button "Next" at bounding box center [1010, 416] width 82 height 34
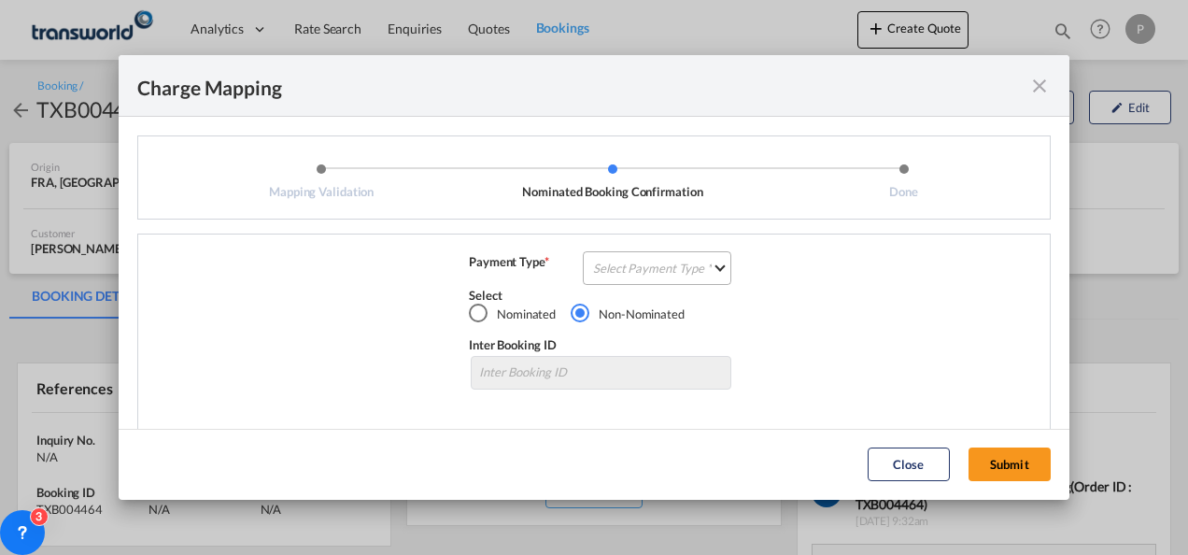
click at [601, 263] on md-select "Select Payment Type COLLECT PREPAID" at bounding box center [657, 268] width 149 height 34
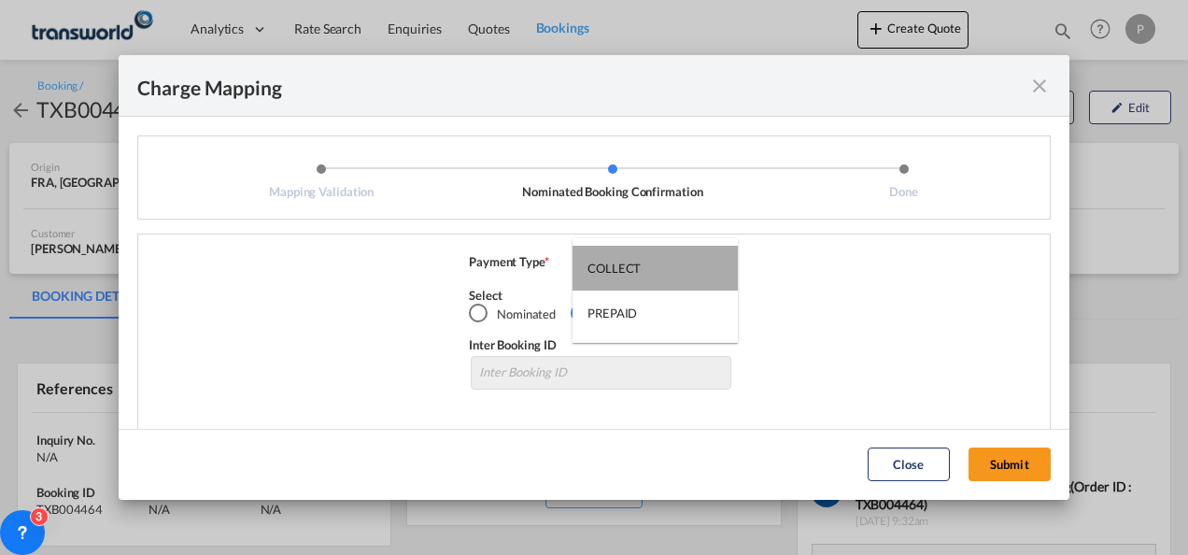
click at [601, 263] on div "COLLECT" at bounding box center [613, 268] width 53 height 17
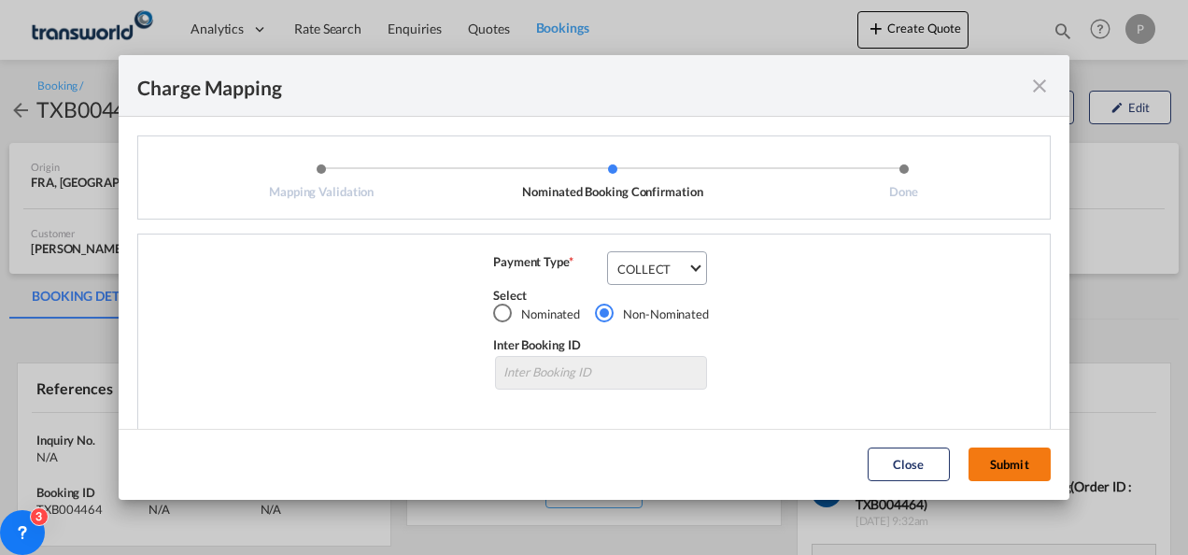
click at [1004, 464] on button "Submit" at bounding box center [1010, 464] width 82 height 34
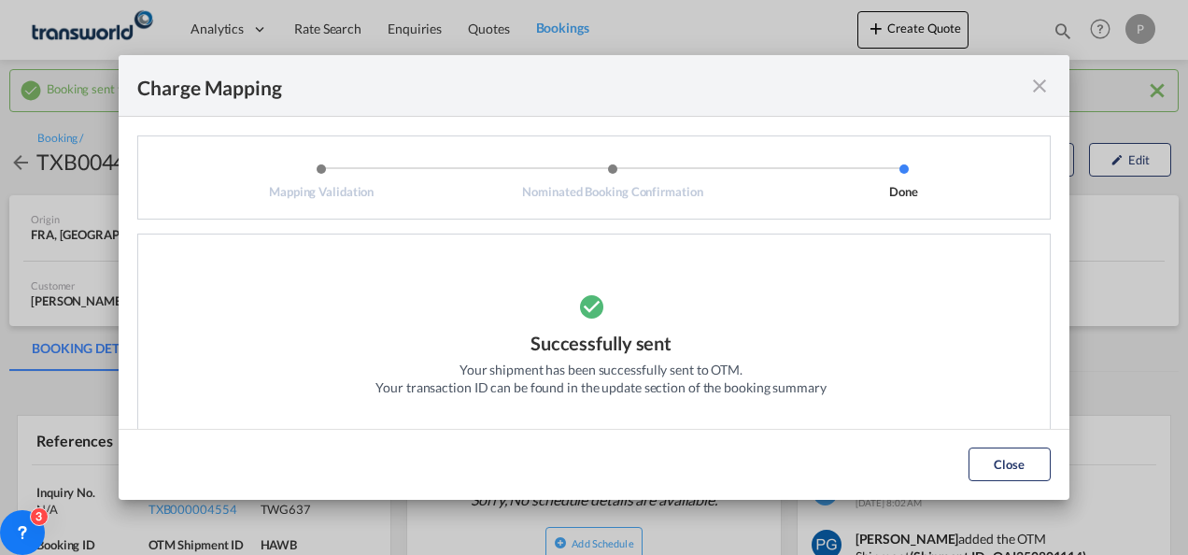
click at [1035, 86] on md-icon "icon-close fg-AAA8AD cursor" at bounding box center [1039, 86] width 22 height 22
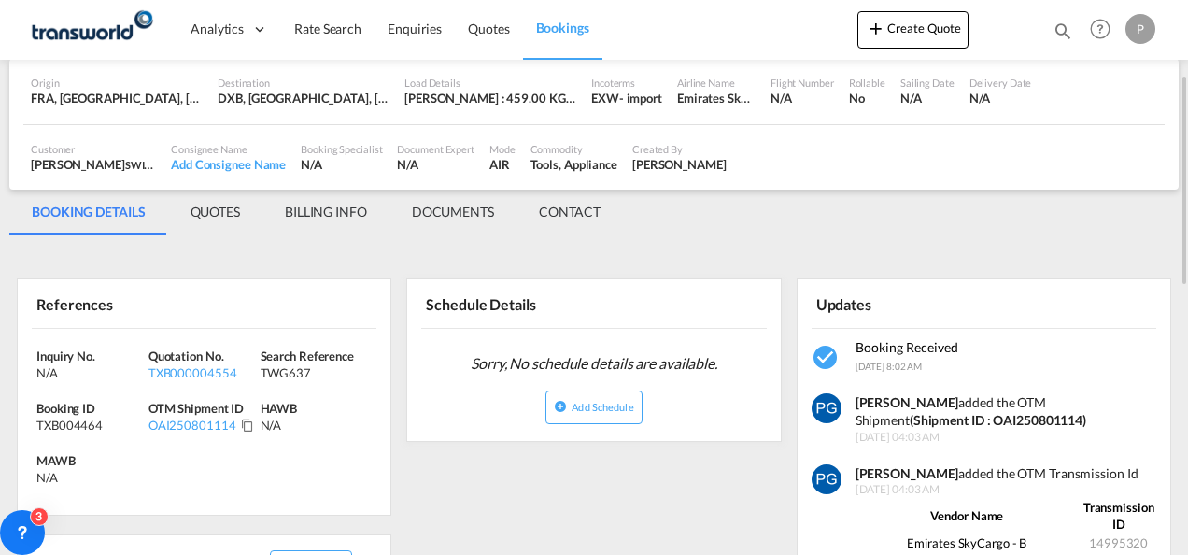
scroll to position [155, 0]
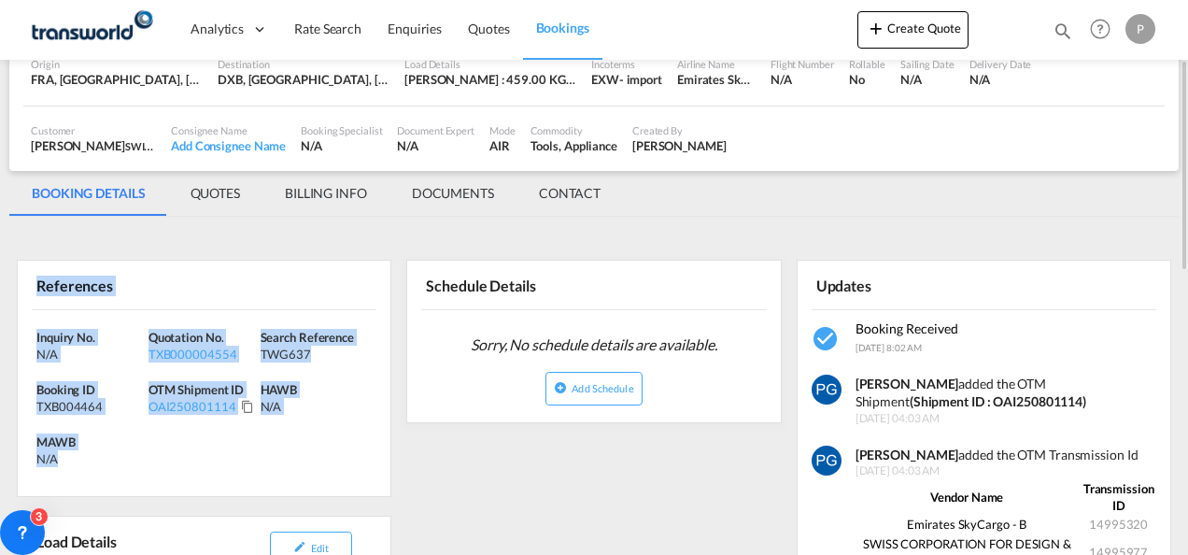
drag, startPoint x: 22, startPoint y: 280, endPoint x: 118, endPoint y: 452, distance: 196.5
click at [118, 452] on div "References Inquiry No. N/A Quotation No. TXB000004554 Search Reference TWG637 B…" at bounding box center [204, 378] width 375 height 237
copy div "References Inquiry No. N/A Quotation No. TXB000004554 Search Reference TWG637 B…"
